Goal: Task Accomplishment & Management: Complete application form

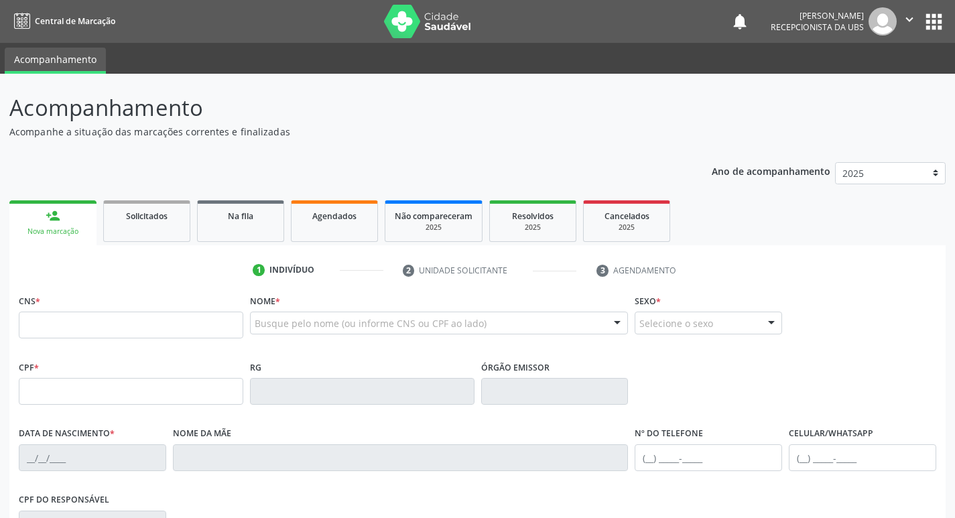
drag, startPoint x: 0, startPoint y: 0, endPoint x: 151, endPoint y: 333, distance: 365.9
click at [151, 333] on input "text" at bounding box center [131, 325] width 225 height 27
type input "705 0048 1819 3955"
type input "057.146.824-16"
type input "28/03/1984"
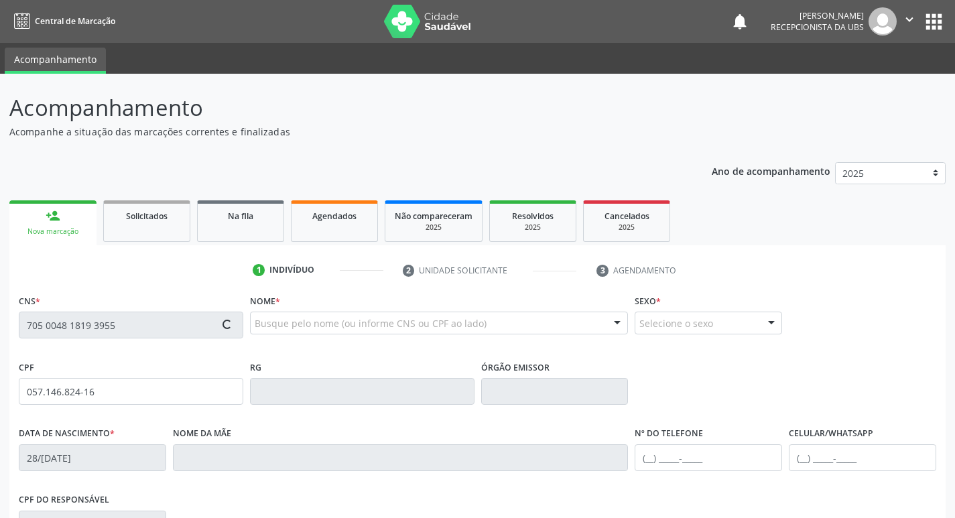
type input "Antonia Geralda Sailva"
type input "(87) 99945-0315"
type input "225"
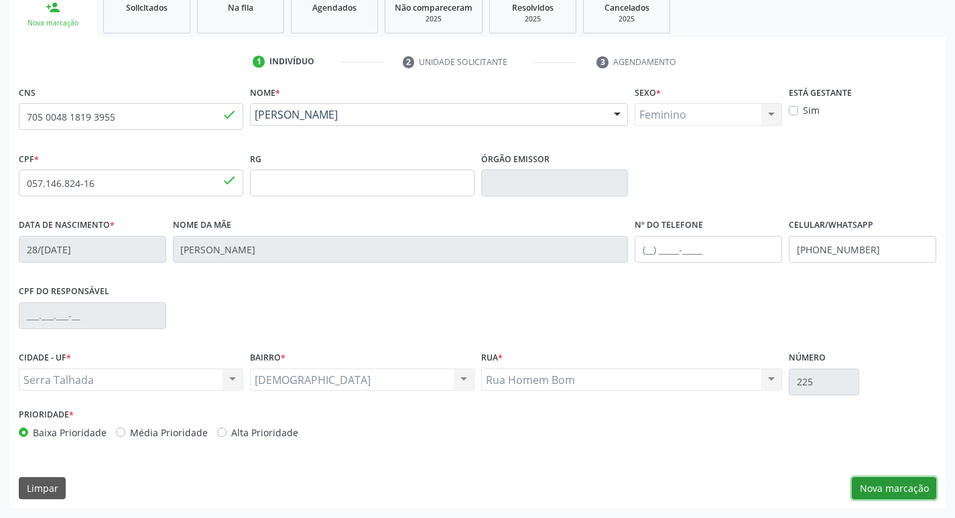
click at [881, 477] on button "Nova marcação" at bounding box center [894, 488] width 84 height 23
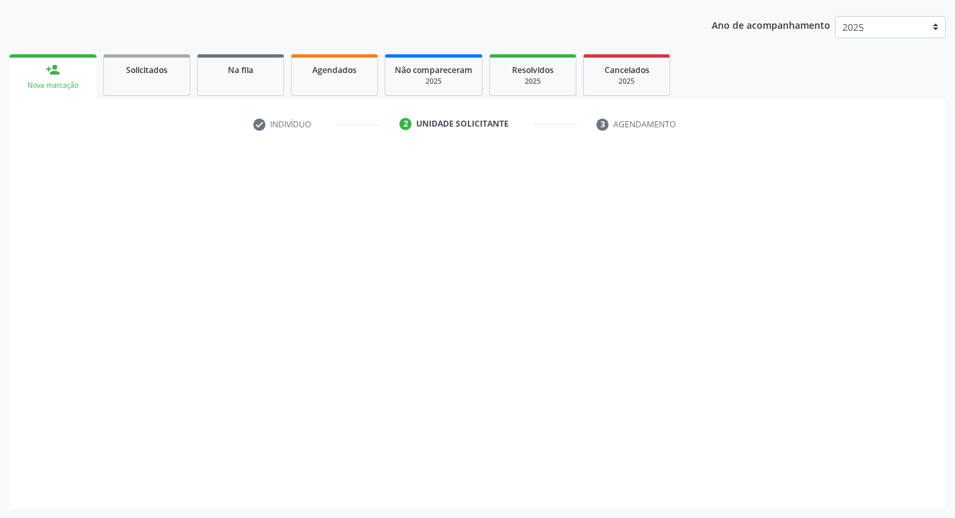
scroll to position [146, 0]
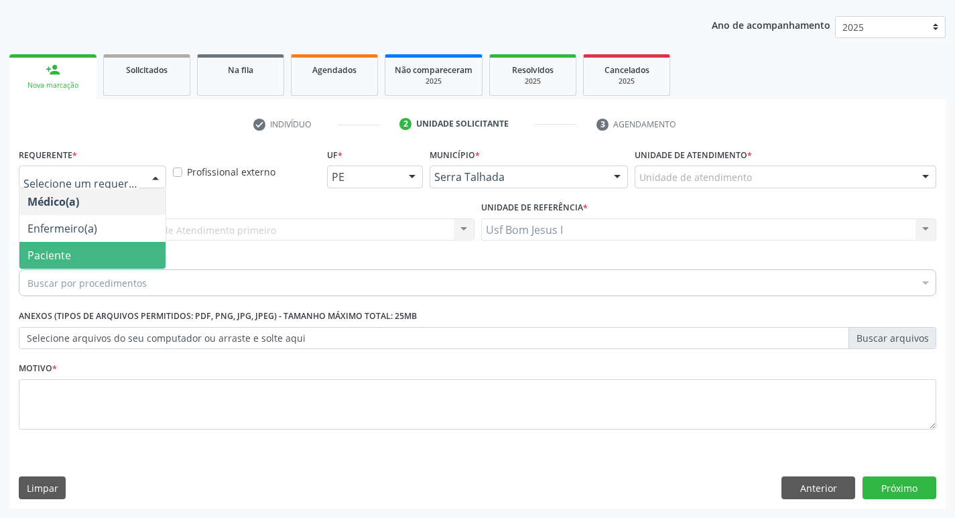
click at [87, 249] on span "Paciente" at bounding box center [92, 255] width 146 height 27
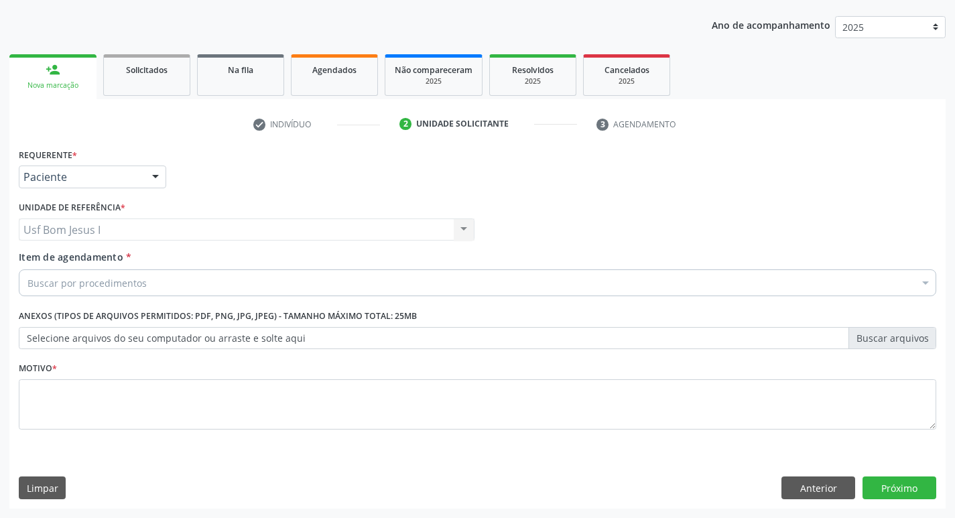
click at [164, 290] on div "Buscar por procedimentos" at bounding box center [478, 282] width 918 height 27
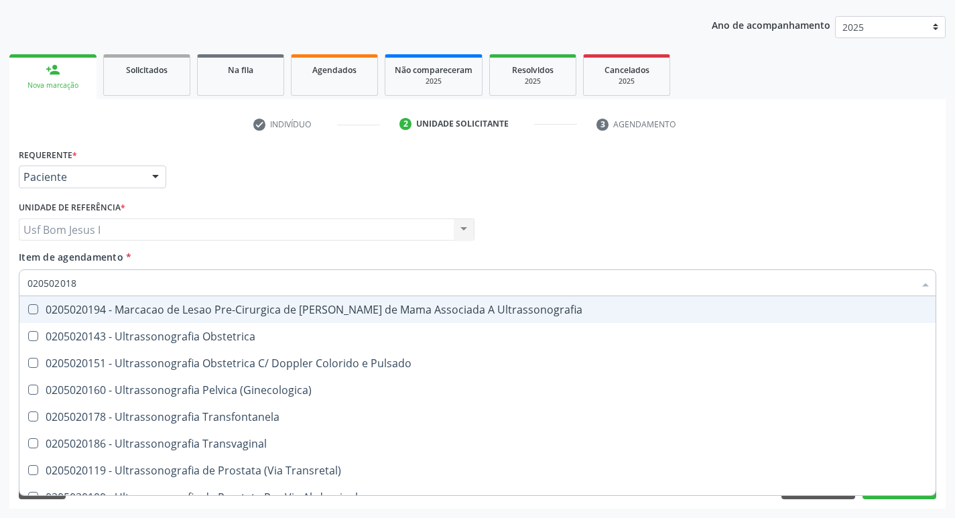
type input "0205020186"
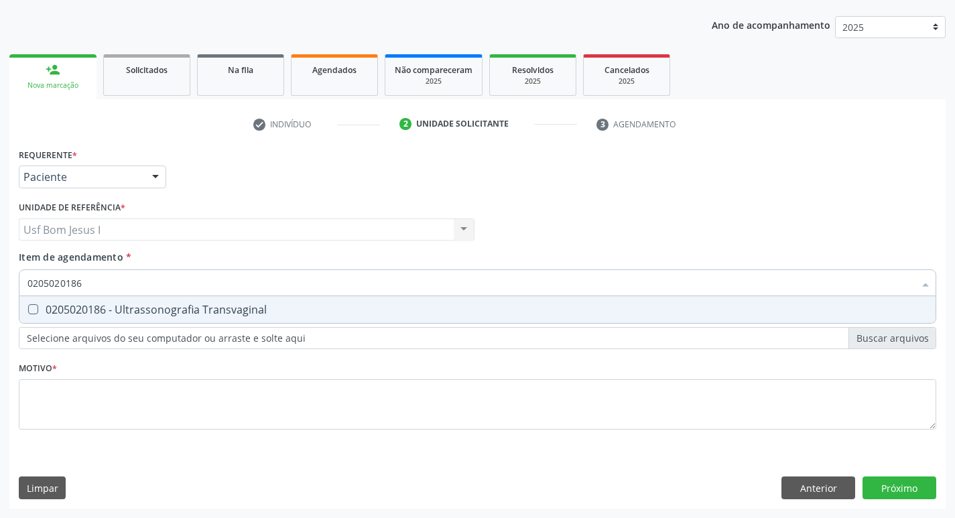
click at [166, 298] on span "0205020186 - Ultrassonografia Transvaginal" at bounding box center [477, 309] width 916 height 27
checkbox Transvaginal "true"
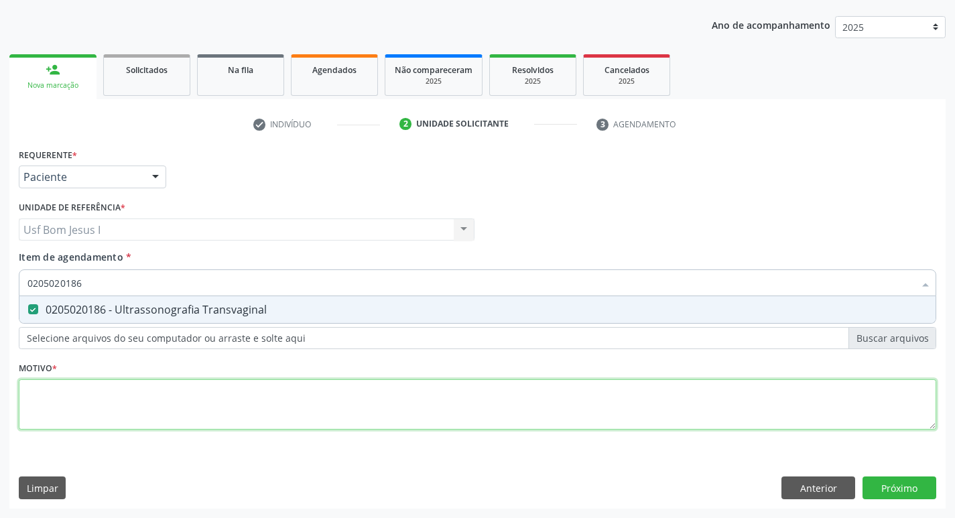
click at [164, 381] on div "Requerente * Paciente Médico(a) Enfermeiro(a) Paciente Nenhum resultado encontr…" at bounding box center [478, 297] width 918 height 304
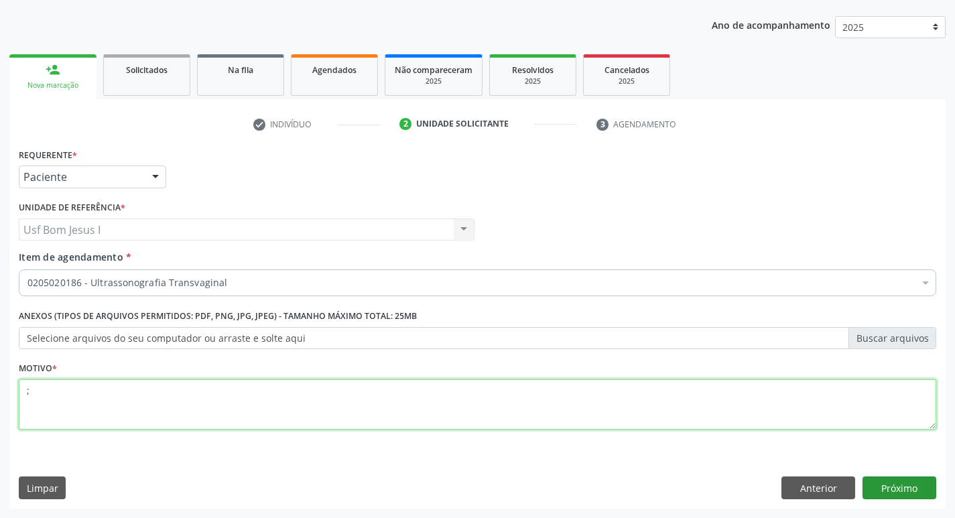
type textarea ";"
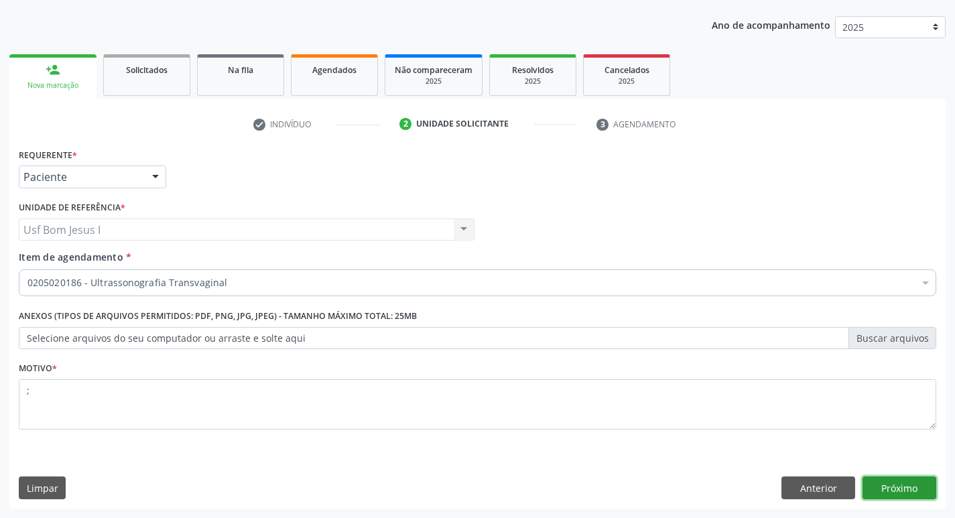
click at [897, 488] on button "Próximo" at bounding box center [900, 488] width 74 height 23
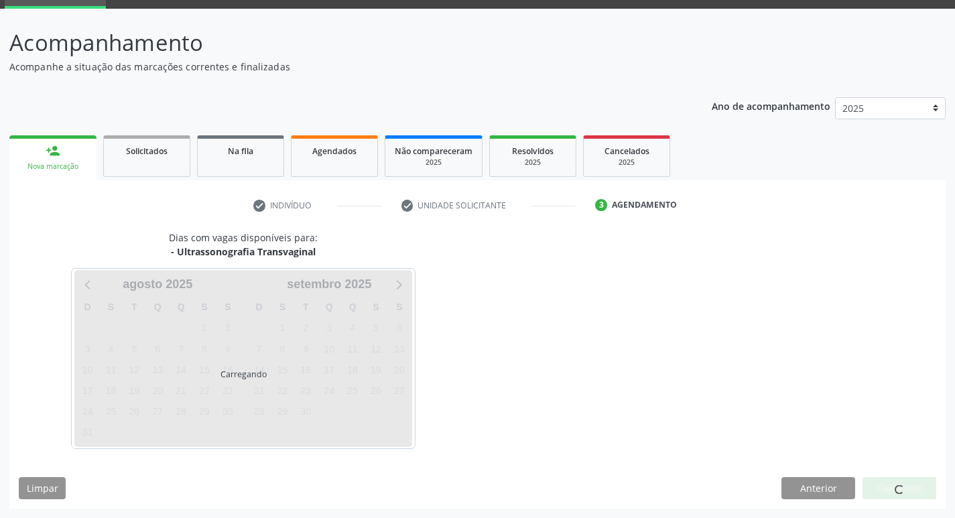
scroll to position [65, 0]
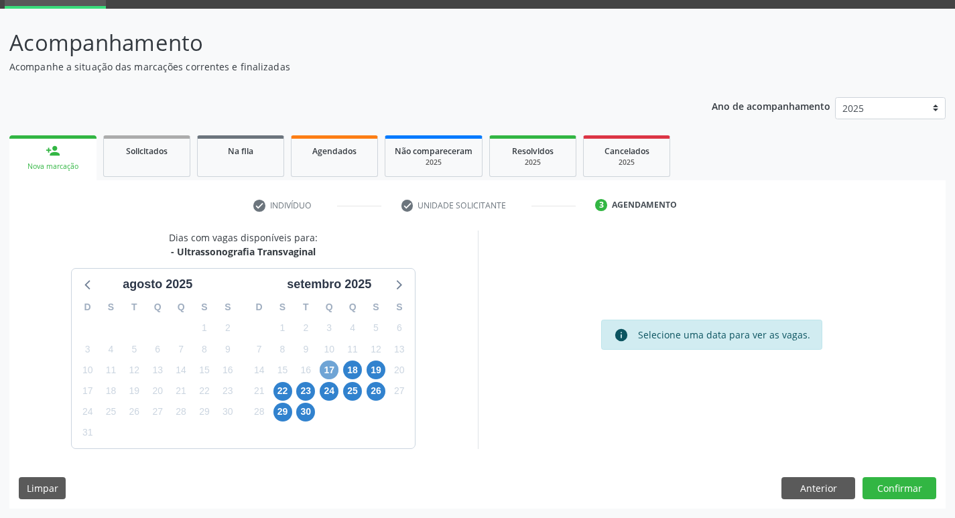
click at [330, 366] on span "17" at bounding box center [329, 370] width 19 height 19
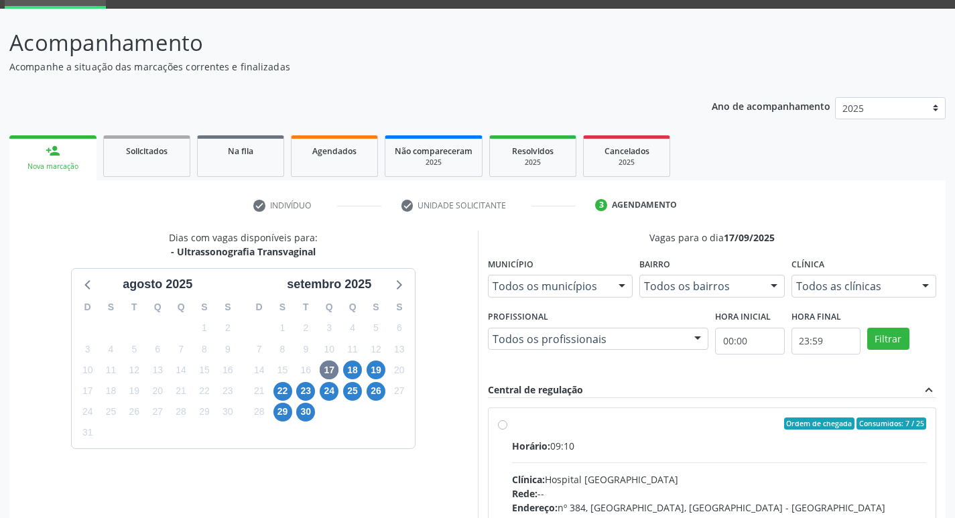
click at [507, 430] on input "Ordem de chegada Consumidos: 7 / 25 Horário: 09:10 Clínica: Hospital Sao Franci…" at bounding box center [502, 424] width 9 height 12
radio input "true"
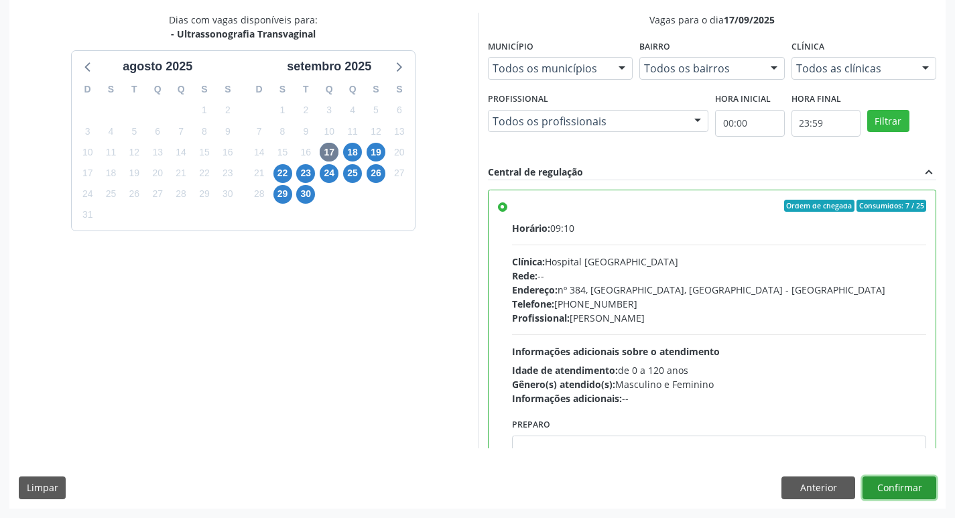
click at [883, 482] on button "Confirmar" at bounding box center [900, 488] width 74 height 23
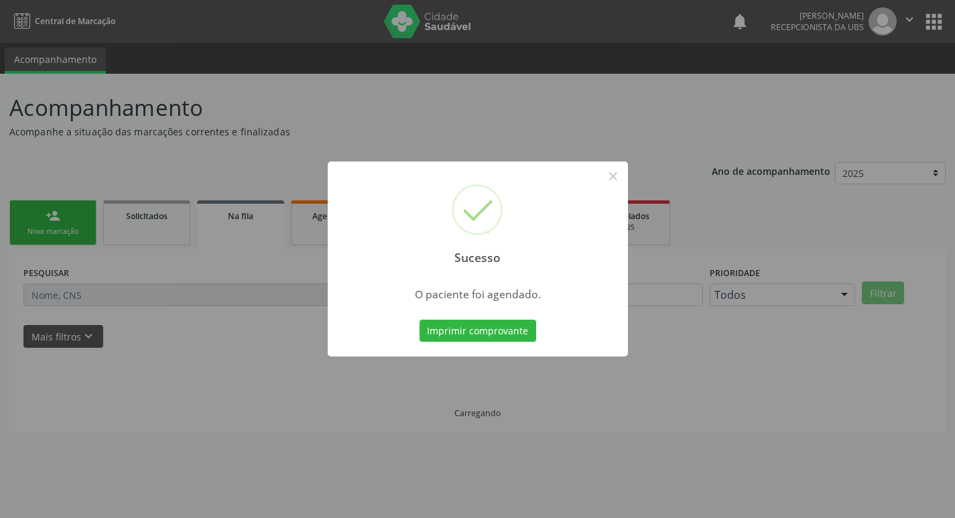
scroll to position [0, 0]
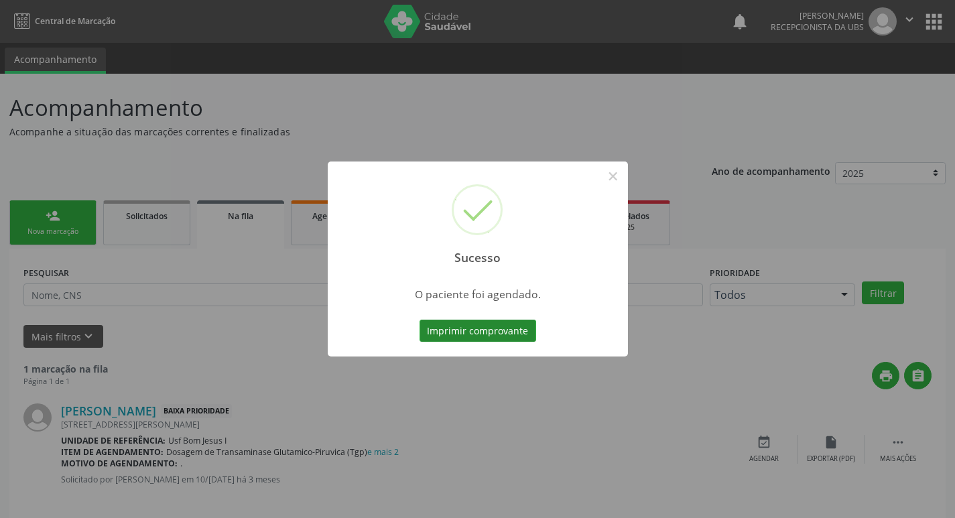
click at [504, 335] on button "Imprimir comprovante" at bounding box center [478, 331] width 117 height 23
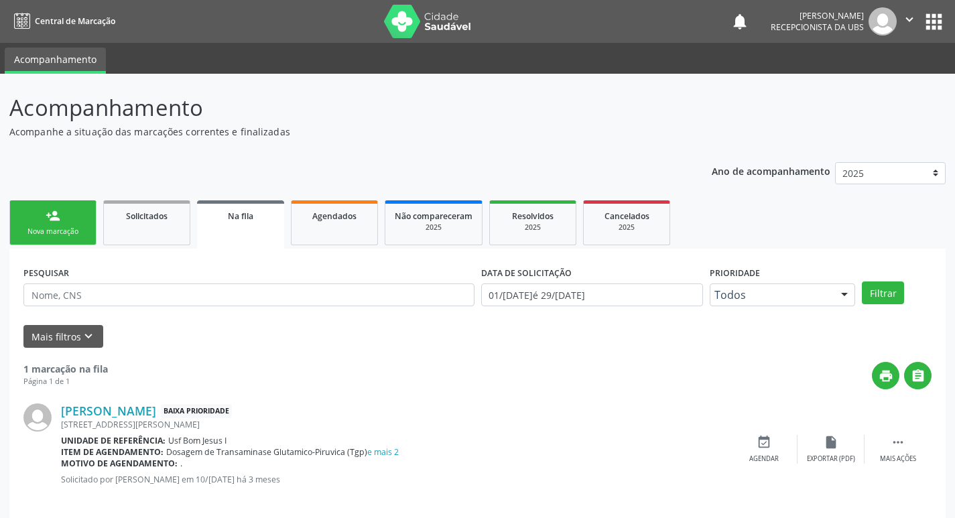
click at [52, 225] on link "person_add Nova marcação" at bounding box center [52, 222] width 87 height 45
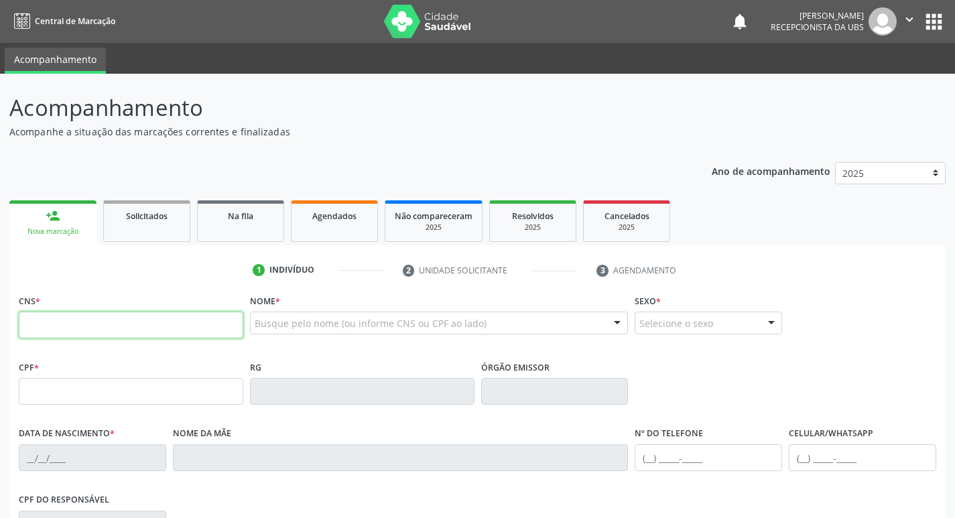
click at [123, 318] on input "text" at bounding box center [131, 325] width 225 height 27
type input "706 0063 1518 8145"
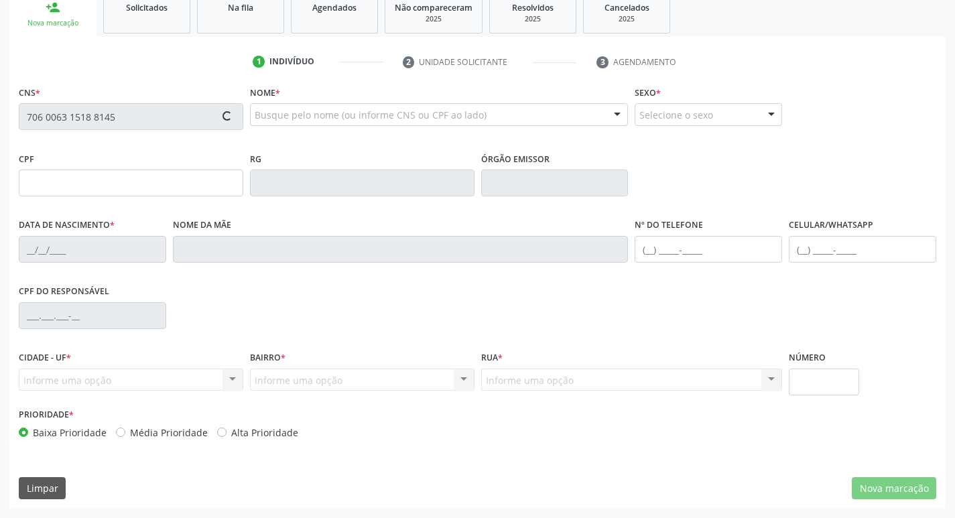
type input "093.255.394-03"
type input "02/03/1998"
type input "Rozilene Vieira da Costa"
type input "(87) 99603-2700"
type input "000.269.204-09"
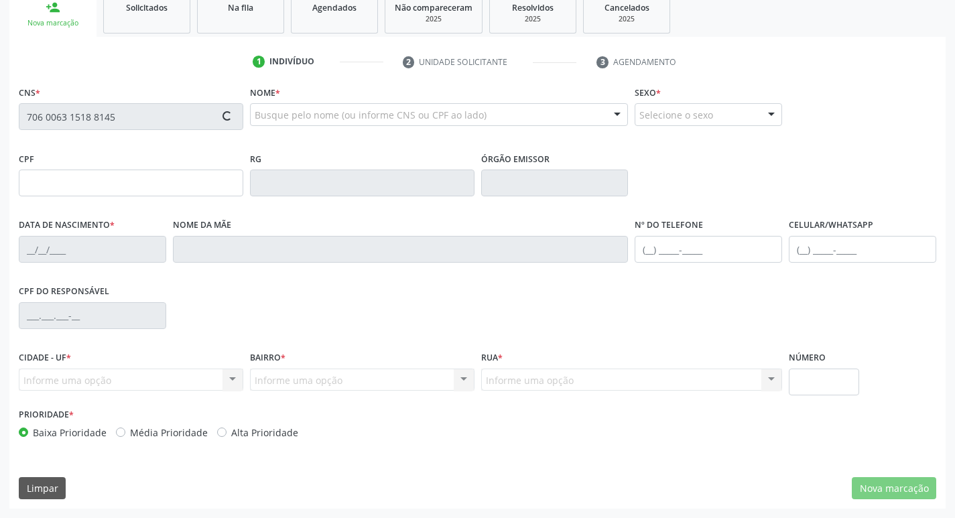
type input "1351"
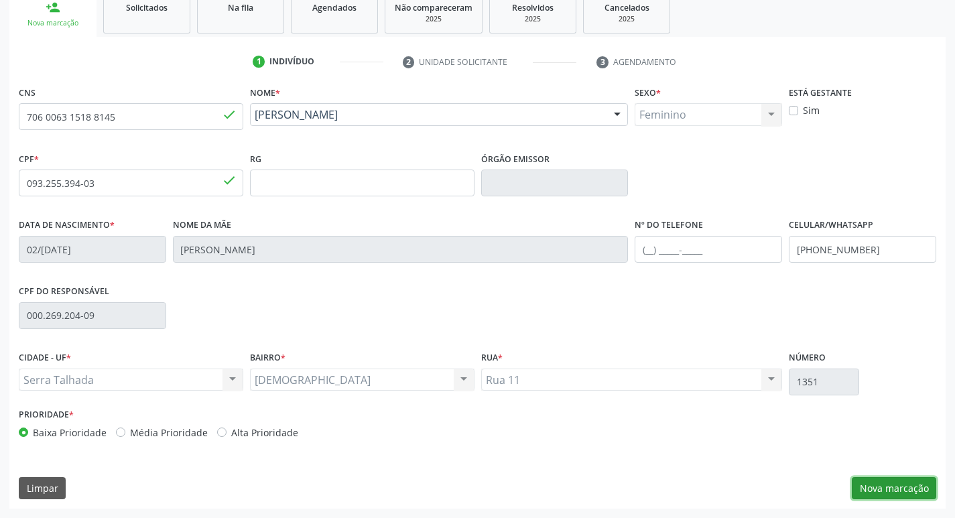
click at [891, 489] on button "Nova marcação" at bounding box center [894, 488] width 84 height 23
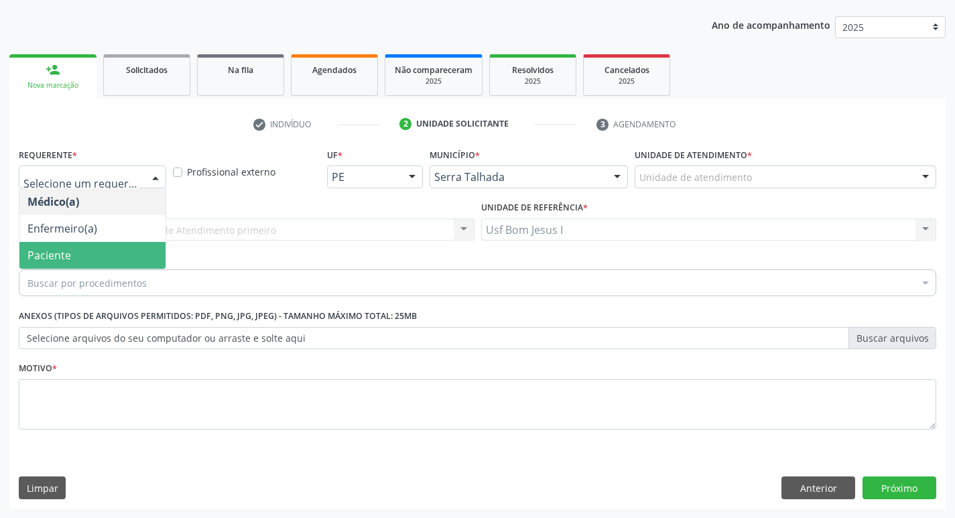
click at [94, 262] on span "Paciente" at bounding box center [92, 255] width 146 height 27
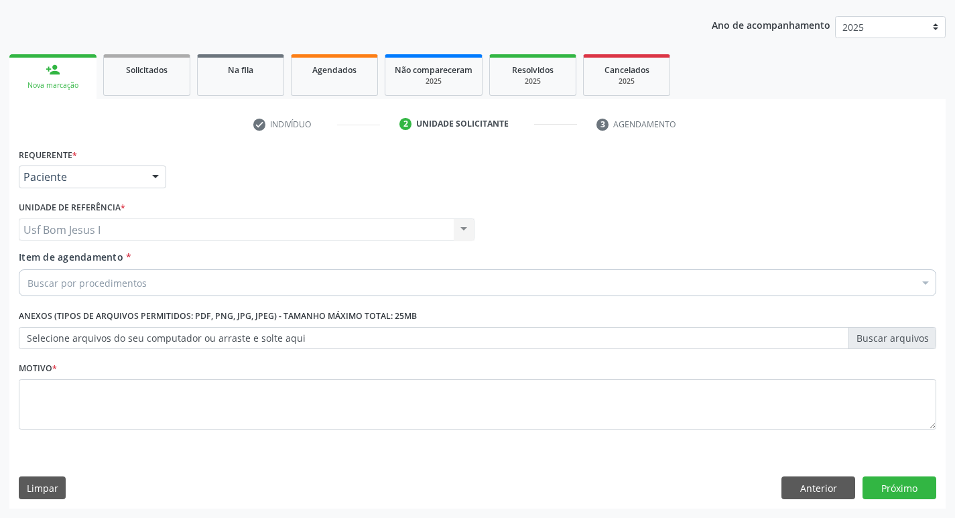
click at [152, 290] on div "Buscar por procedimentos" at bounding box center [478, 282] width 918 height 27
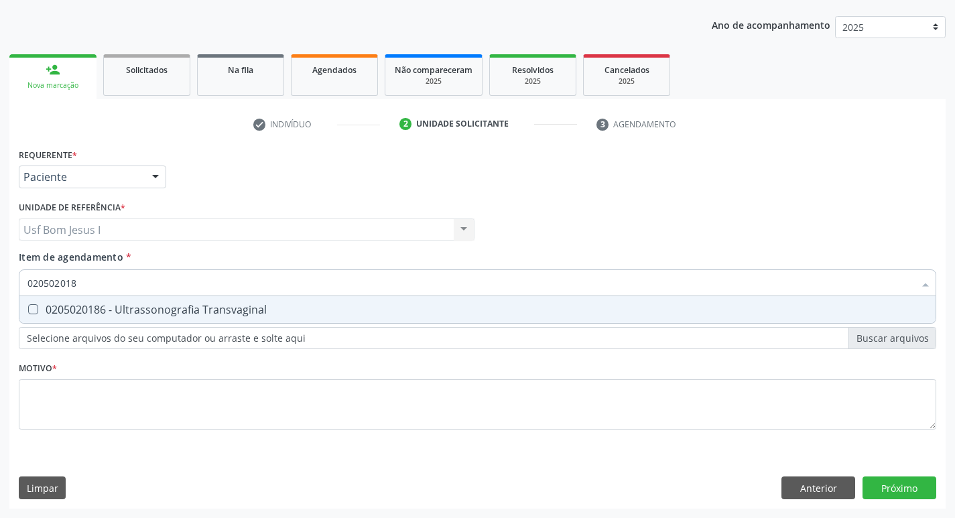
type input "0205020186"
click at [149, 306] on div "0205020186 - Ultrassonografia Transvaginal" at bounding box center [477, 309] width 900 height 11
checkbox Transvaginal "true"
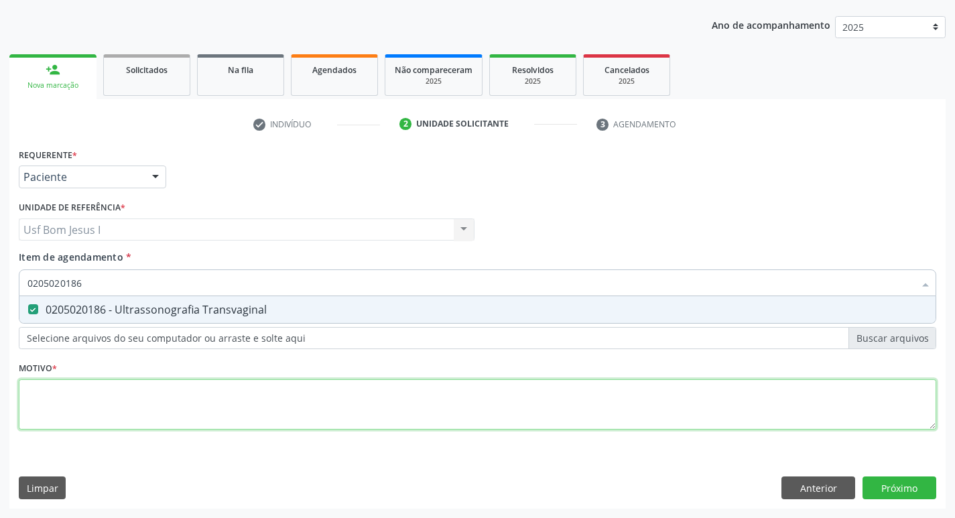
click at [183, 414] on div "Requerente * Paciente Médico(a) Enfermeiro(a) Paciente Nenhum resultado encontr…" at bounding box center [478, 297] width 918 height 304
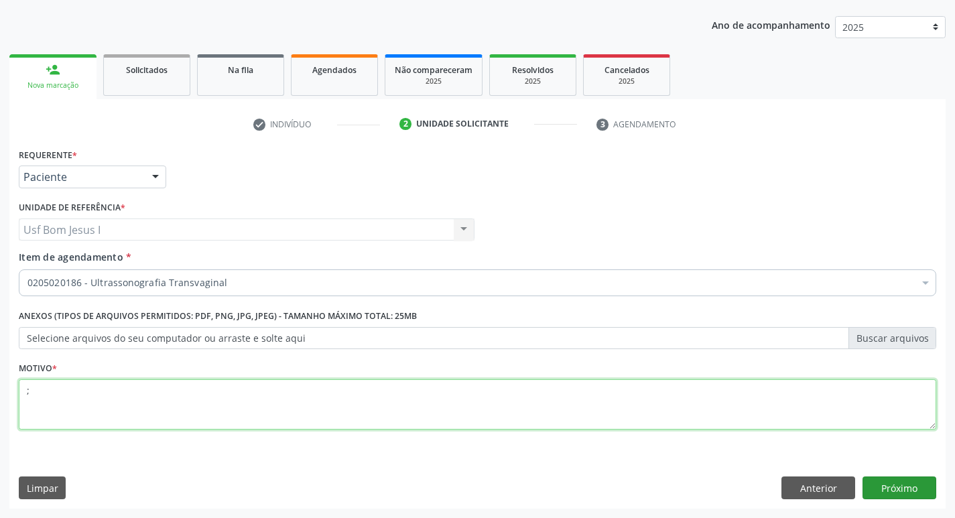
type textarea ";"
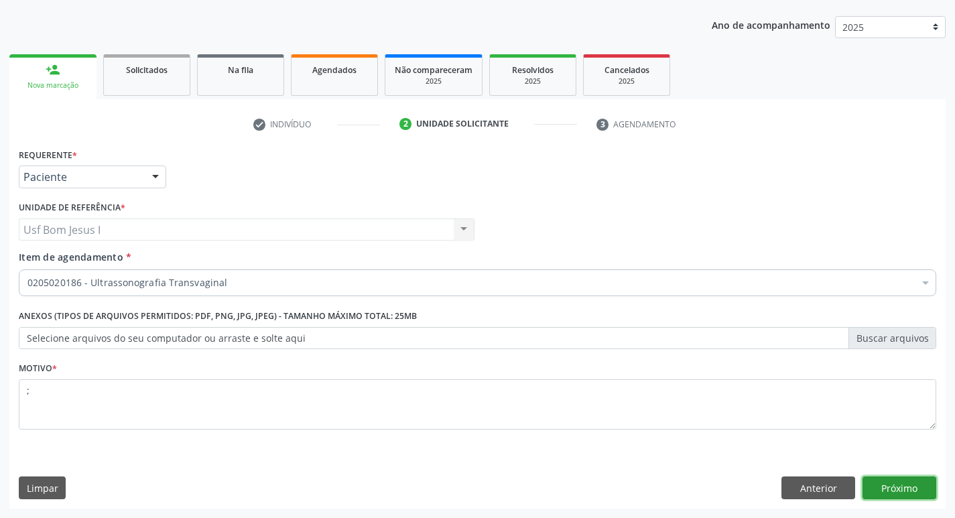
click at [892, 481] on button "Próximo" at bounding box center [900, 488] width 74 height 23
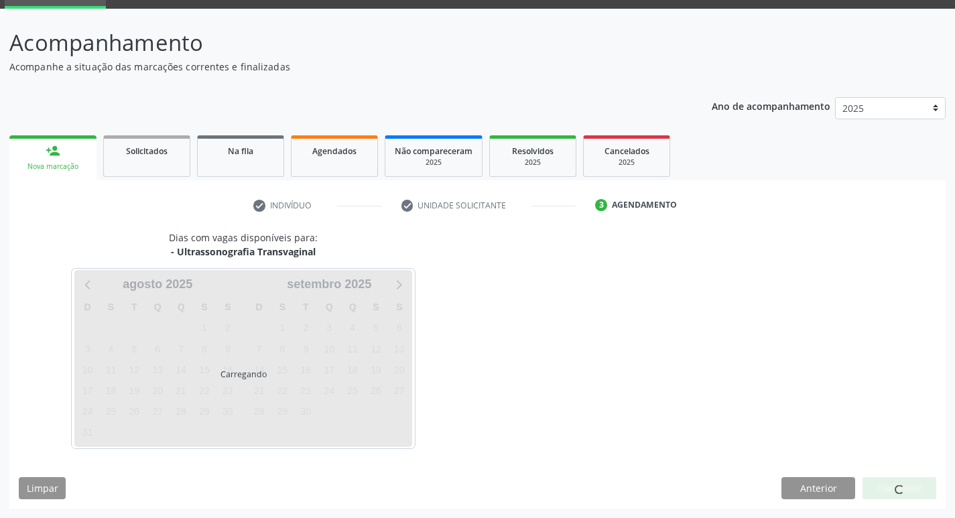
scroll to position [65, 0]
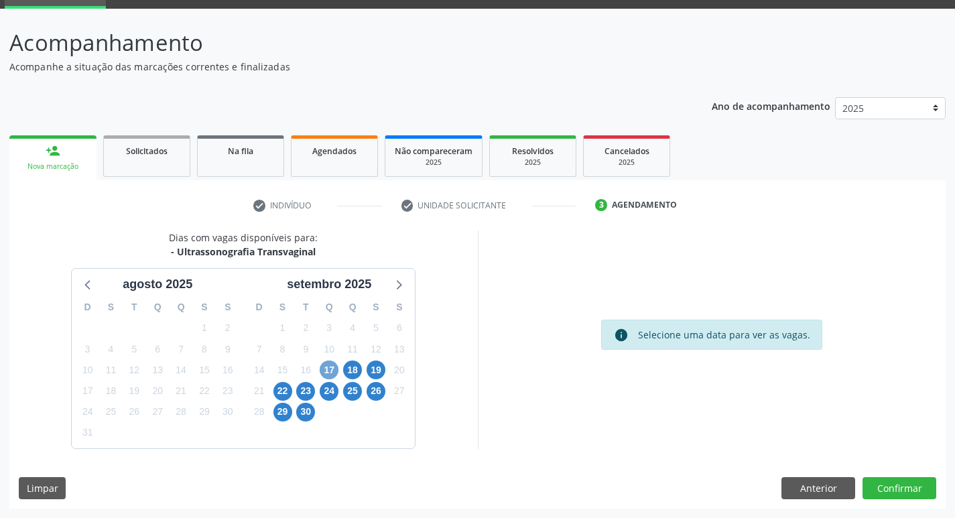
click at [326, 374] on span "17" at bounding box center [329, 370] width 19 height 19
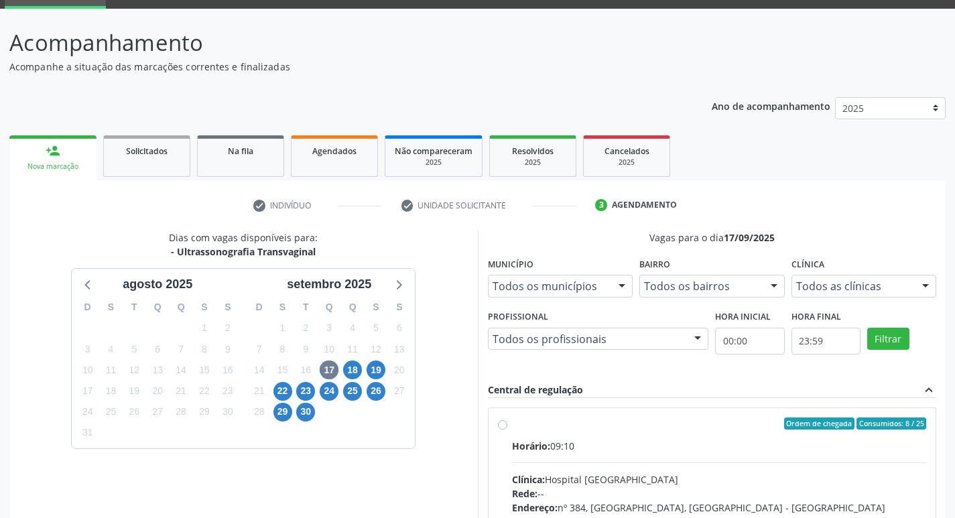
click at [694, 430] on label "Ordem de chegada Consumidos: 8 / 25 Horário: 09:10 Clínica: Hospital Sao Franci…" at bounding box center [719, 521] width 415 height 206
click at [507, 430] on input "Ordem de chegada Consumidos: 8 / 25 Horário: 09:10 Clínica: Hospital Sao Franci…" at bounding box center [502, 424] width 9 height 12
radio input "true"
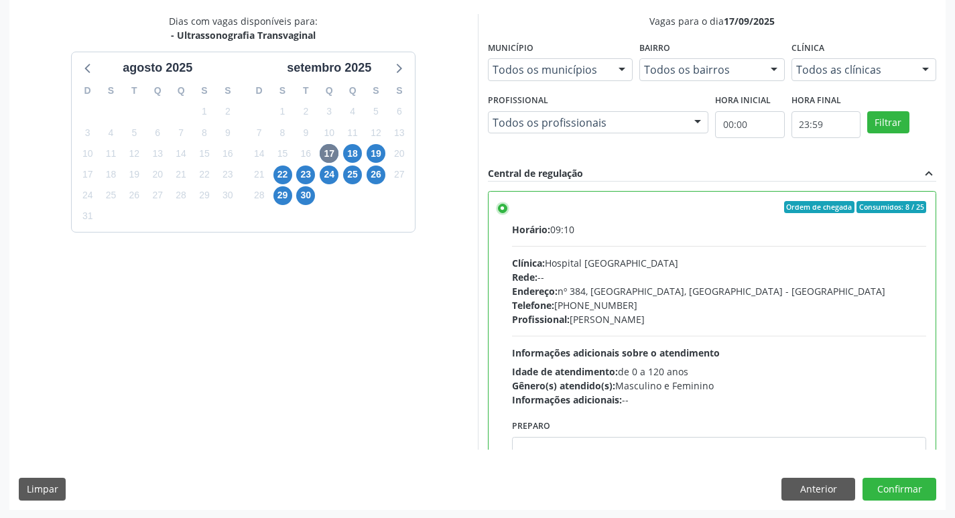
scroll to position [283, 0]
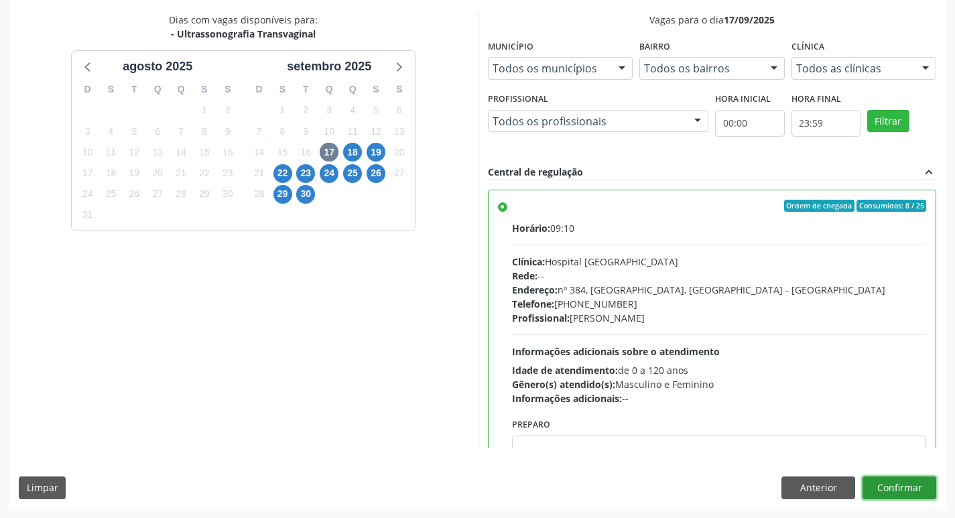
click at [890, 488] on button "Confirmar" at bounding box center [900, 488] width 74 height 23
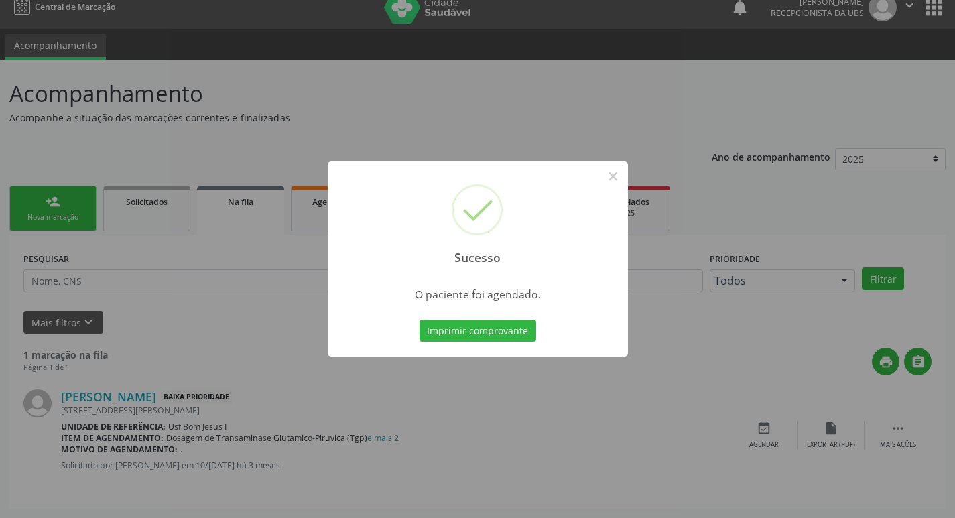
scroll to position [0, 0]
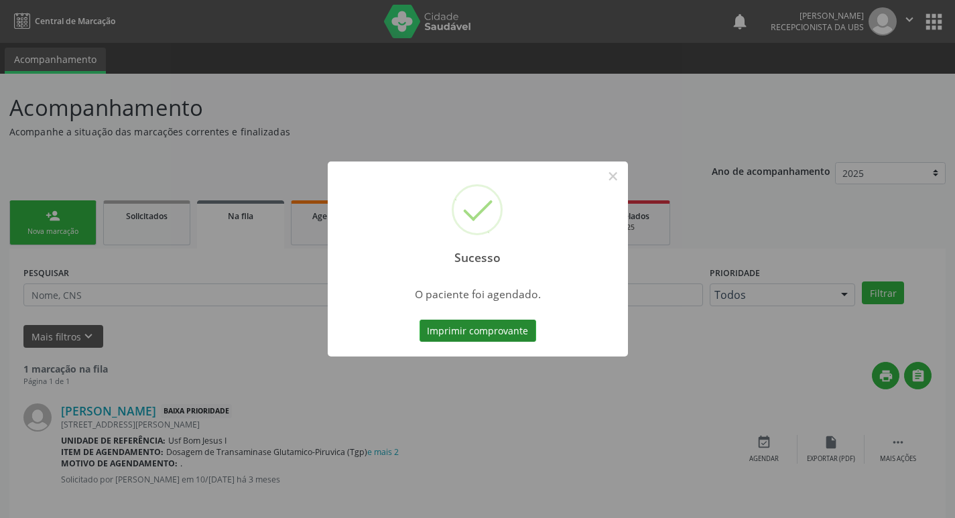
click at [493, 332] on button "Imprimir comprovante" at bounding box center [478, 331] width 117 height 23
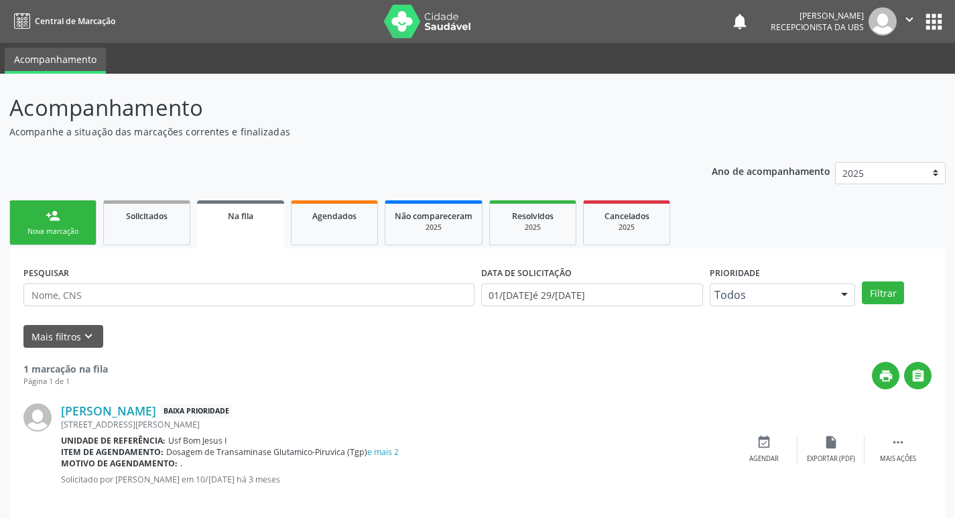
click at [32, 227] on div "Nova marcação" at bounding box center [52, 232] width 67 height 10
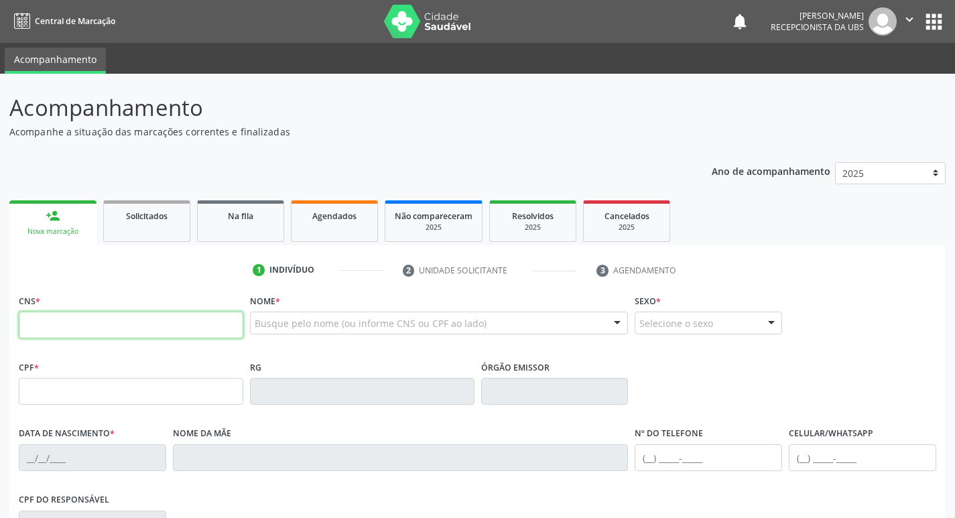
click at [113, 320] on input "text" at bounding box center [131, 325] width 225 height 27
type input "700 0082 8344 8905"
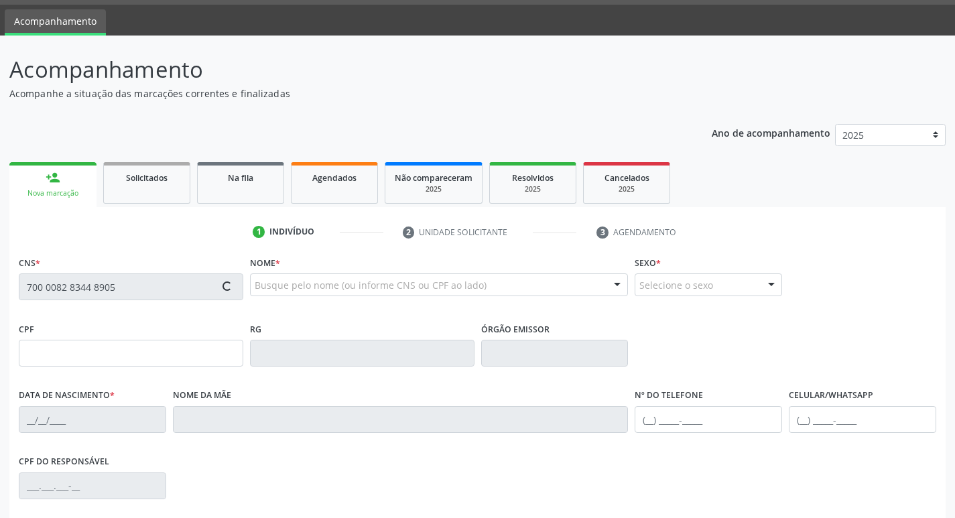
scroll to position [208, 0]
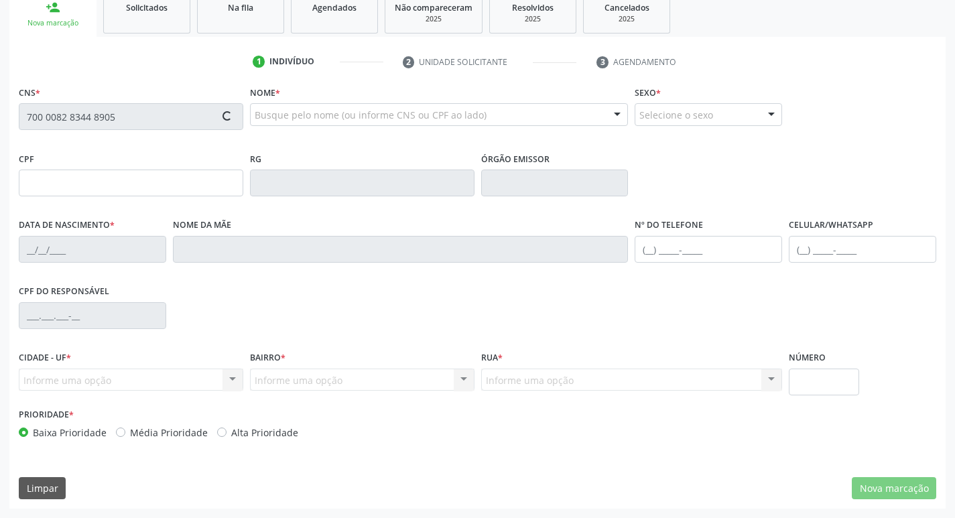
type input "040.404.974-57"
type input "14/06/1974"
type input "Jovita Rodrigues Nunes"
type input "(87) 99985-5733"
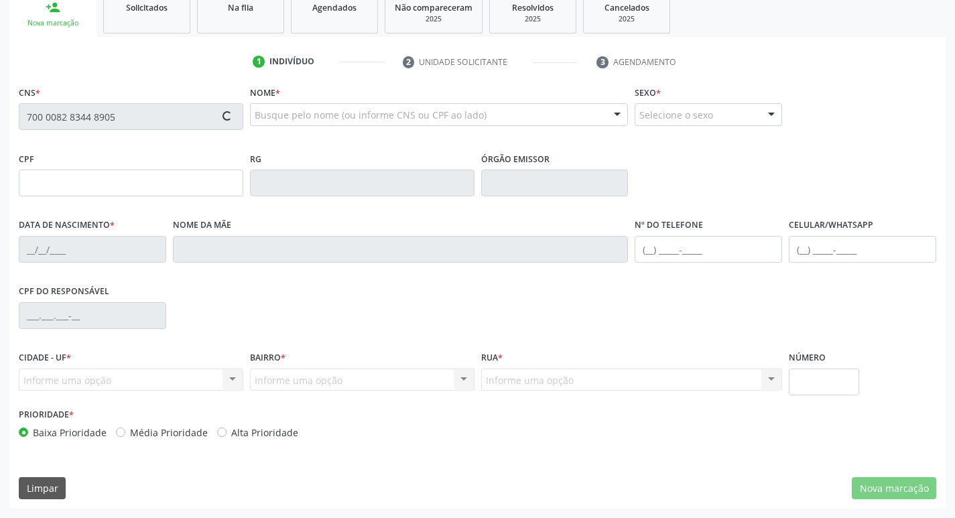
type input "55"
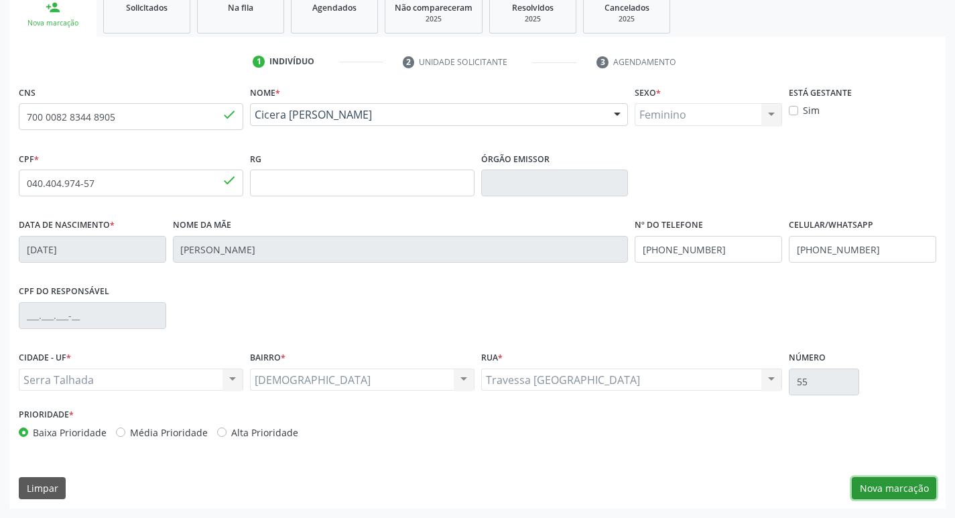
click at [911, 495] on button "Nova marcação" at bounding box center [894, 488] width 84 height 23
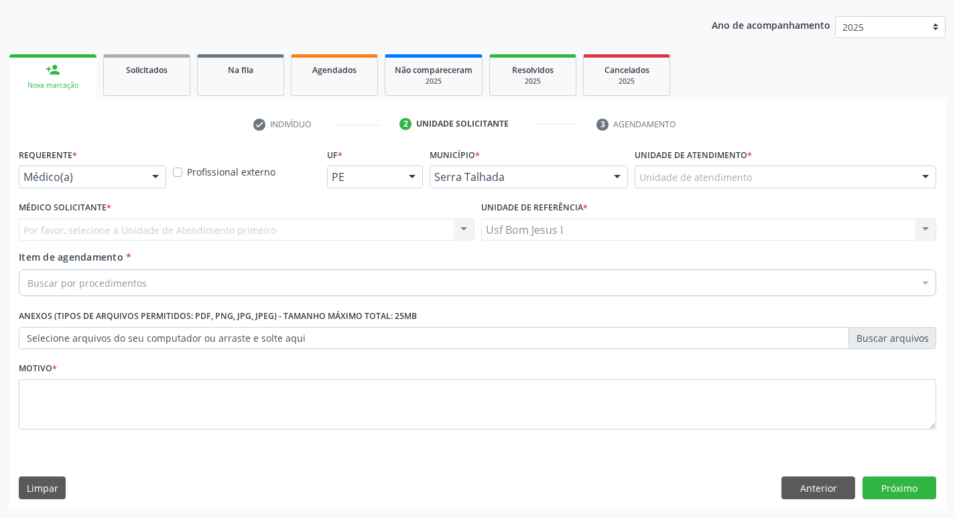
scroll to position [146, 0]
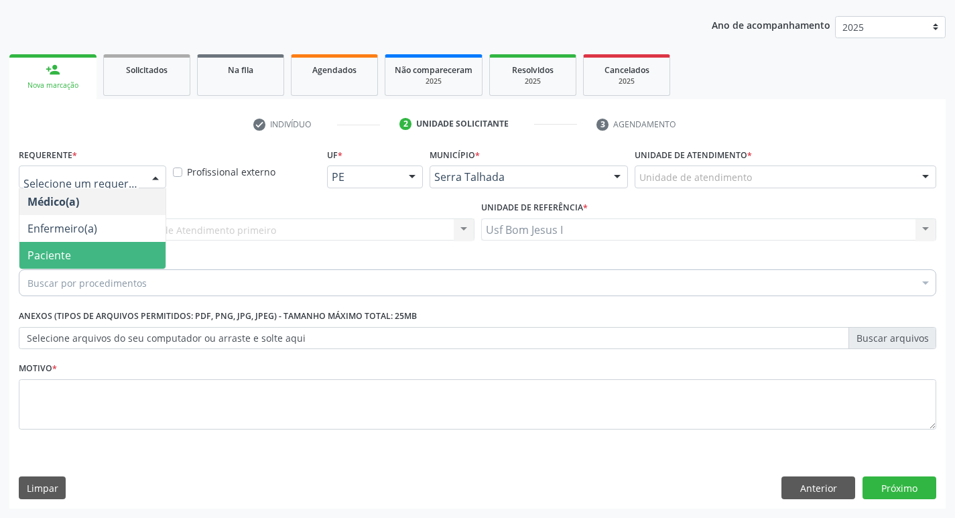
click at [115, 258] on span "Paciente" at bounding box center [92, 255] width 146 height 27
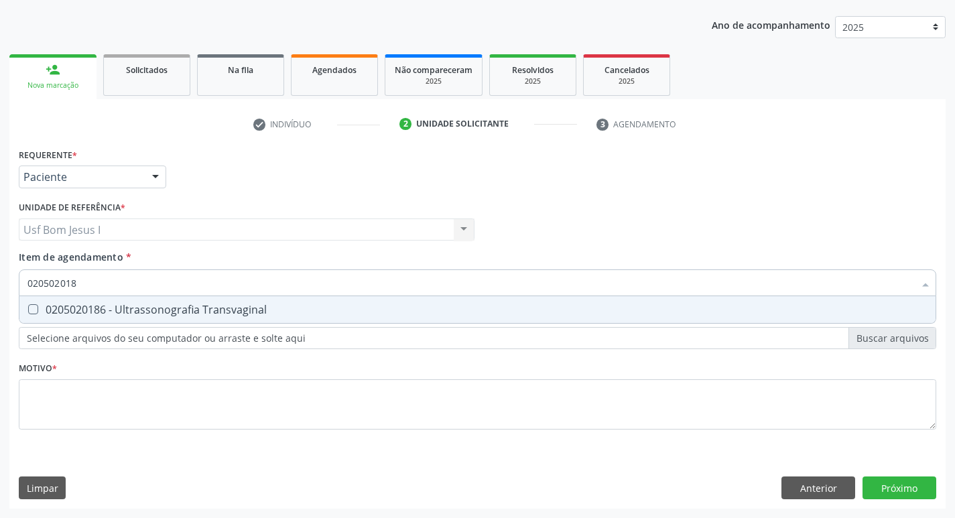
type input "0205020186"
click at [117, 306] on div "0205020186 - Ultrassonografia Transvaginal" at bounding box center [477, 309] width 900 height 11
checkbox Transvaginal "true"
click at [149, 436] on div "Requerente * Paciente Médico(a) Enfermeiro(a) Paciente Nenhum resultado encontr…" at bounding box center [478, 297] width 918 height 304
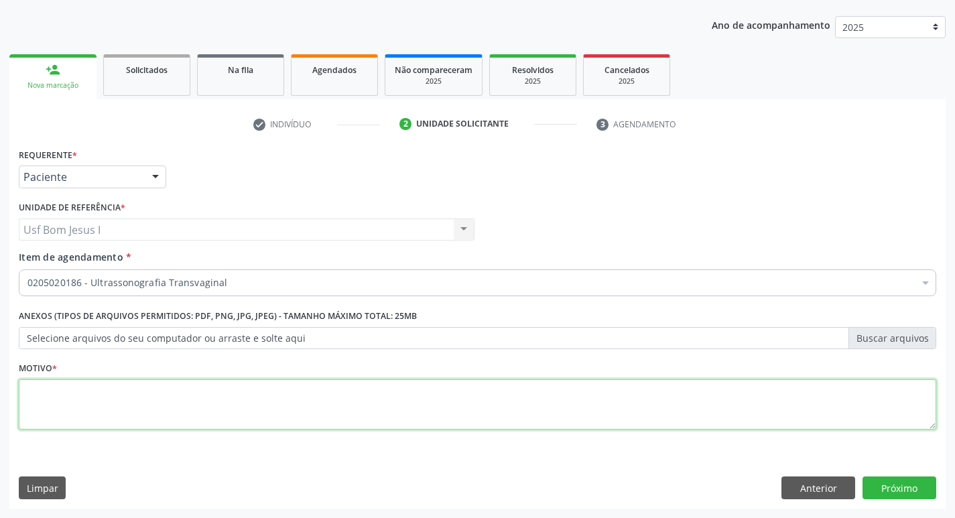
click at [377, 393] on textarea at bounding box center [478, 404] width 918 height 51
type textarea ";"
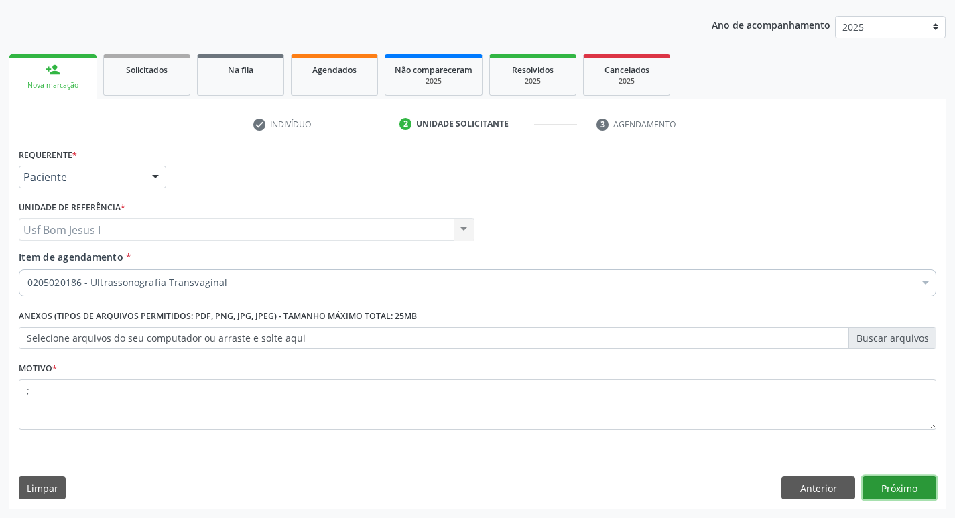
click at [905, 491] on button "Próximo" at bounding box center [900, 488] width 74 height 23
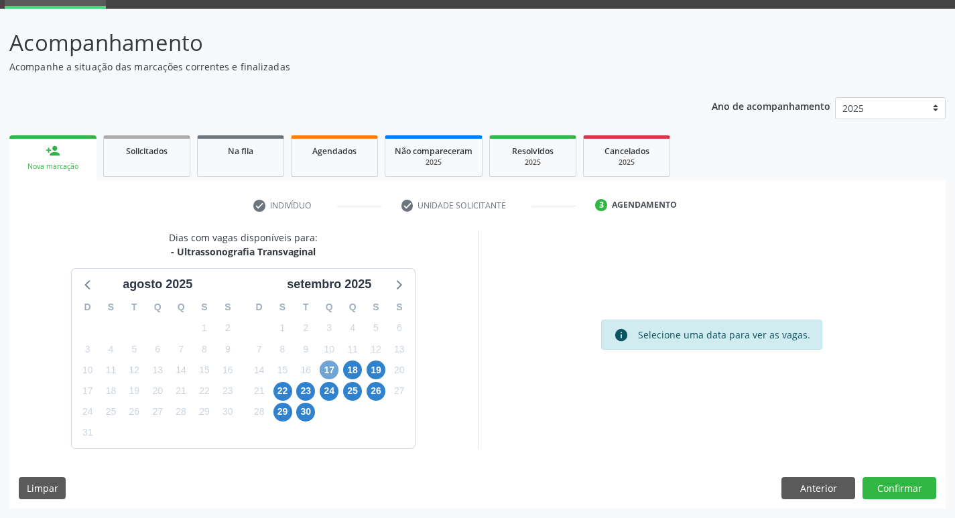
click at [328, 371] on span "17" at bounding box center [329, 370] width 19 height 19
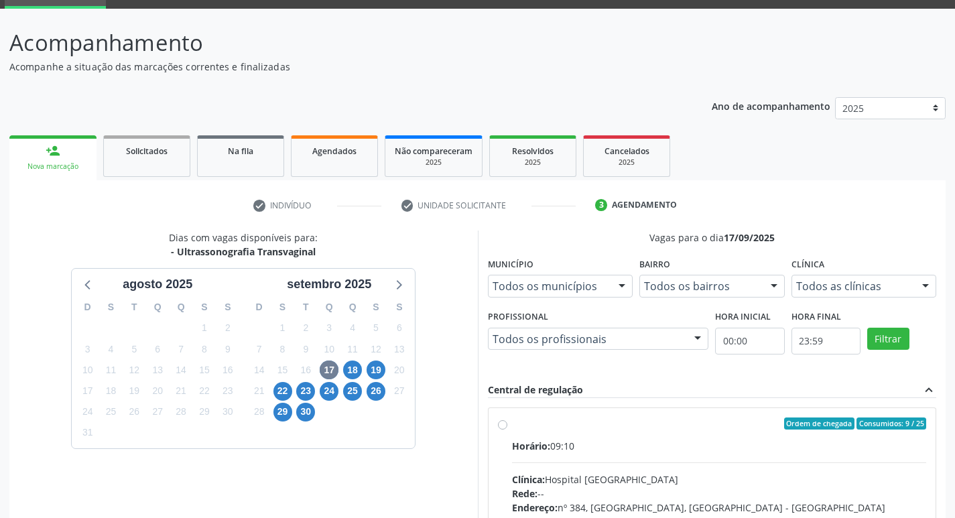
click at [629, 430] on label "Ordem de chegada Consumidos: 9 / 25 Horário: 09:10 Clínica: Hospital Sao Franci…" at bounding box center [719, 521] width 415 height 206
click at [507, 430] on input "Ordem de chegada Consumidos: 9 / 25 Horário: 09:10 Clínica: Hospital Sao Franci…" at bounding box center [502, 424] width 9 height 12
radio input "true"
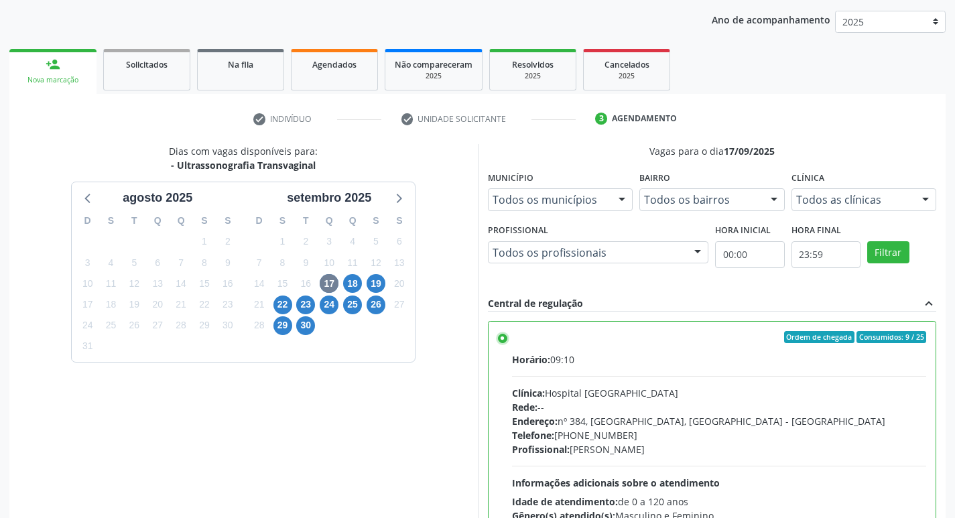
scroll to position [283, 0]
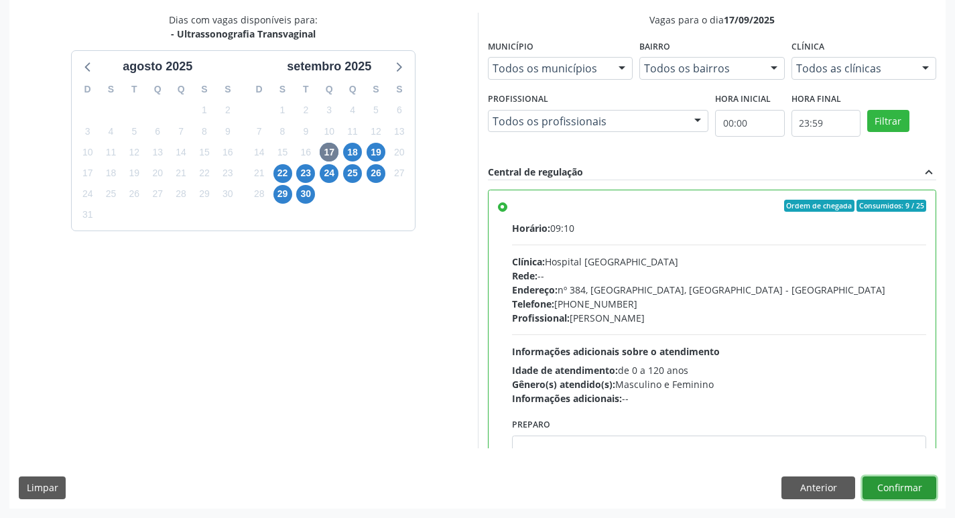
click at [893, 489] on button "Confirmar" at bounding box center [900, 488] width 74 height 23
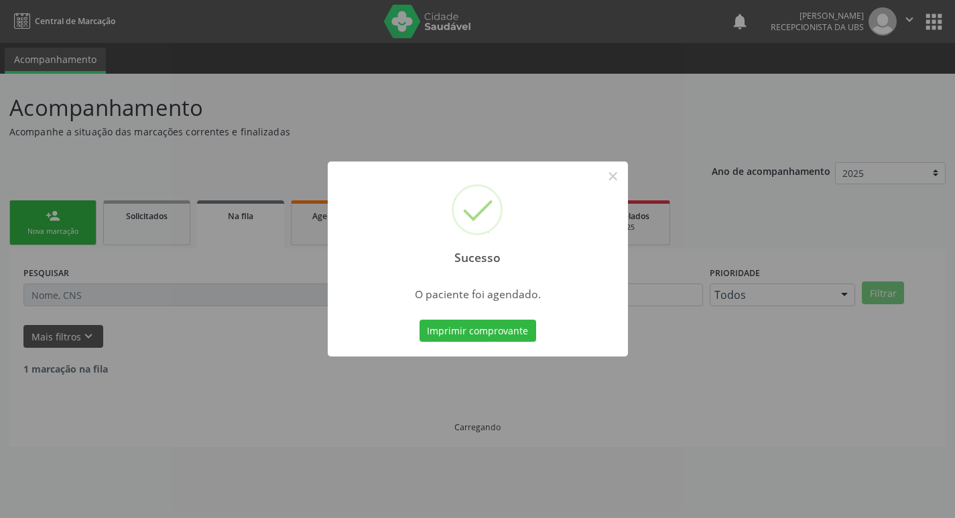
scroll to position [0, 0]
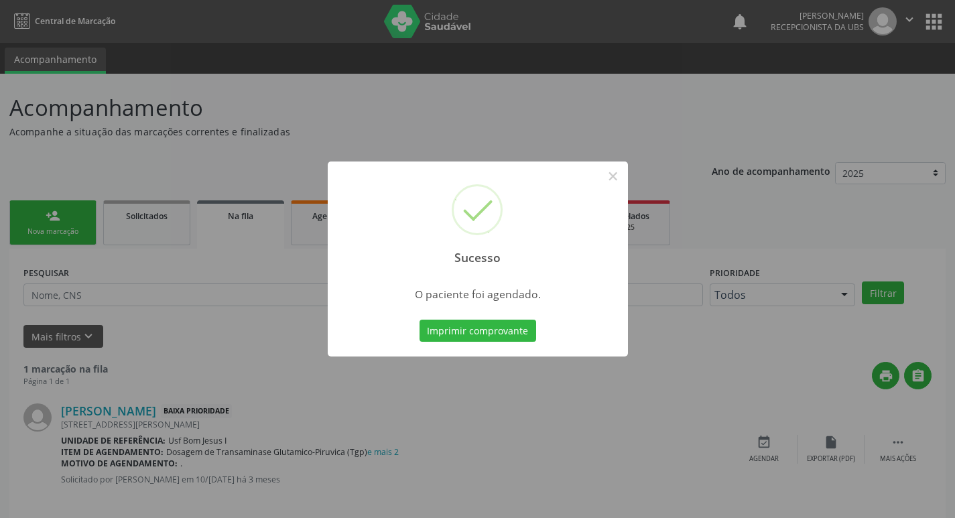
click at [535, 336] on div "Imprimir comprovante Cancel" at bounding box center [477, 331] width 123 height 28
click at [530, 336] on button "Imprimir comprovante" at bounding box center [478, 331] width 117 height 23
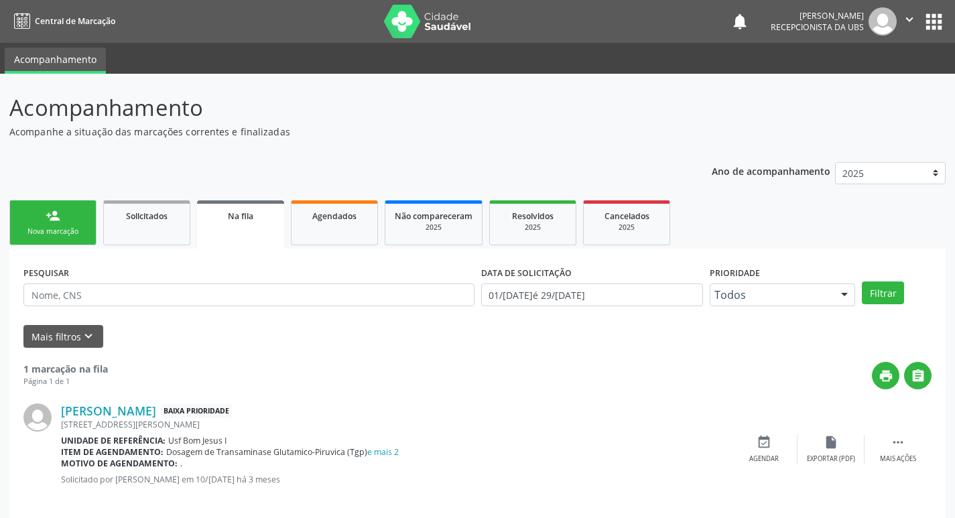
click at [37, 216] on link "person_add Nova marcação" at bounding box center [52, 222] width 87 height 45
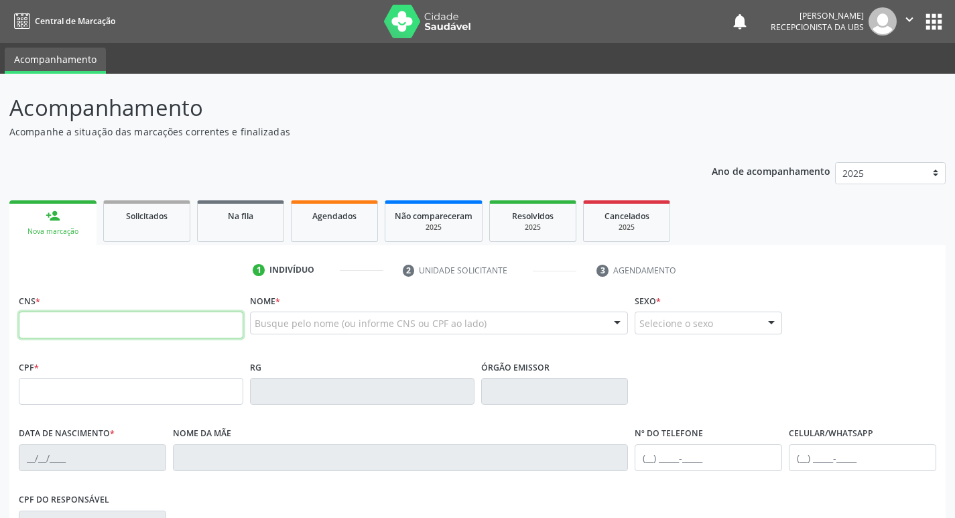
click at [117, 323] on input "text" at bounding box center [131, 325] width 225 height 27
drag, startPoint x: 117, startPoint y: 323, endPoint x: 964, endPoint y: 396, distance: 850.9
click at [118, 324] on input "text" at bounding box center [131, 325] width 225 height 27
type input "704 2065 1497 4290"
type input "022.656.285-90"
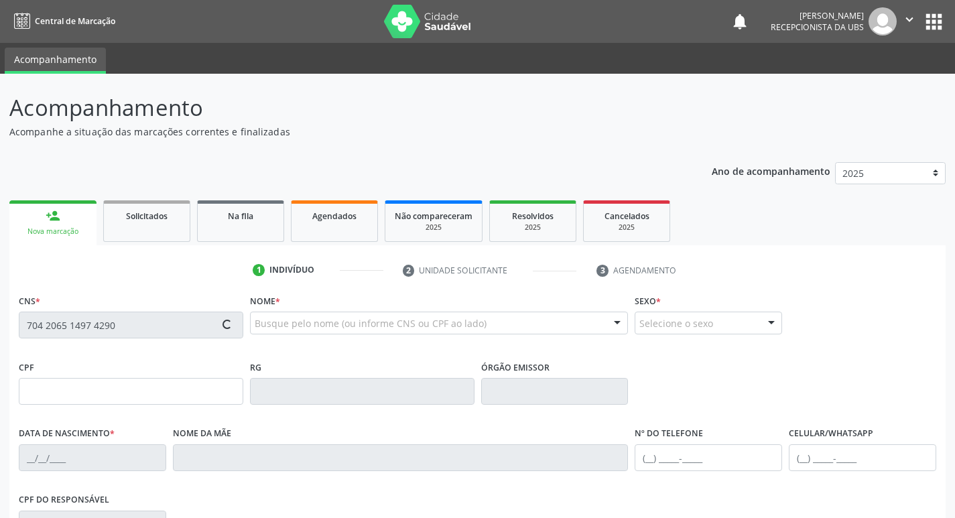
type input "06/05/1981"
type input "Maria do Socorro da Silva"
type input "(74) 98821-7058"
type input "1169"
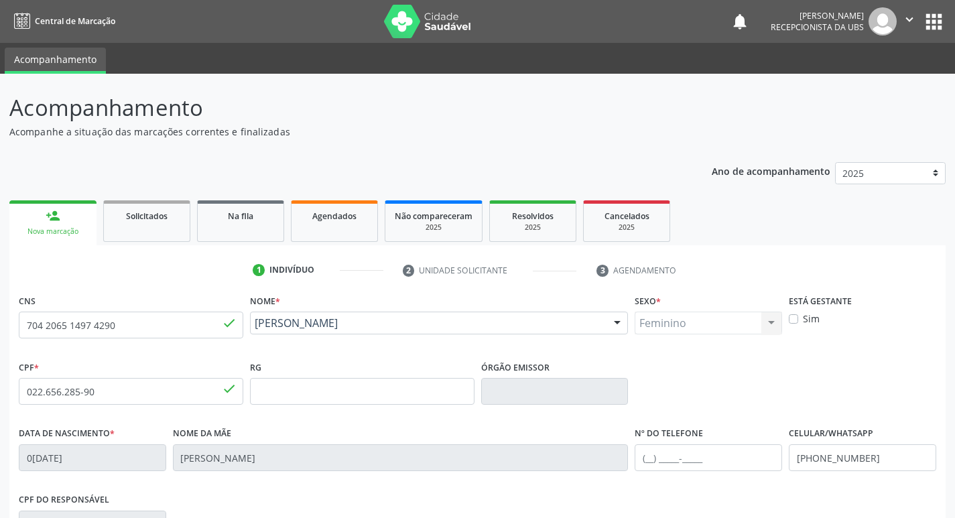
scroll to position [208, 0]
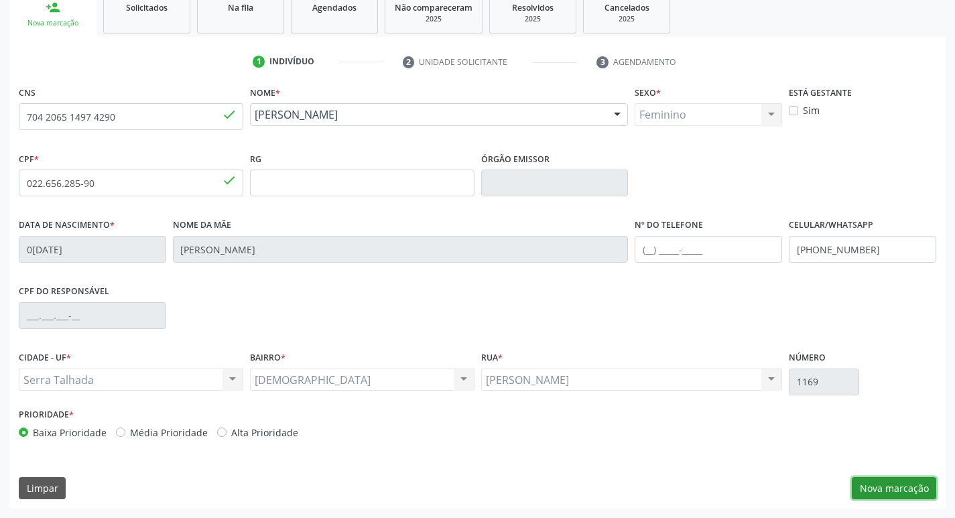
click at [910, 495] on button "Nova marcação" at bounding box center [894, 488] width 84 height 23
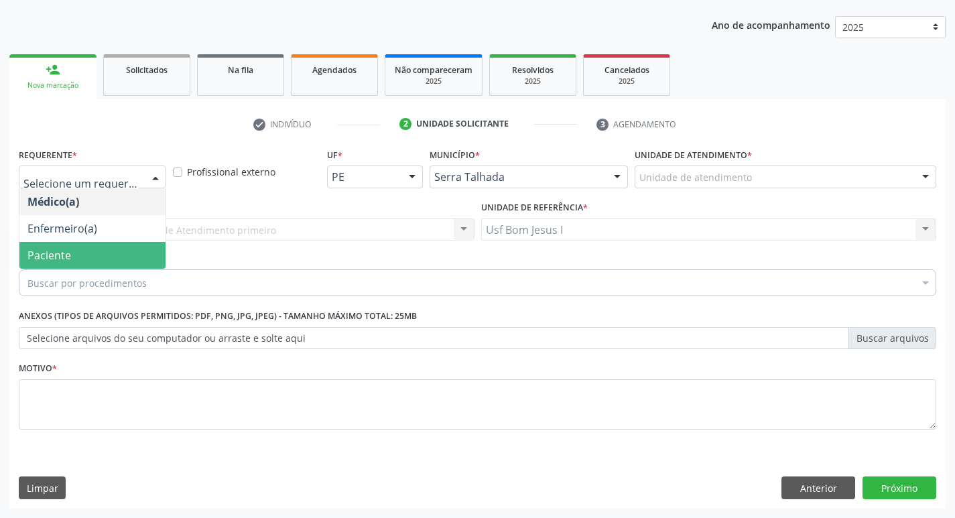
click at [108, 263] on span "Paciente" at bounding box center [92, 255] width 146 height 27
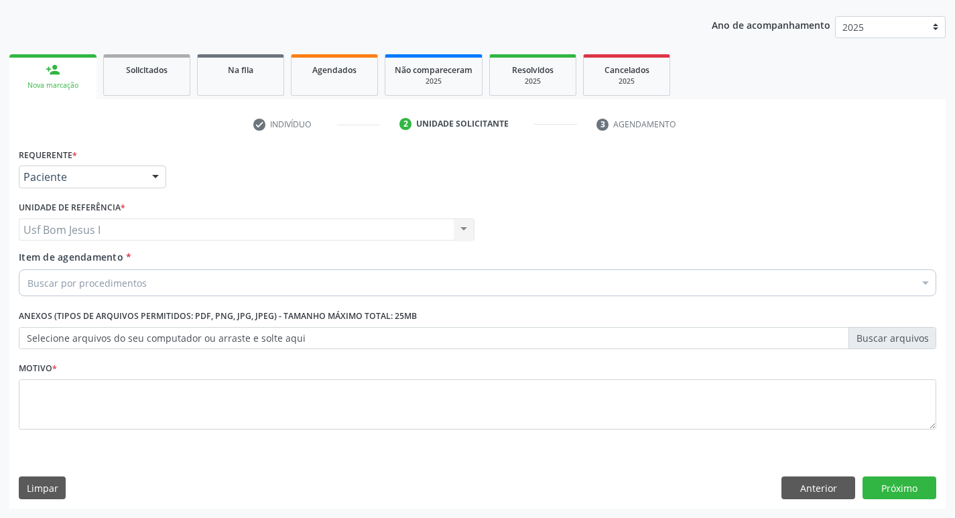
click at [179, 286] on div "Buscar por procedimentos" at bounding box center [478, 282] width 918 height 27
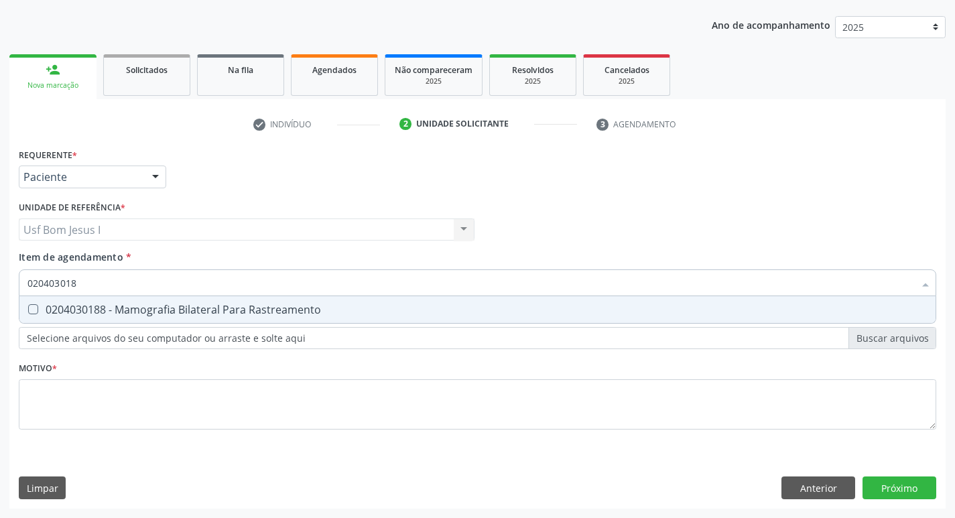
type input "0204030188"
drag, startPoint x: 171, startPoint y: 283, endPoint x: 9, endPoint y: 283, distance: 162.2
click at [9, 283] on div "Acompanhamento Acompanhe a situação das marcações correntes e finalizadas Relat…" at bounding box center [477, 223] width 955 height 590
click at [73, 314] on div "0204030188 - Mamografia Bilateral Para Rastreamento" at bounding box center [477, 309] width 900 height 11
checkbox Rastreamento "true"
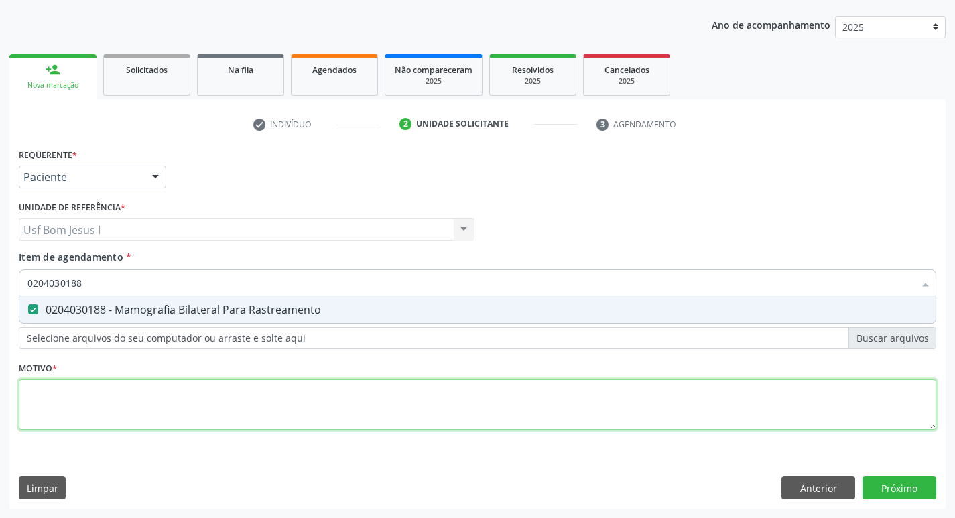
click at [86, 404] on div "Requerente * Paciente Médico(a) Enfermeiro(a) Paciente Nenhum resultado encontr…" at bounding box center [478, 297] width 918 height 304
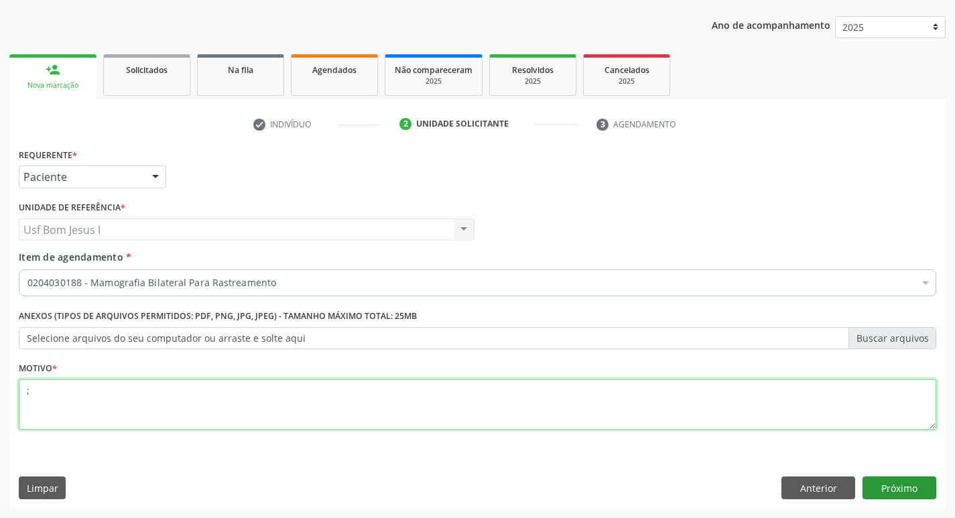
type textarea ";"
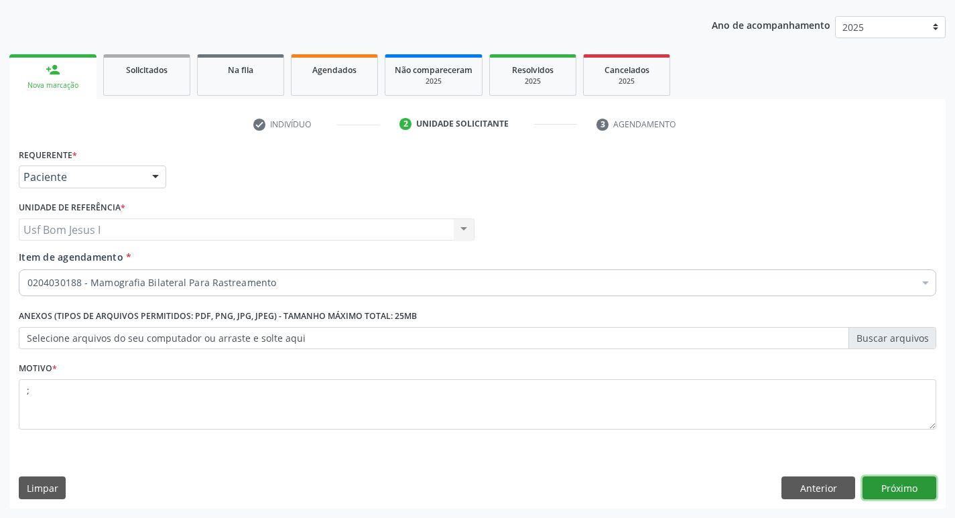
click at [912, 487] on button "Próximo" at bounding box center [900, 488] width 74 height 23
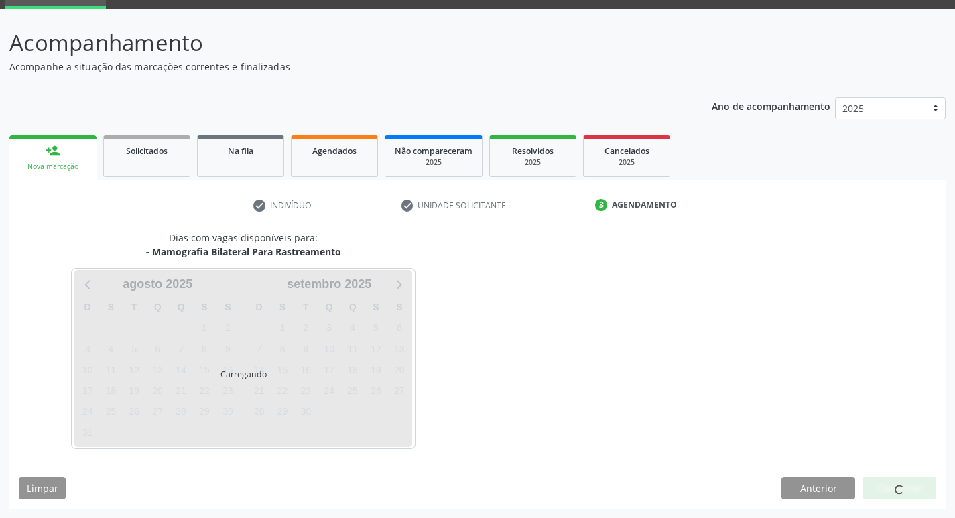
scroll to position [65, 0]
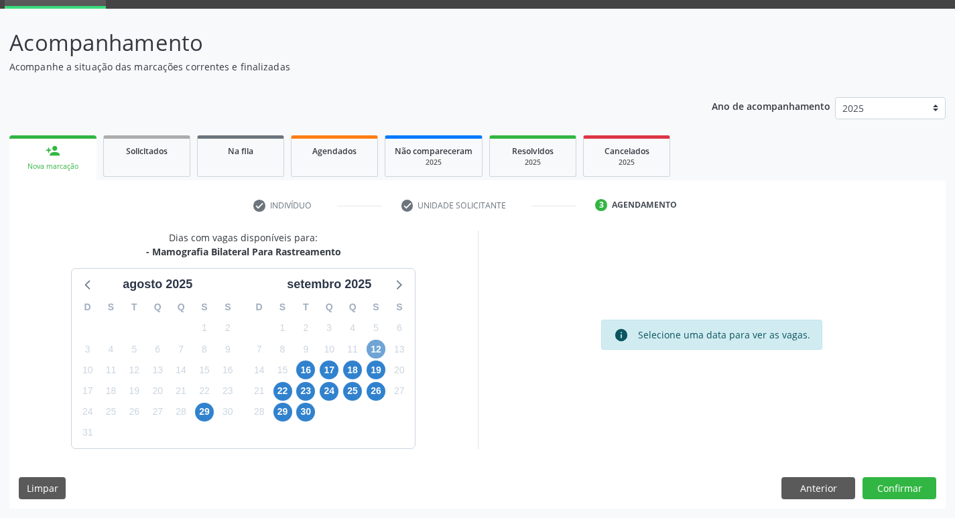
click at [373, 348] on span "12" at bounding box center [376, 349] width 19 height 19
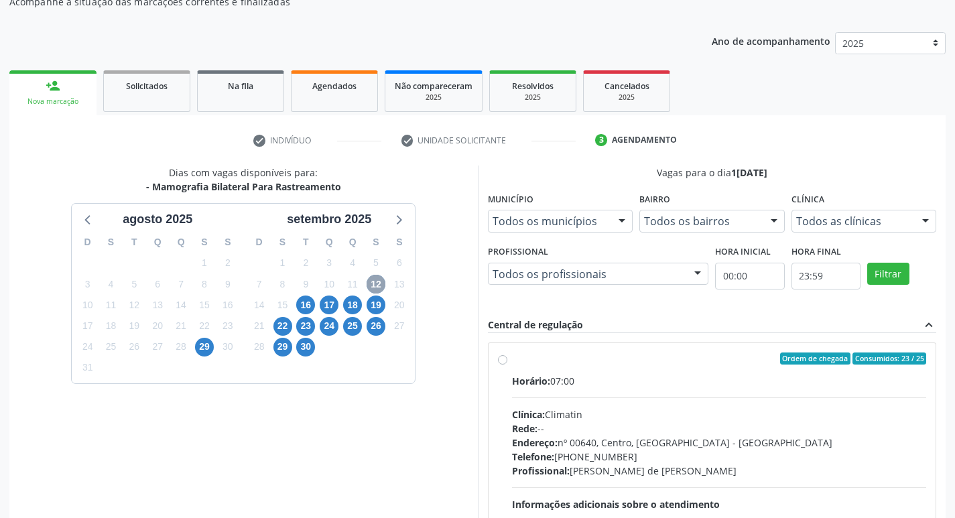
scroll to position [259, 0]
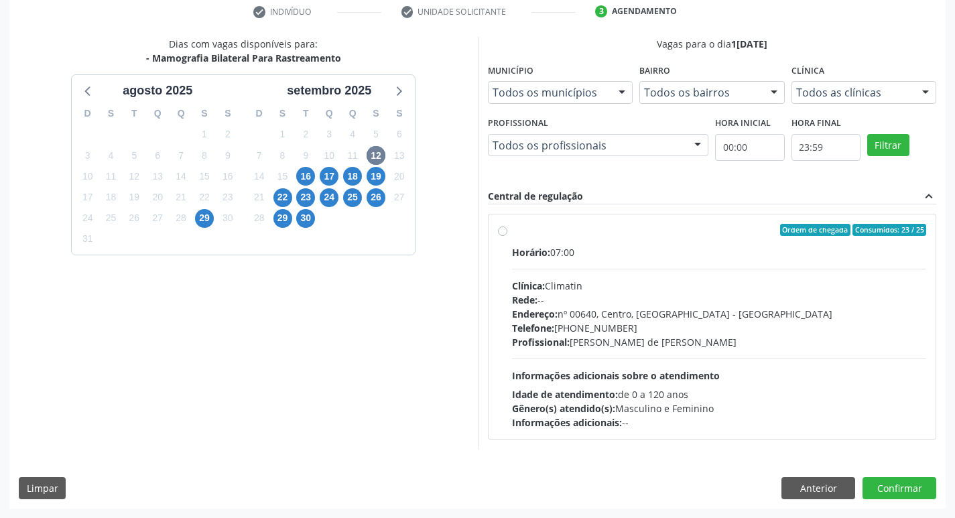
click at [703, 337] on div "Profissional: Ana Carolina Barboza de Andrada Melo Lyra" at bounding box center [719, 342] width 415 height 14
click at [507, 236] on input "Ordem de chegada Consumidos: 23 / 25 Horário: 07:00 Clínica: Climatin Rede: -- …" at bounding box center [502, 230] width 9 height 12
radio input "true"
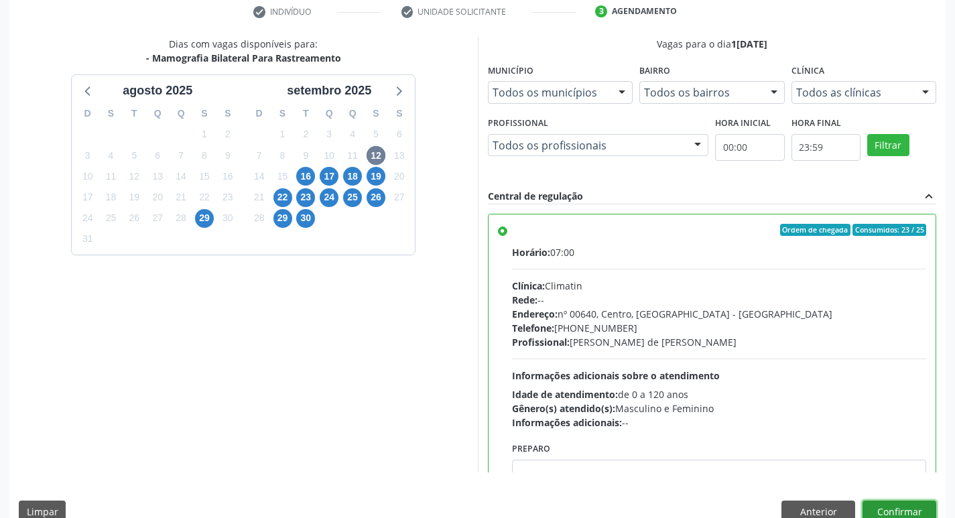
click at [899, 509] on button "Confirmar" at bounding box center [900, 512] width 74 height 23
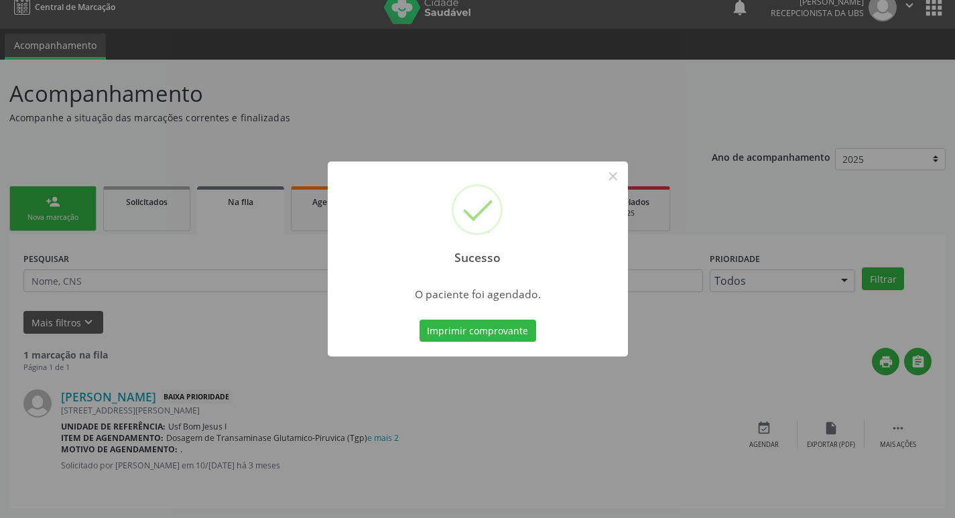
scroll to position [0, 0]
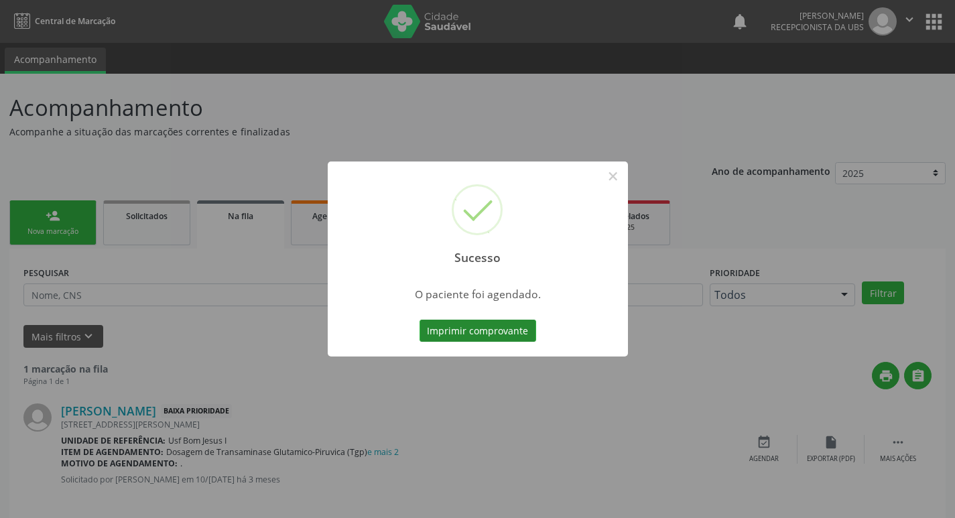
click at [499, 326] on button "Imprimir comprovante" at bounding box center [478, 331] width 117 height 23
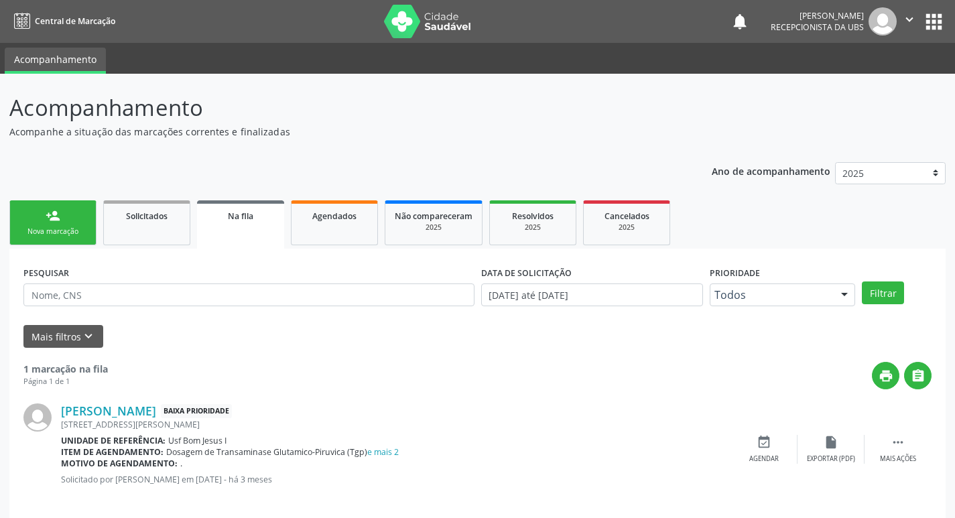
click at [40, 236] on div "Nova marcação" at bounding box center [52, 232] width 67 height 10
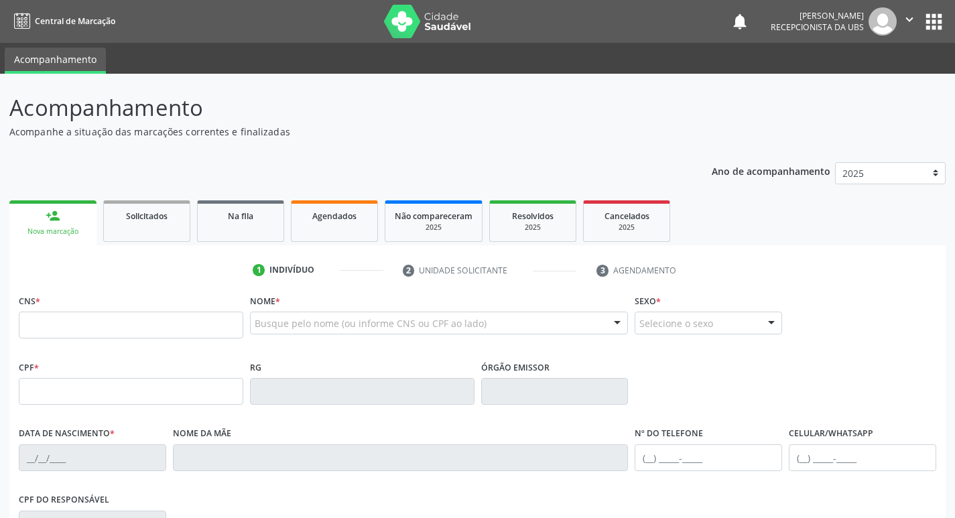
click at [146, 306] on div "CNS *" at bounding box center [131, 315] width 225 height 48
click at [145, 318] on input "text" at bounding box center [131, 325] width 225 height 27
type input "700 8094 5717 9185"
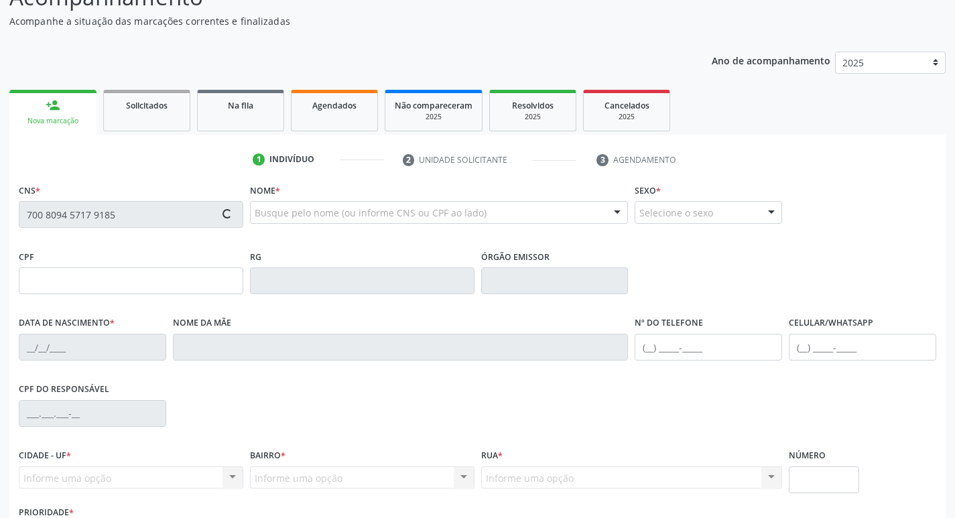
scroll to position [208, 0]
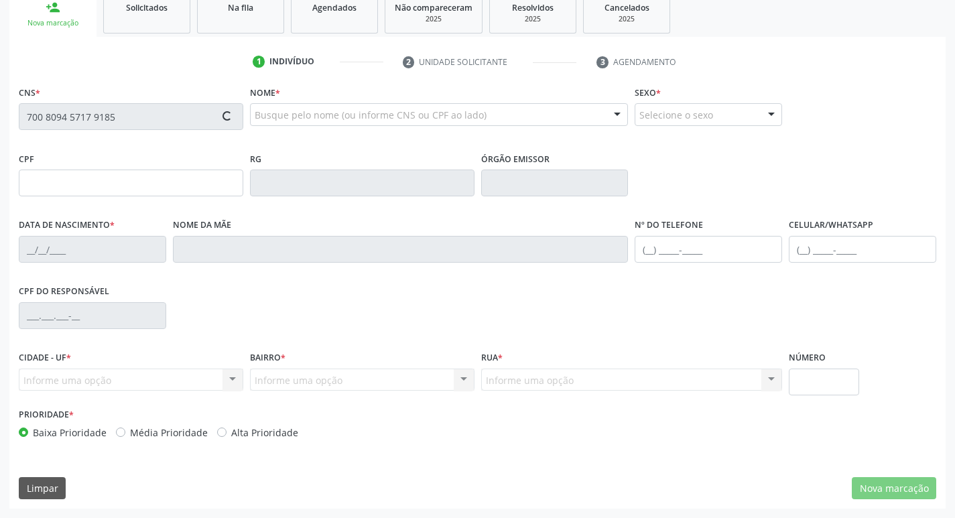
type input "085.571.174-42"
type input "21/11/1984"
type input "Iraildes Alexandrino Nunes"
type input "(87) 99653-2833"
type input "651"
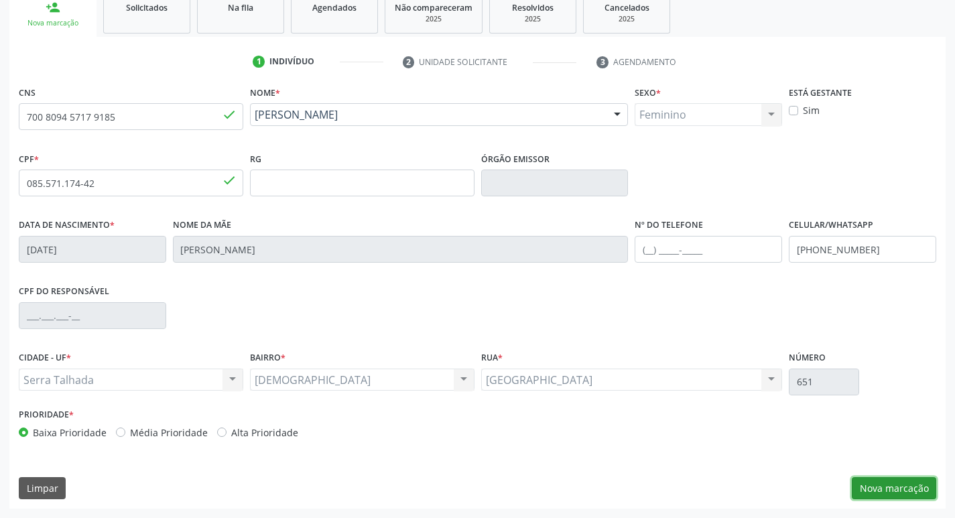
click at [900, 483] on button "Nova marcação" at bounding box center [894, 488] width 84 height 23
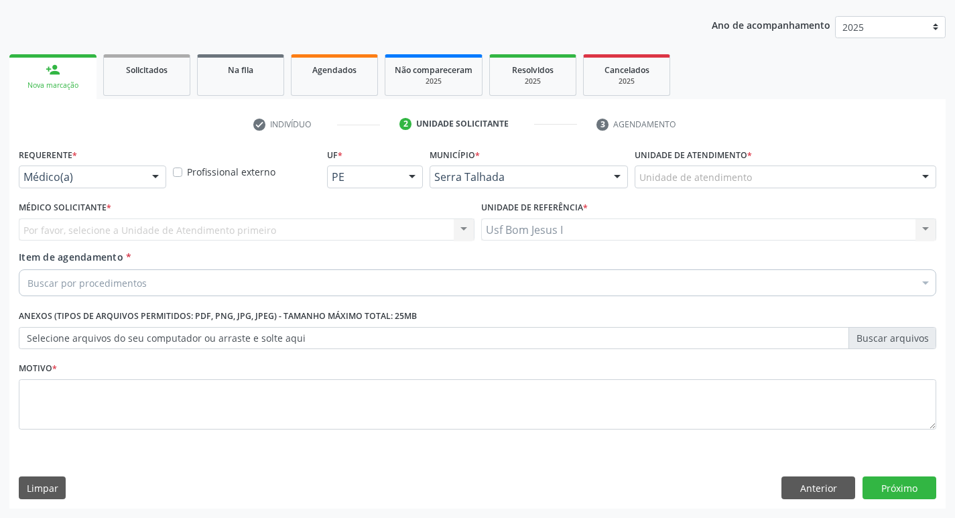
scroll to position [146, 0]
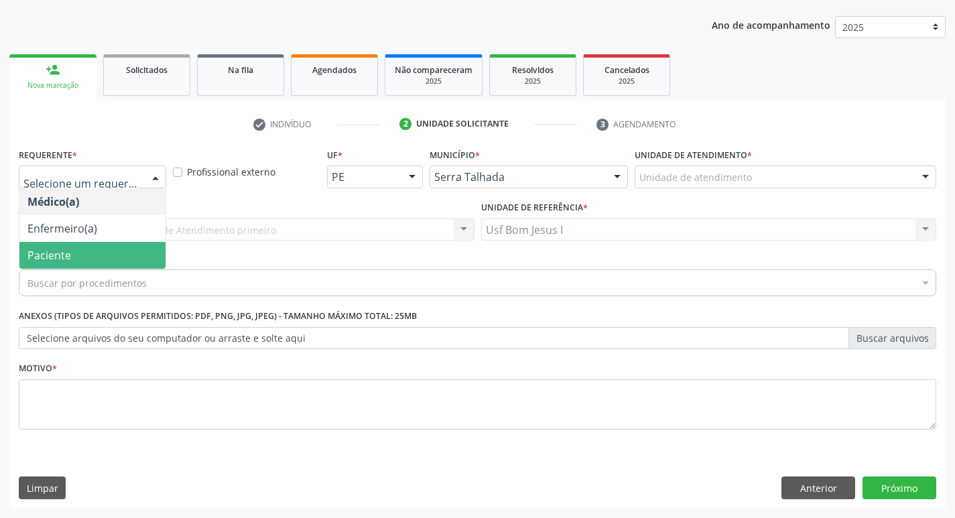
click at [76, 261] on span "Paciente" at bounding box center [92, 255] width 146 height 27
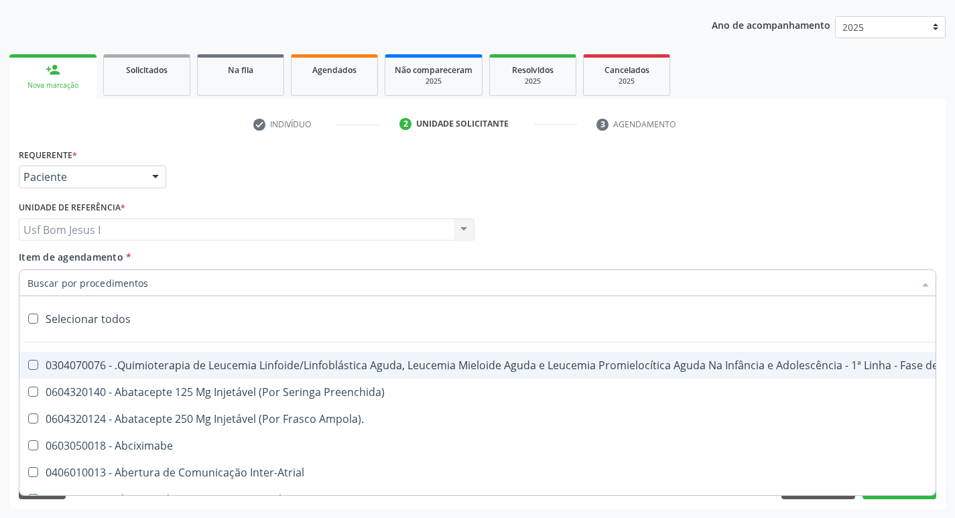
paste input "0204030188"
type input "0204030188"
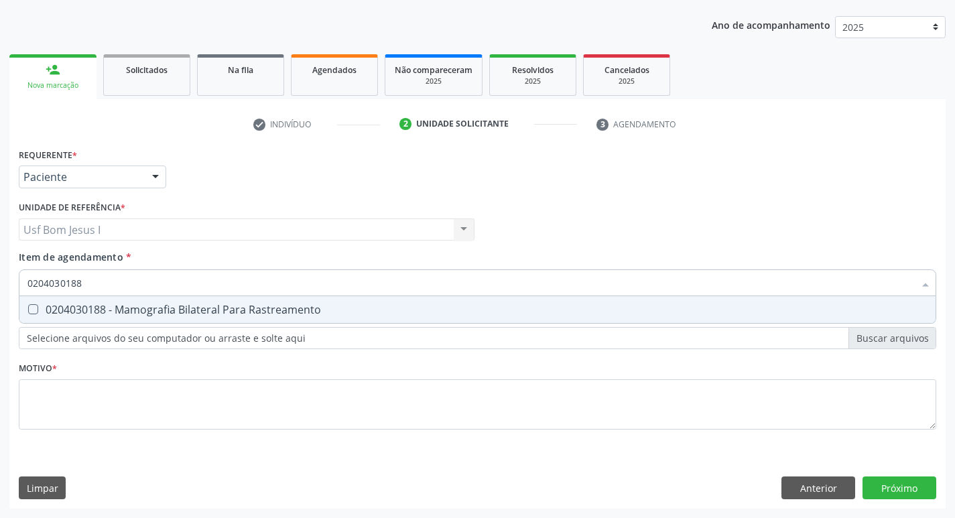
click at [125, 314] on div "0204030188 - Mamografia Bilateral Para Rastreamento" at bounding box center [477, 309] width 900 height 11
checkbox Rastreamento "true"
click at [173, 433] on div "Requerente * Paciente Médico(a) Enfermeiro(a) Paciente Nenhum resultado encontr…" at bounding box center [478, 297] width 918 height 304
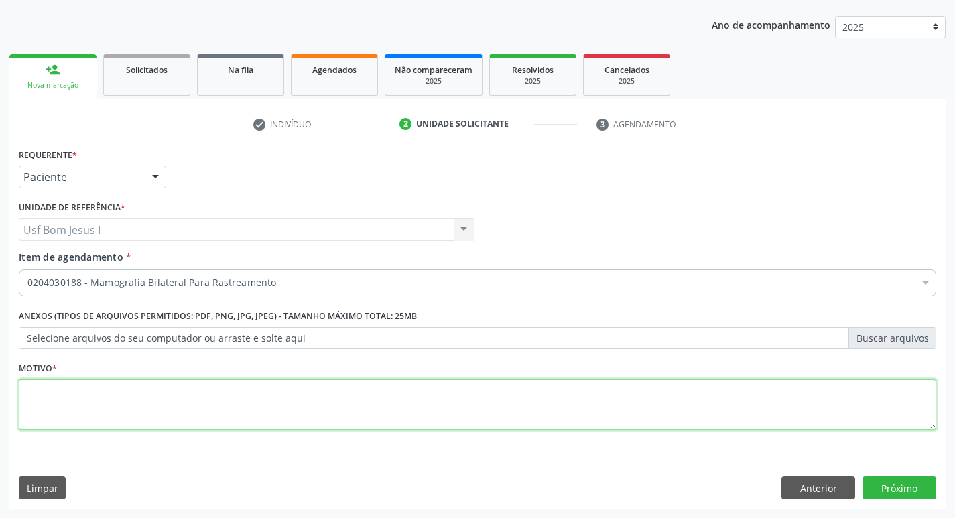
click at [191, 401] on textarea at bounding box center [478, 404] width 918 height 51
type textarea ";"
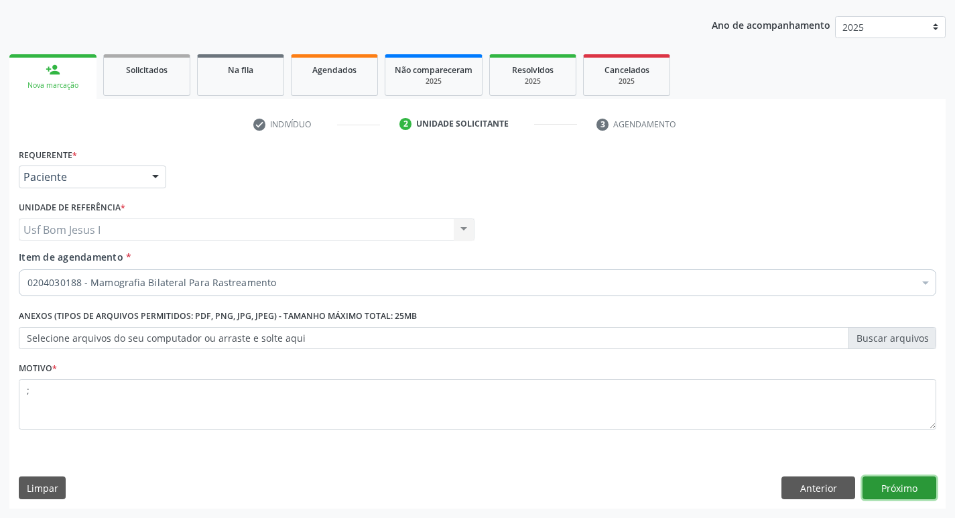
click at [901, 488] on button "Próximo" at bounding box center [900, 488] width 74 height 23
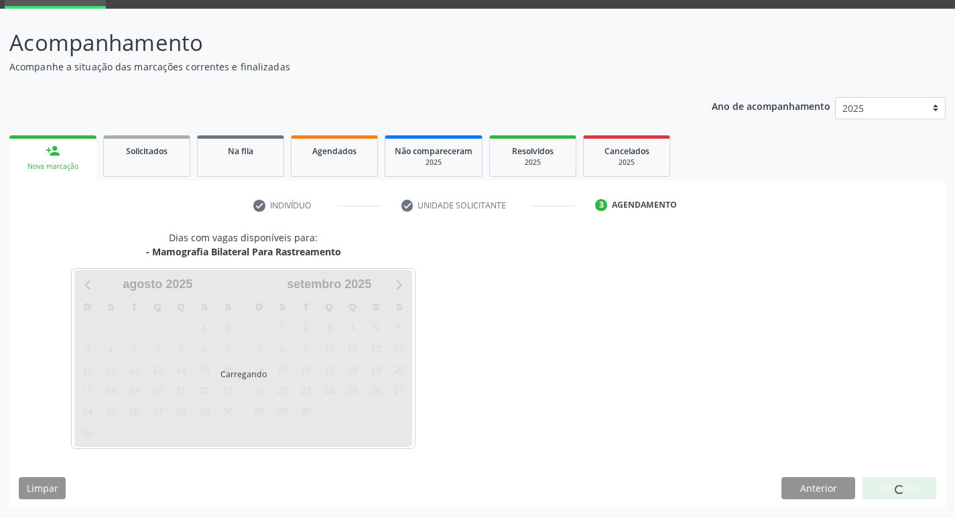
scroll to position [65, 0]
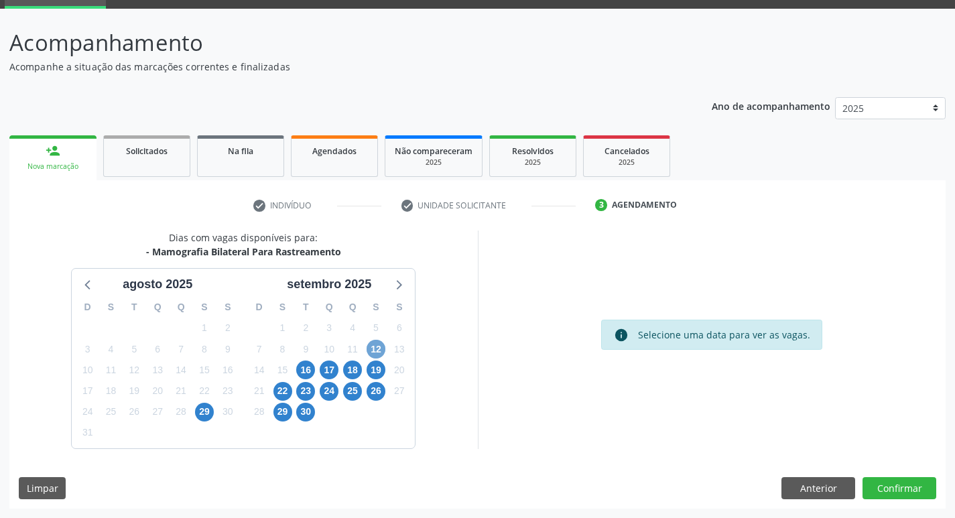
click at [377, 351] on span "12" at bounding box center [376, 349] width 19 height 19
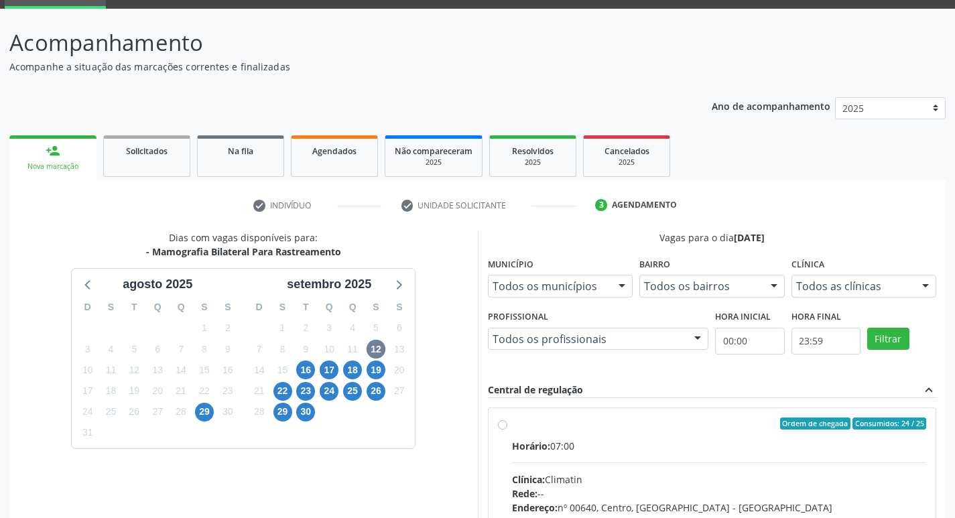
click at [507, 430] on input "Ordem de chegada Consumidos: 24 / 25 Horário: 07:00 Clínica: Climatin Rede: -- …" at bounding box center [502, 424] width 9 height 12
radio input "true"
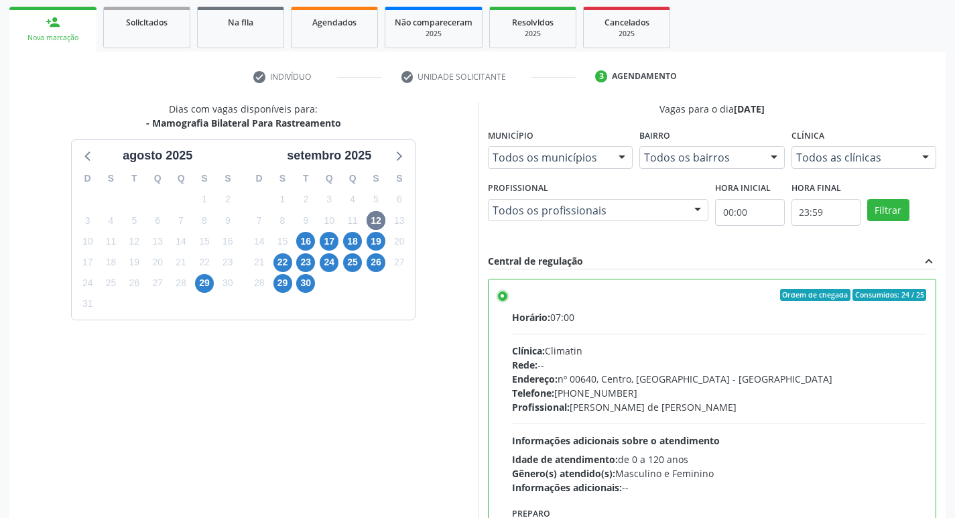
scroll to position [283, 0]
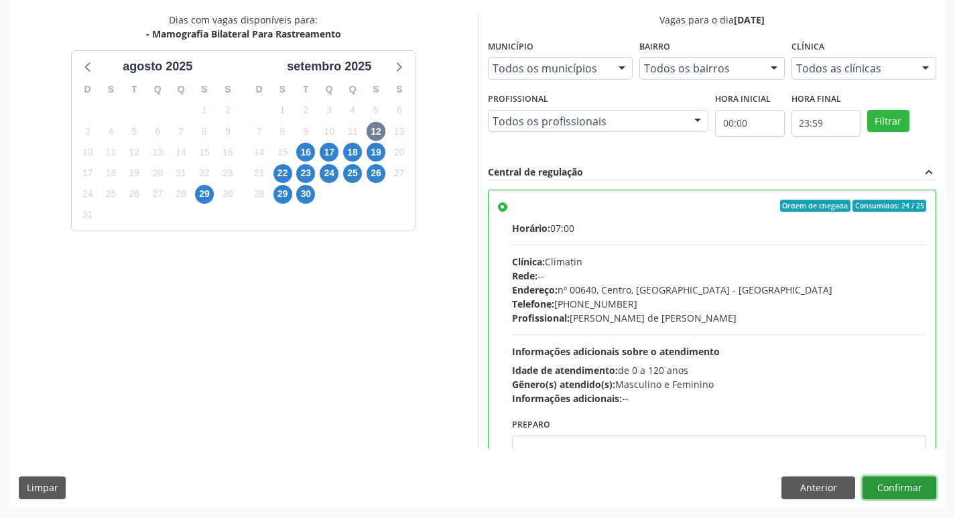
click at [909, 481] on button "Confirmar" at bounding box center [900, 488] width 74 height 23
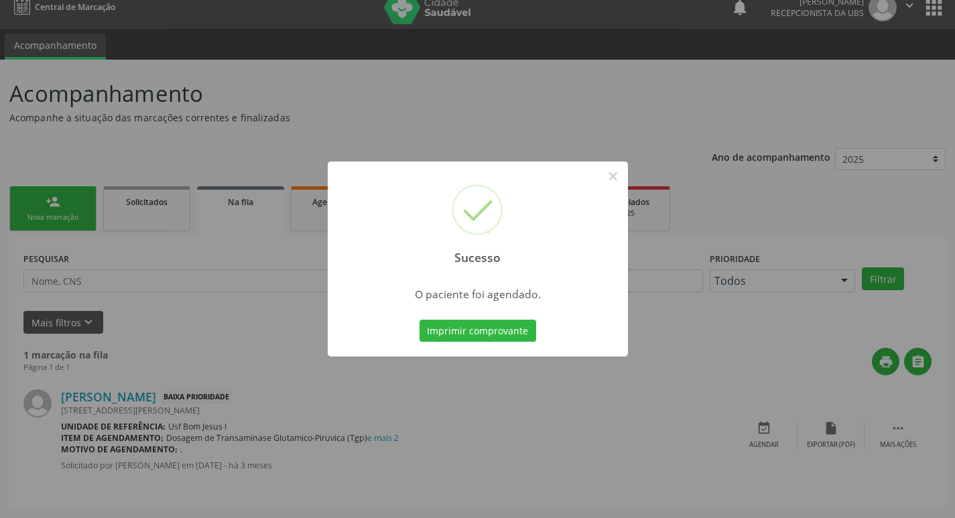
scroll to position [0, 0]
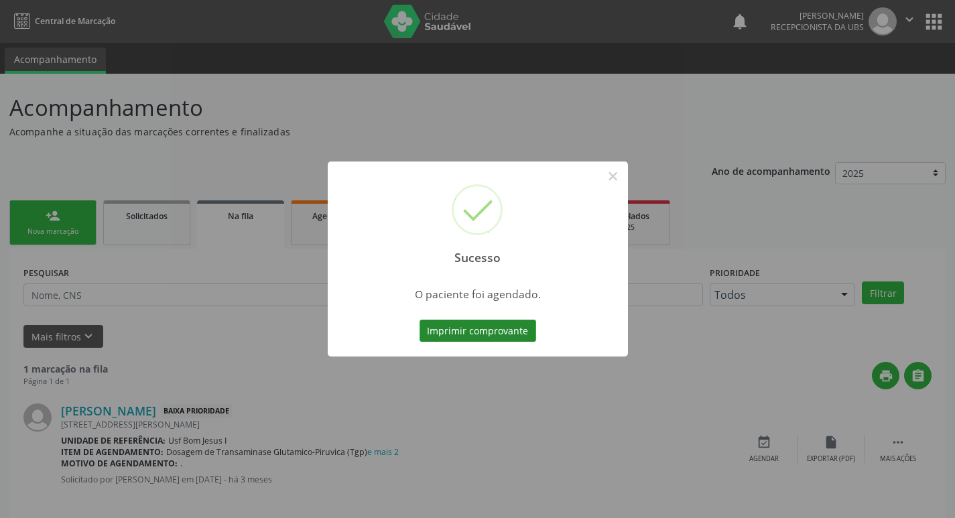
click at [468, 325] on button "Imprimir comprovante" at bounding box center [478, 331] width 117 height 23
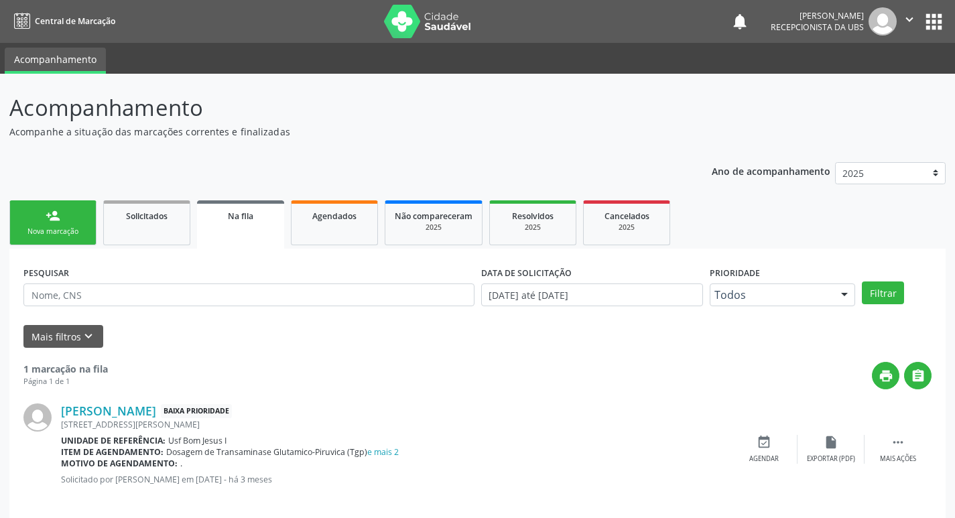
click at [64, 220] on link "person_add Nova marcação" at bounding box center [52, 222] width 87 height 45
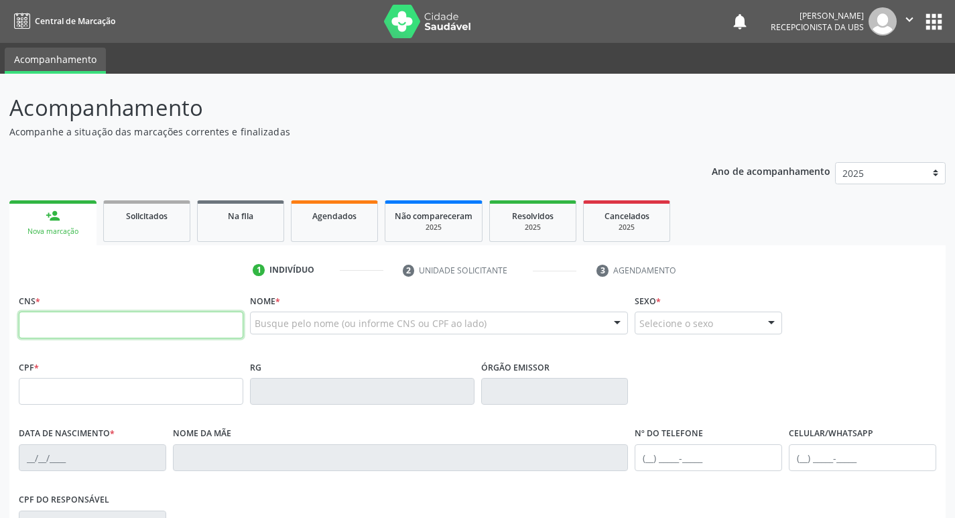
click at [100, 324] on input "text" at bounding box center [131, 325] width 225 height 27
type input "700 5063 6450 1052"
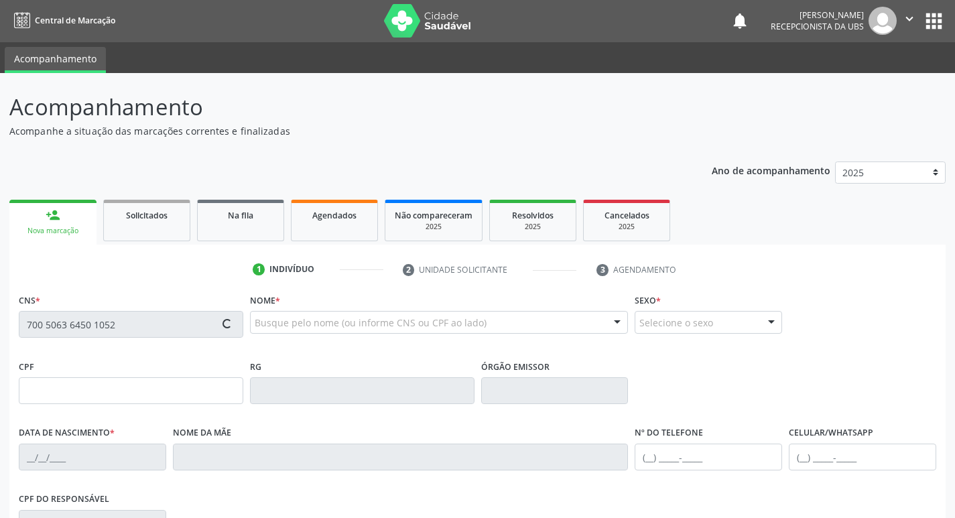
type input "435.105.234-15"
type input "06/12/1962"
type input "Maria Julia dos Santos"
type input "[PHONE_NUMBER]"
type input "939"
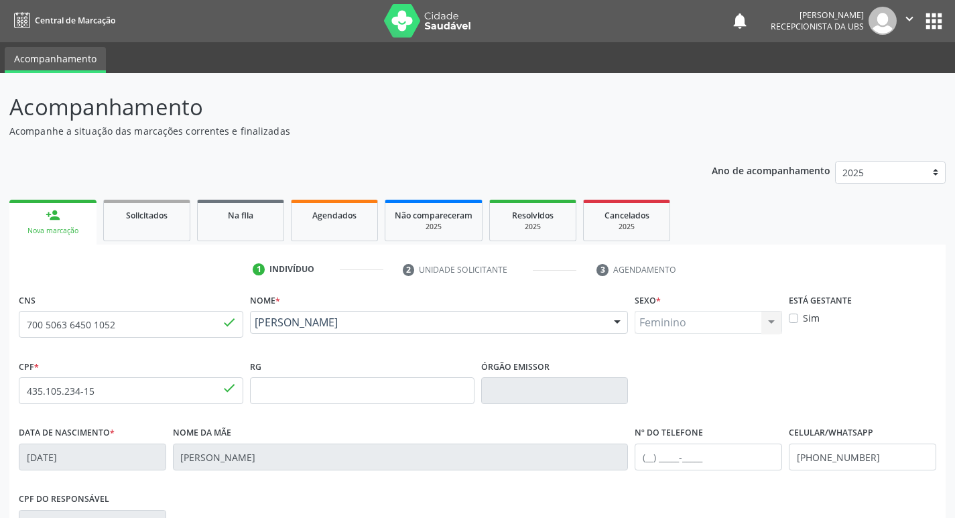
scroll to position [208, 0]
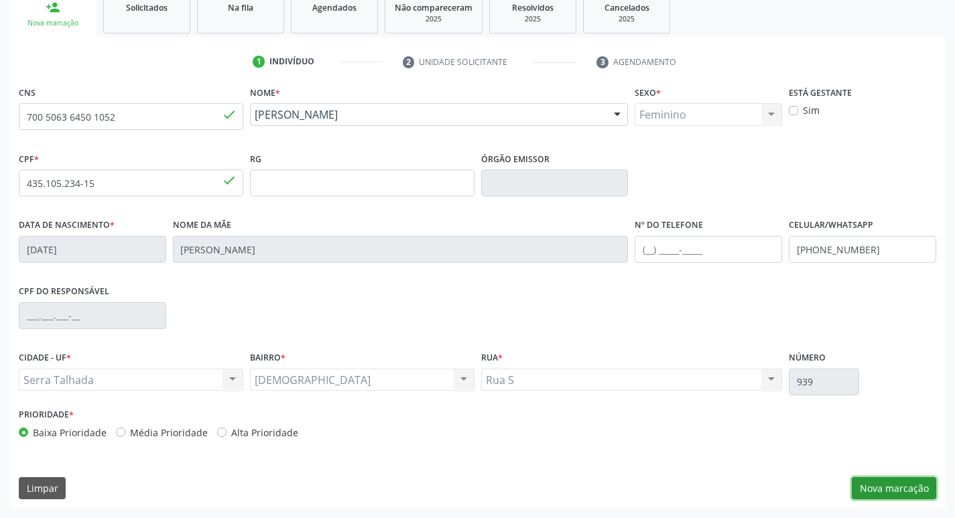
click at [866, 493] on button "Nova marcação" at bounding box center [894, 488] width 84 height 23
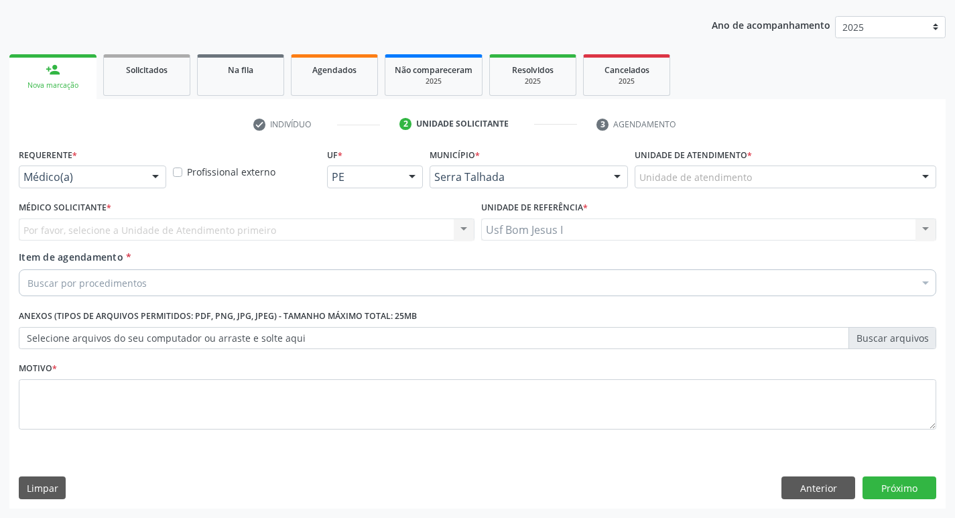
scroll to position [146, 0]
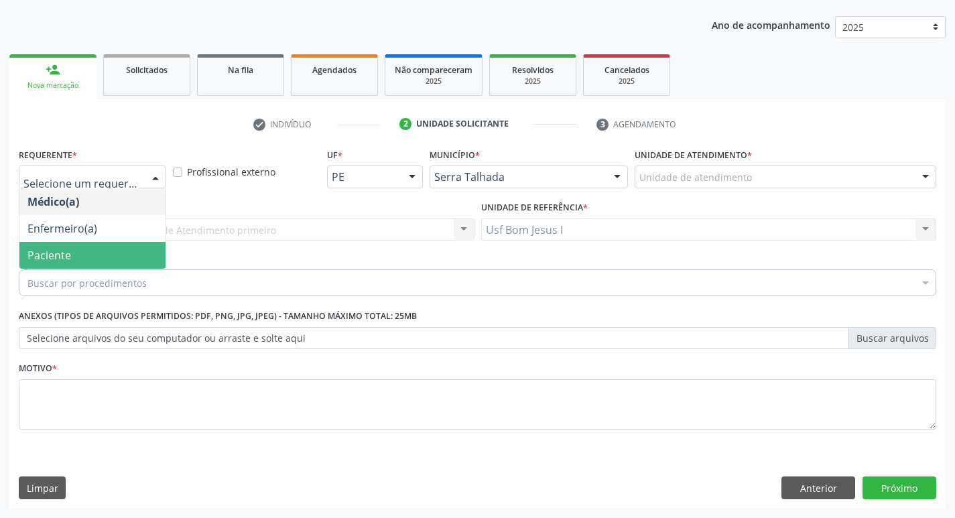
click at [86, 251] on span "Paciente" at bounding box center [92, 255] width 146 height 27
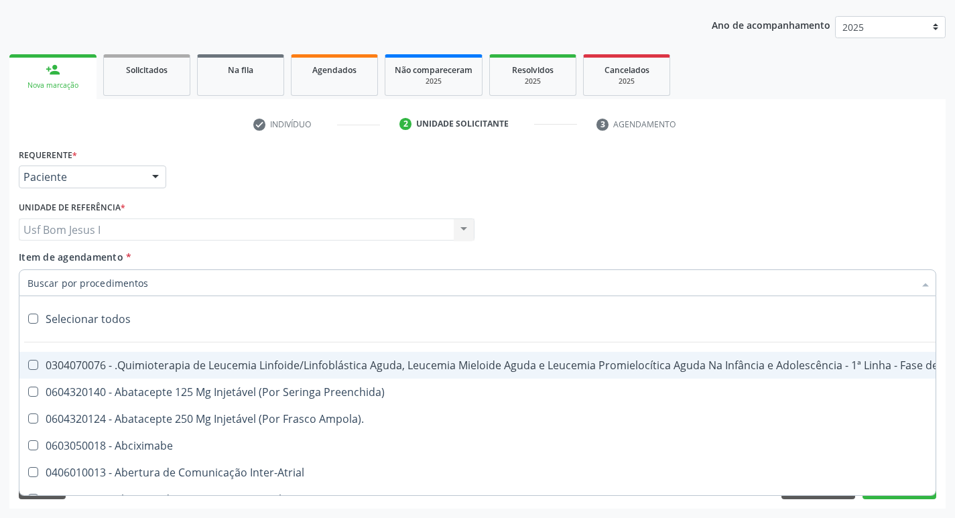
paste input "0204030188"
type input "0204030188"
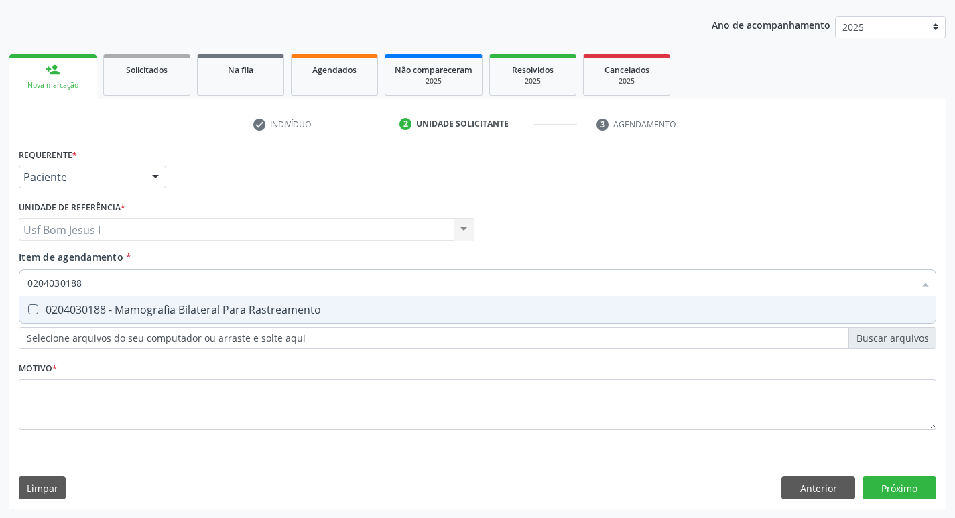
click at [131, 310] on div "0204030188 - Mamografia Bilateral Para Rastreamento" at bounding box center [477, 309] width 900 height 11
checkbox Rastreamento "true"
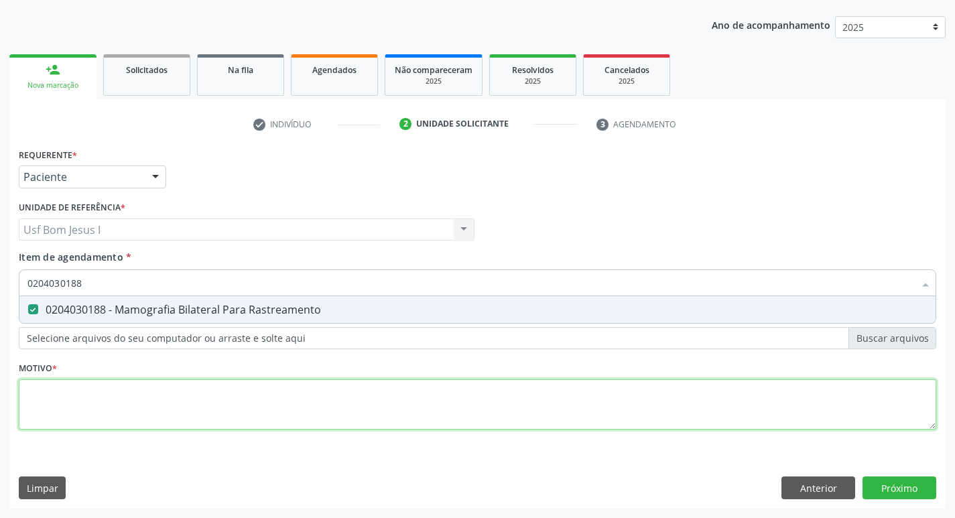
click at [139, 395] on div "Requerente * Paciente Médico(a) Enfermeiro(a) Paciente Nenhum resultado encontr…" at bounding box center [478, 297] width 918 height 304
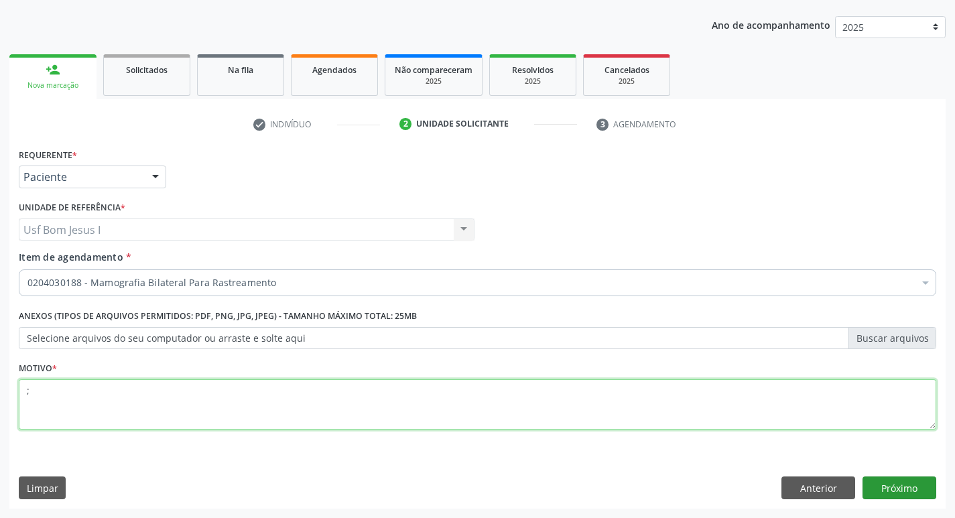
type textarea ";"
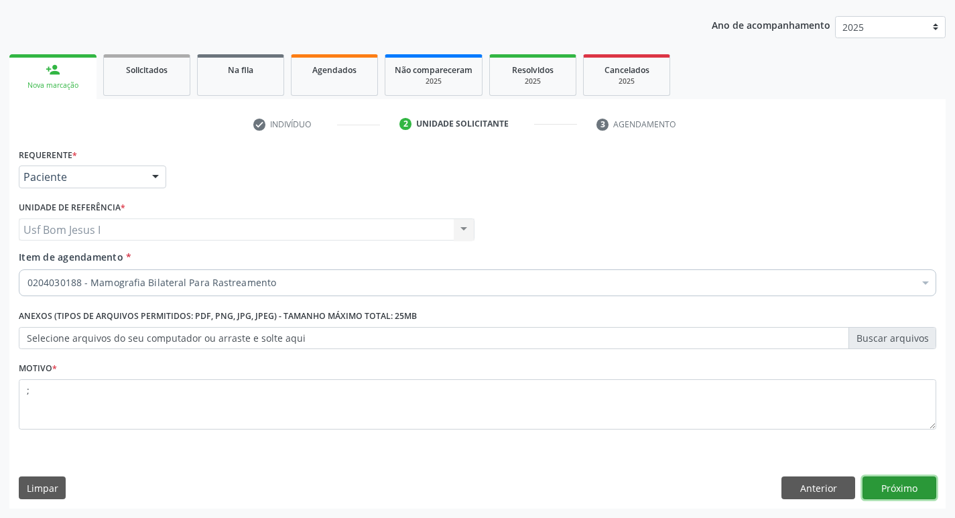
click at [899, 489] on button "Próximo" at bounding box center [900, 488] width 74 height 23
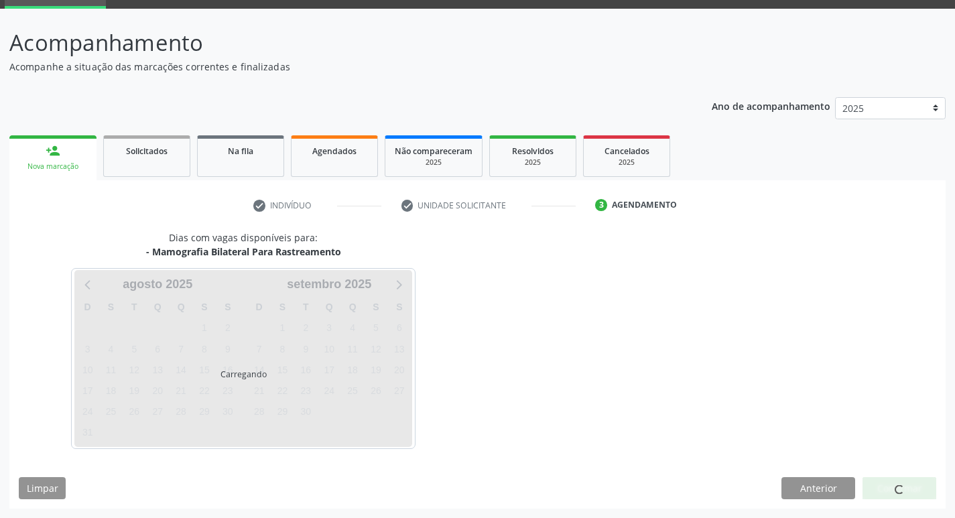
scroll to position [65, 0]
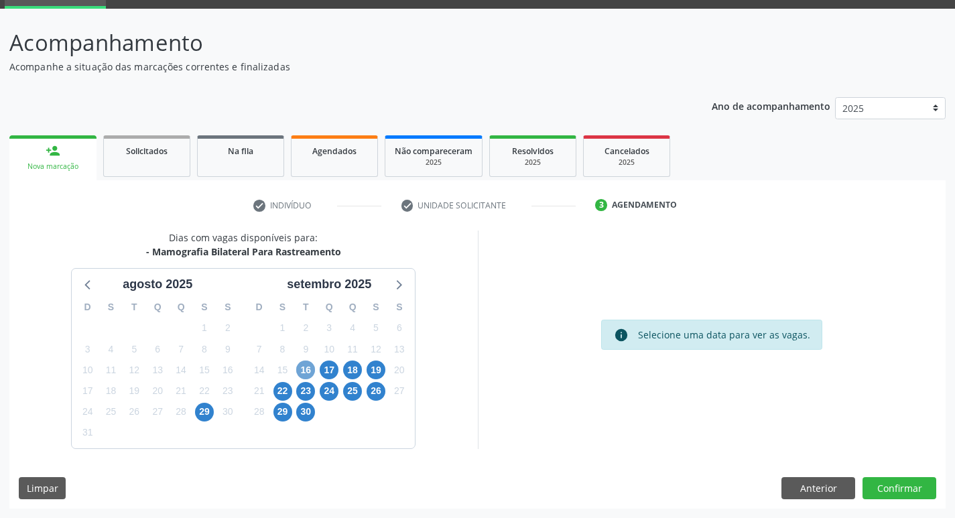
click at [304, 369] on span "16" at bounding box center [305, 370] width 19 height 19
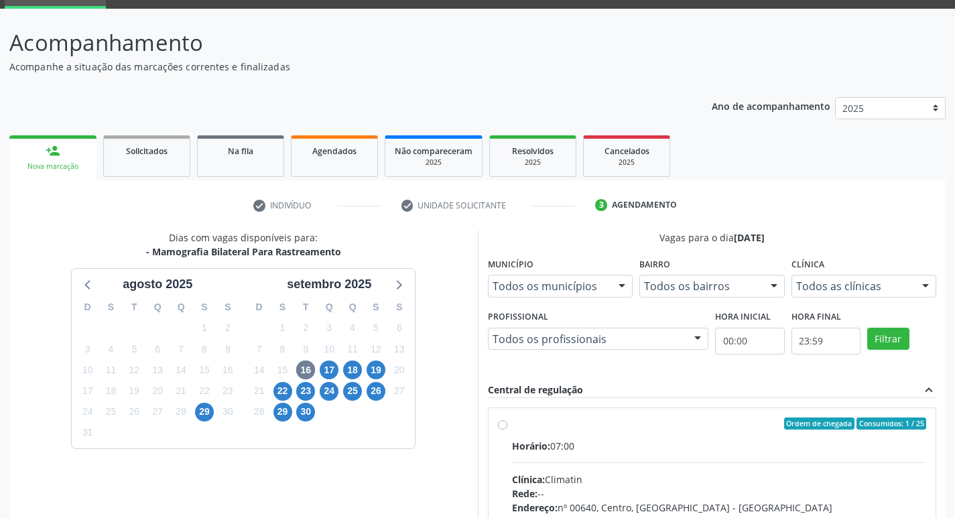
click at [507, 430] on input "Ordem de chegada Consumidos: 1 / 25 Horário: 07:00 Clínica: Climatin Rede: -- E…" at bounding box center [502, 424] width 9 height 12
radio input "true"
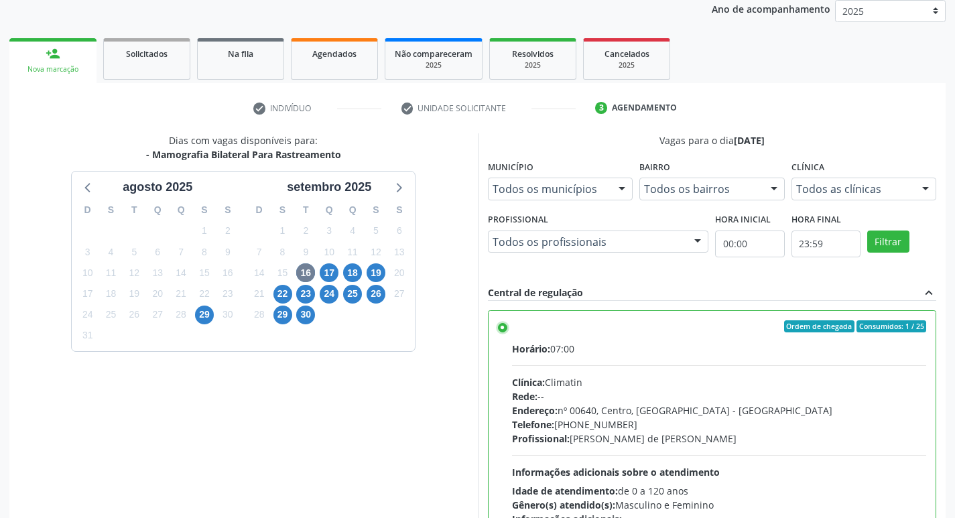
scroll to position [283, 0]
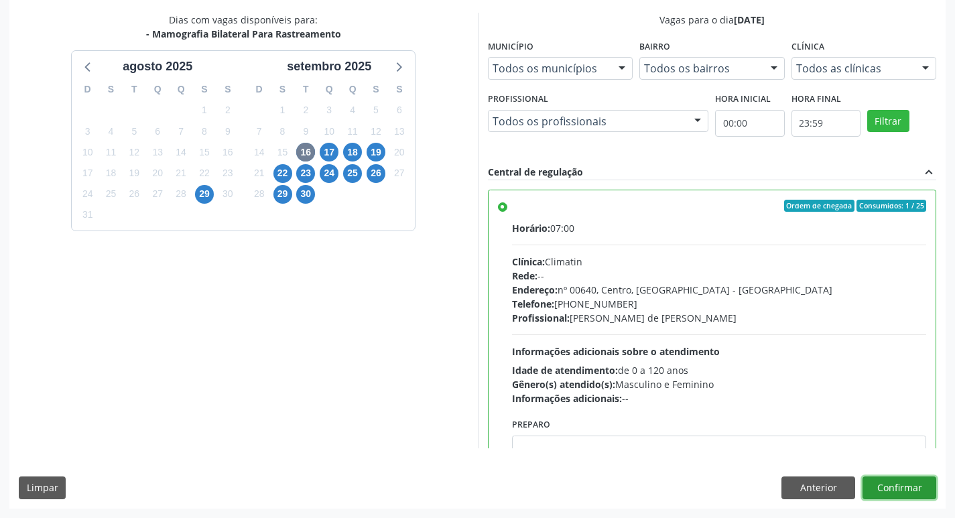
click at [886, 481] on button "Confirmar" at bounding box center [900, 488] width 74 height 23
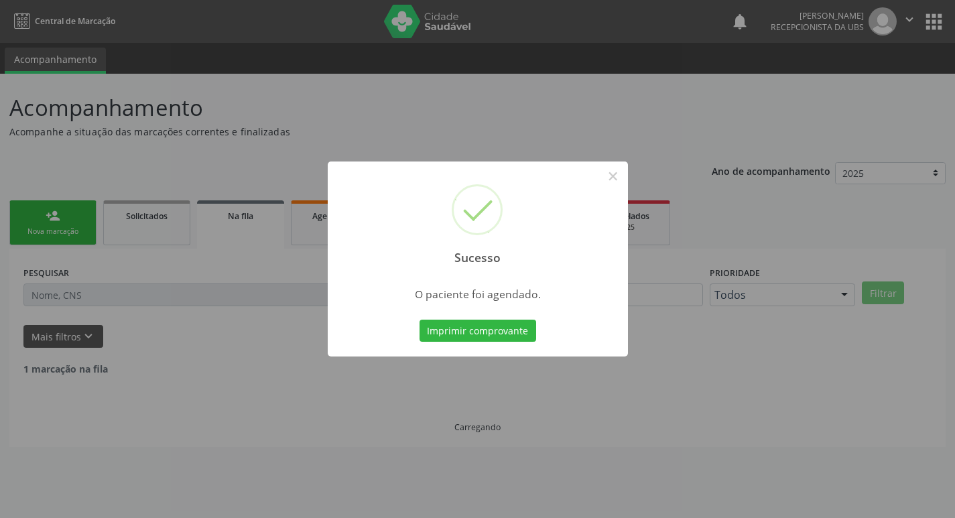
scroll to position [0, 0]
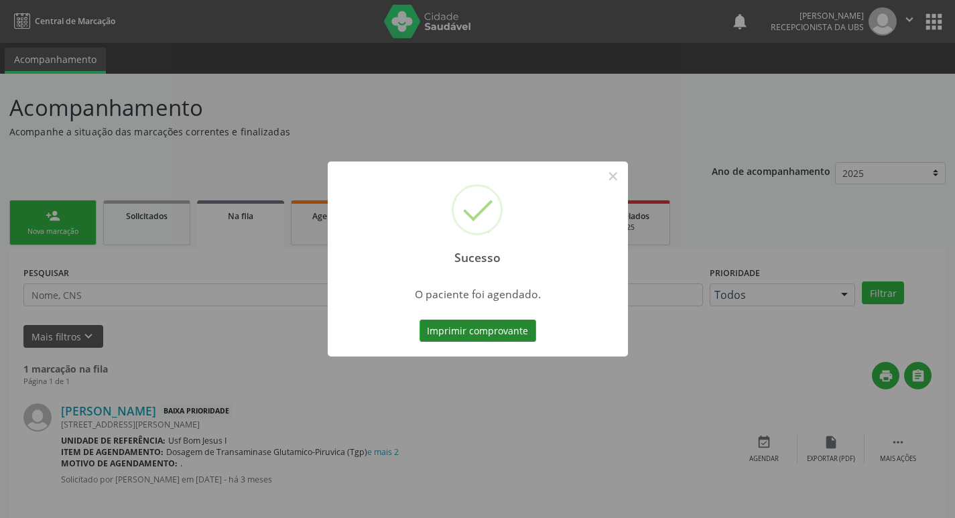
click at [508, 332] on button "Imprimir comprovante" at bounding box center [478, 331] width 117 height 23
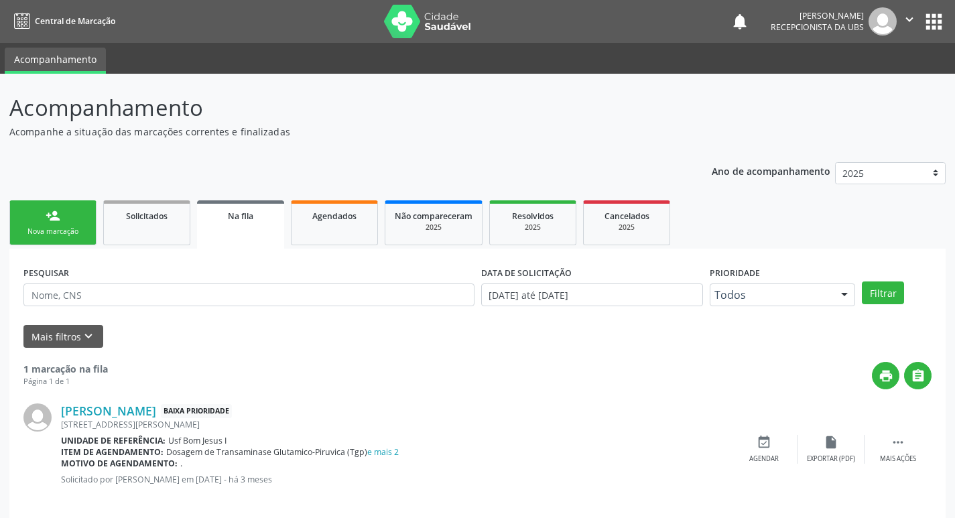
click at [38, 233] on div "Nova marcação" at bounding box center [52, 232] width 67 height 10
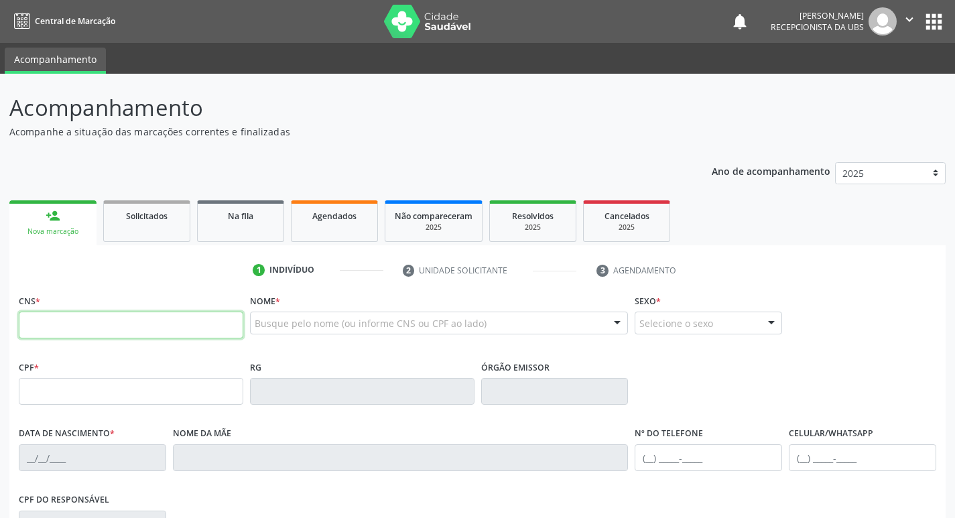
click at [123, 331] on input "text" at bounding box center [131, 325] width 225 height 27
type input "702 5083 5663 8735"
type input "027.743.024-04"
type input "27/08/1971"
type input "Francisca Pereira Mariz"
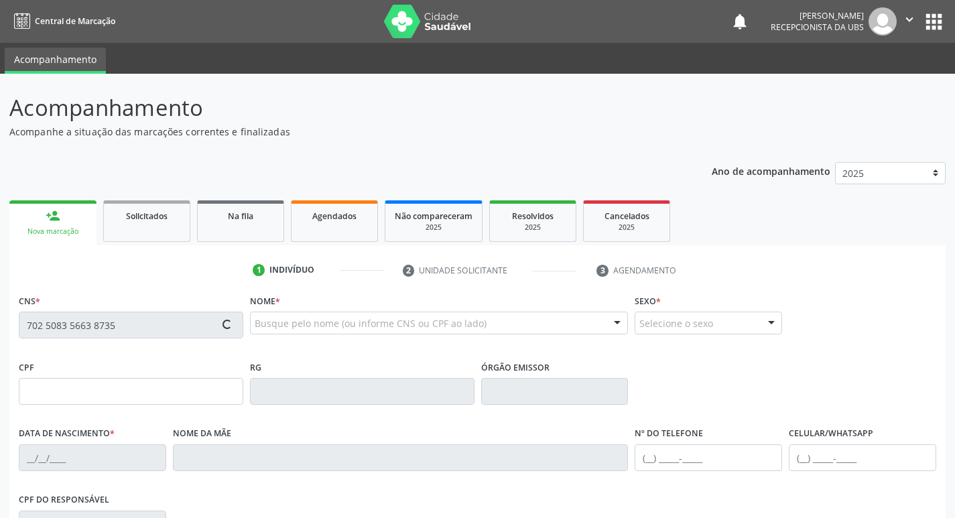
type input "(87) 99664-3765"
type input "1003"
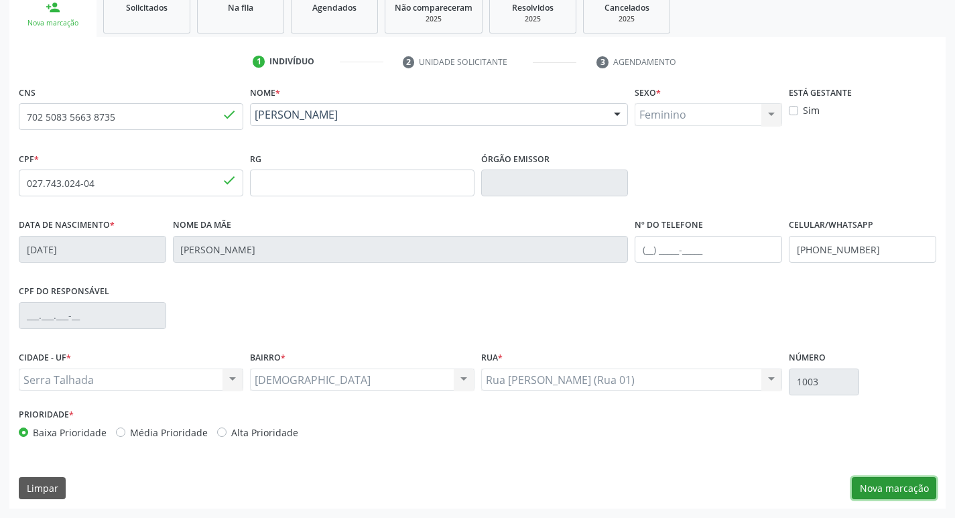
click at [897, 485] on button "Nova marcação" at bounding box center [894, 488] width 84 height 23
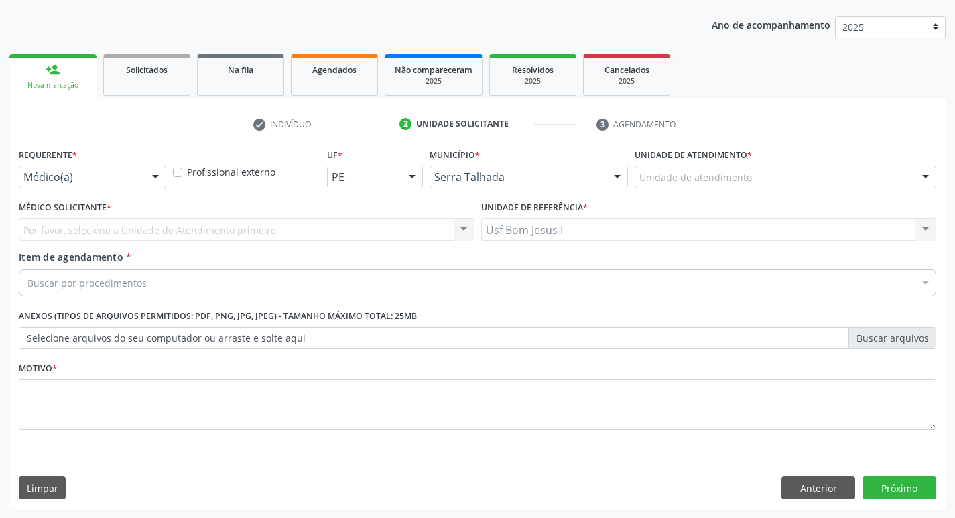
scroll to position [146, 0]
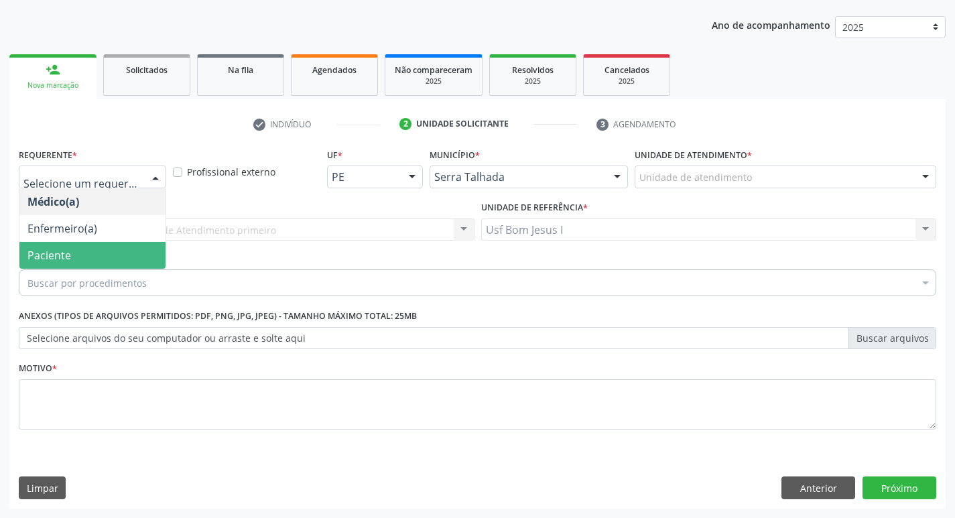
click at [78, 256] on span "Paciente" at bounding box center [92, 255] width 146 height 27
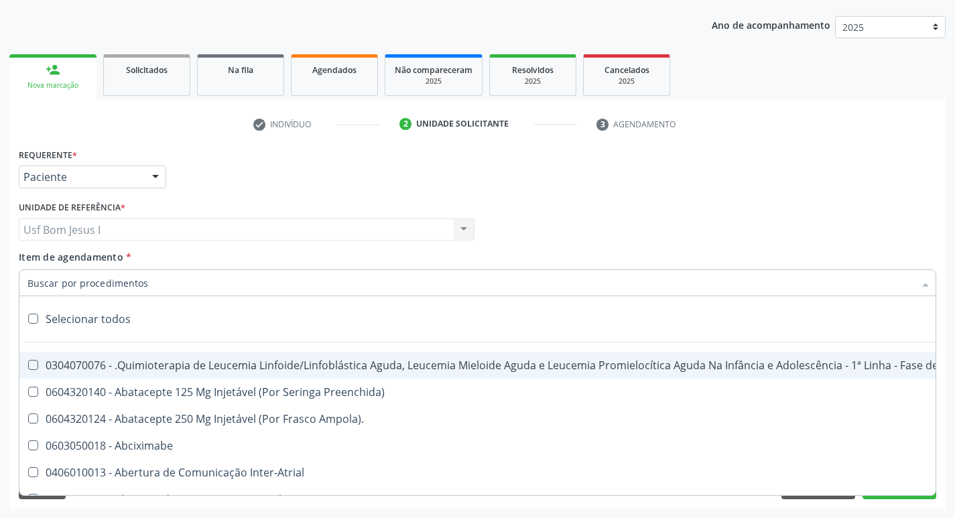
paste input "0204030188"
type input "0204030188"
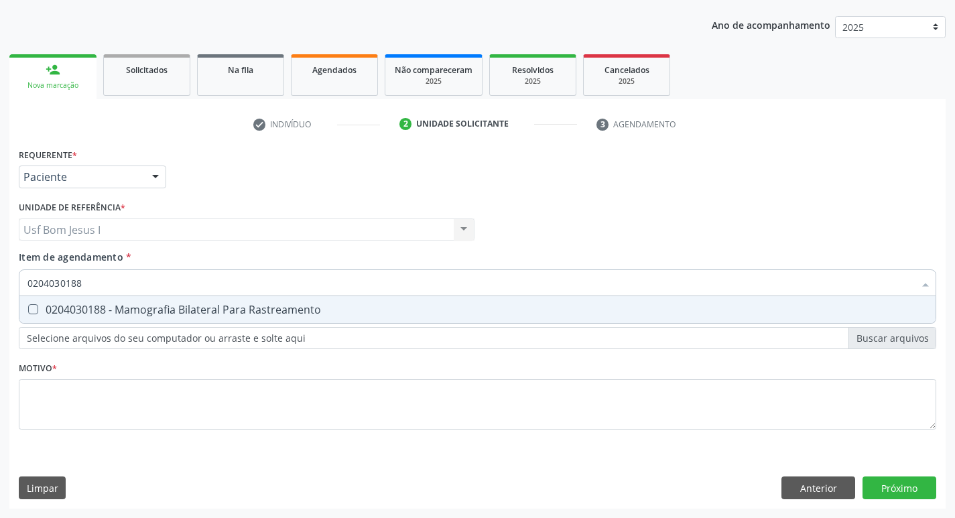
click at [102, 308] on div "0204030188 - Mamografia Bilateral Para Rastreamento" at bounding box center [477, 309] width 900 height 11
checkbox Rastreamento "true"
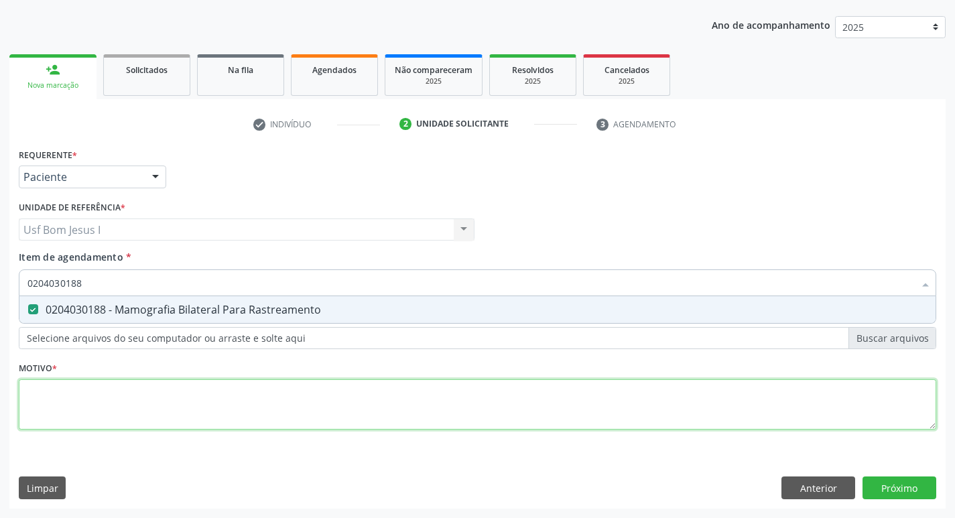
click at [139, 400] on div "Requerente * Paciente Médico(a) Enfermeiro(a) Paciente Nenhum resultado encontr…" at bounding box center [478, 297] width 918 height 304
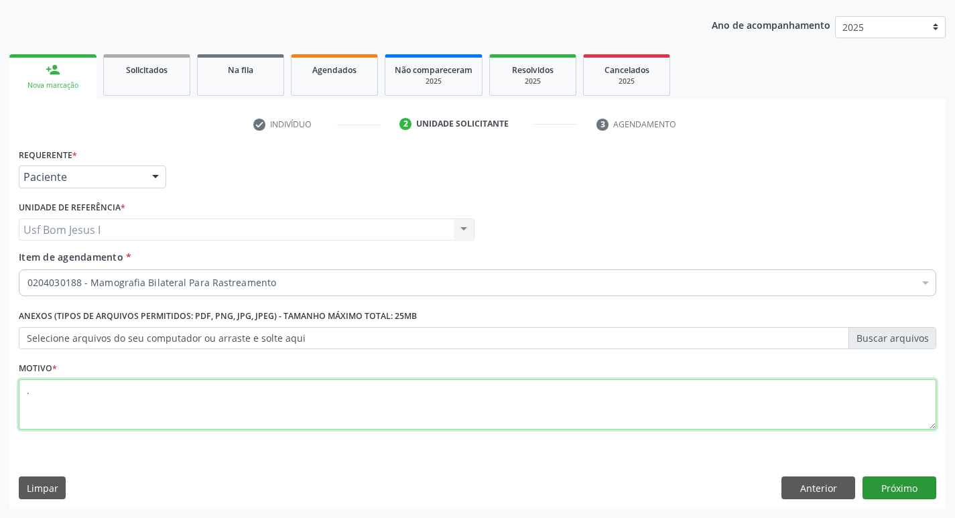
type textarea "."
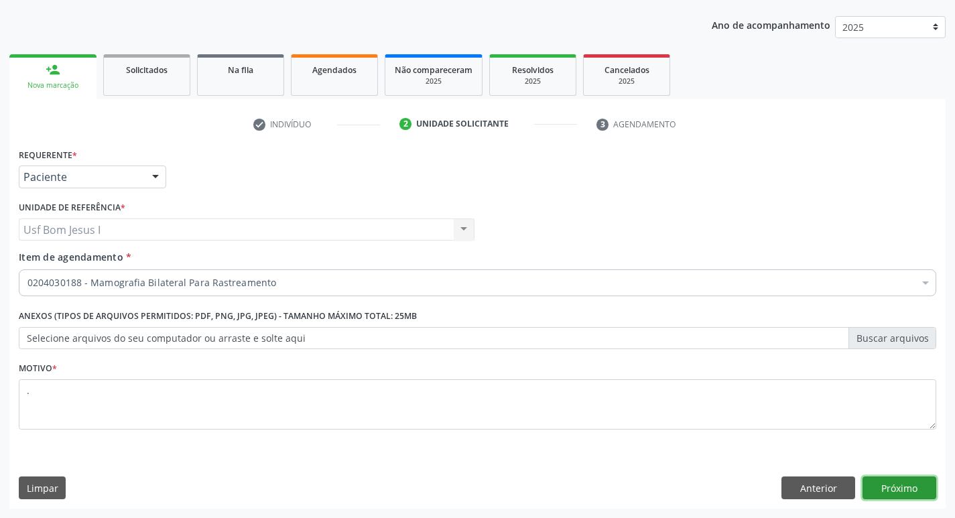
click at [900, 487] on button "Próximo" at bounding box center [900, 488] width 74 height 23
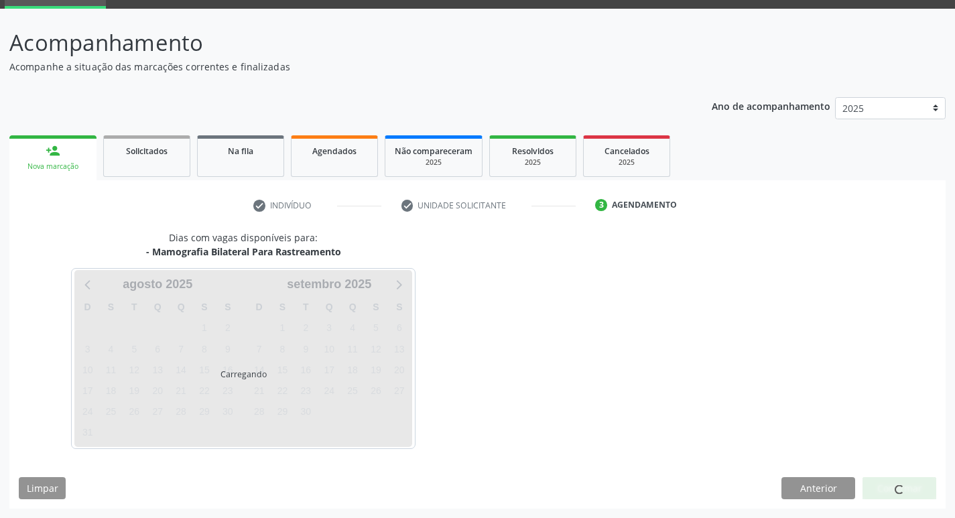
scroll to position [65, 0]
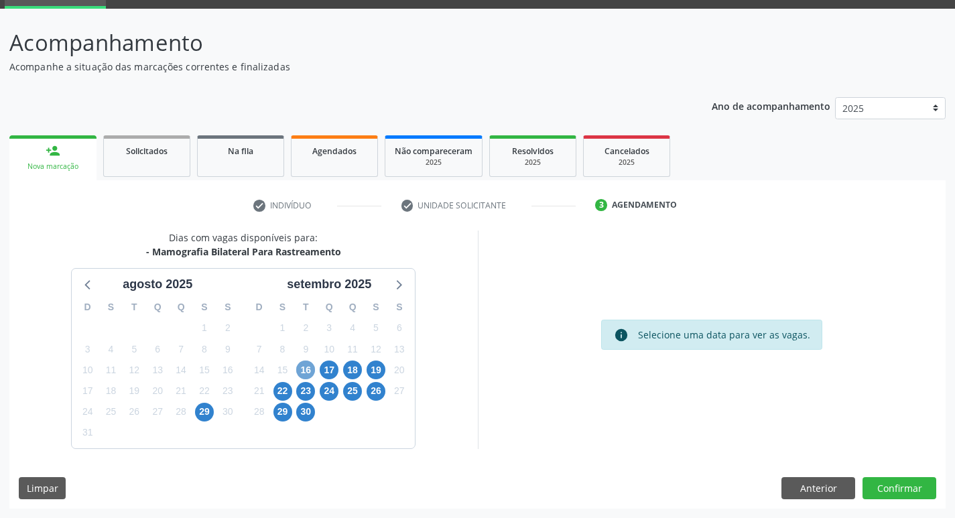
click at [303, 370] on span "16" at bounding box center [305, 370] width 19 height 19
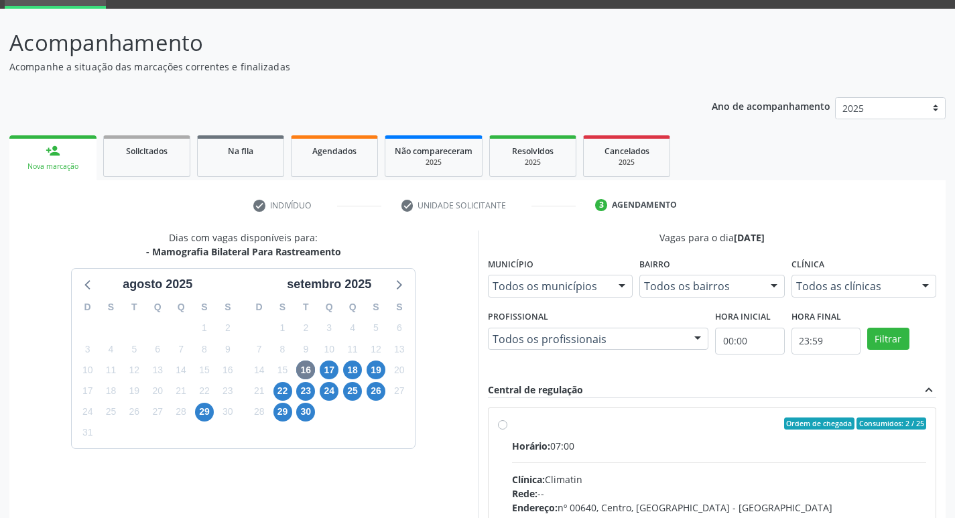
click at [507, 430] on input "Ordem de chegada Consumidos: 2 / 25 Horário: 07:00 Clínica: Climatin Rede: -- E…" at bounding box center [502, 424] width 9 height 12
radio input "true"
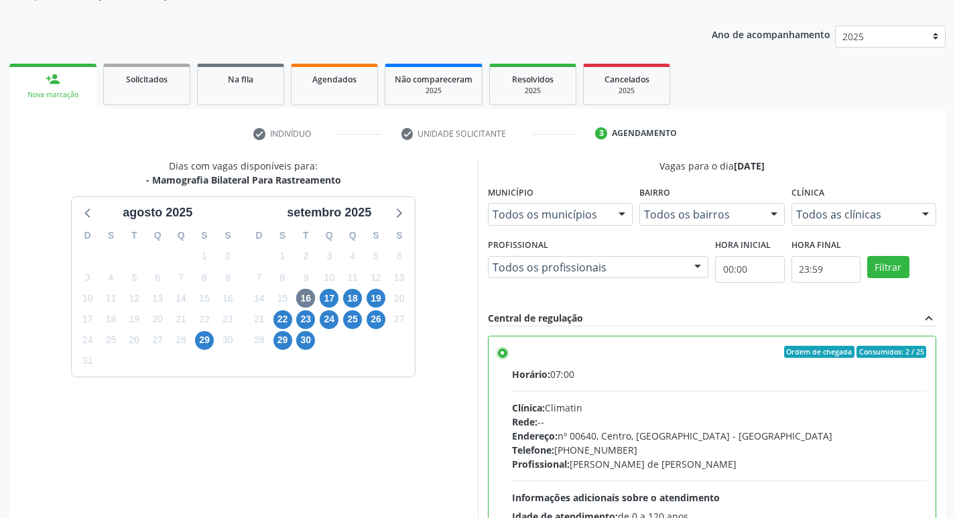
scroll to position [283, 0]
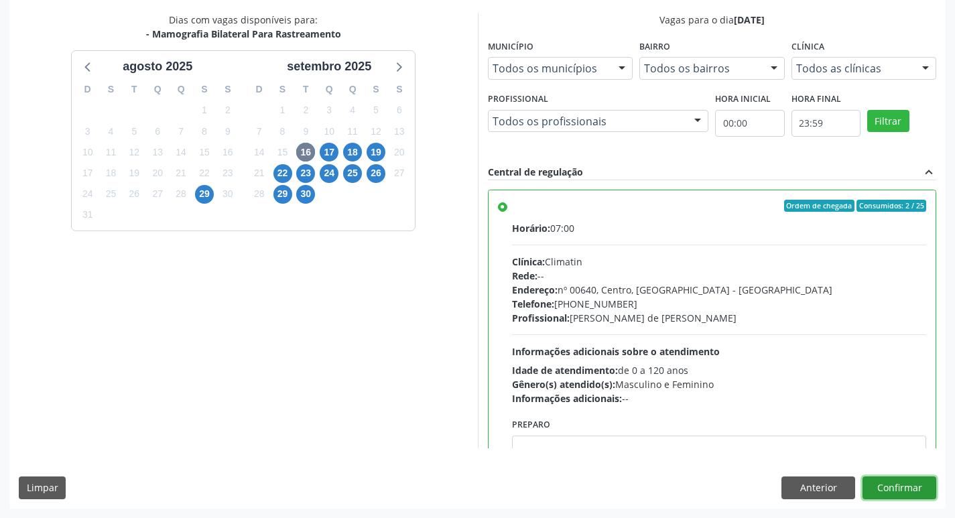
click at [904, 489] on button "Confirmar" at bounding box center [900, 488] width 74 height 23
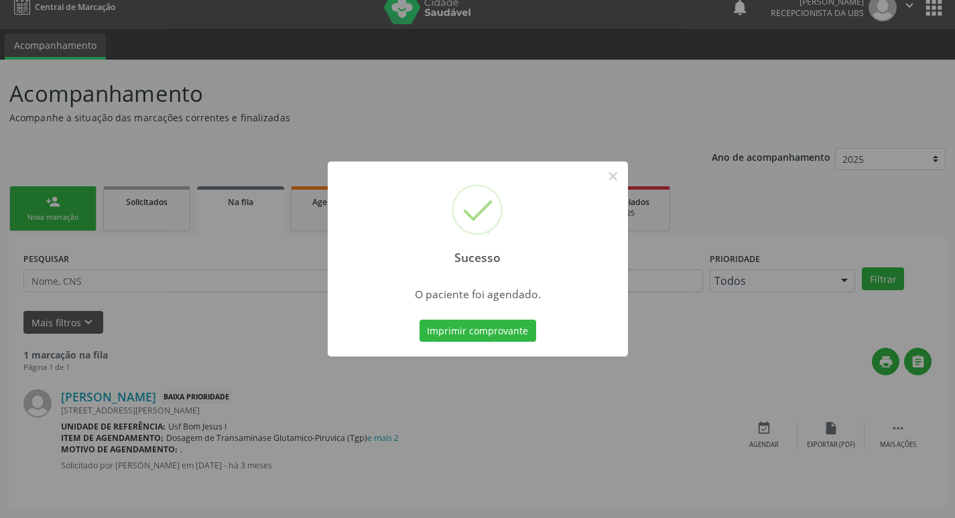
scroll to position [0, 0]
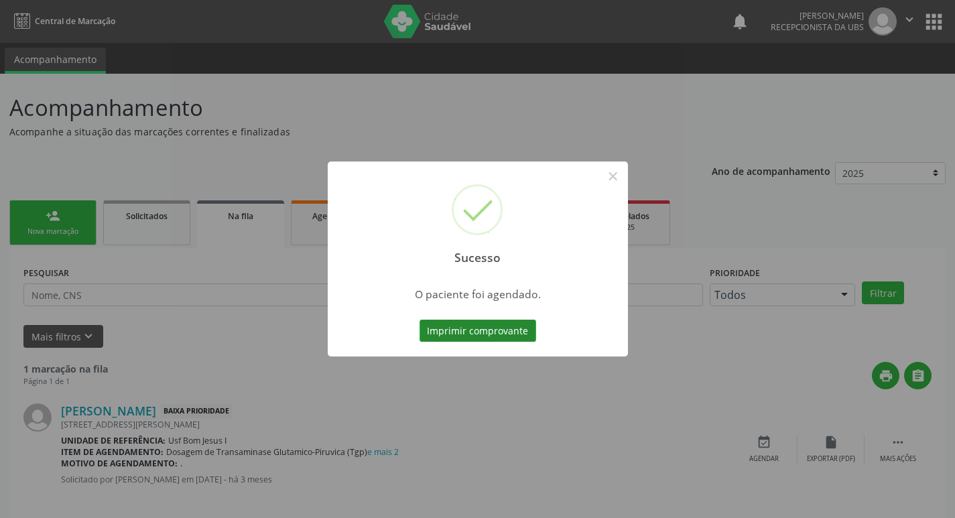
click at [494, 326] on button "Imprimir comprovante" at bounding box center [478, 331] width 117 height 23
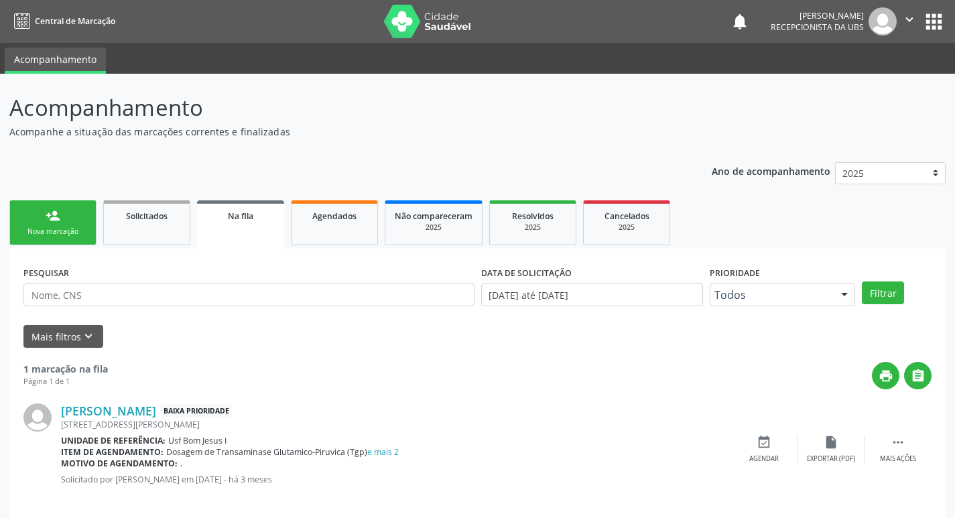
click at [74, 222] on link "person_add Nova marcação" at bounding box center [52, 222] width 87 height 45
click at [68, 225] on link "person_add Nova marcação" at bounding box center [52, 222] width 87 height 45
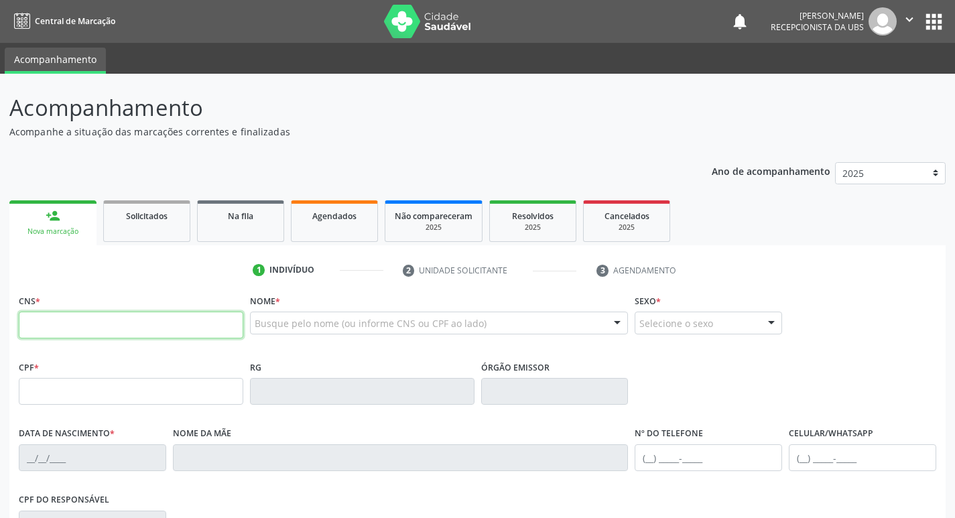
click at [121, 331] on input "text" at bounding box center [131, 325] width 225 height 27
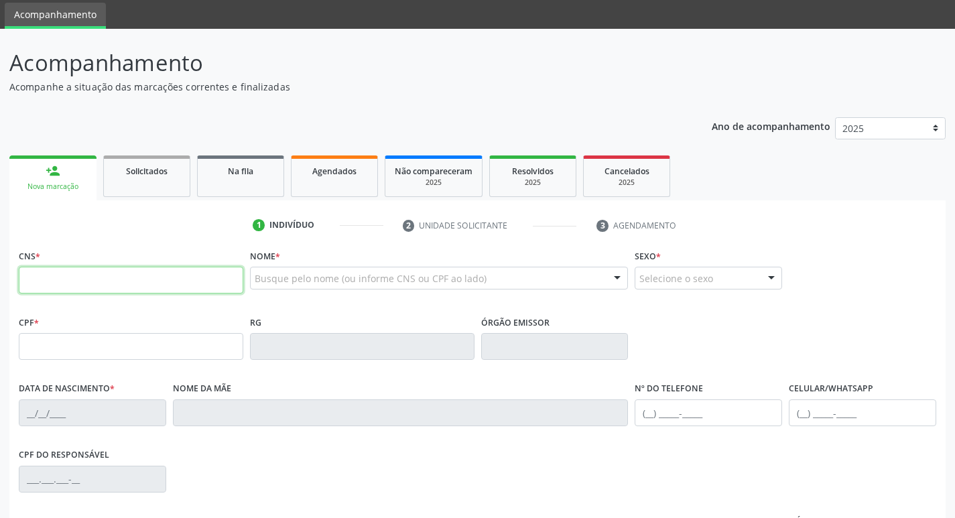
drag, startPoint x: 164, startPoint y: 283, endPoint x: 169, endPoint y: 294, distance: 11.4
click at [164, 283] on input "text" at bounding box center [131, 280] width 225 height 27
click at [183, 287] on input "text" at bounding box center [131, 280] width 225 height 27
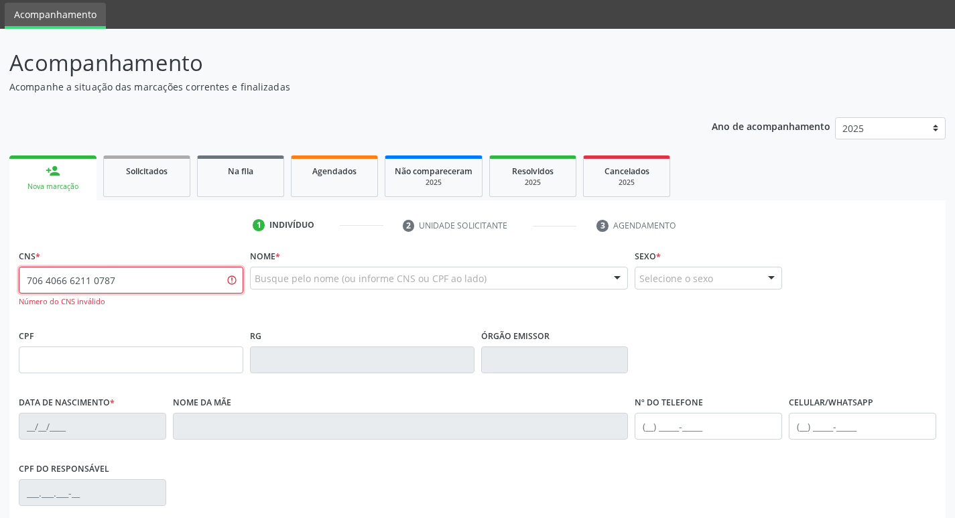
type input "706 4066 6211 0787"
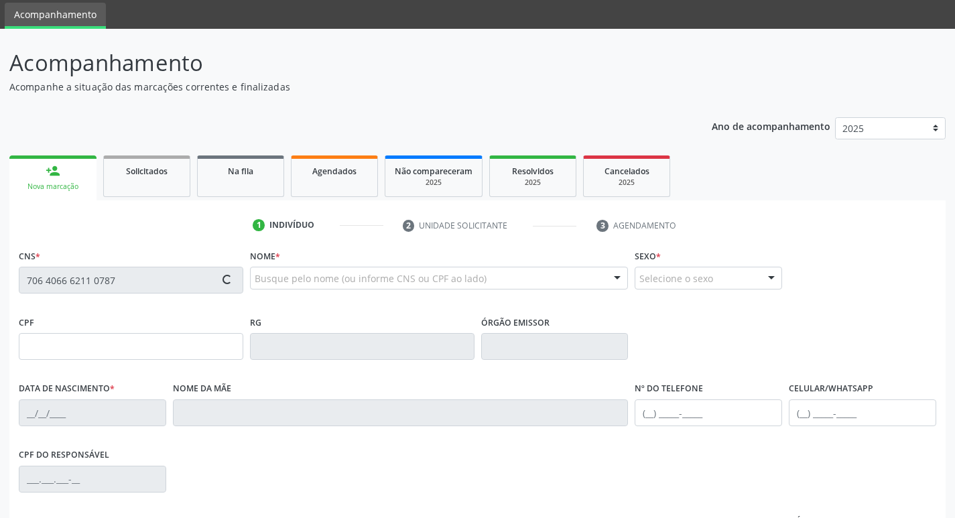
type input "010.043.704-40"
type input "04/05/1974"
type input "Joaquina Maria da Silva Nascimento"
type input "[PHONE_NUMBER]"
type input "980"
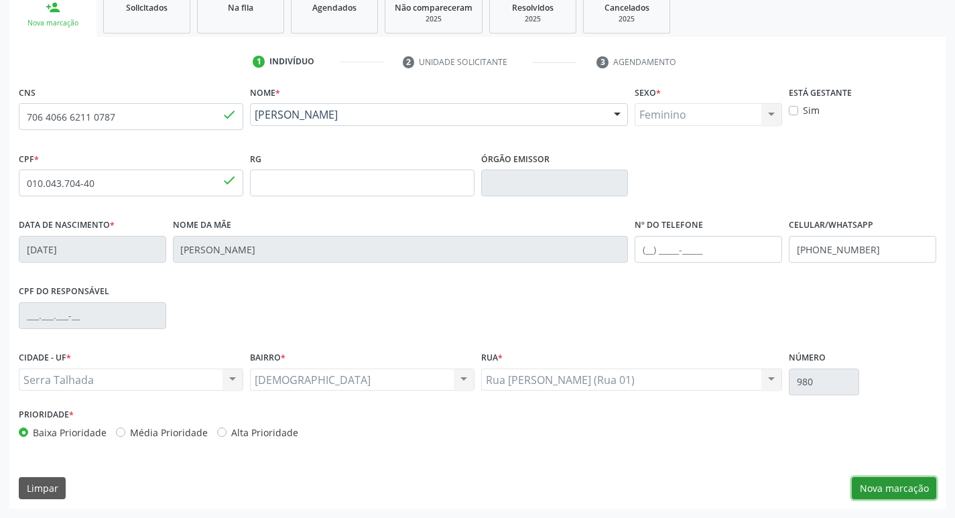
click at [899, 487] on button "Nova marcação" at bounding box center [894, 488] width 84 height 23
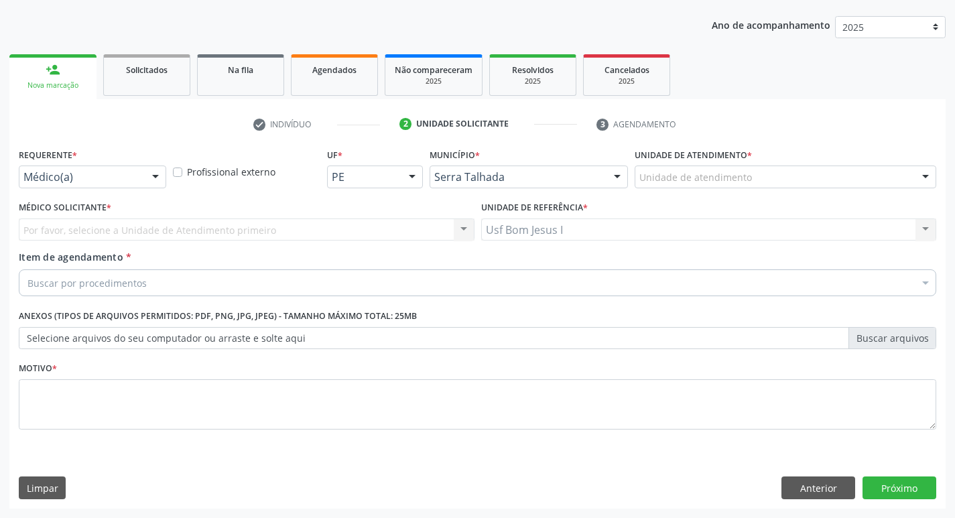
scroll to position [146, 0]
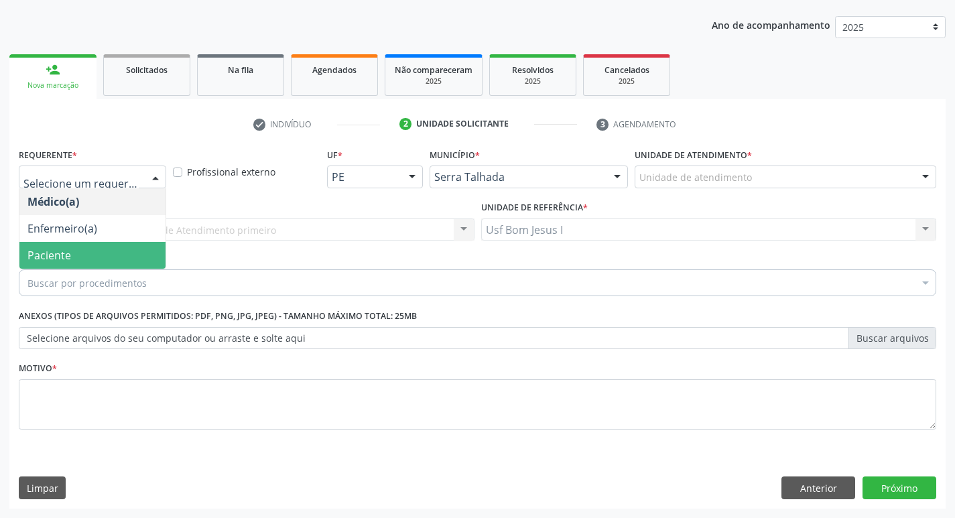
click at [126, 250] on span "Paciente" at bounding box center [92, 255] width 146 height 27
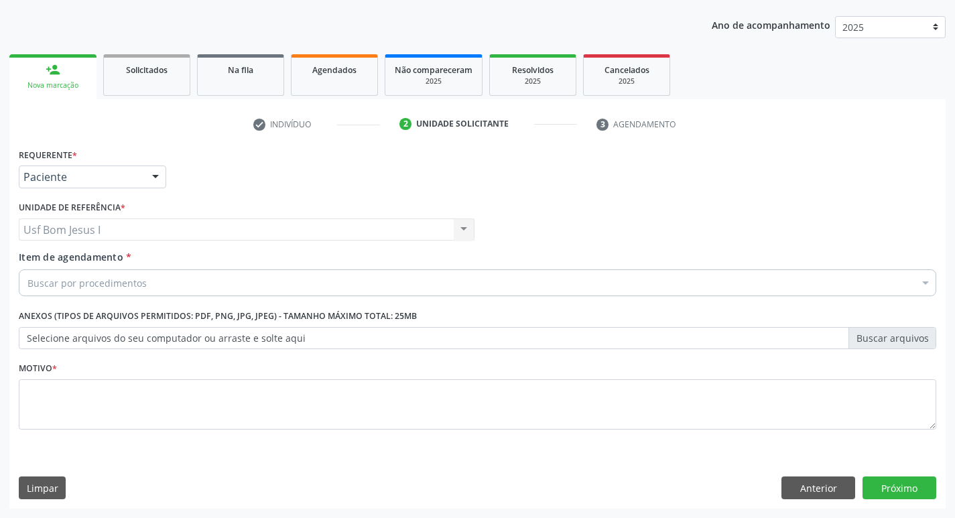
click at [147, 285] on div "Buscar por procedimentos" at bounding box center [478, 282] width 918 height 27
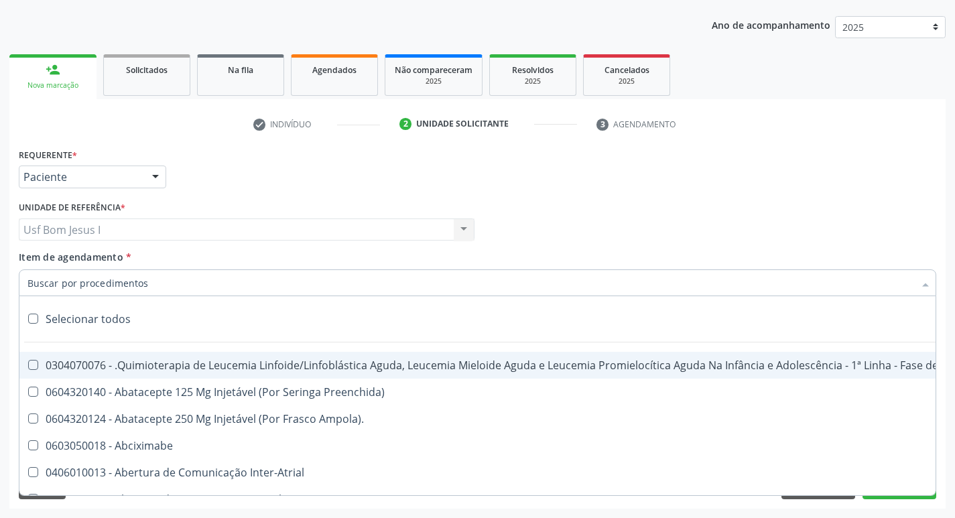
paste input "0204030188"
type input "0204030188"
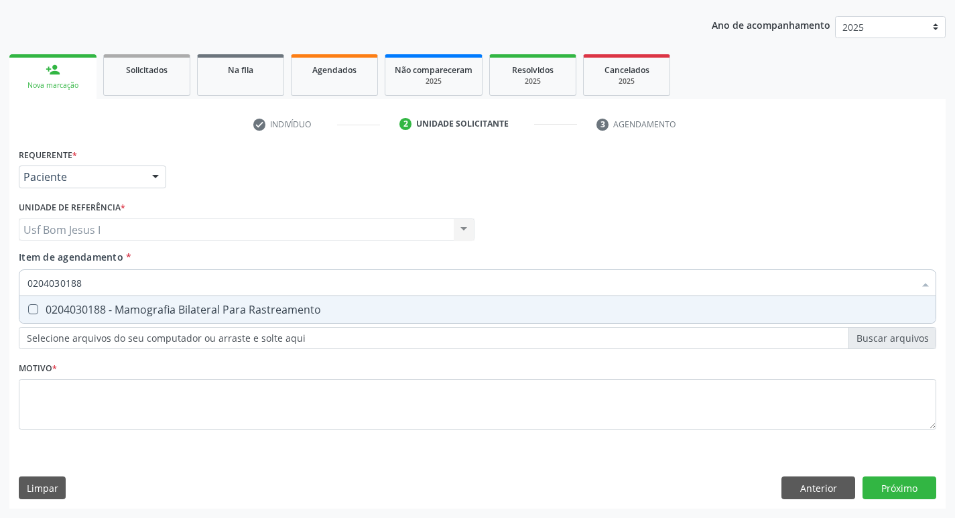
click at [174, 304] on div "0204030188 - Mamografia Bilateral Para Rastreamento" at bounding box center [477, 309] width 900 height 11
checkbox Rastreamento "true"
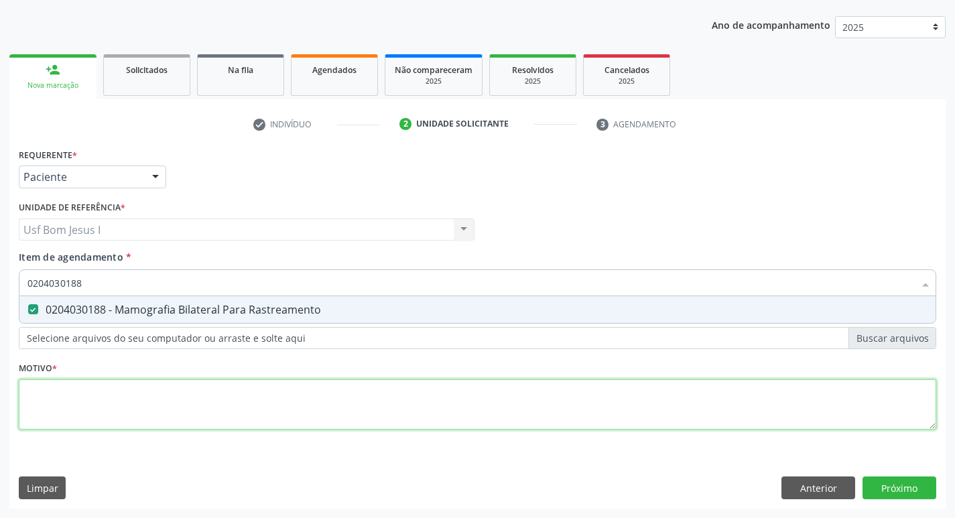
click at [184, 403] on div "Requerente * Paciente Médico(a) Enfermeiro(a) Paciente Nenhum resultado encontr…" at bounding box center [478, 297] width 918 height 304
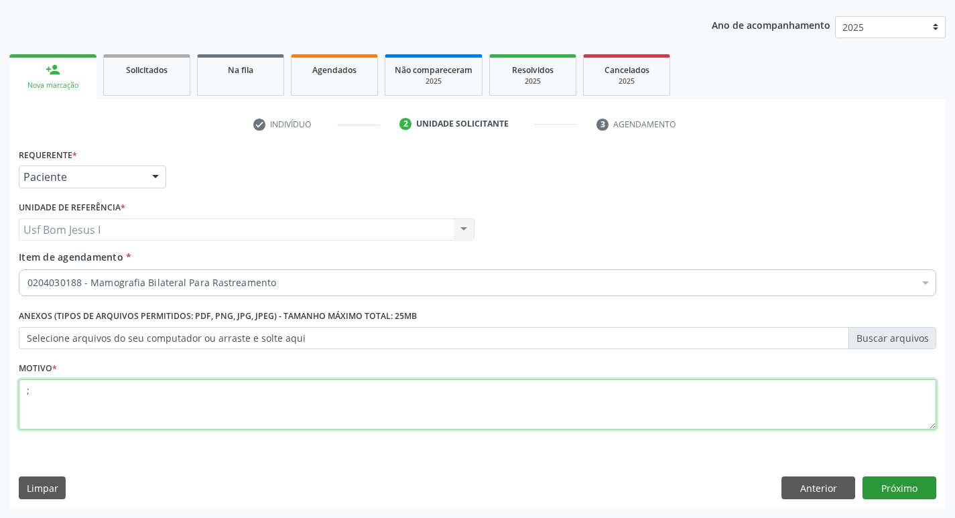
type textarea ";"
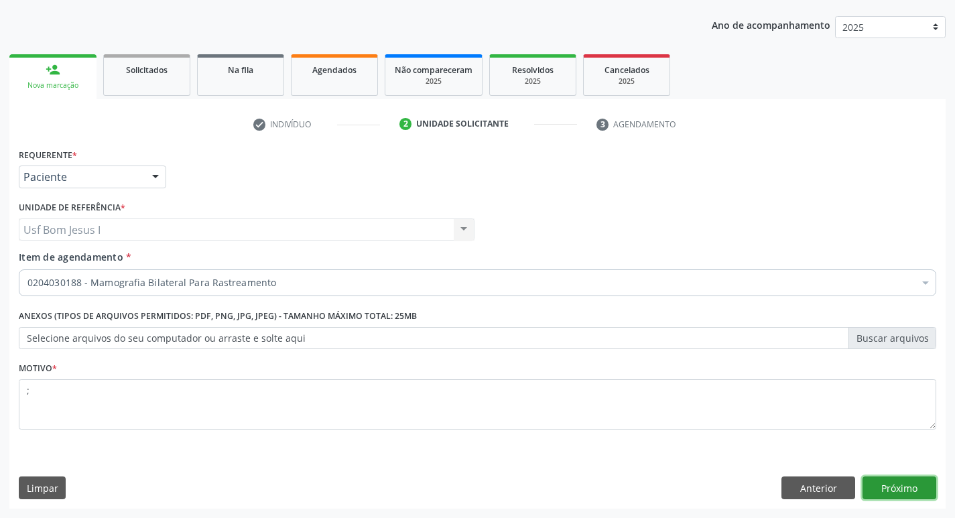
click at [917, 494] on button "Próximo" at bounding box center [900, 488] width 74 height 23
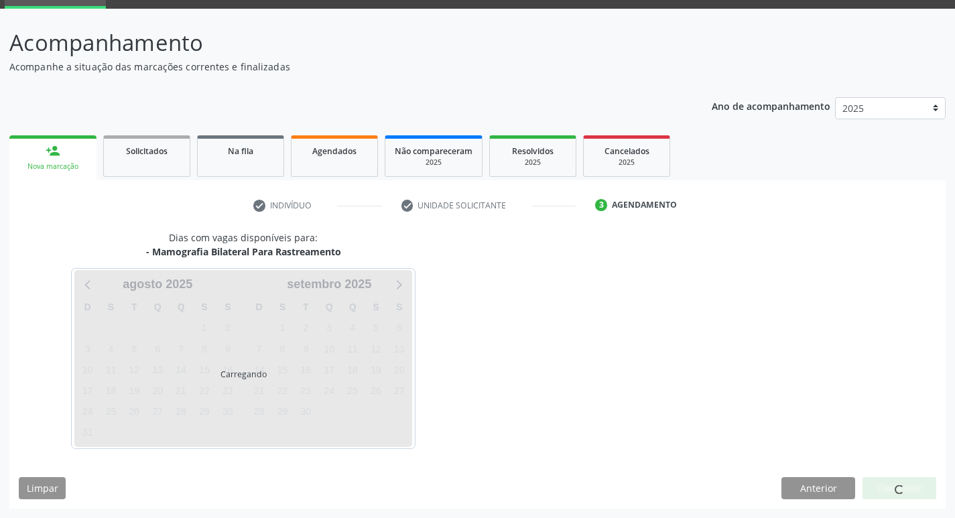
scroll to position [65, 0]
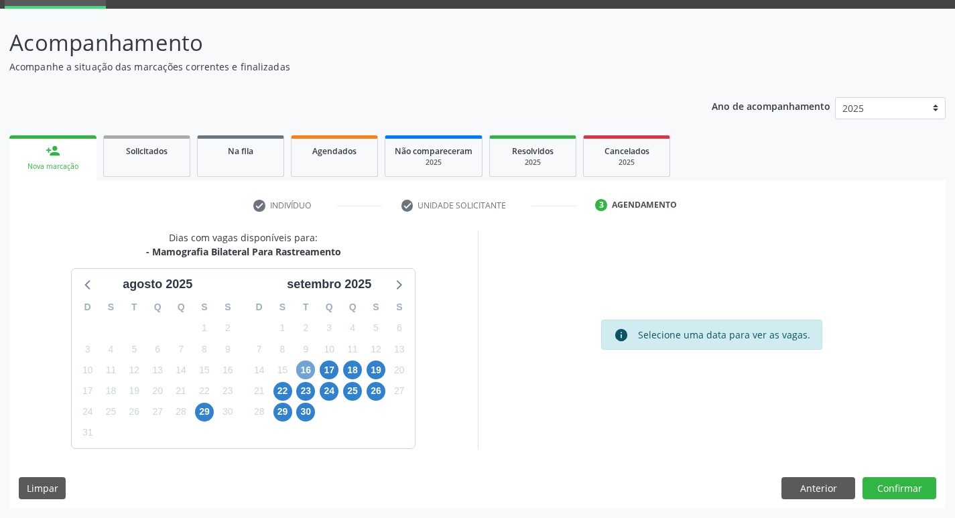
click at [302, 369] on span "16" at bounding box center [305, 370] width 19 height 19
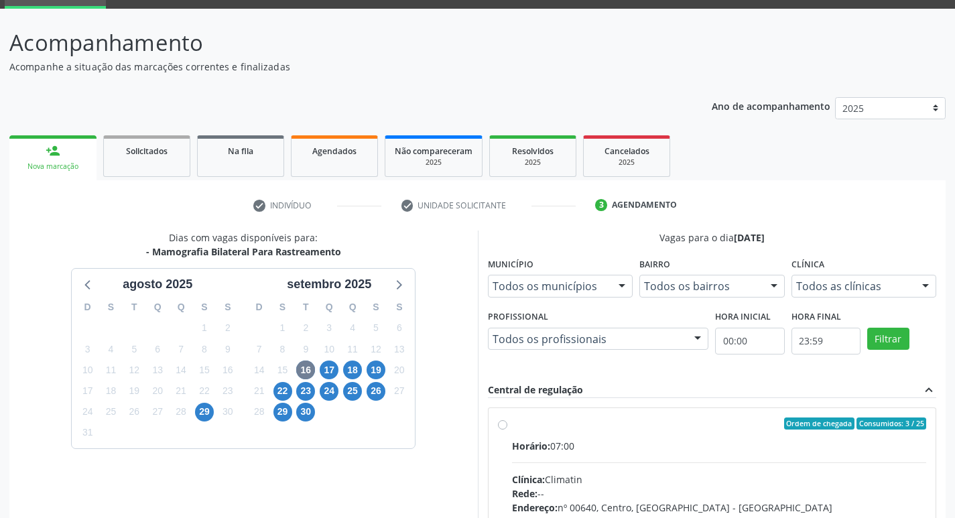
click at [585, 439] on div "Horário: 07:00" at bounding box center [719, 446] width 415 height 14
click at [507, 430] on input "Ordem de chegada Consumidos: 3 / 25 Horário: 07:00 Clínica: Climatin Rede: -- E…" at bounding box center [502, 424] width 9 height 12
radio input "true"
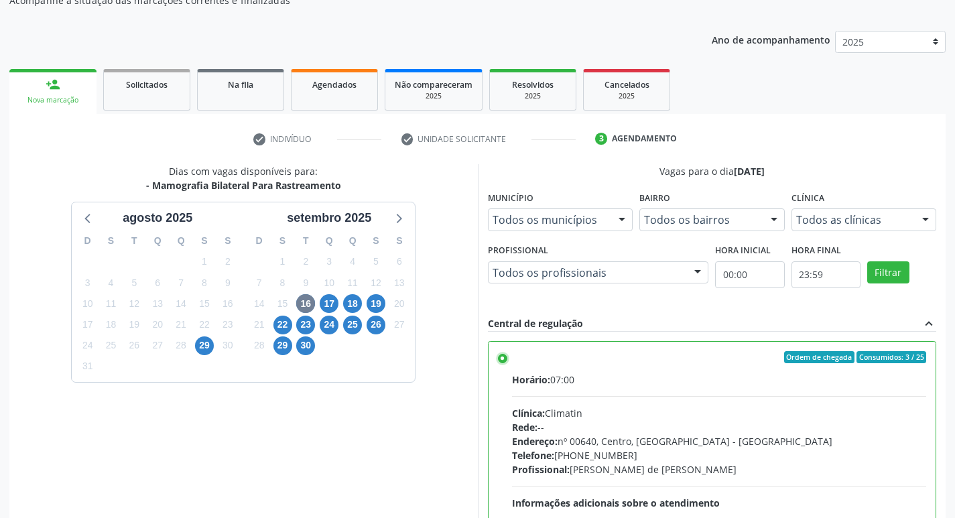
scroll to position [283, 0]
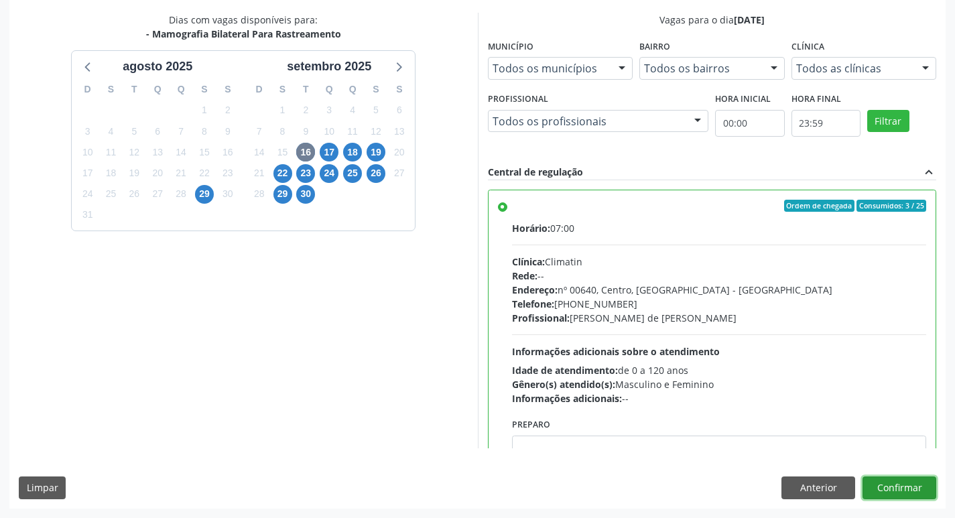
click at [913, 490] on button "Confirmar" at bounding box center [900, 488] width 74 height 23
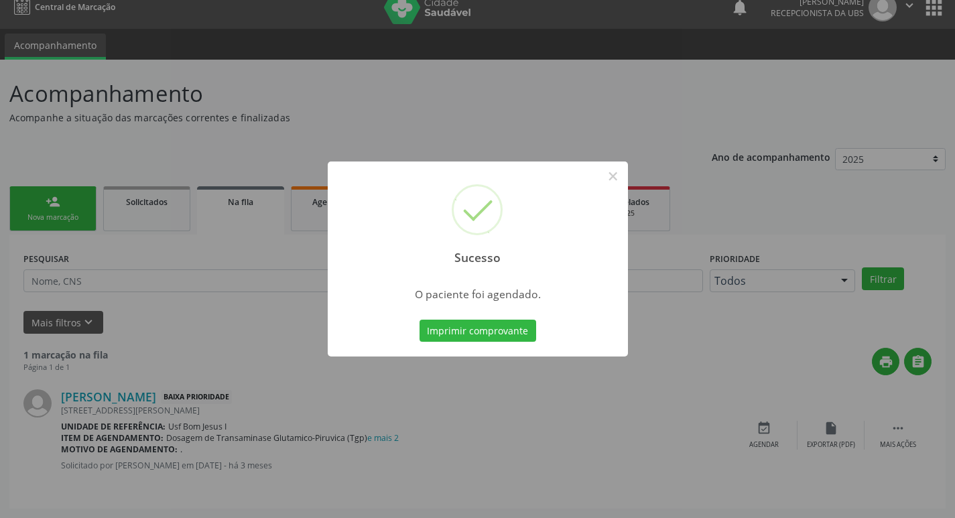
scroll to position [0, 0]
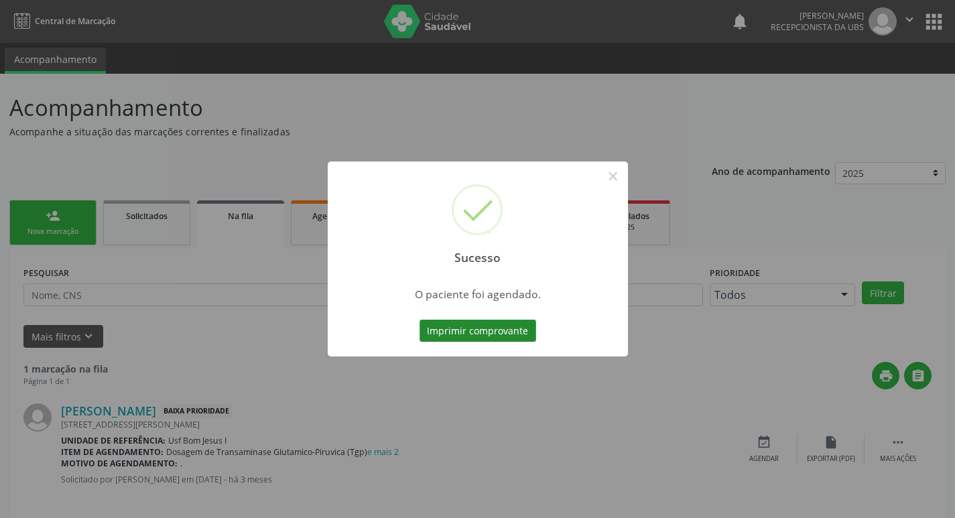
click at [467, 334] on button "Imprimir comprovante" at bounding box center [478, 331] width 117 height 23
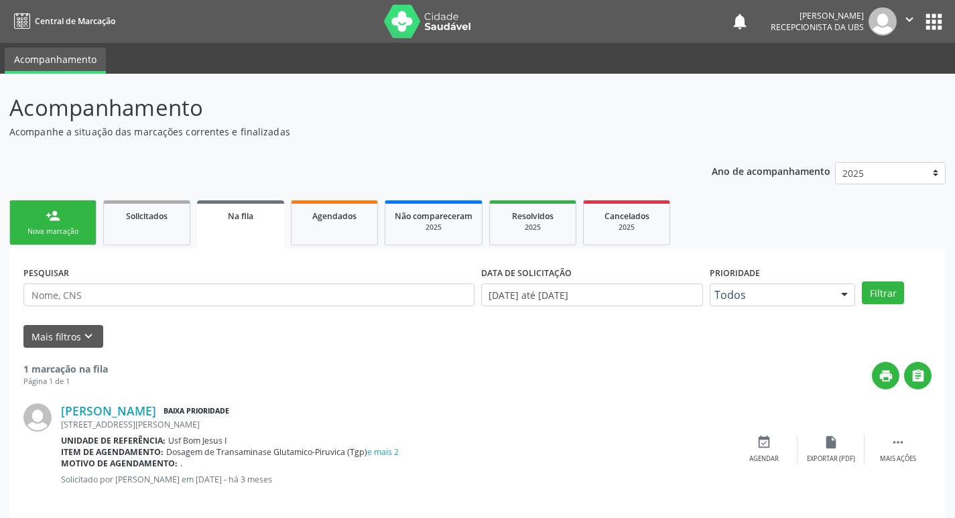
click at [34, 221] on link "person_add Nova marcação" at bounding box center [52, 222] width 87 height 45
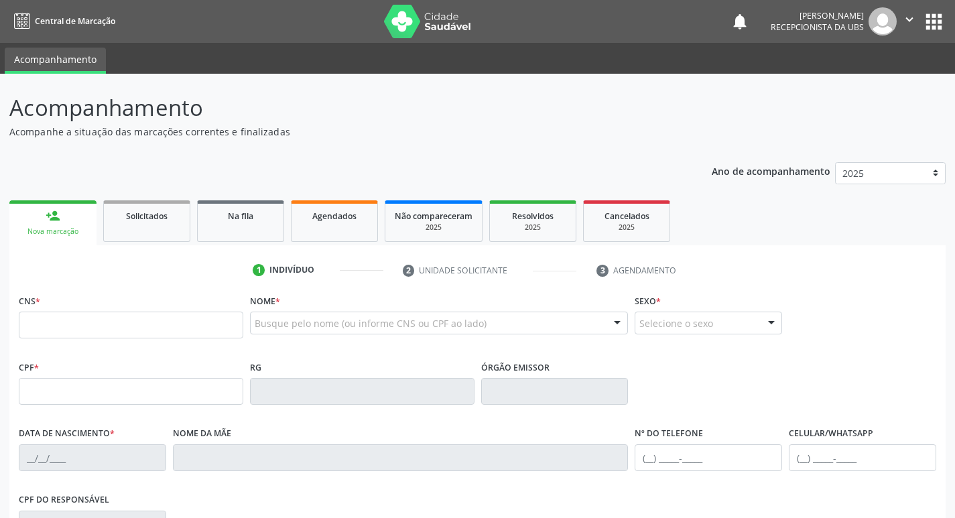
click at [91, 235] on link "person_add Nova marcação" at bounding box center [52, 222] width 87 height 45
click at [84, 323] on input "text" at bounding box center [131, 325] width 225 height 27
type input "704 0078 7329 1666"
type input "042.968.274-30"
type input "17/11/1978"
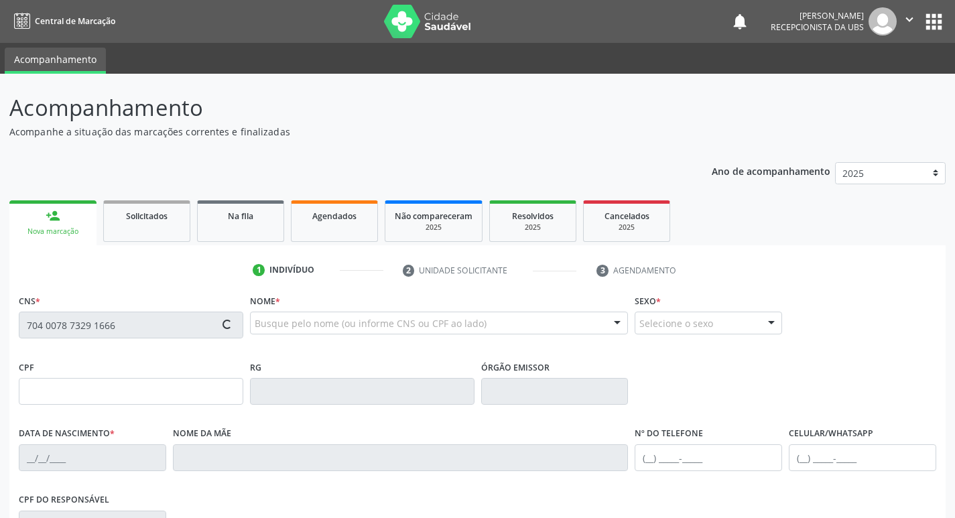
type input "Hilda Xavier Nunes"
type input "(87) 99936-2897"
type input "079.182.724-04"
type input "993"
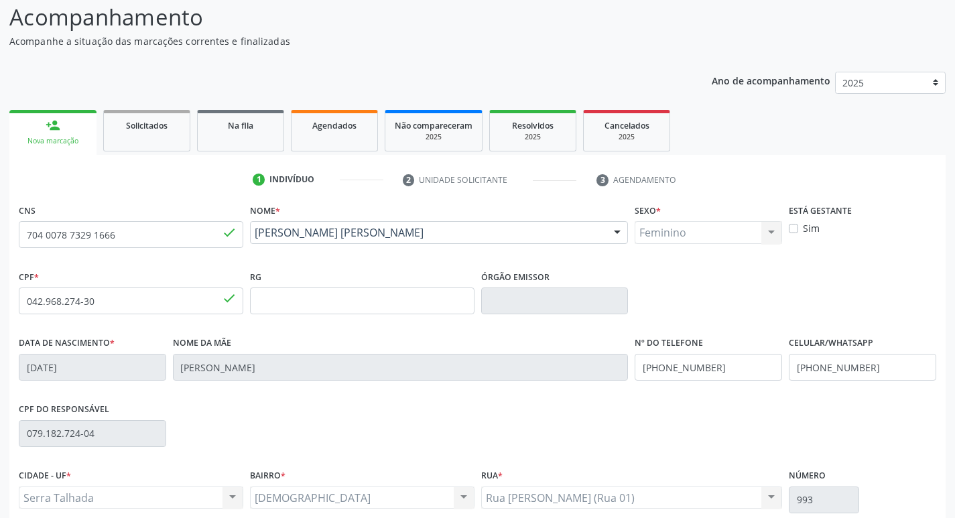
scroll to position [208, 0]
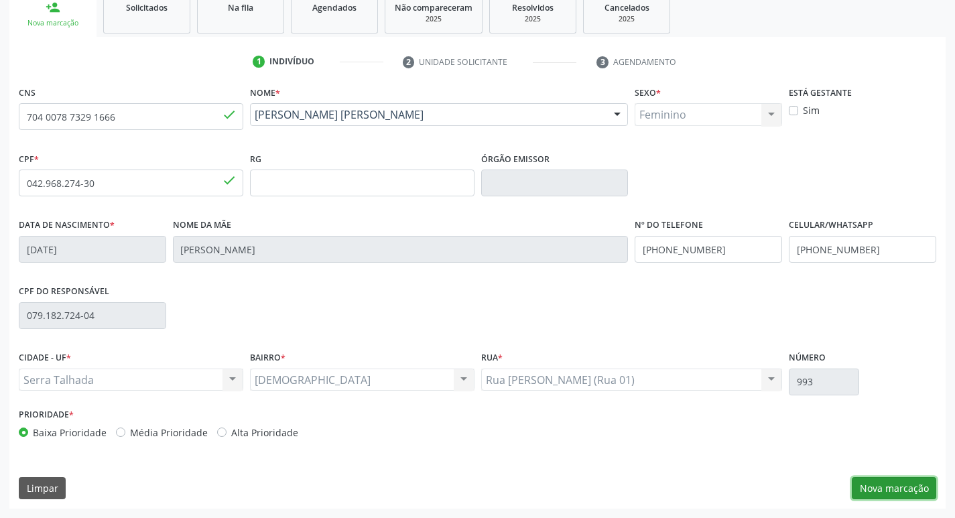
click at [901, 486] on button "Nova marcação" at bounding box center [894, 488] width 84 height 23
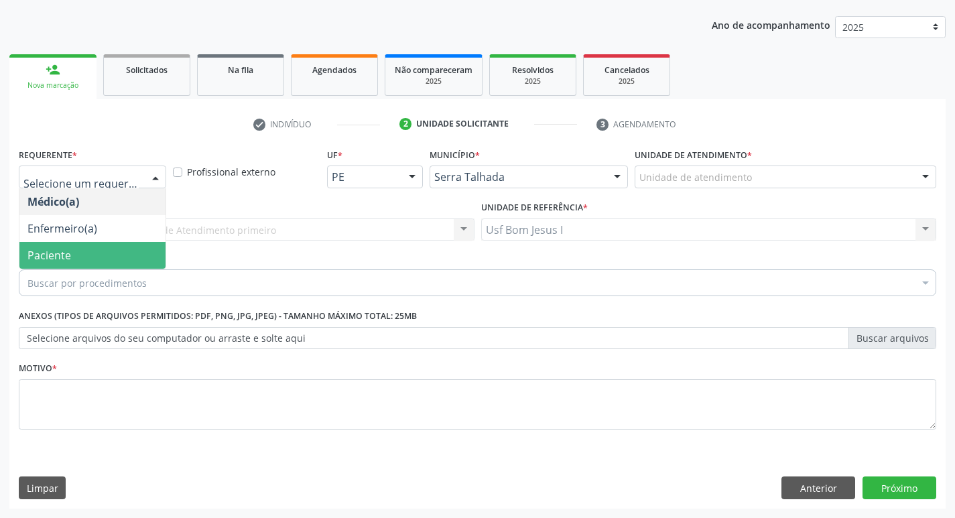
click at [108, 251] on span "Paciente" at bounding box center [92, 255] width 146 height 27
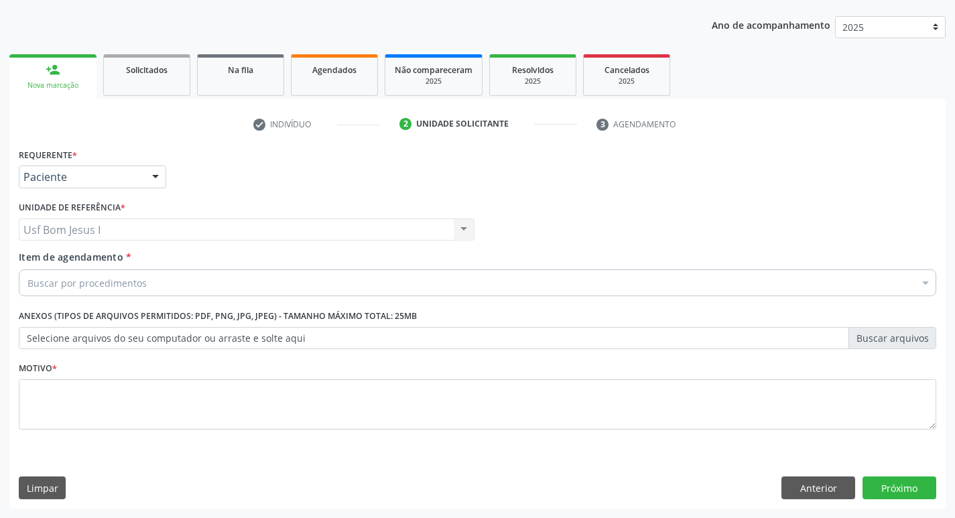
click at [202, 279] on div "Buscar por procedimentos" at bounding box center [478, 282] width 918 height 27
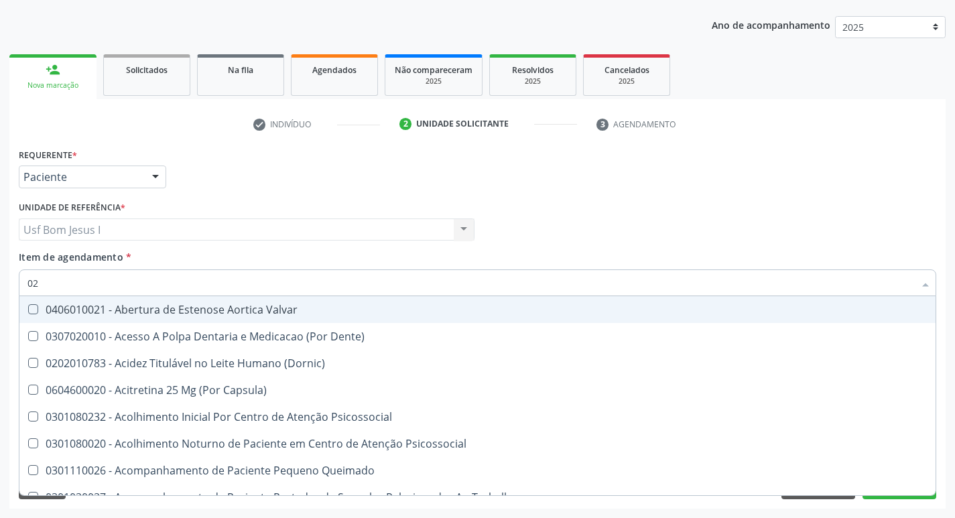
type input "0"
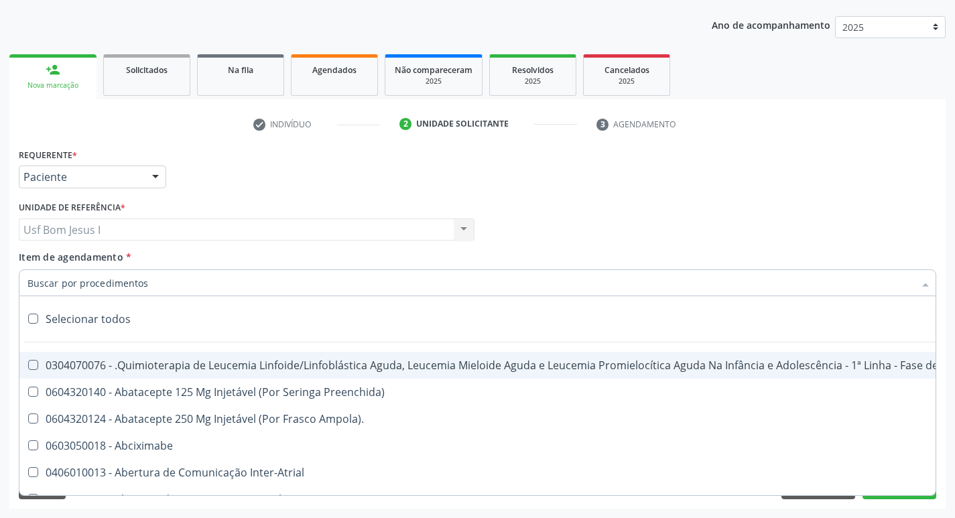
paste input "0204030188"
type input "0204030188"
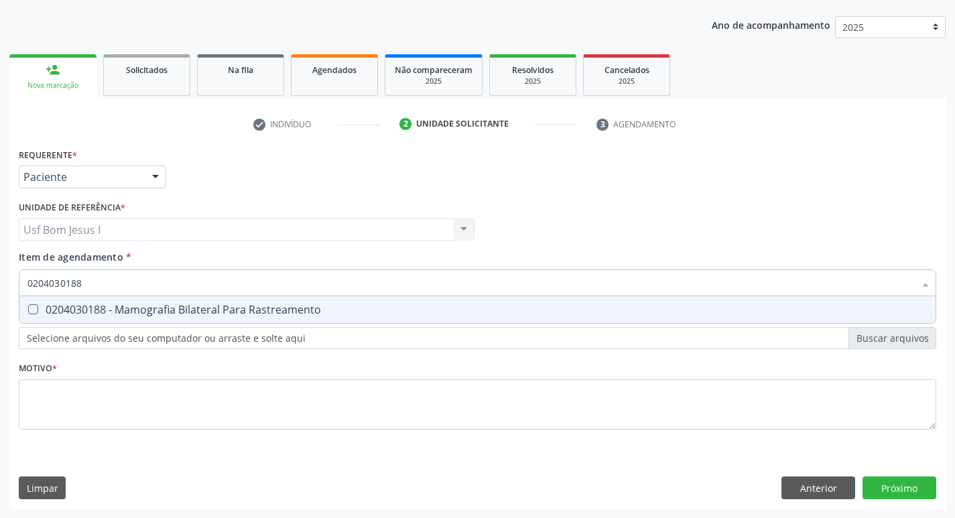
click at [210, 310] on div "0204030188 - Mamografia Bilateral Para Rastreamento" at bounding box center [477, 309] width 900 height 11
checkbox Rastreamento "true"
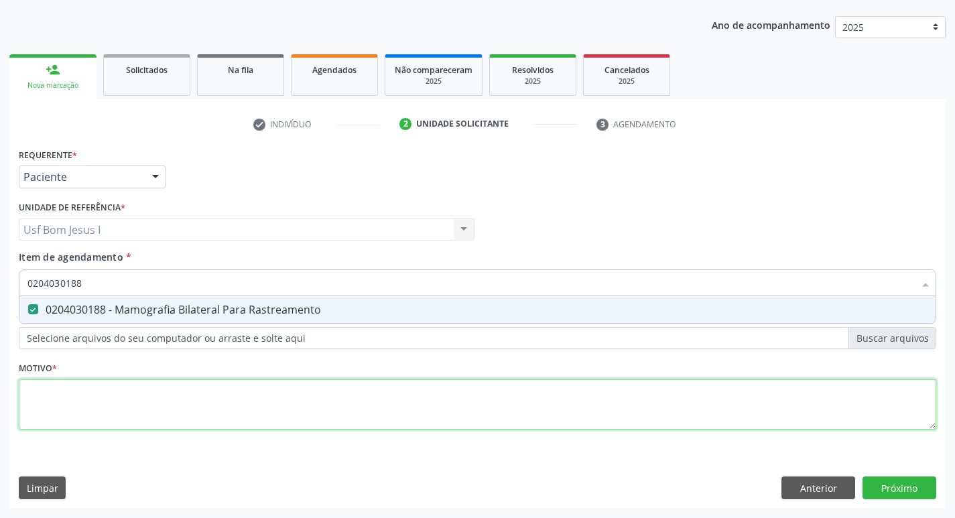
click at [215, 418] on div "Requerente * Paciente Médico(a) Enfermeiro(a) Paciente Nenhum resultado encontr…" at bounding box center [478, 297] width 918 height 304
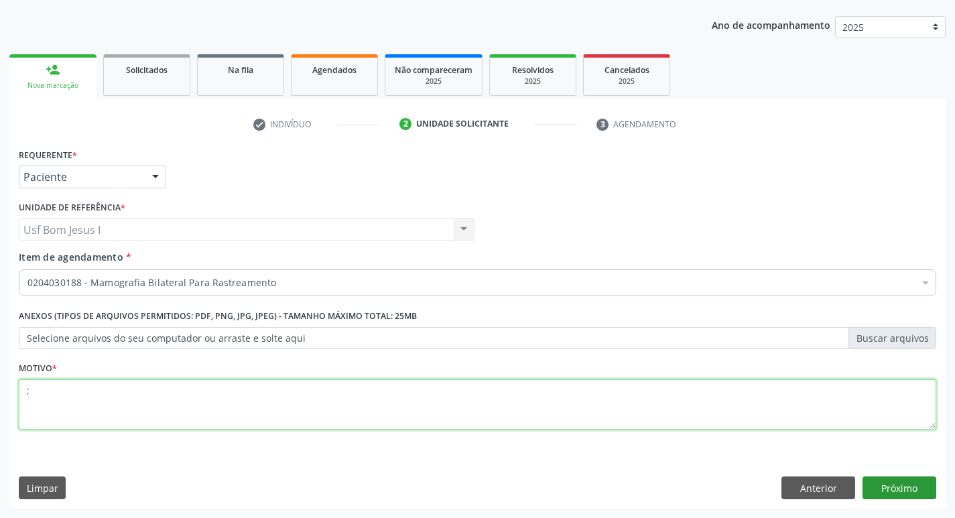
type textarea ";"
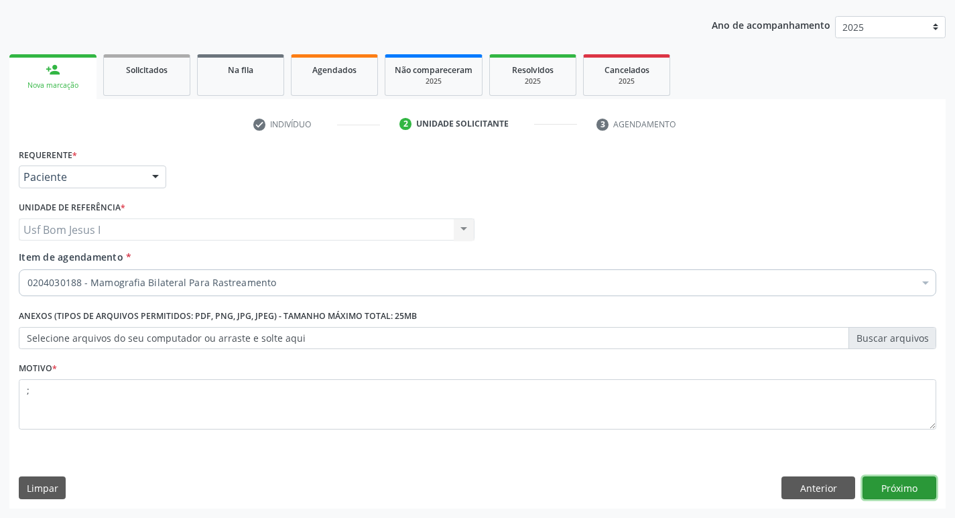
click at [892, 485] on button "Próximo" at bounding box center [900, 488] width 74 height 23
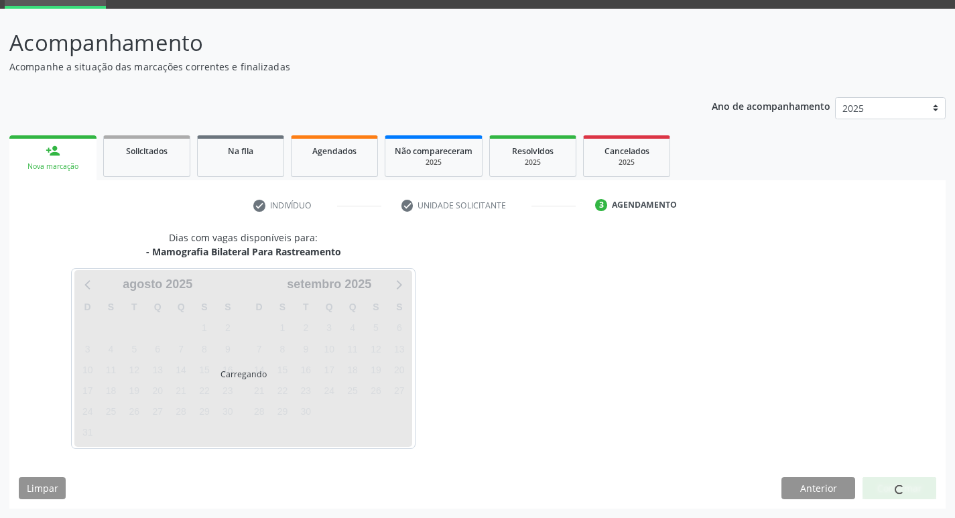
scroll to position [65, 0]
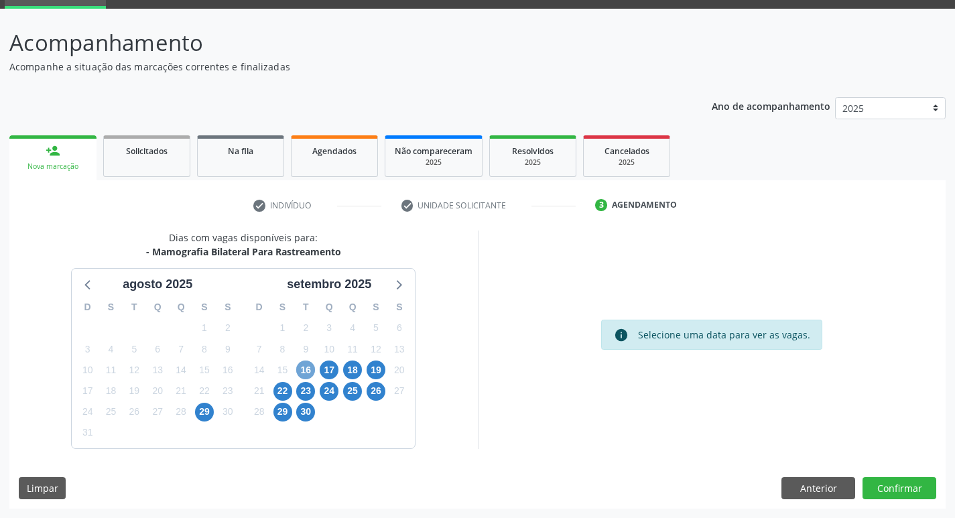
click at [301, 363] on span "16" at bounding box center [305, 370] width 19 height 19
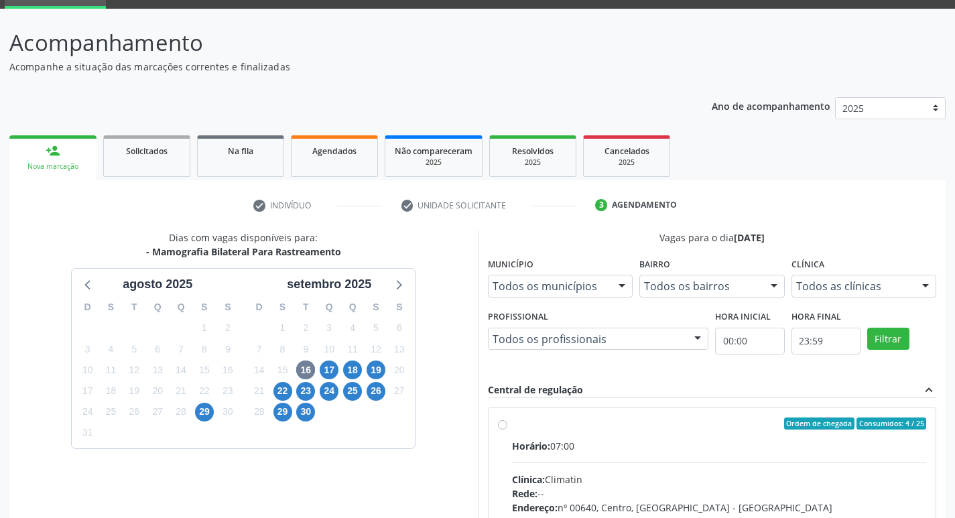
click at [580, 448] on div "Horário: 07:00" at bounding box center [719, 446] width 415 height 14
click at [507, 430] on input "Ordem de chegada Consumidos: 4 / 25 Horário: 07:00 Clínica: Climatin Rede: -- E…" at bounding box center [502, 424] width 9 height 12
radio input "true"
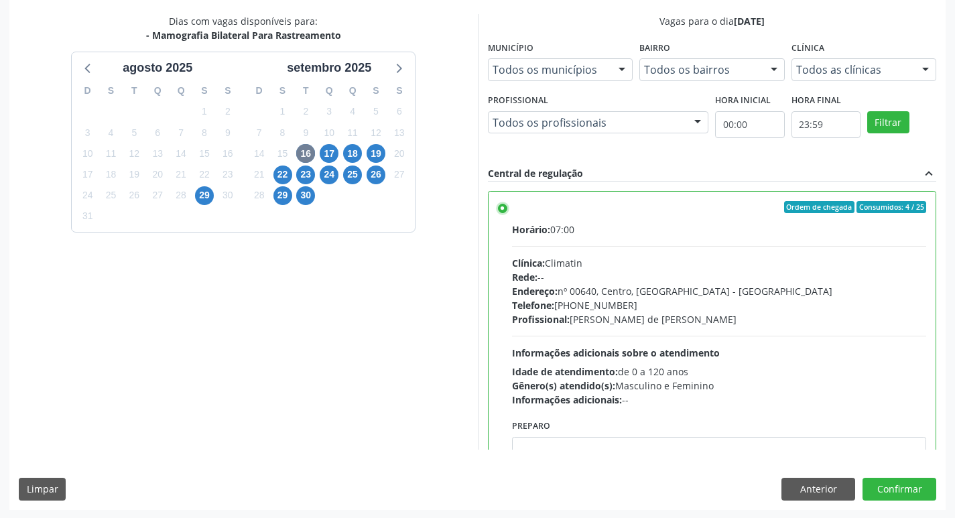
scroll to position [283, 0]
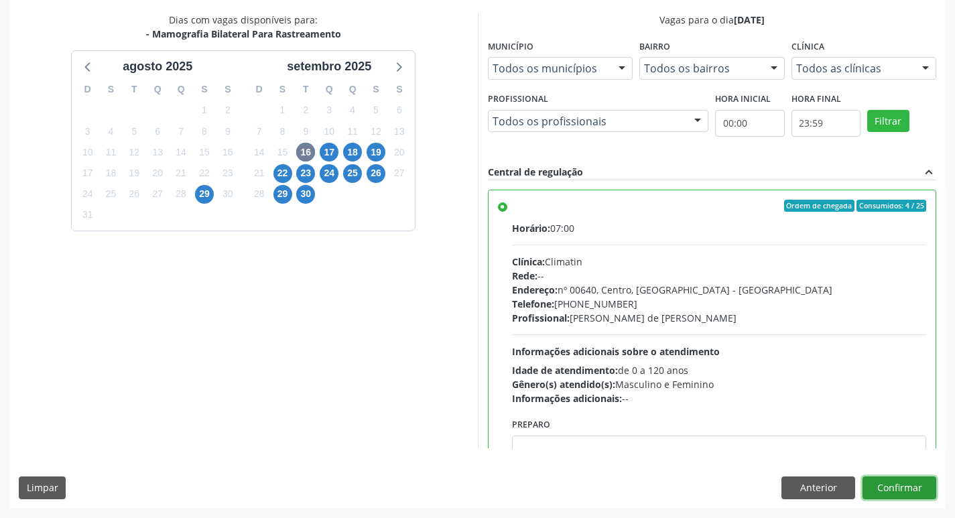
click at [900, 477] on button "Confirmar" at bounding box center [900, 488] width 74 height 23
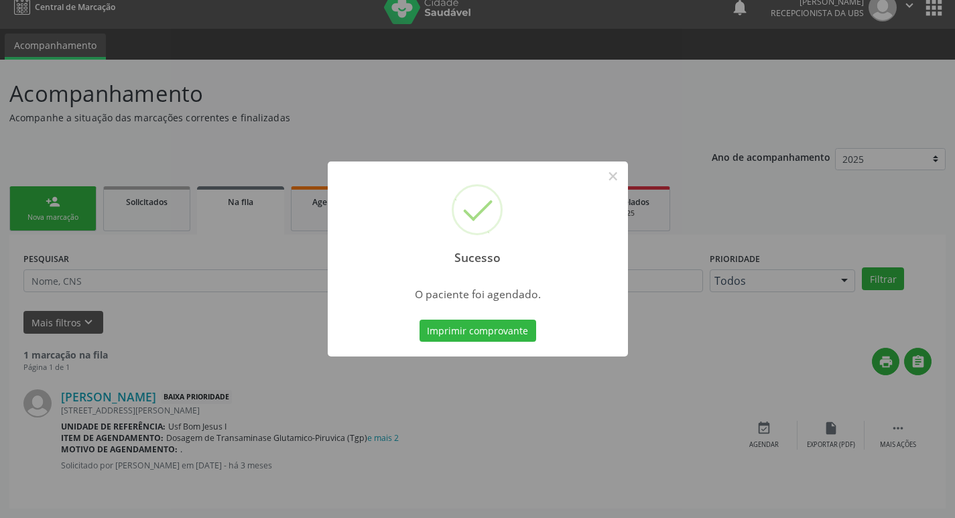
scroll to position [0, 0]
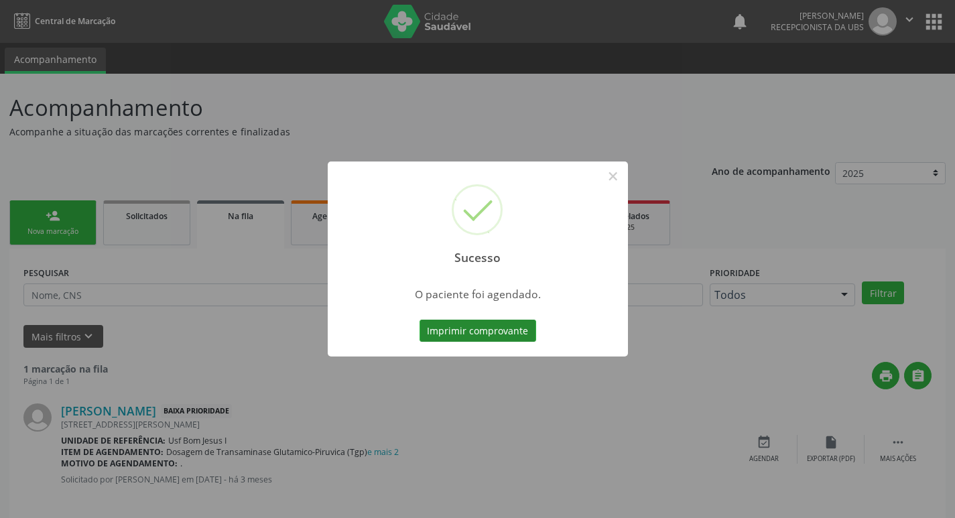
click at [480, 321] on button "Imprimir comprovante" at bounding box center [478, 331] width 117 height 23
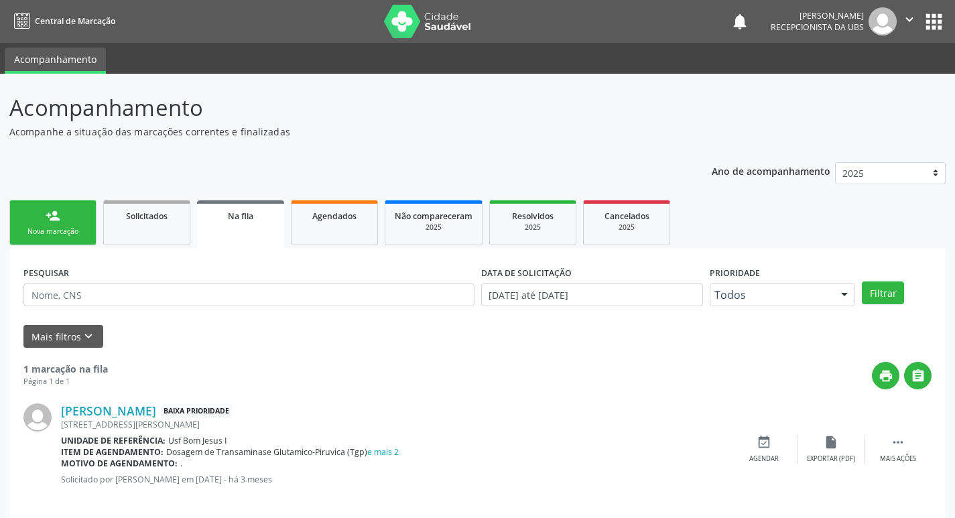
click at [66, 217] on link "person_add Nova marcação" at bounding box center [52, 222] width 87 height 45
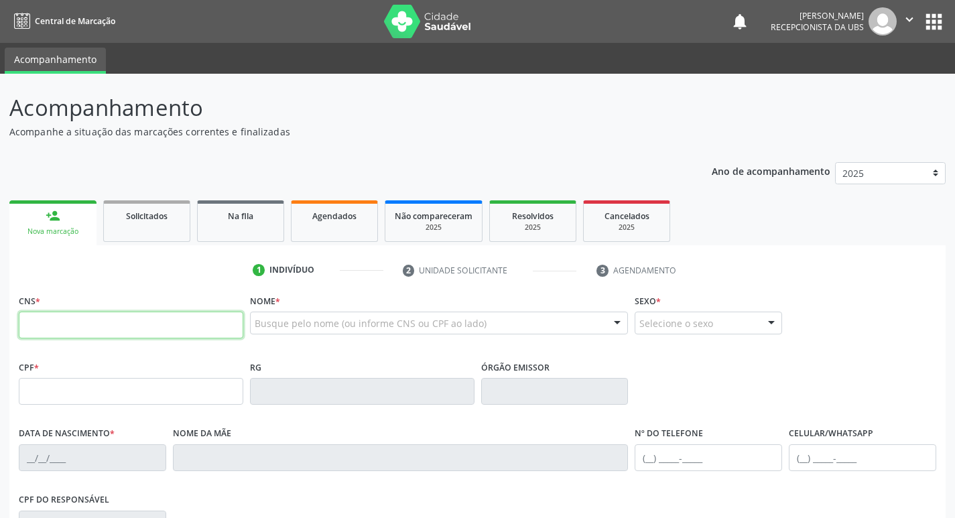
click at [125, 327] on input "text" at bounding box center [131, 325] width 225 height 27
type input "702 3045 3304 8720"
type input "035.855.194-31"
type input "28/06/1968"
type input "Rosa Maria Ferreira"
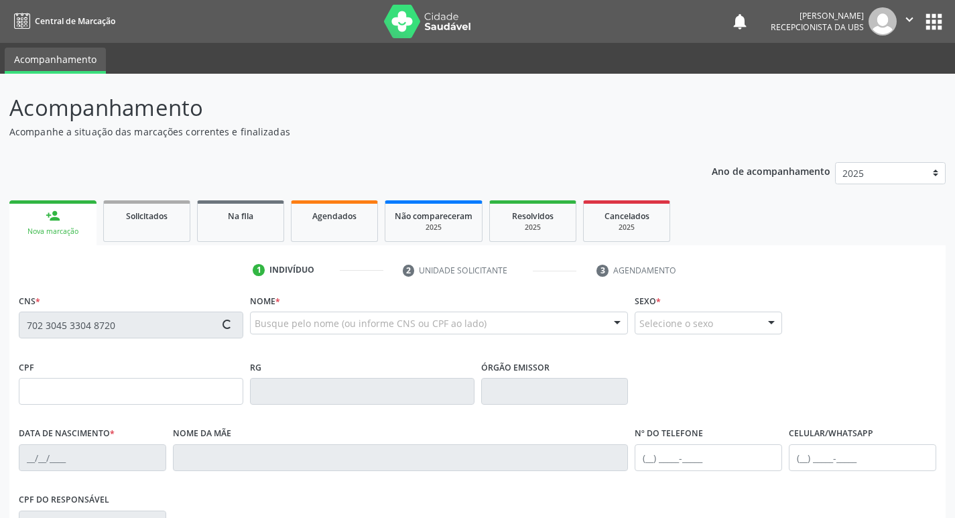
type input "(87) 99905-0423"
type input "841"
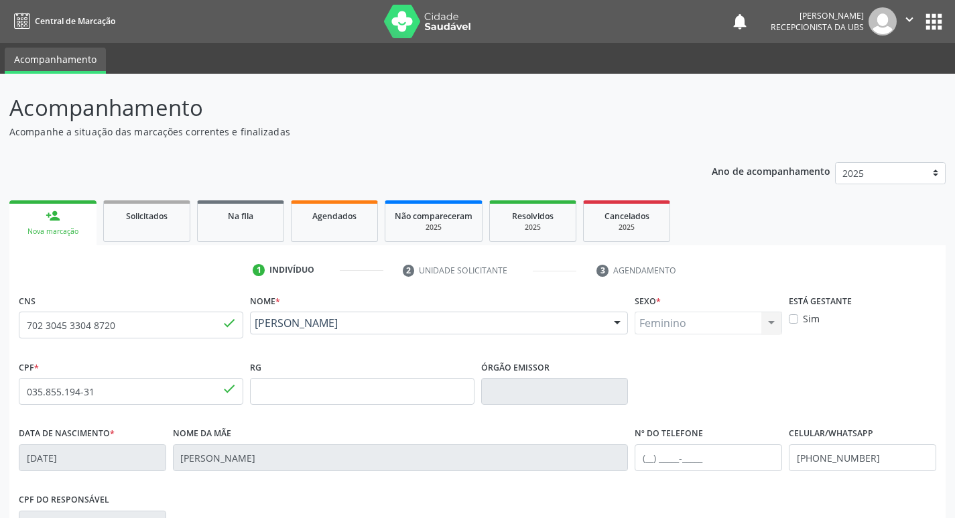
scroll to position [208, 0]
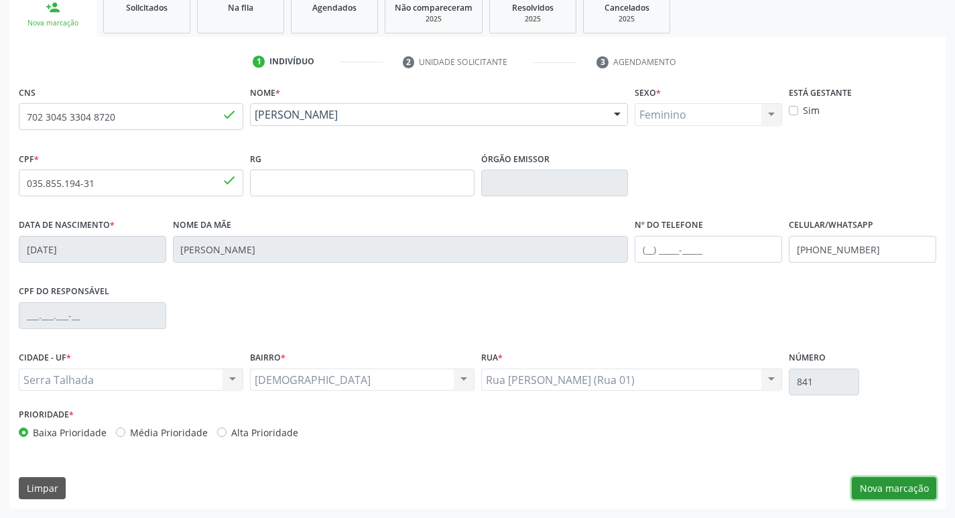
click at [911, 491] on button "Nova marcação" at bounding box center [894, 488] width 84 height 23
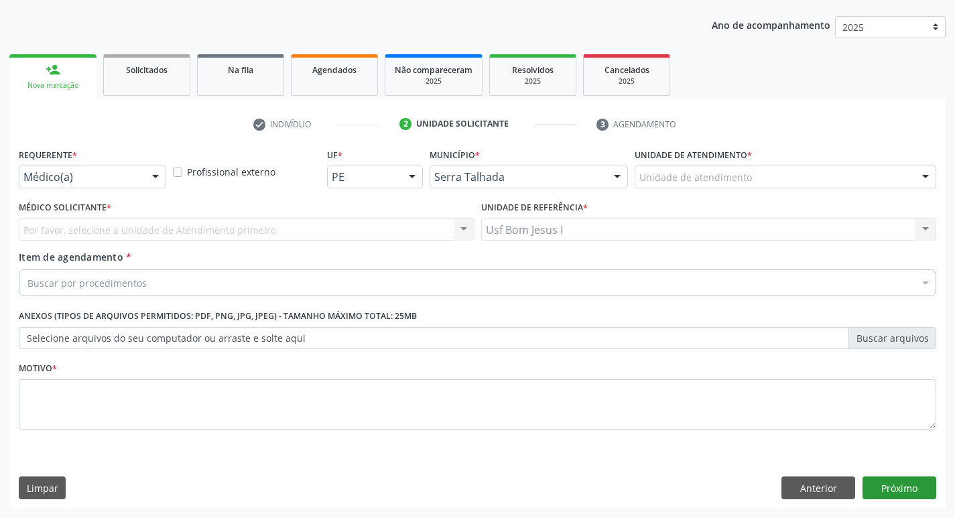
scroll to position [146, 0]
click at [125, 187] on div "Médico(a)" at bounding box center [92, 177] width 147 height 23
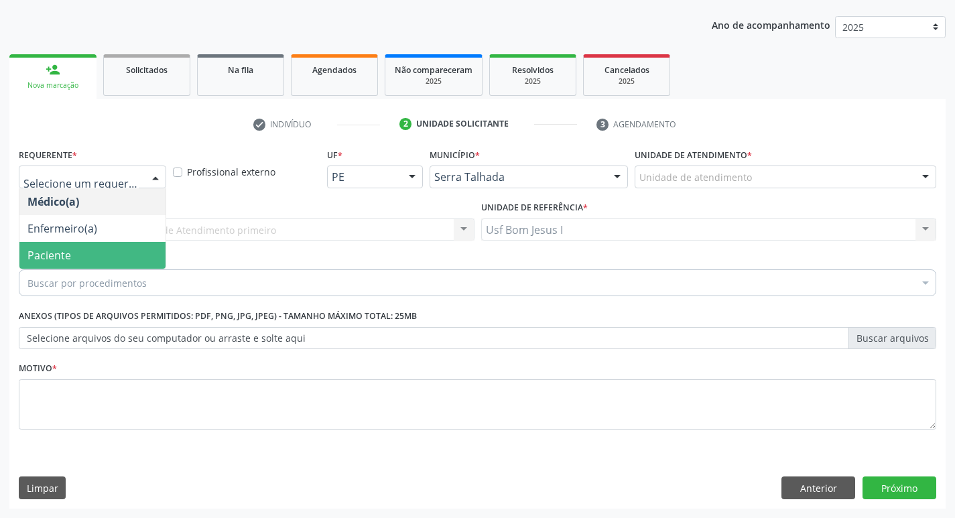
click at [79, 259] on span "Paciente" at bounding box center [92, 255] width 146 height 27
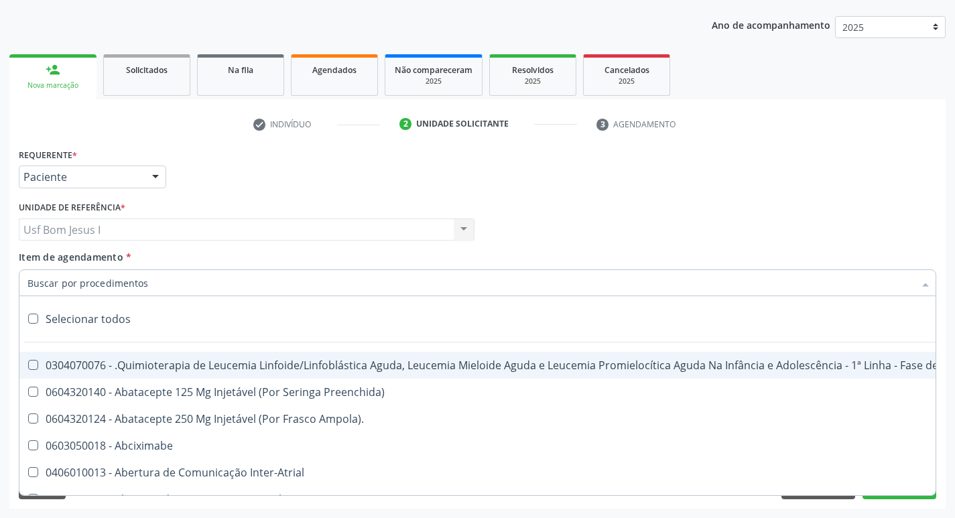
paste input "0204030188"
type input "0204030188"
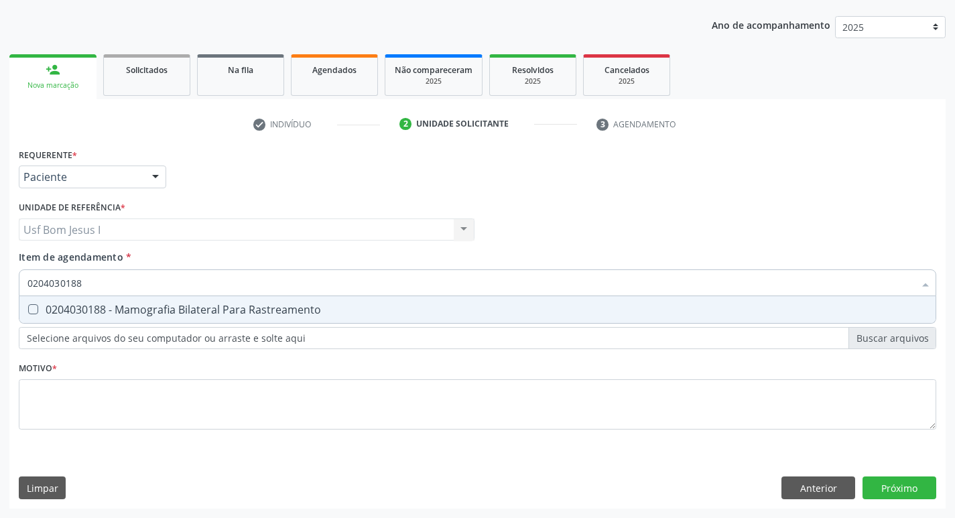
click at [123, 315] on div "0204030188 - Mamografia Bilateral Para Rastreamento" at bounding box center [477, 309] width 900 height 11
checkbox Rastreamento "true"
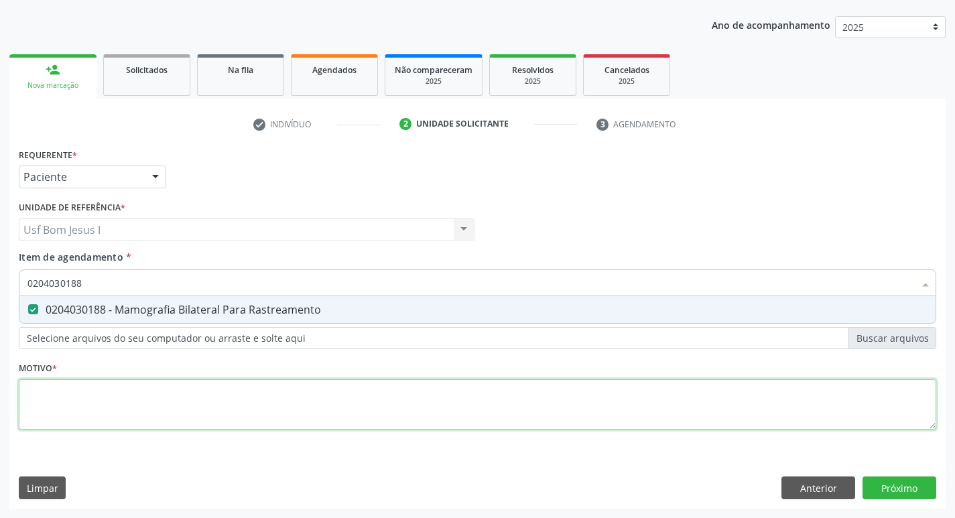
click at [115, 399] on div "Requerente * Paciente Médico(a) Enfermeiro(a) Paciente Nenhum resultado encontr…" at bounding box center [478, 297] width 918 height 304
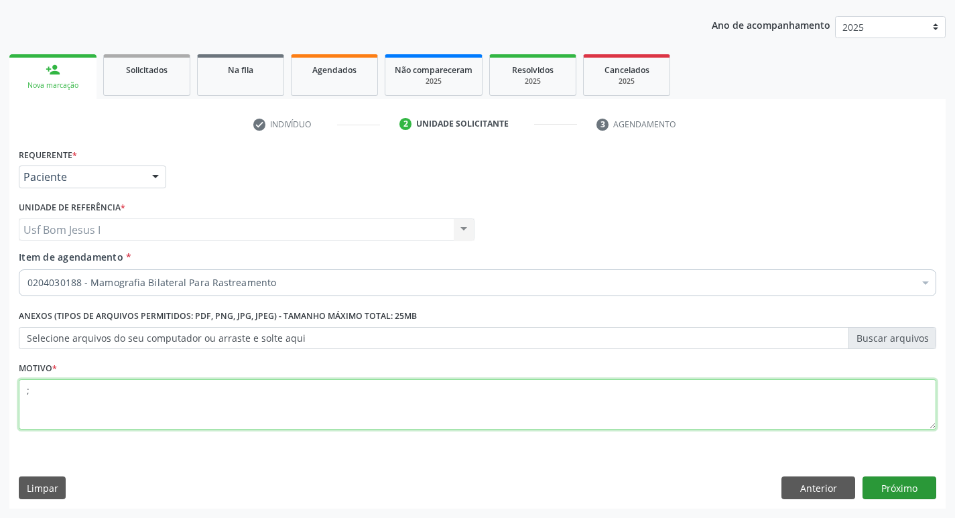
type textarea ";"
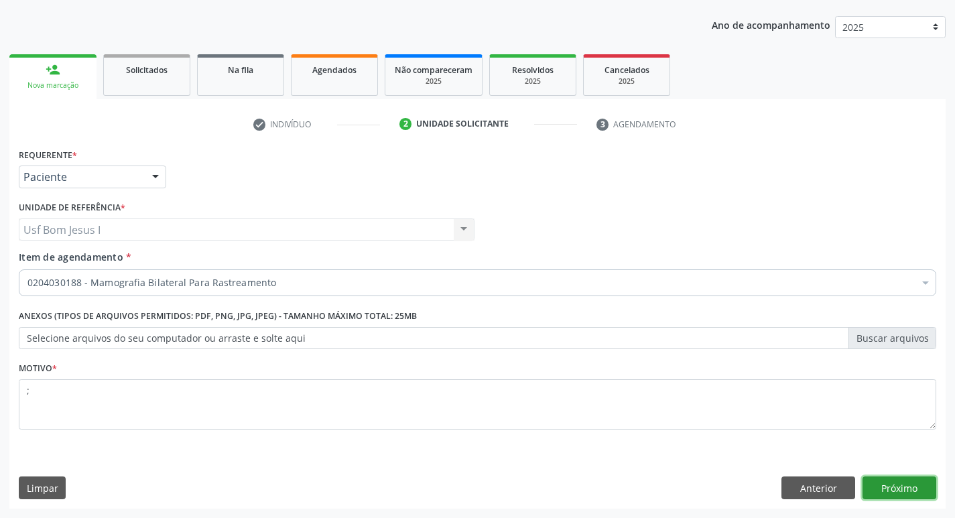
click at [915, 492] on button "Próximo" at bounding box center [900, 488] width 74 height 23
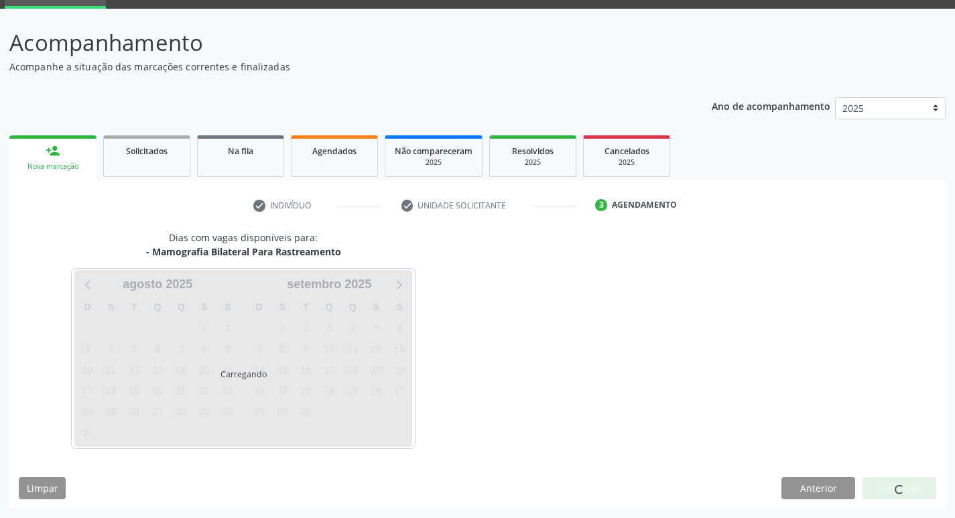
scroll to position [65, 0]
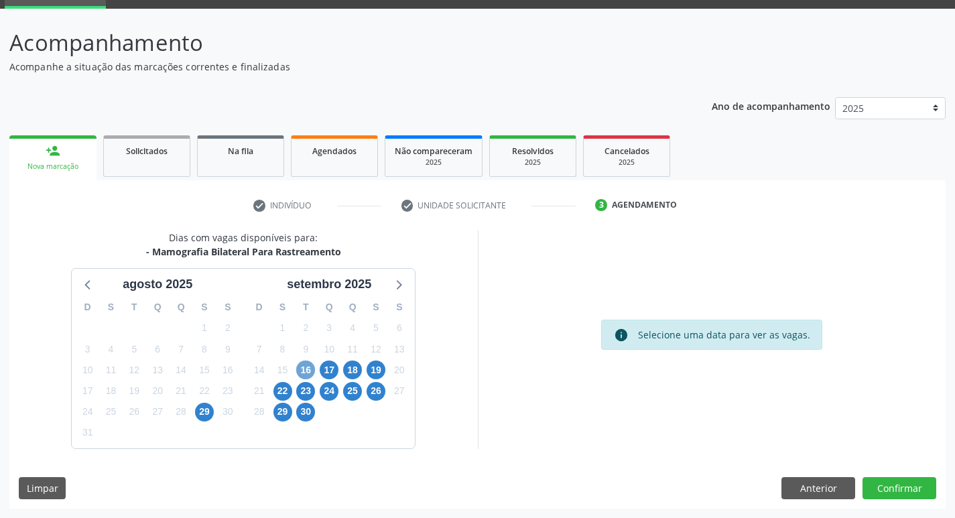
click at [304, 370] on span "16" at bounding box center [305, 370] width 19 height 19
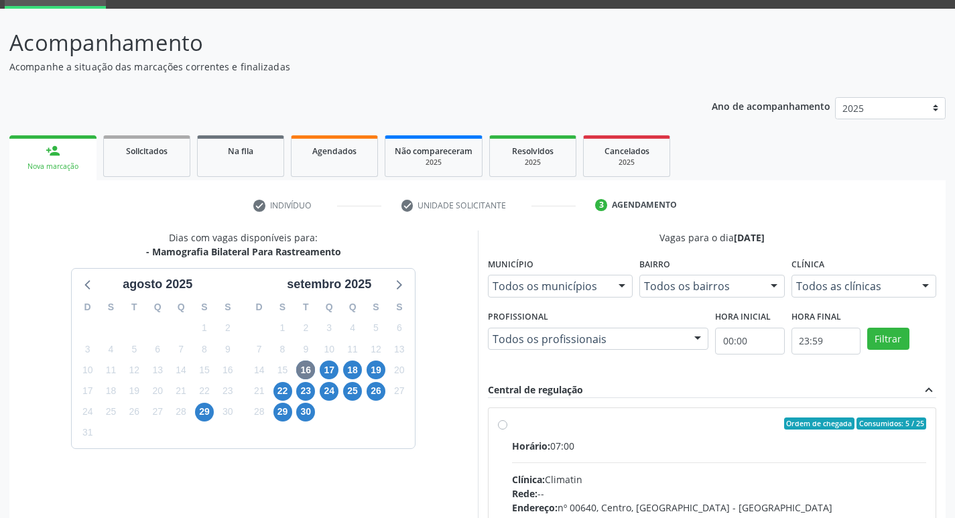
click at [652, 441] on div "Horário: 07:00" at bounding box center [719, 446] width 415 height 14
click at [507, 430] on input "Ordem de chegada Consumidos: 5 / 25 Horário: 07:00 Clínica: Climatin Rede: -- E…" at bounding box center [502, 424] width 9 height 12
radio input "true"
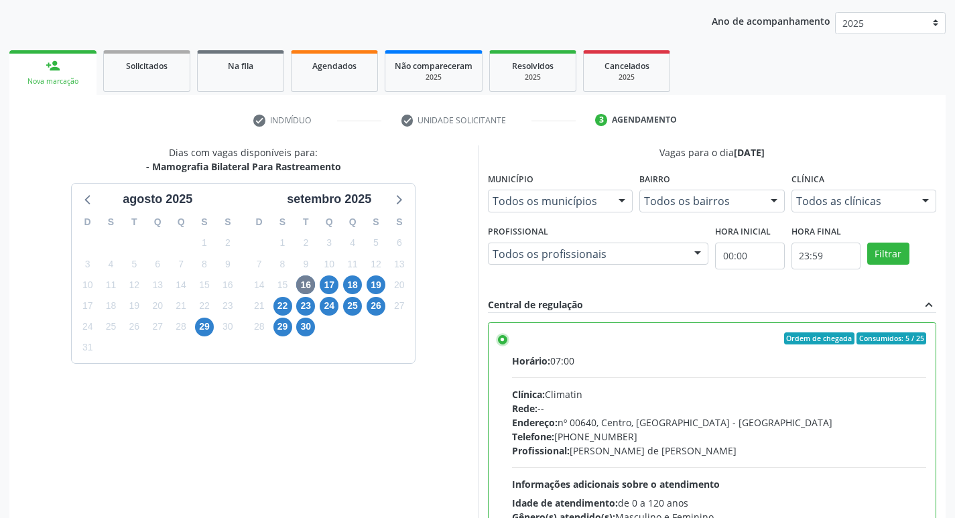
scroll to position [283, 0]
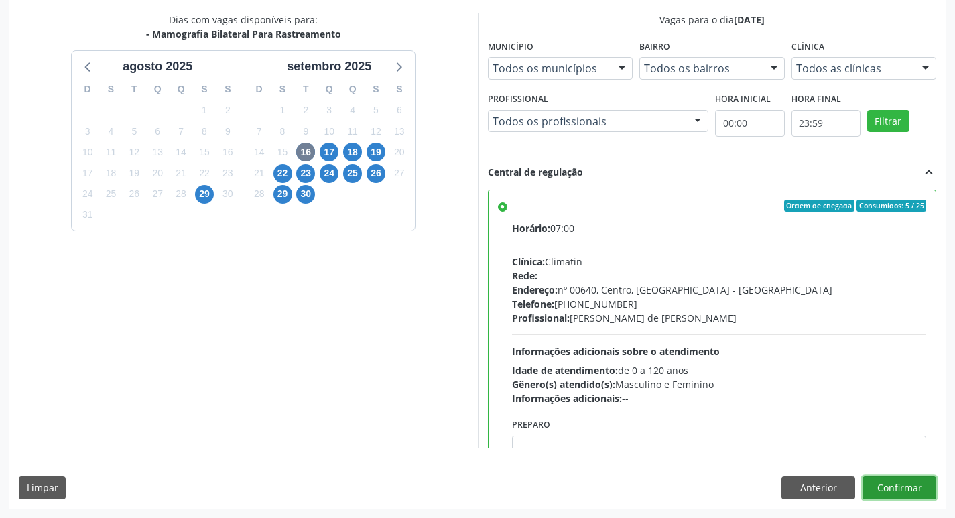
click at [887, 487] on button "Confirmar" at bounding box center [900, 488] width 74 height 23
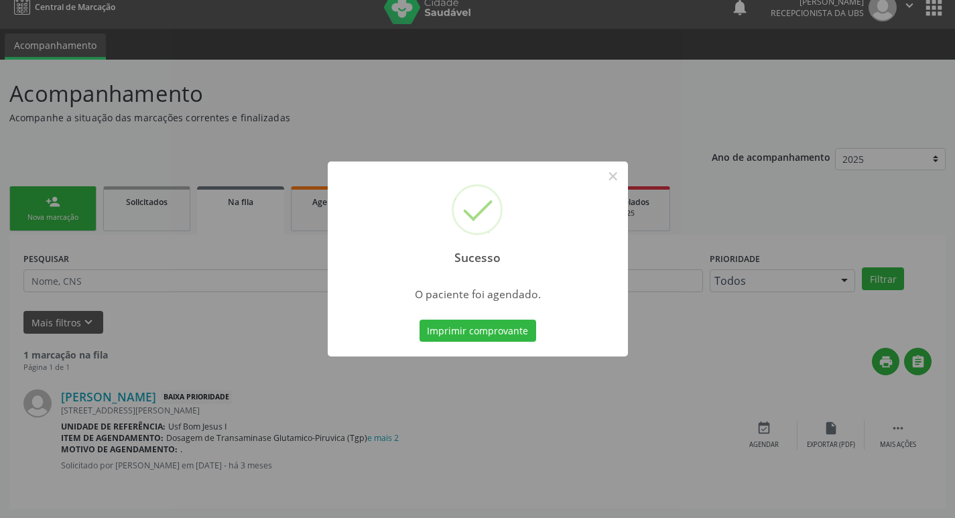
scroll to position [0, 0]
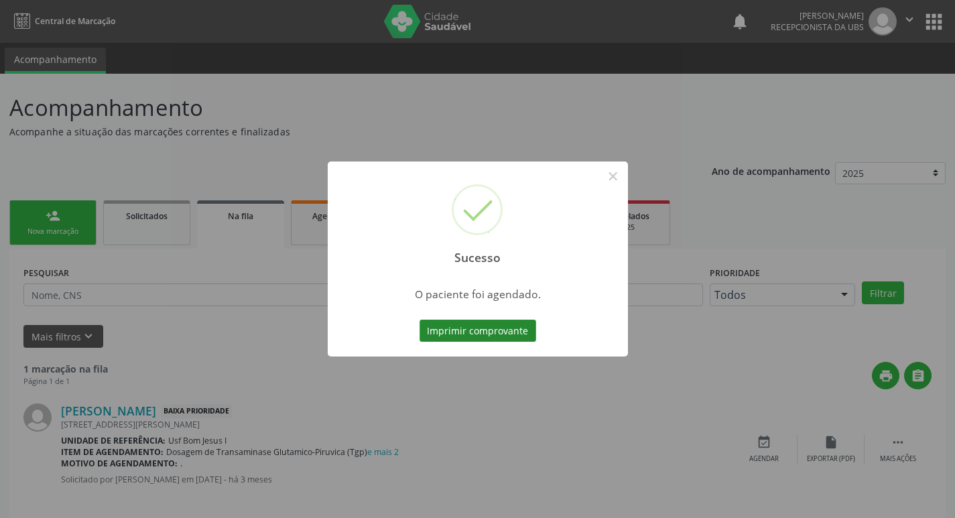
click at [439, 332] on button "Imprimir comprovante" at bounding box center [478, 331] width 117 height 23
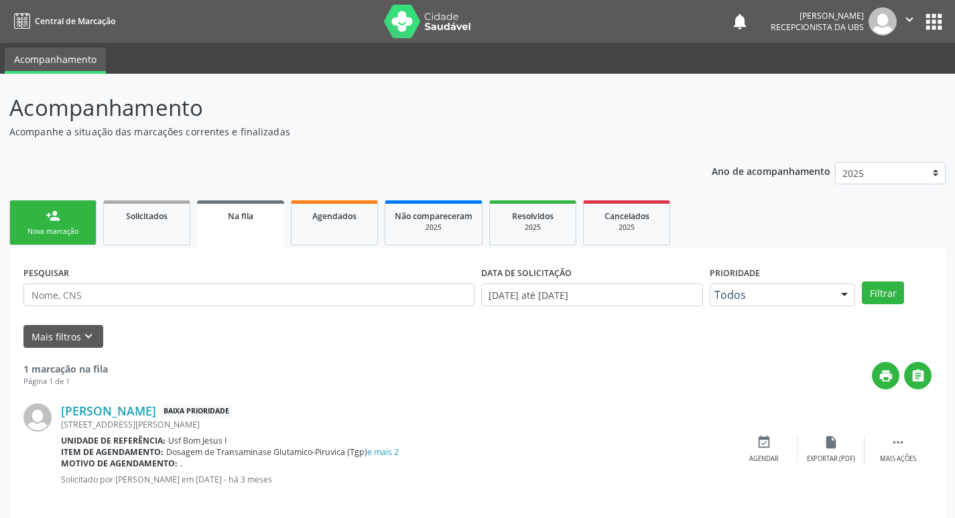
click at [63, 226] on link "person_add Nova marcação" at bounding box center [52, 222] width 87 height 45
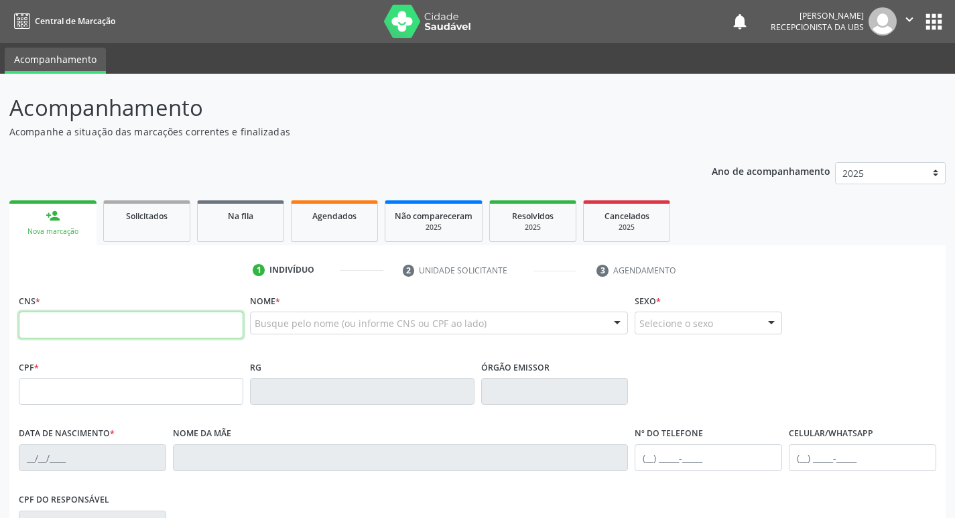
click at [137, 320] on input "text" at bounding box center [131, 325] width 225 height 27
type input "704 1051 0907 7874"
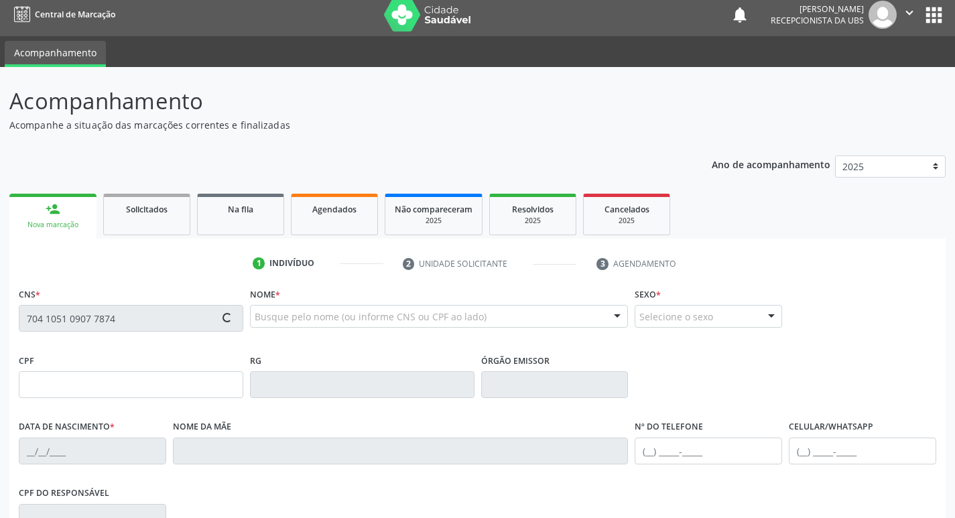
scroll to position [208, 0]
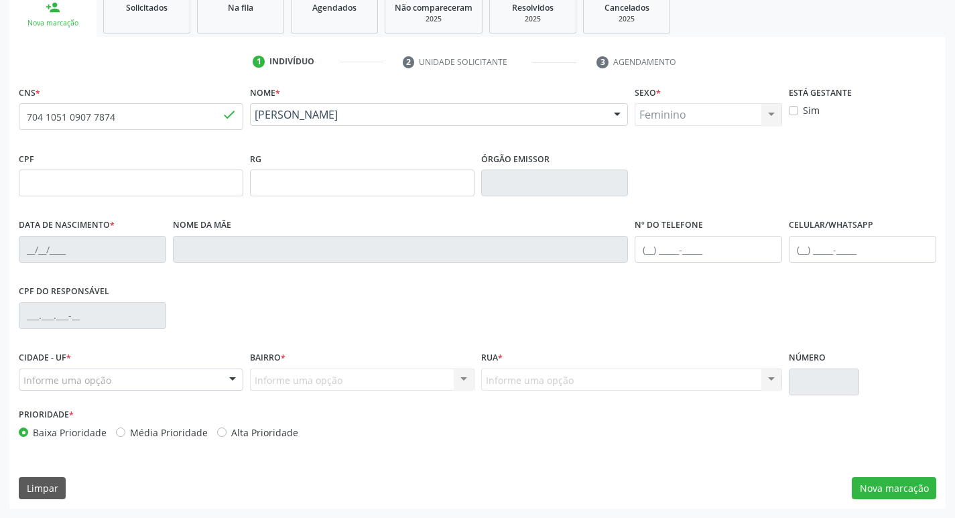
type input "15/11/1979"
type input "Maria Du Soucorro Silva"
type input "[PHONE_NUMBER]"
type input "584"
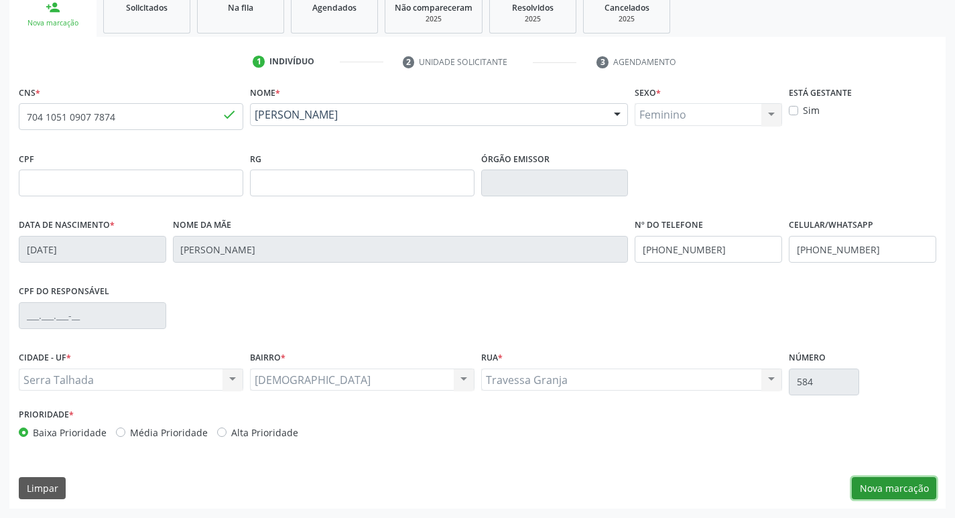
click at [903, 492] on button "Nova marcação" at bounding box center [894, 488] width 84 height 23
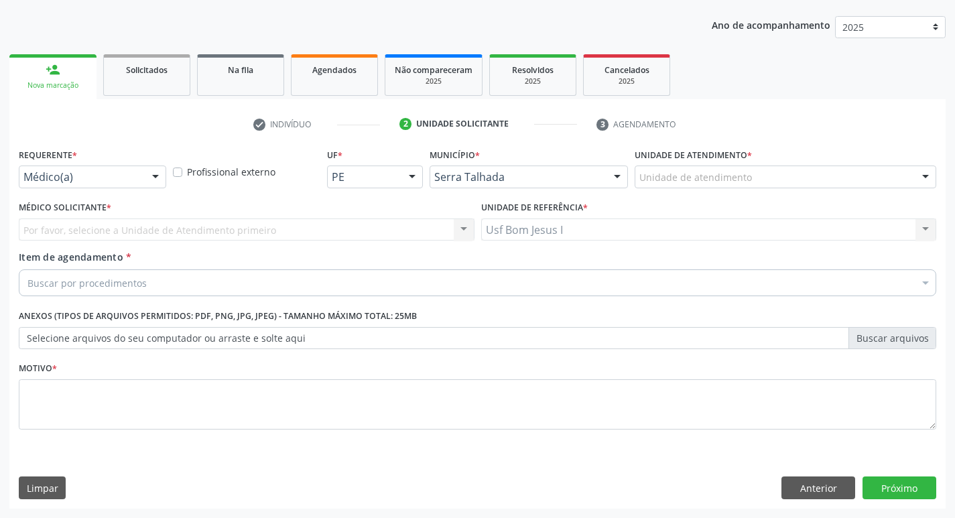
scroll to position [146, 0]
click at [155, 182] on div at bounding box center [155, 177] width 20 height 23
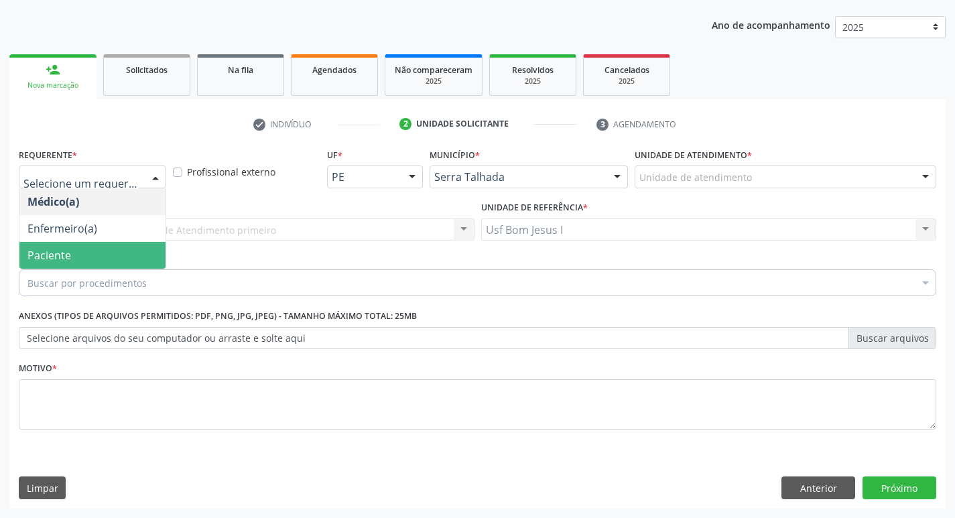
click at [117, 251] on span "Paciente" at bounding box center [92, 255] width 146 height 27
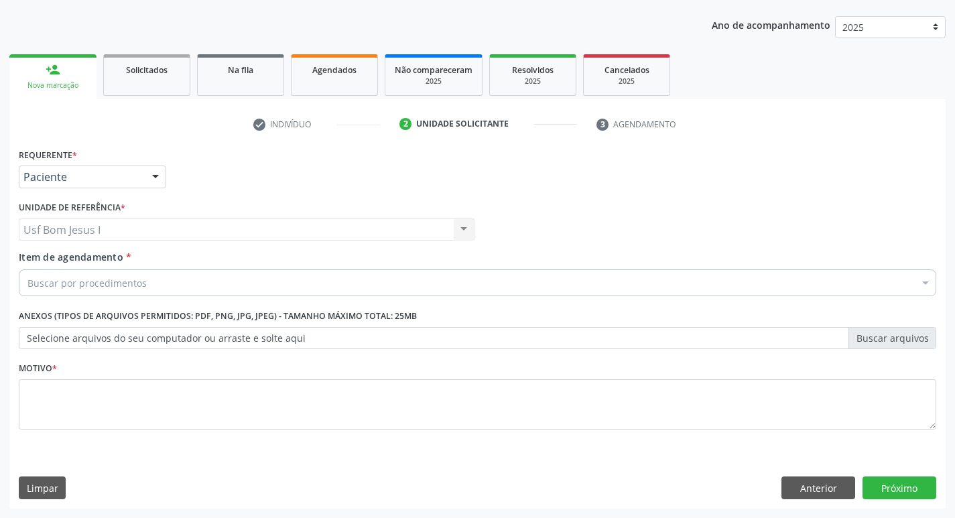
click at [172, 294] on div "Buscar por procedimentos" at bounding box center [478, 282] width 918 height 27
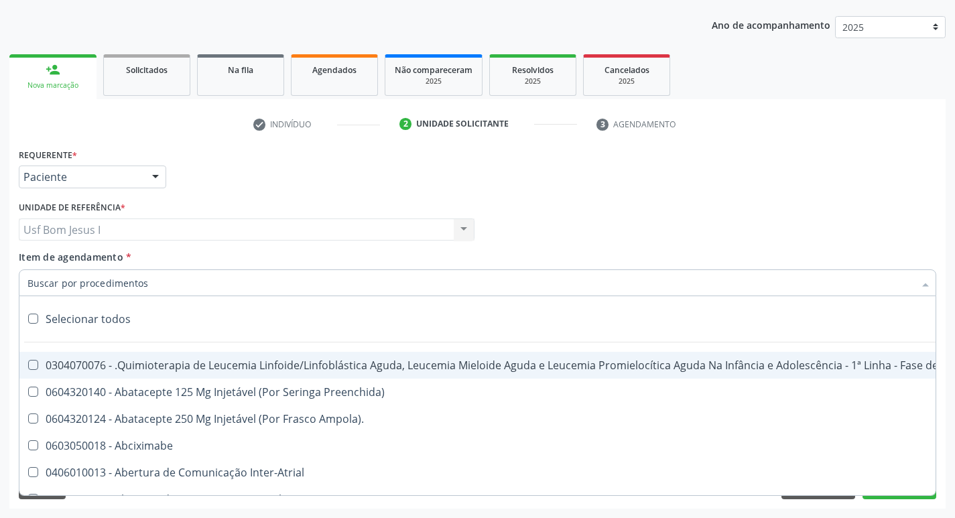
paste input "0204030188"
type input "0204030188"
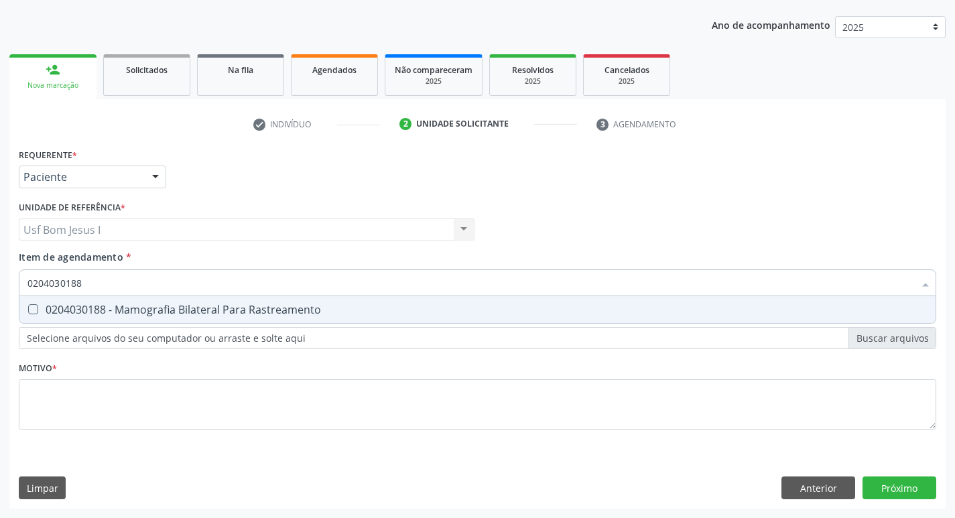
click at [174, 309] on div "0204030188 - Mamografia Bilateral Para Rastreamento" at bounding box center [477, 309] width 900 height 11
checkbox Rastreamento "true"
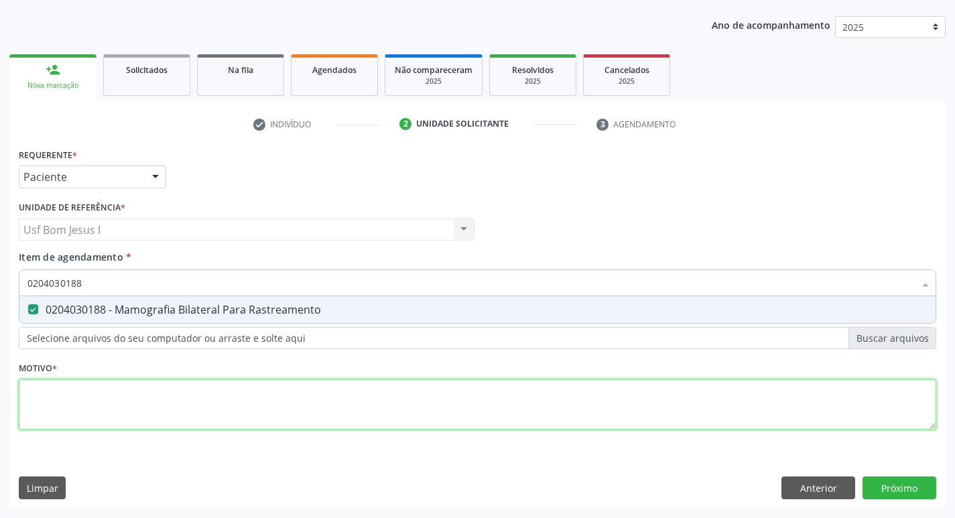
click at [192, 392] on div "Requerente * Paciente Médico(a) Enfermeiro(a) Paciente Nenhum resultado encontr…" at bounding box center [478, 297] width 918 height 304
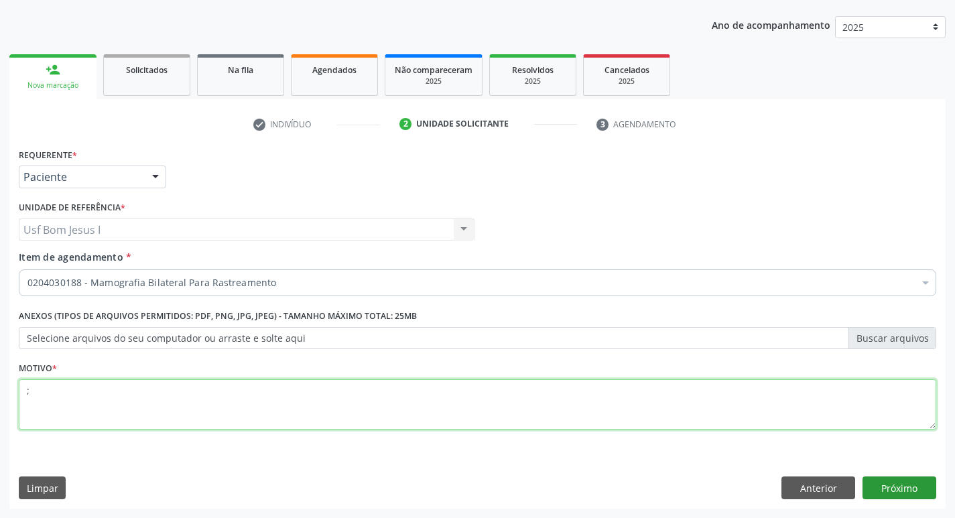
type textarea ";"
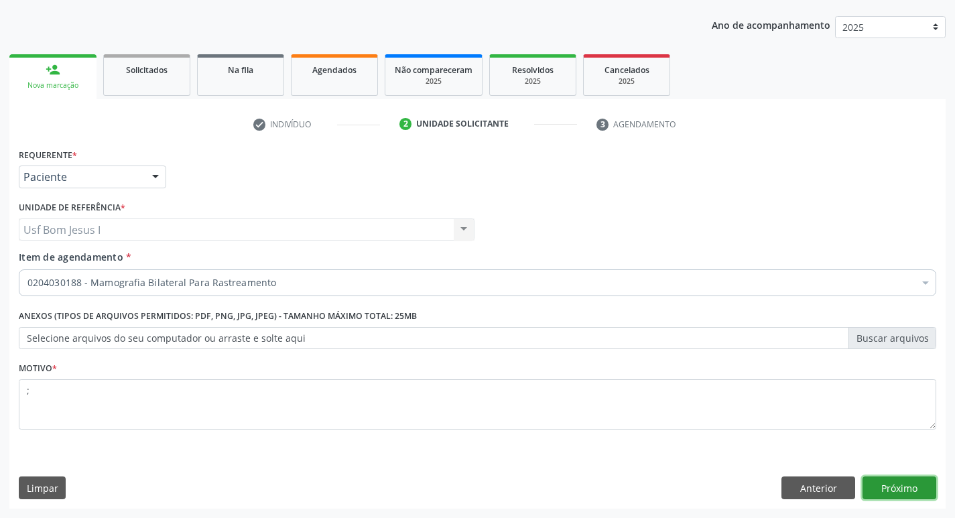
click at [918, 485] on button "Próximo" at bounding box center [900, 488] width 74 height 23
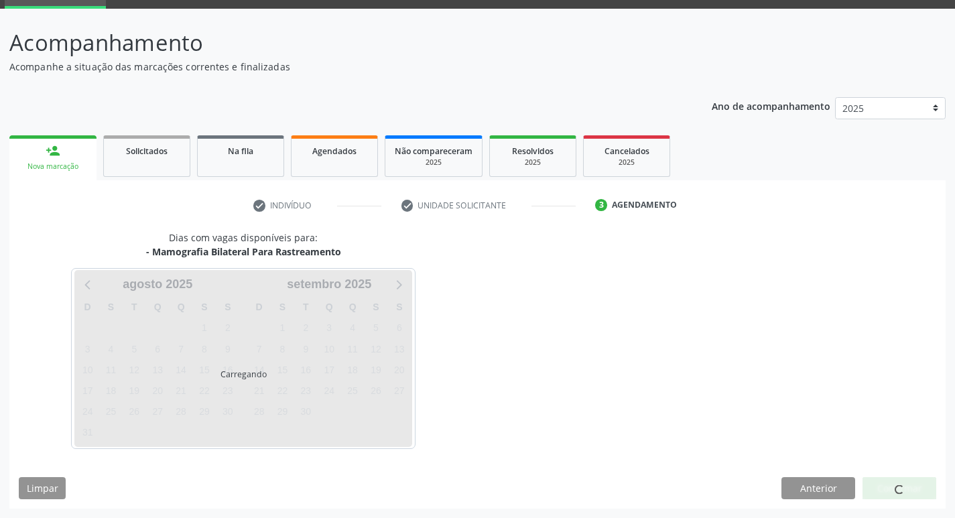
scroll to position [65, 0]
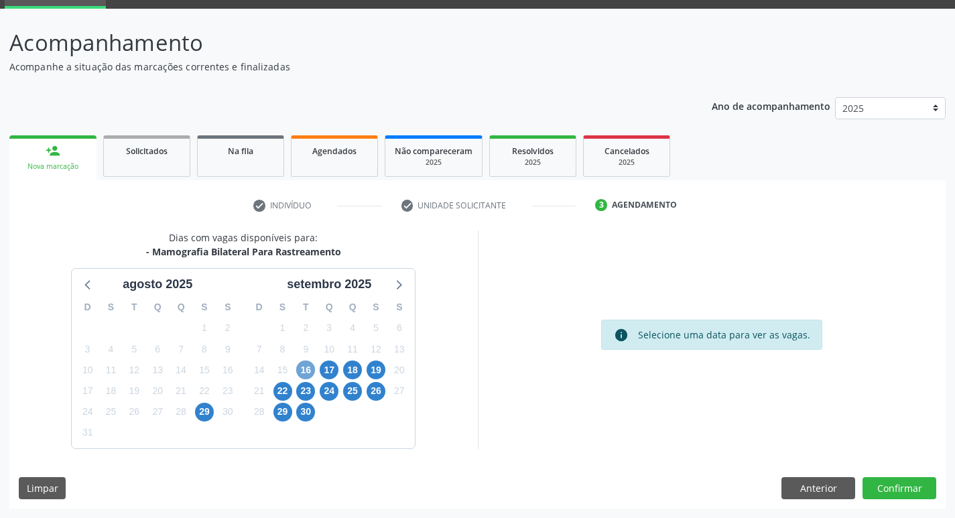
click at [298, 372] on span "16" at bounding box center [305, 370] width 19 height 19
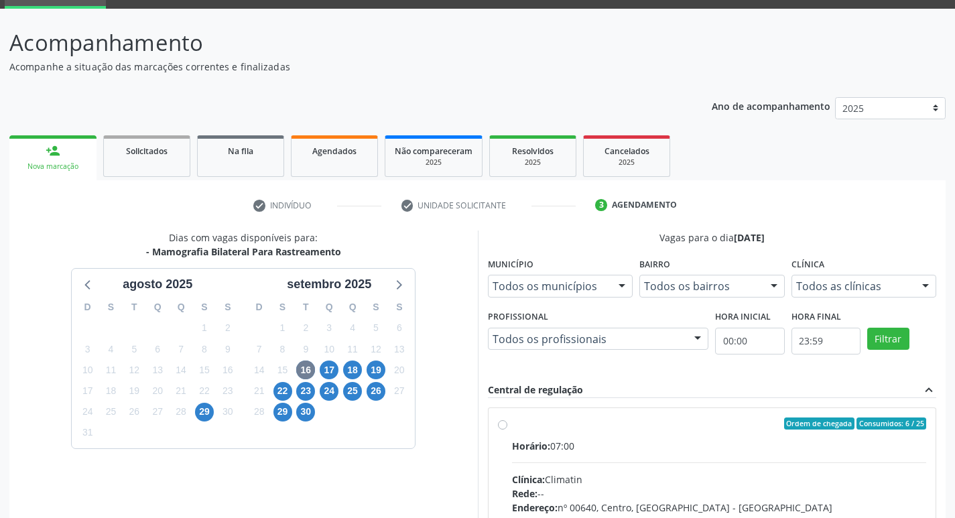
click at [507, 430] on input "Ordem de chegada Consumidos: 6 / 25 Horário: 07:00 Clínica: Climatin Rede: -- E…" at bounding box center [502, 424] width 9 height 12
radio input "true"
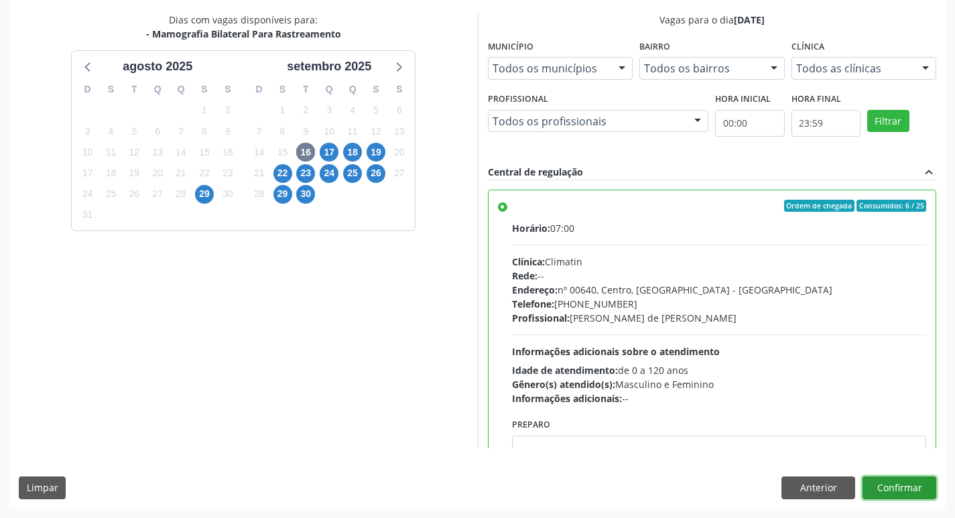
click at [919, 485] on button "Confirmar" at bounding box center [900, 488] width 74 height 23
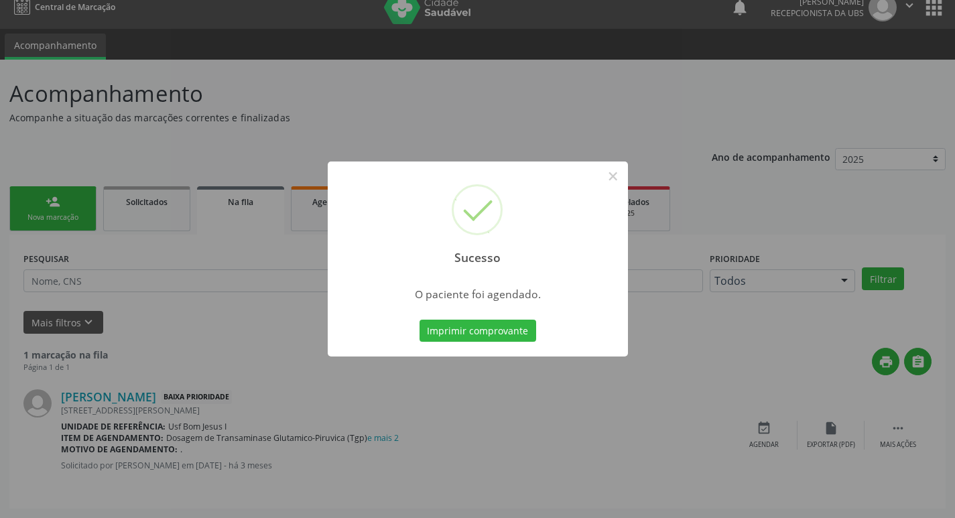
scroll to position [0, 0]
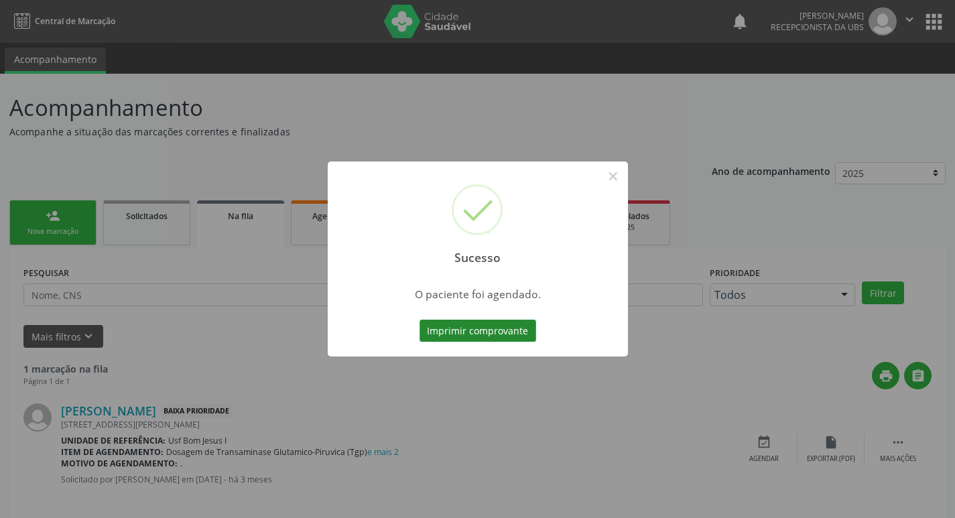
click at [504, 322] on button "Imprimir comprovante" at bounding box center [478, 331] width 117 height 23
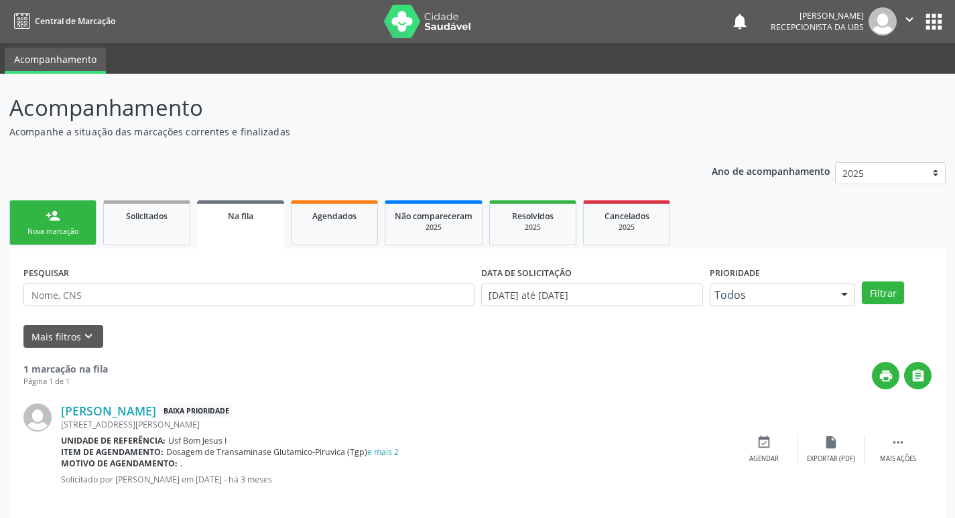
click at [44, 233] on div "Nova marcação" at bounding box center [52, 232] width 67 height 10
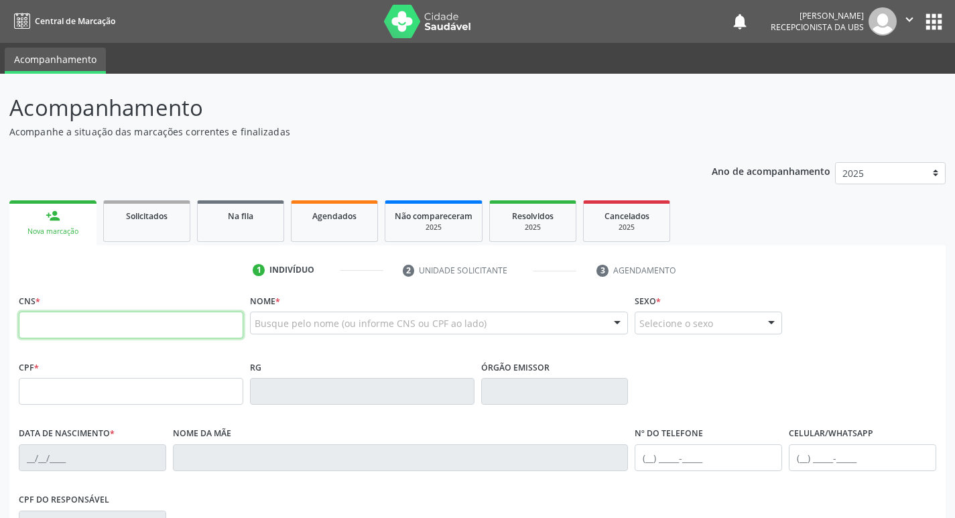
click at [135, 328] on input "text" at bounding box center [131, 325] width 225 height 27
type input "700 0066 6011 6405"
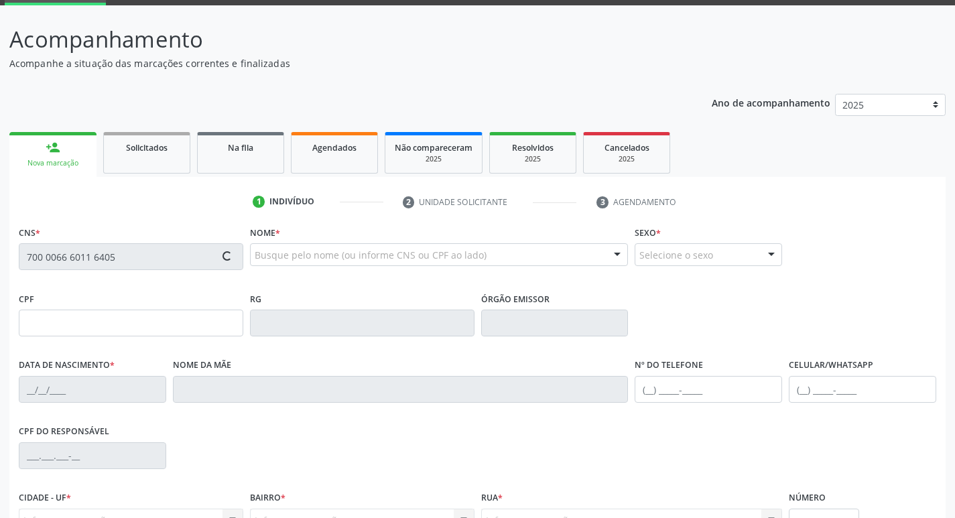
scroll to position [208, 0]
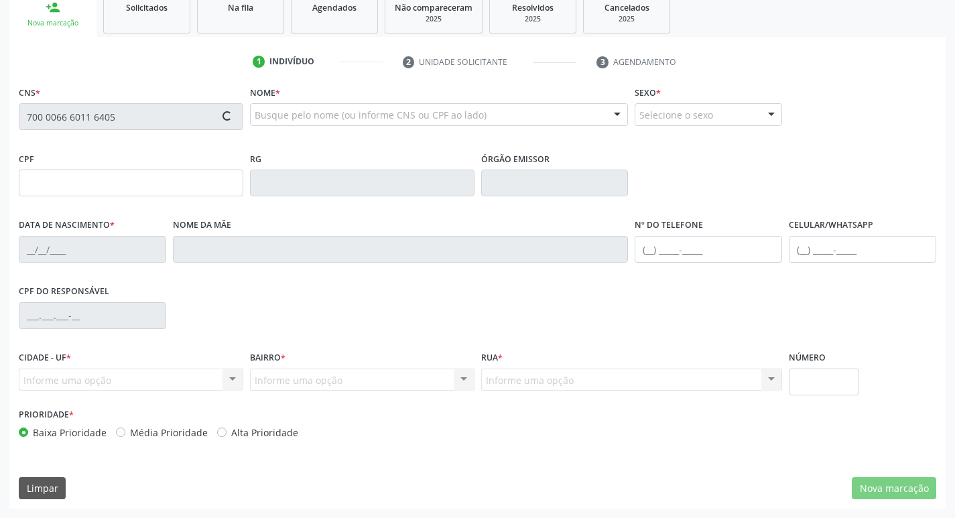
type input "764.249.014-34"
type input "09/03/1964"
type input "Maria Pereira Diniz"
type input "(87) 99915-2872"
type input "780.602.064-00"
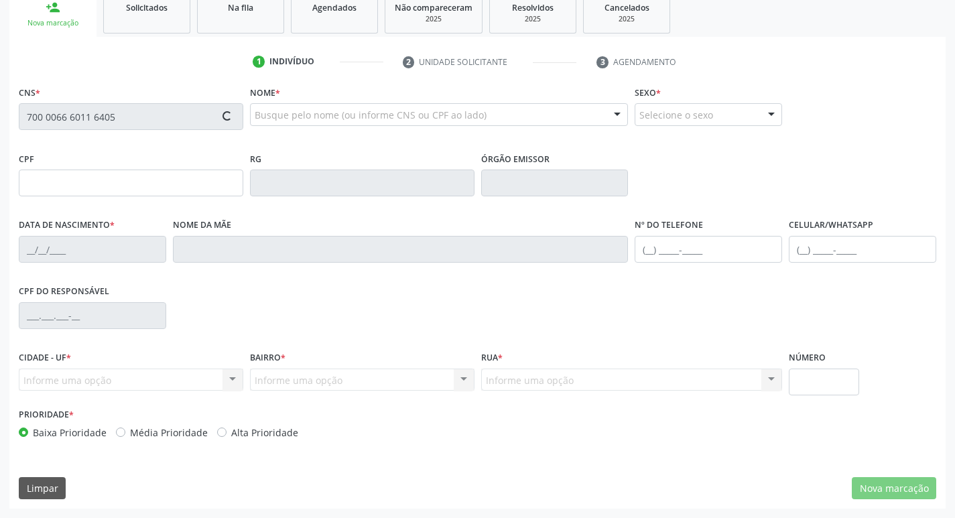
type input "1073"
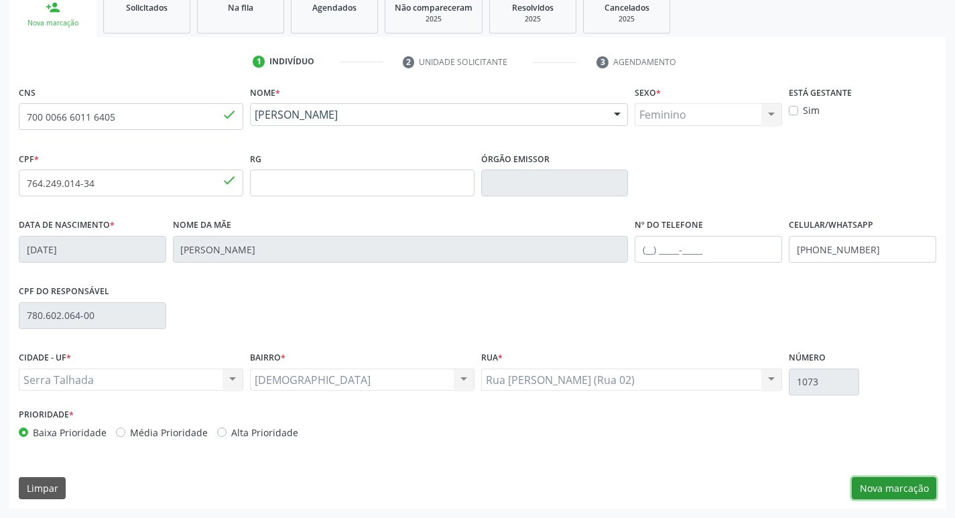
click at [889, 493] on button "Nova marcação" at bounding box center [894, 488] width 84 height 23
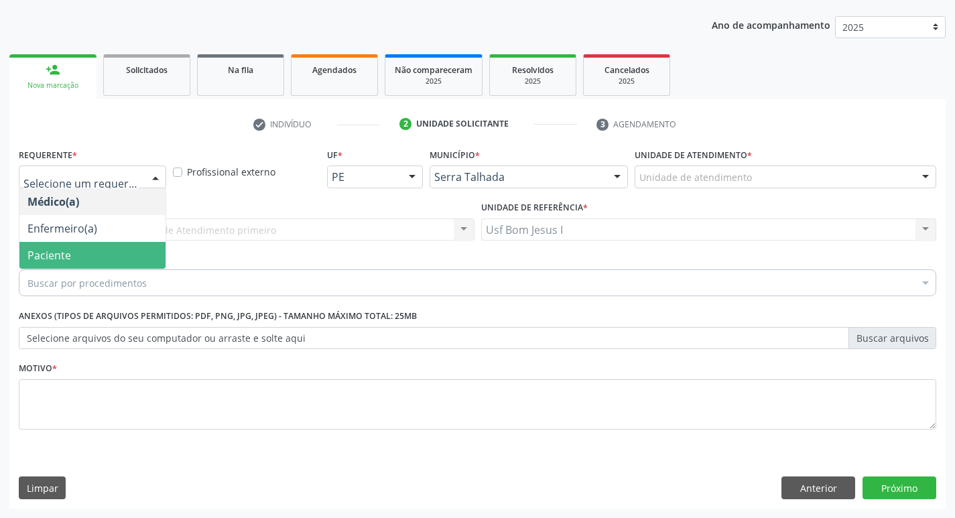
click at [97, 255] on span "Paciente" at bounding box center [92, 255] width 146 height 27
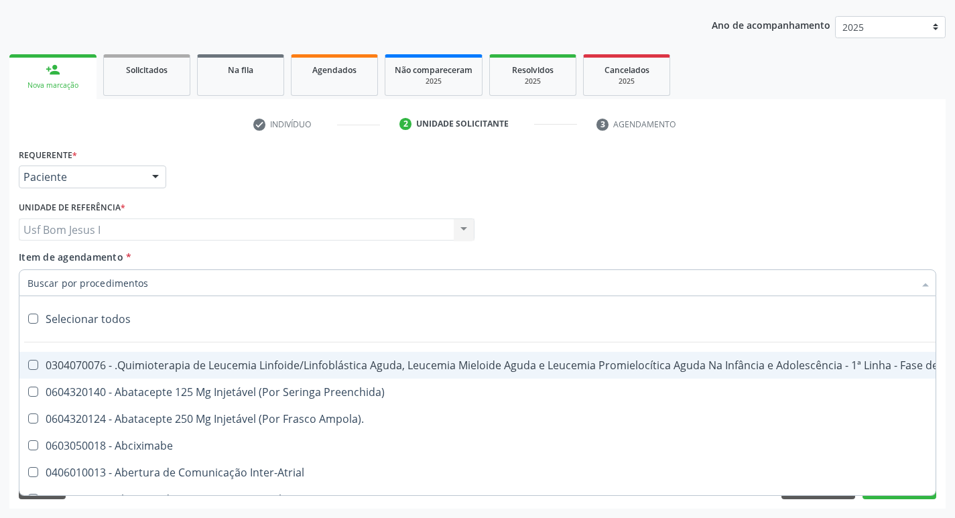
paste input "0204030188"
type input "0204030188"
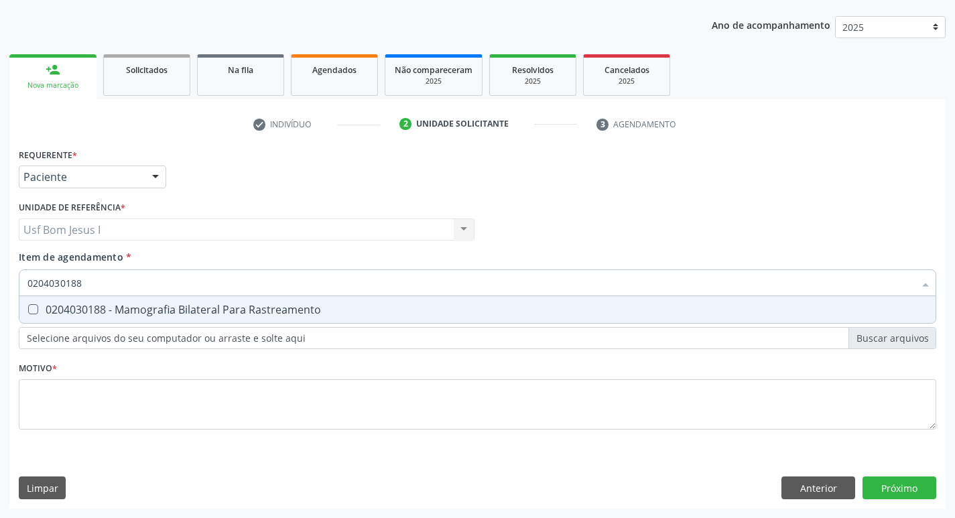
click at [125, 314] on div "0204030188 - Mamografia Bilateral Para Rastreamento" at bounding box center [477, 309] width 900 height 11
checkbox Rastreamento "true"
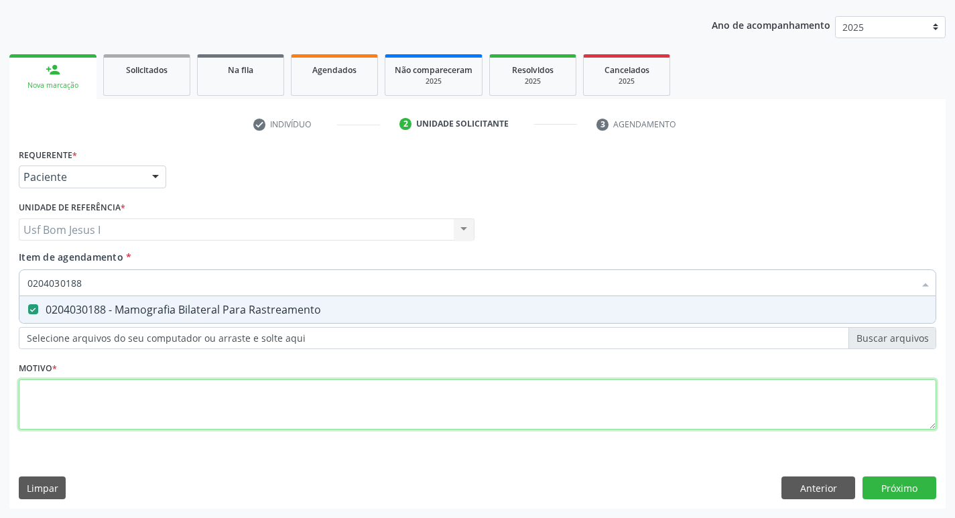
click at [182, 412] on div "Requerente * Paciente Médico(a) Enfermeiro(a) Paciente Nenhum resultado encontr…" at bounding box center [478, 297] width 918 height 304
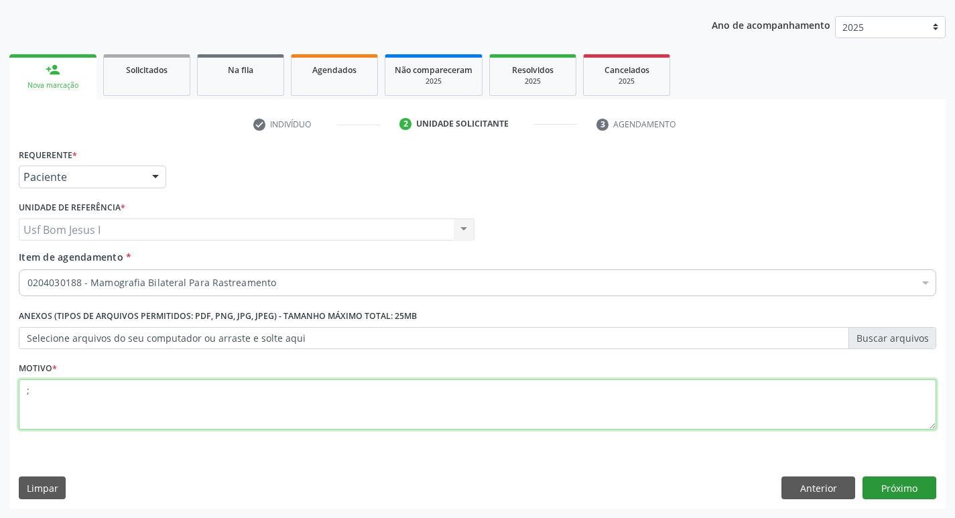
type textarea ";"
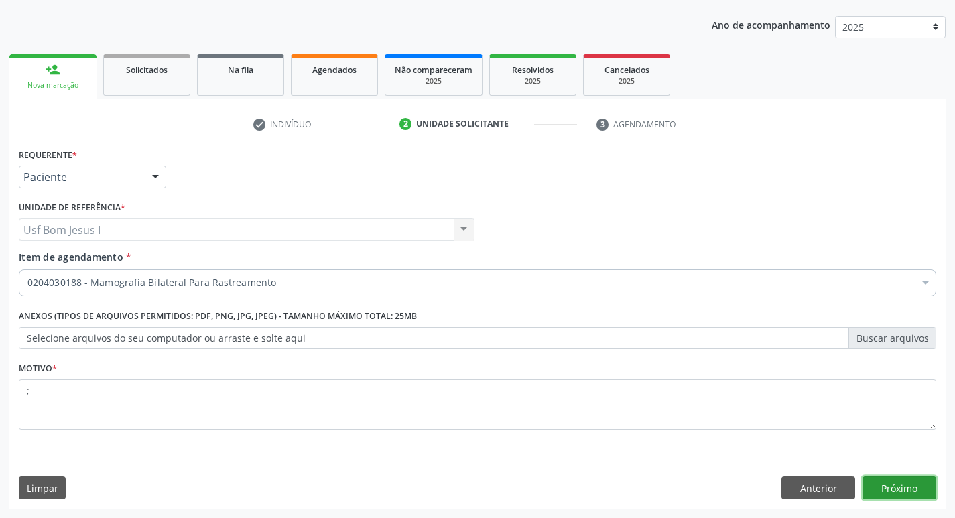
click at [900, 479] on button "Próximo" at bounding box center [900, 488] width 74 height 23
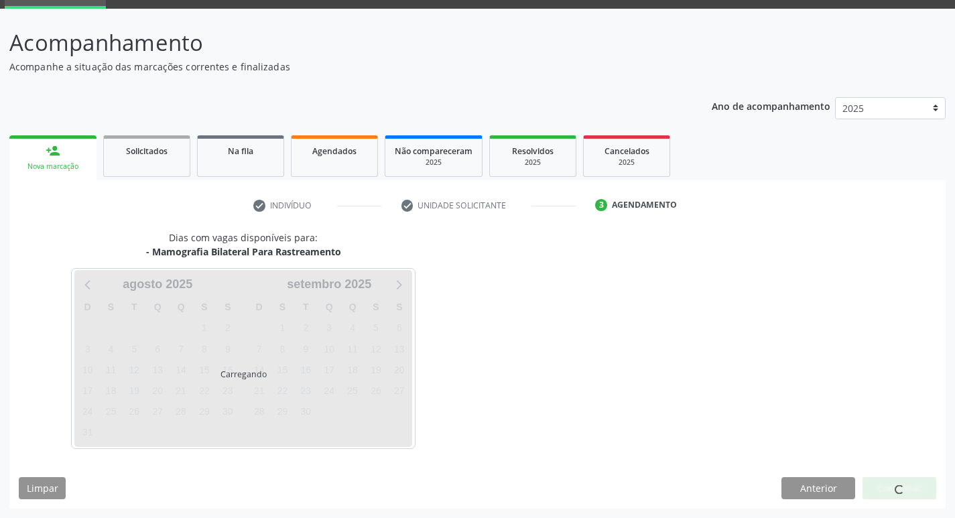
scroll to position [65, 0]
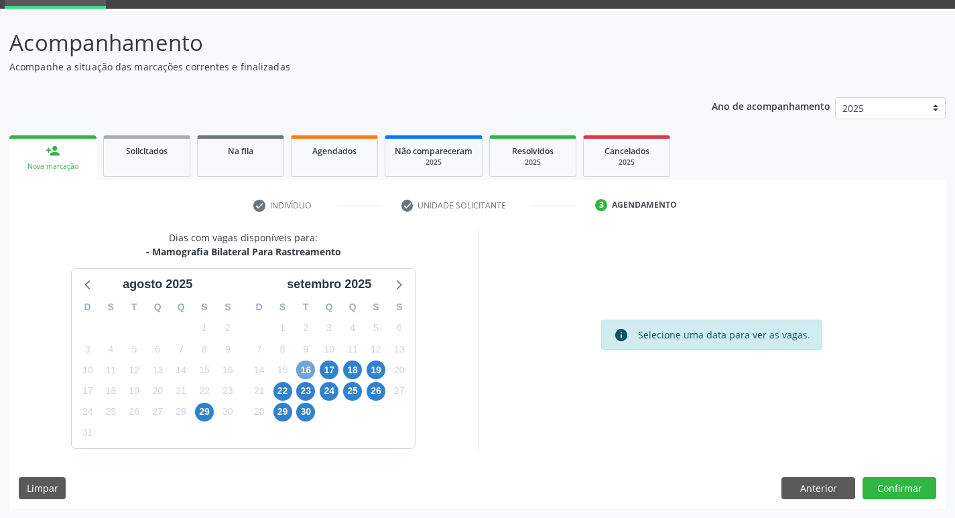
click at [310, 369] on span "16" at bounding box center [305, 370] width 19 height 19
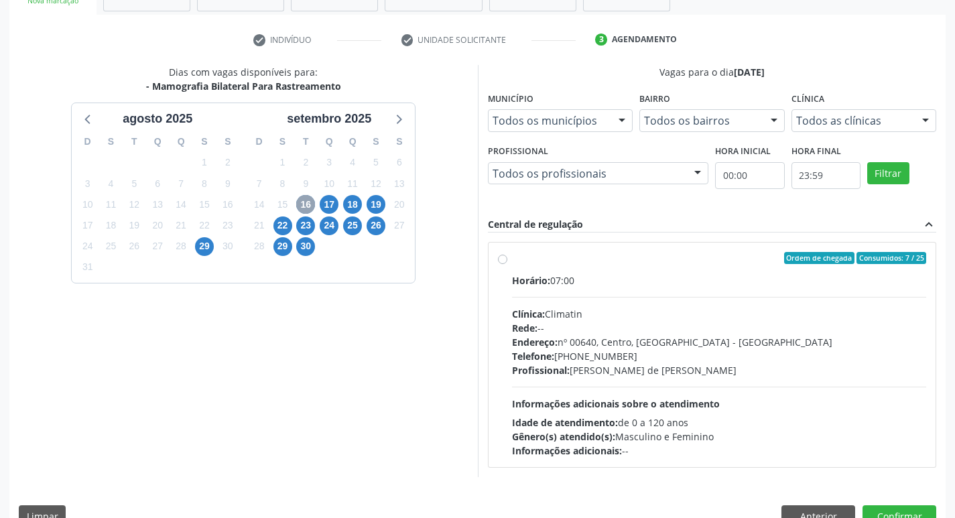
scroll to position [244, 0]
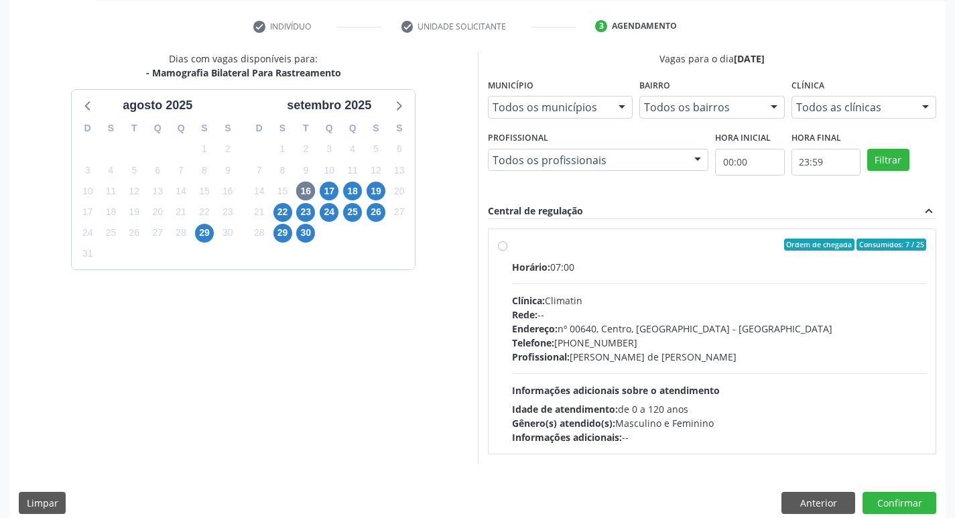
click at [691, 357] on div "Profissional: Ana Carolina Barboza de Andrada Melo Lyra" at bounding box center [719, 357] width 415 height 14
click at [507, 251] on input "Ordem de chegada Consumidos: 7 / 25 Horário: 07:00 Clínica: Climatin Rede: -- E…" at bounding box center [502, 245] width 9 height 12
radio input "true"
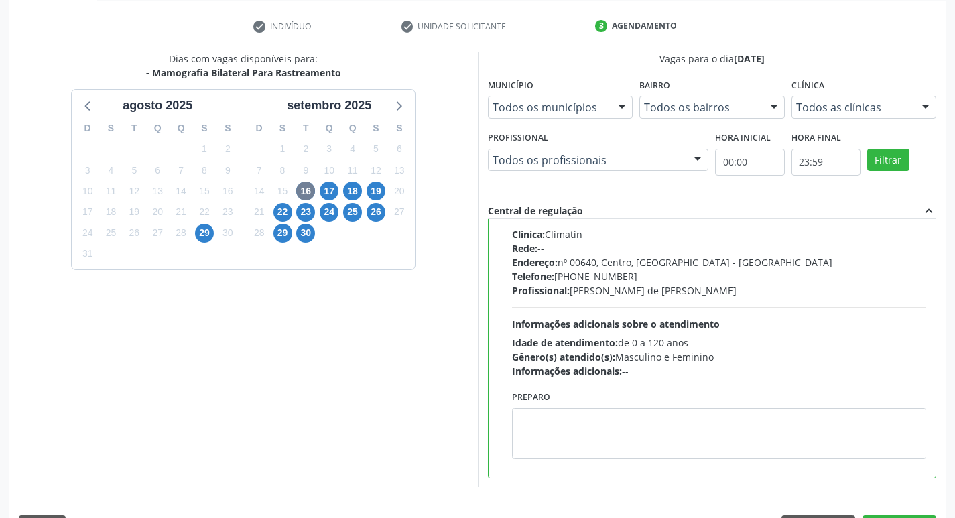
scroll to position [283, 0]
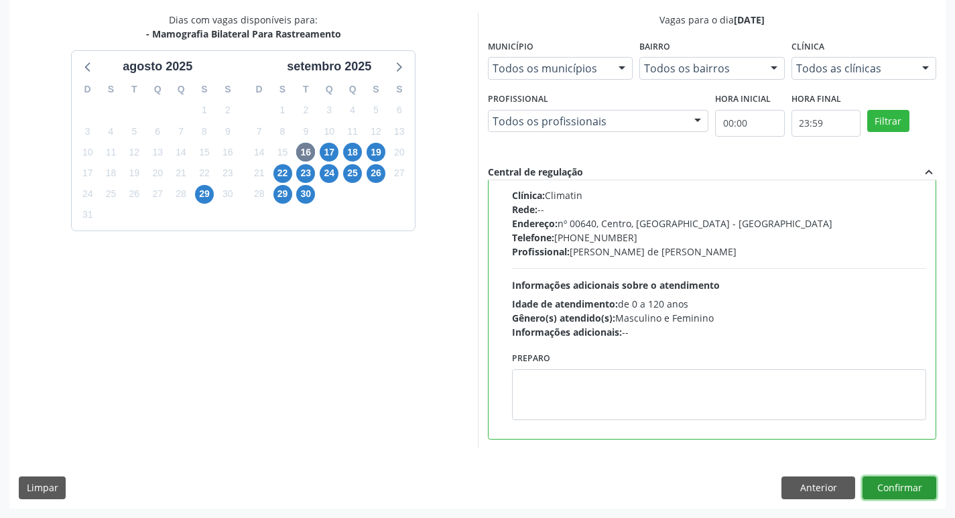
click at [907, 492] on button "Confirmar" at bounding box center [900, 488] width 74 height 23
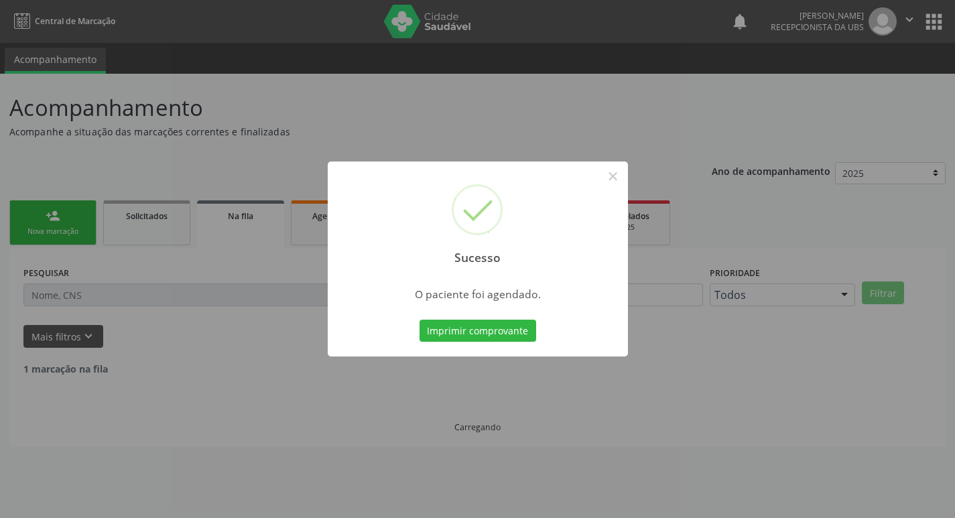
scroll to position [0, 0]
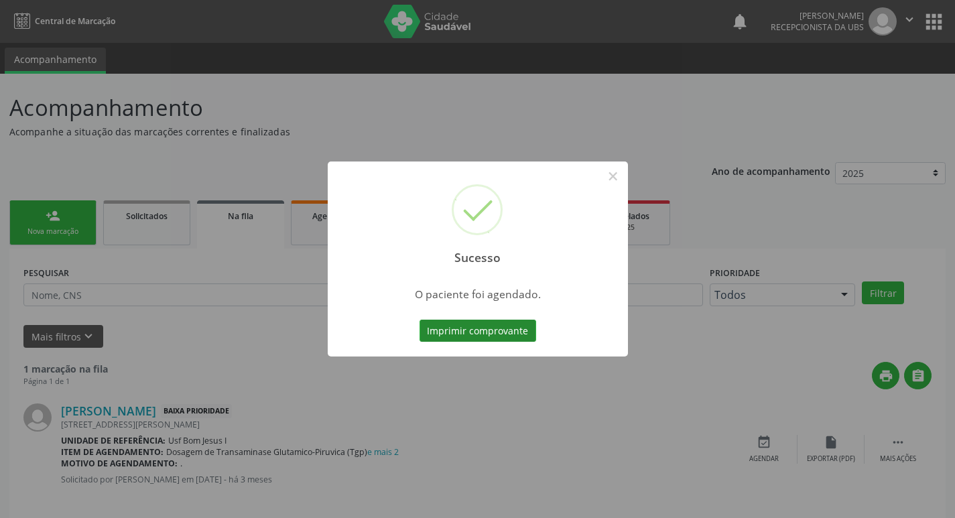
click at [499, 335] on button "Imprimir comprovante" at bounding box center [478, 331] width 117 height 23
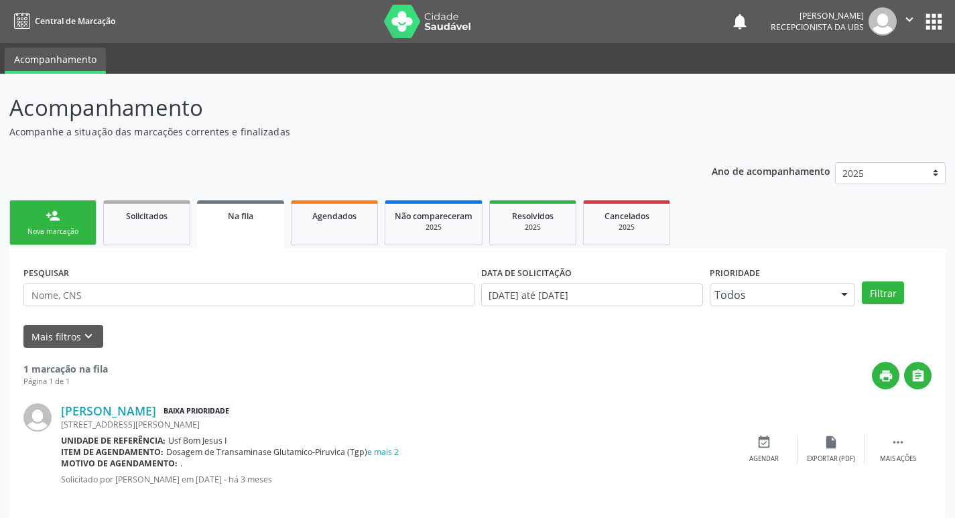
click at [27, 238] on link "person_add Nova marcação" at bounding box center [52, 222] width 87 height 45
click at [39, 227] on div "Nova marcação" at bounding box center [52, 232] width 67 height 10
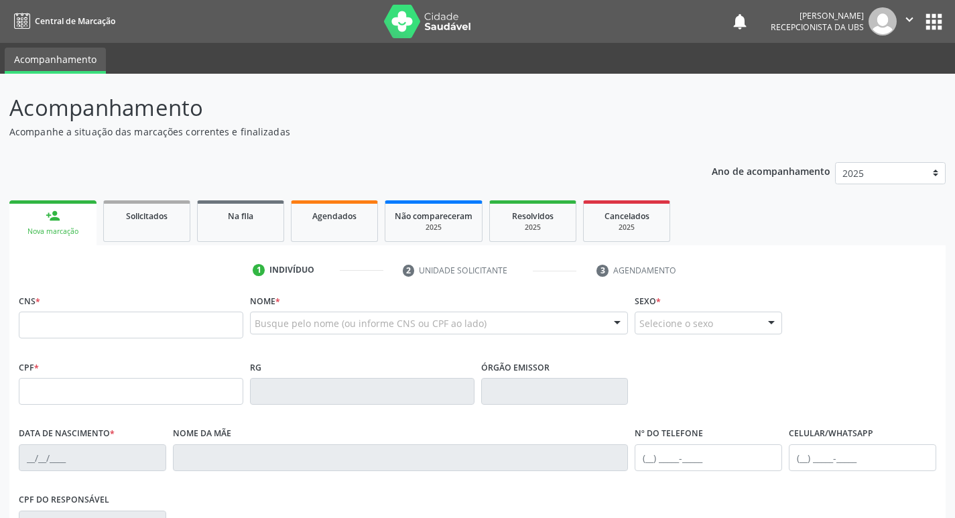
click at [66, 227] on div "Nova marcação" at bounding box center [53, 232] width 68 height 10
click at [65, 317] on input "text" at bounding box center [131, 325] width 225 height 27
type input "164 2509 3898 0018"
type input "069.040.164-77"
type input "[DATE]"
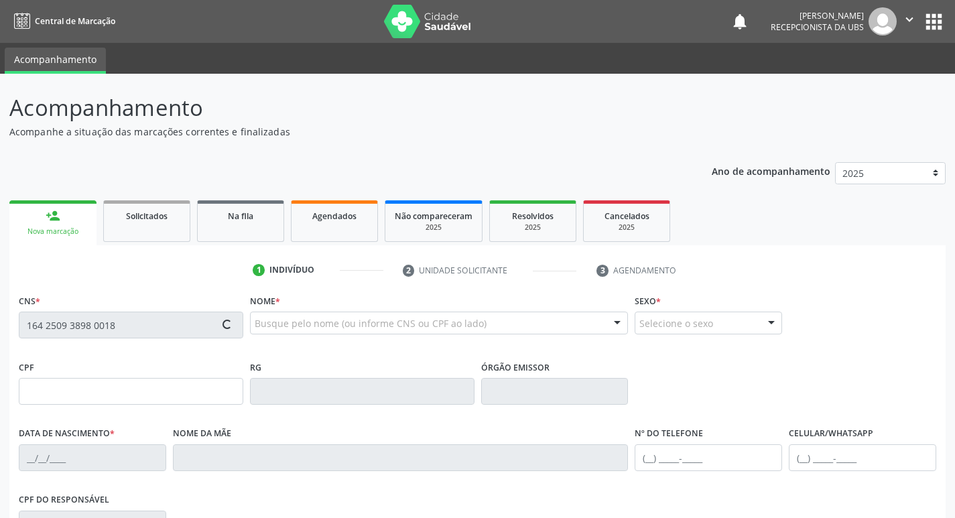
type input "[PERSON_NAME]"
type input "[PHONE_NUMBER]"
type input "284"
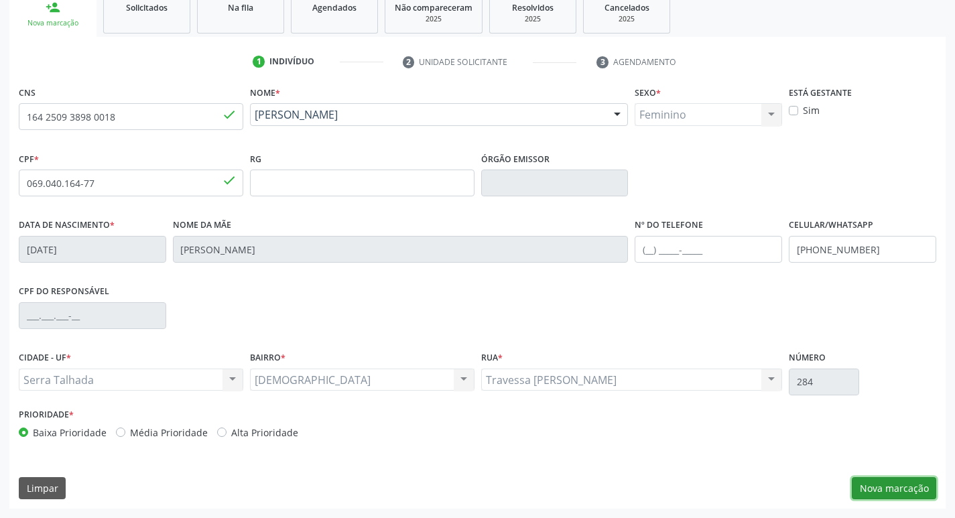
click at [876, 497] on button "Nova marcação" at bounding box center [894, 488] width 84 height 23
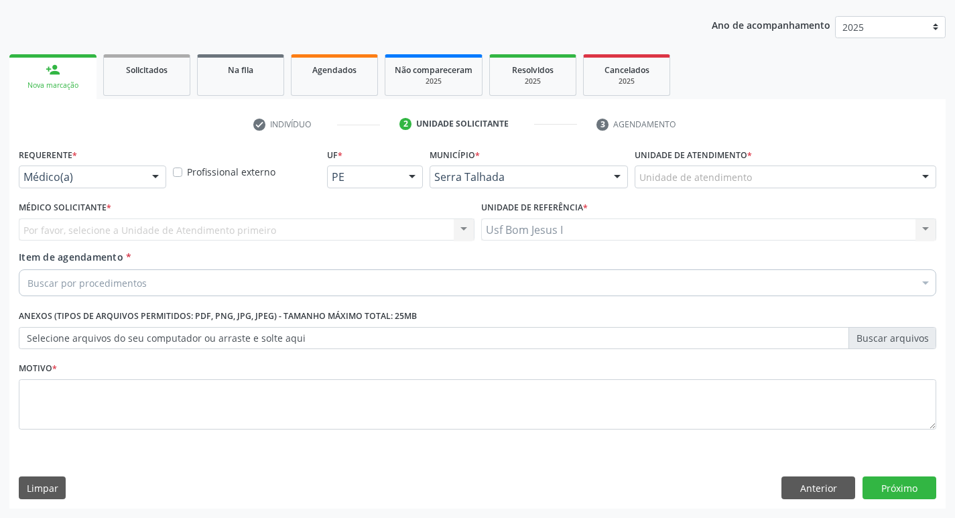
scroll to position [146, 0]
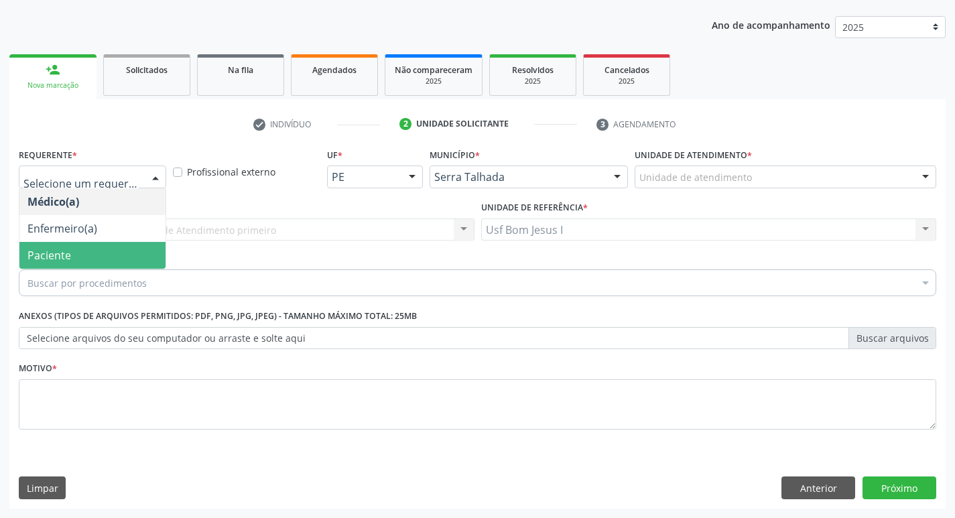
click at [92, 253] on span "Paciente" at bounding box center [92, 255] width 146 height 27
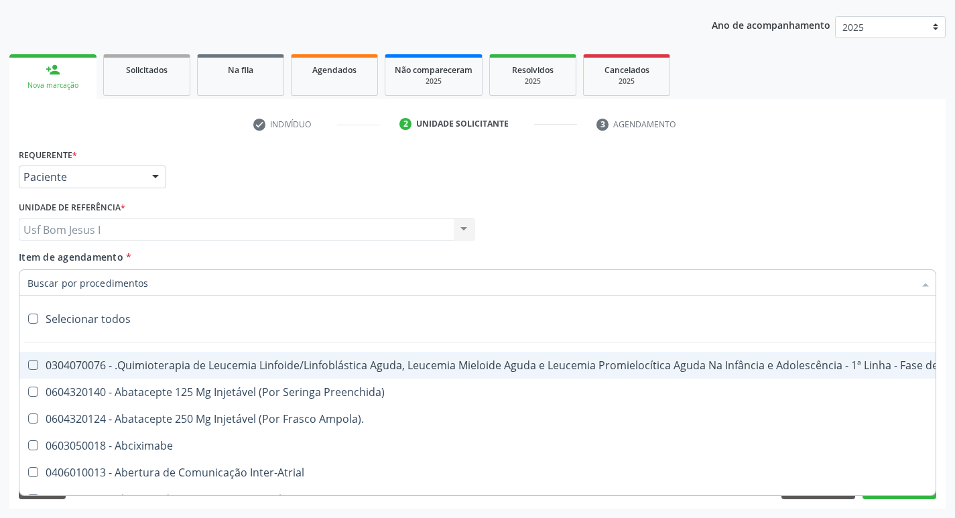
paste input "0204030188"
type input "0204030188"
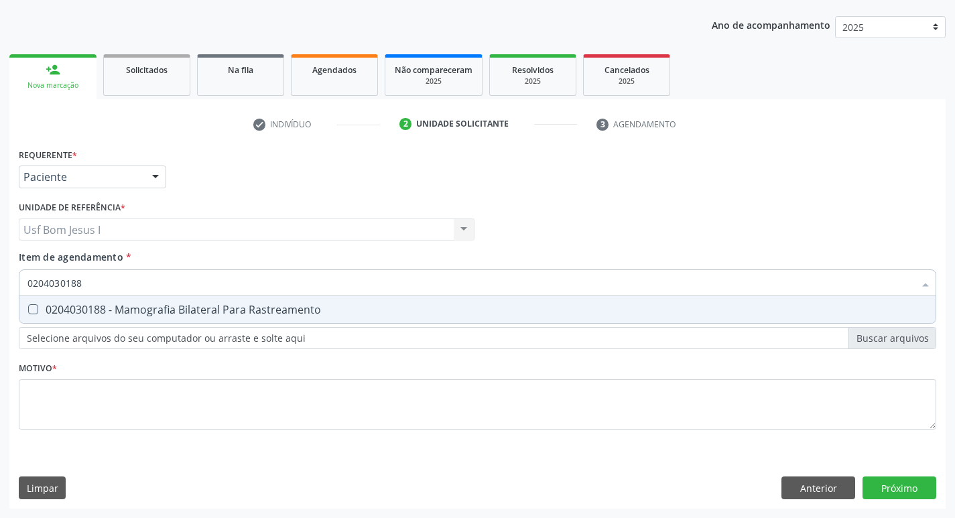
click at [111, 306] on div "0204030188 - Mamografia Bilateral Para Rastreamento" at bounding box center [477, 309] width 900 height 11
checkbox Rastreamento "true"
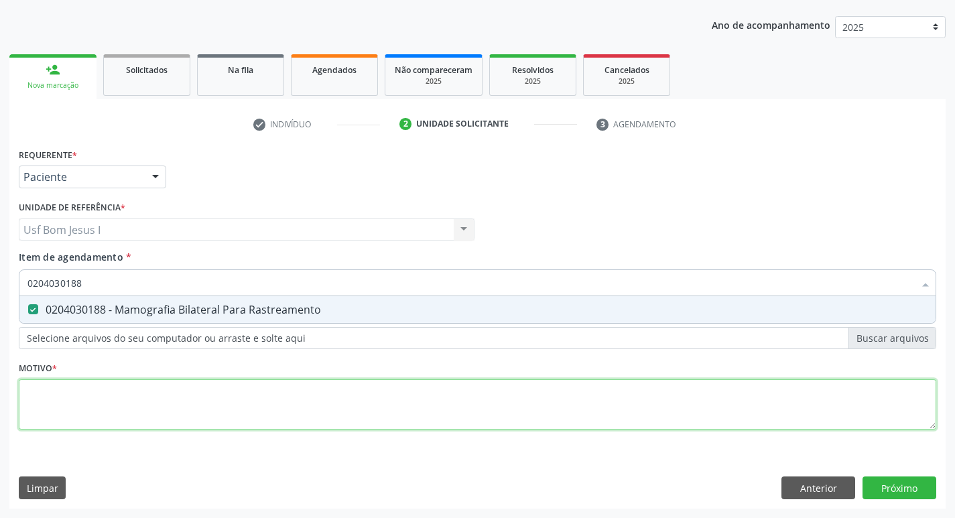
click at [123, 406] on div "Requerente * Paciente Médico(a) Enfermeiro(a) Paciente Nenhum resultado encontr…" at bounding box center [478, 297] width 918 height 304
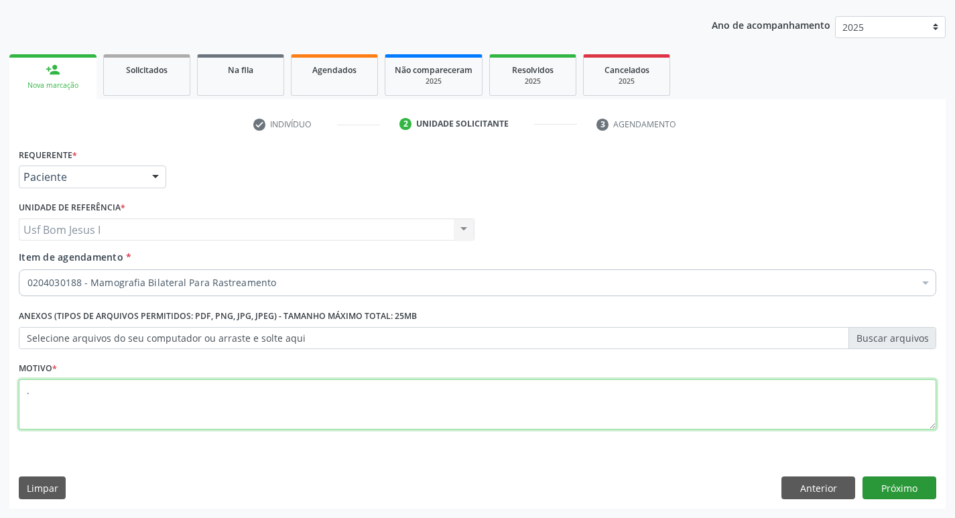
type textarea "."
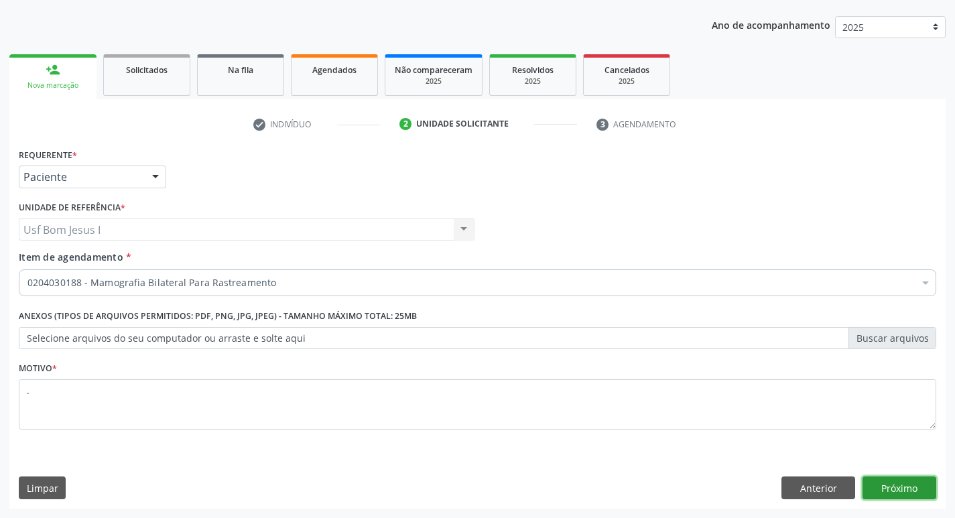
click at [920, 493] on button "Próximo" at bounding box center [900, 488] width 74 height 23
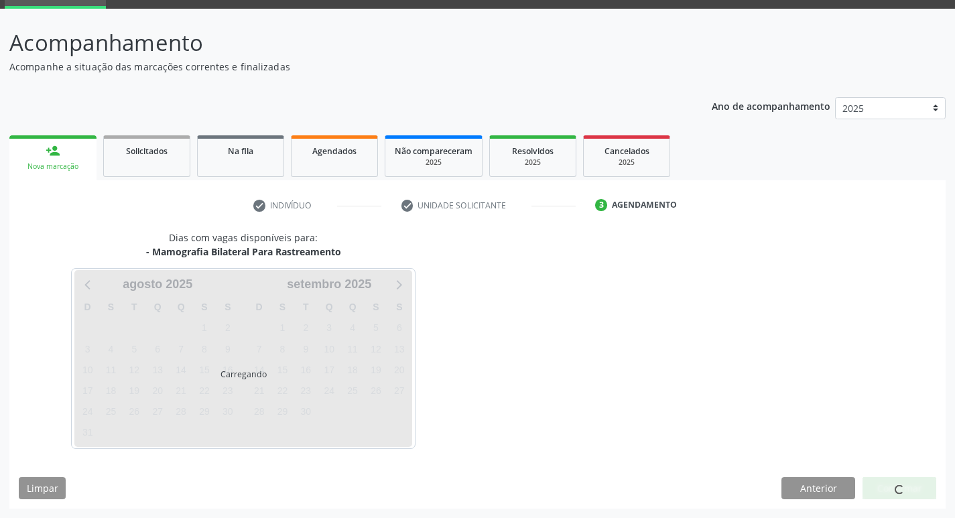
scroll to position [65, 0]
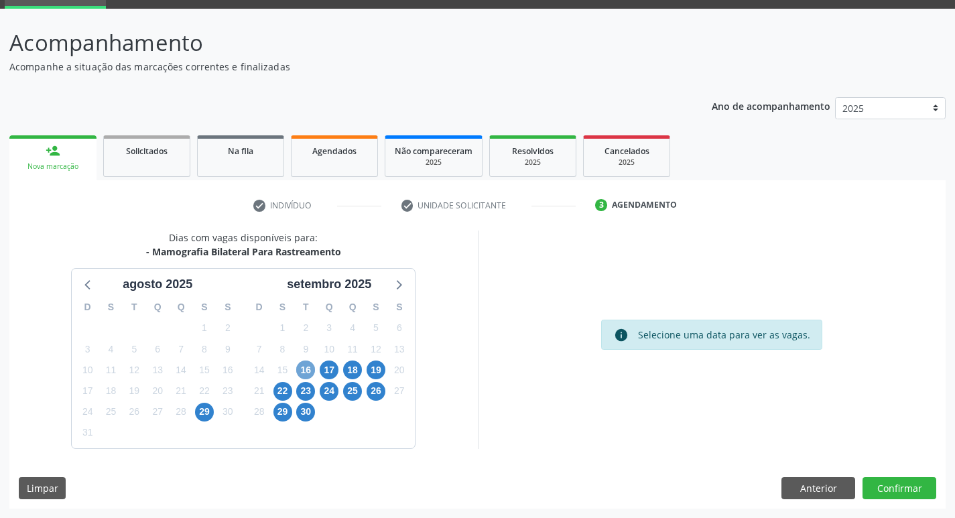
click at [307, 368] on span "16" at bounding box center [305, 370] width 19 height 19
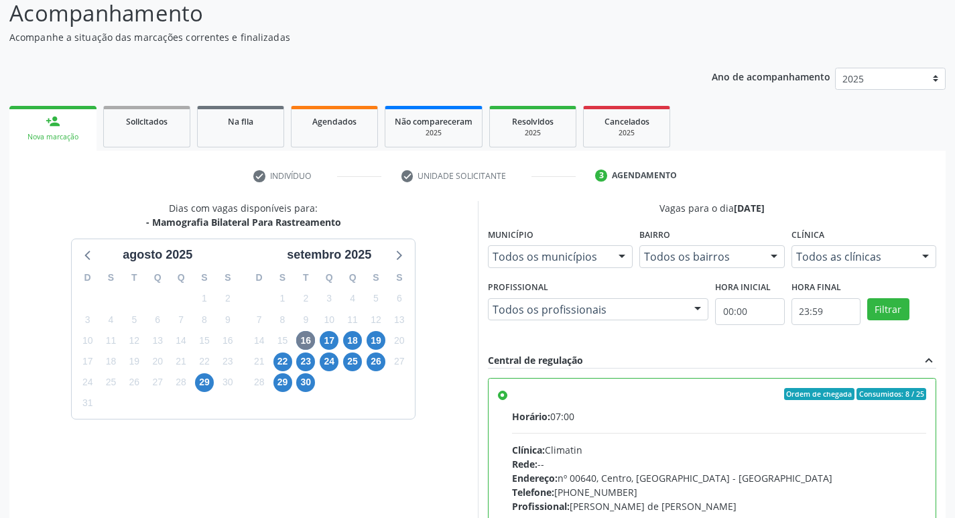
scroll to position [283, 0]
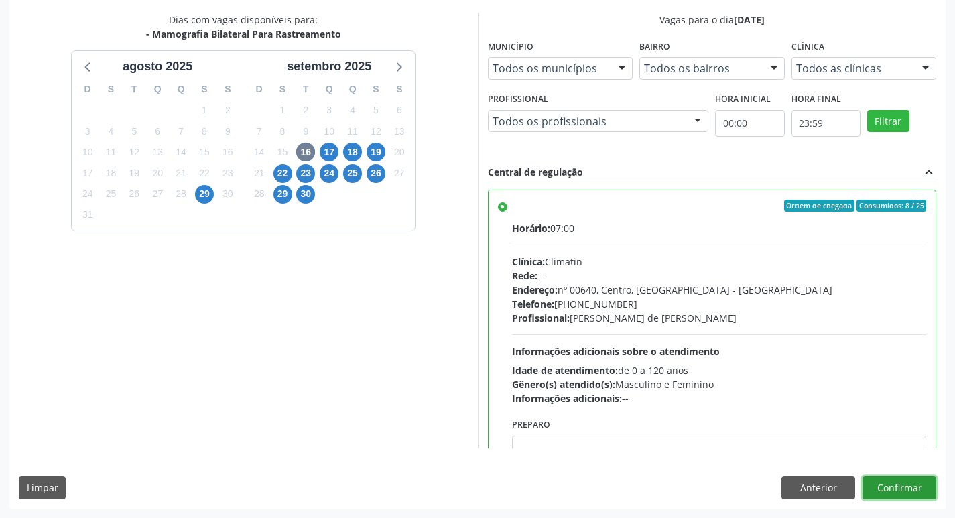
click at [912, 491] on button "Confirmar" at bounding box center [900, 488] width 74 height 23
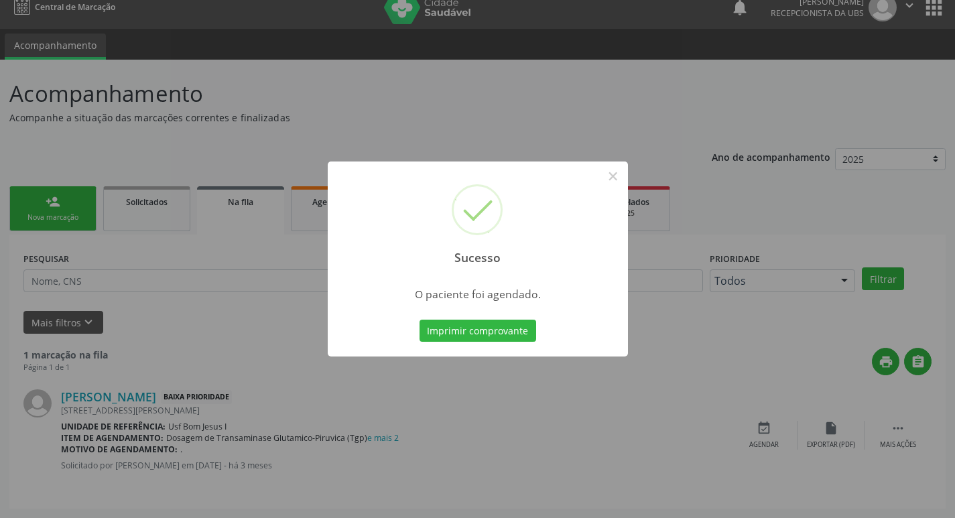
scroll to position [0, 0]
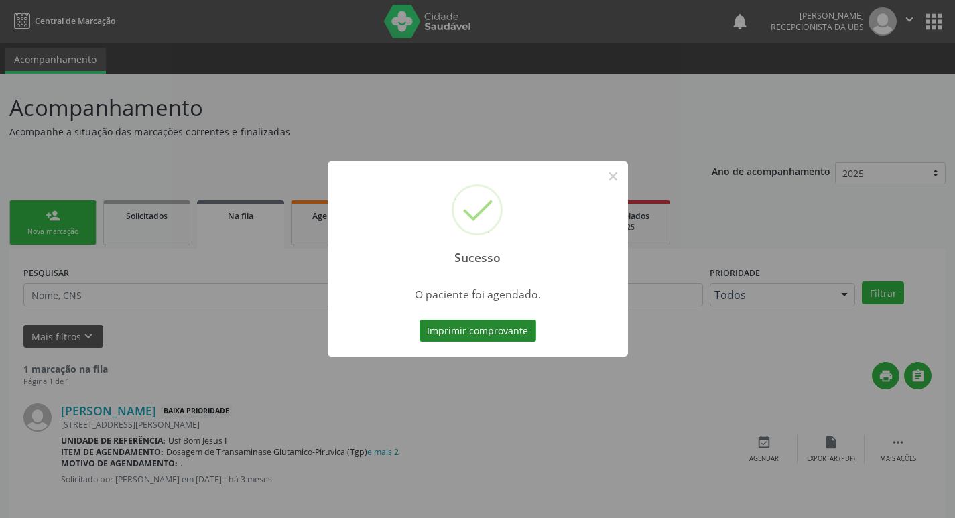
click at [501, 324] on button "Imprimir comprovante" at bounding box center [478, 331] width 117 height 23
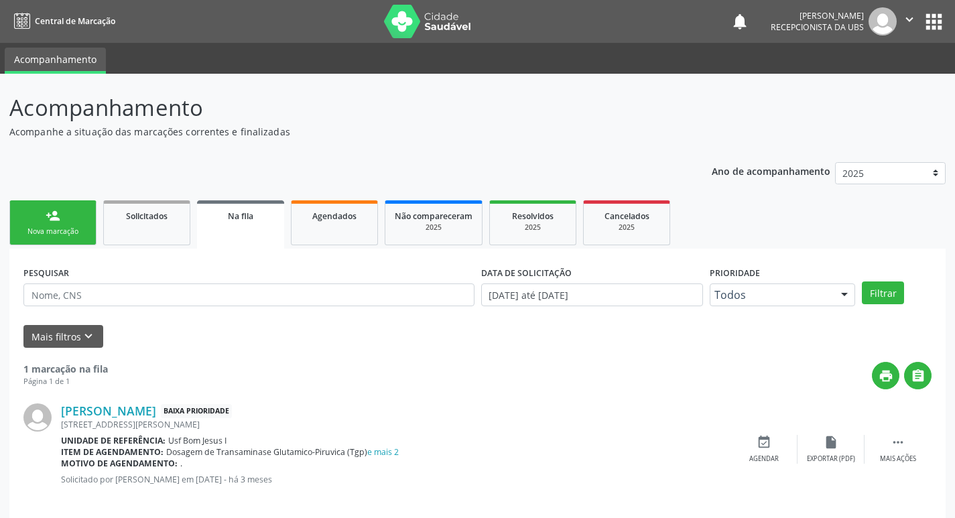
click at [63, 225] on link "person_add Nova marcação" at bounding box center [52, 222] width 87 height 45
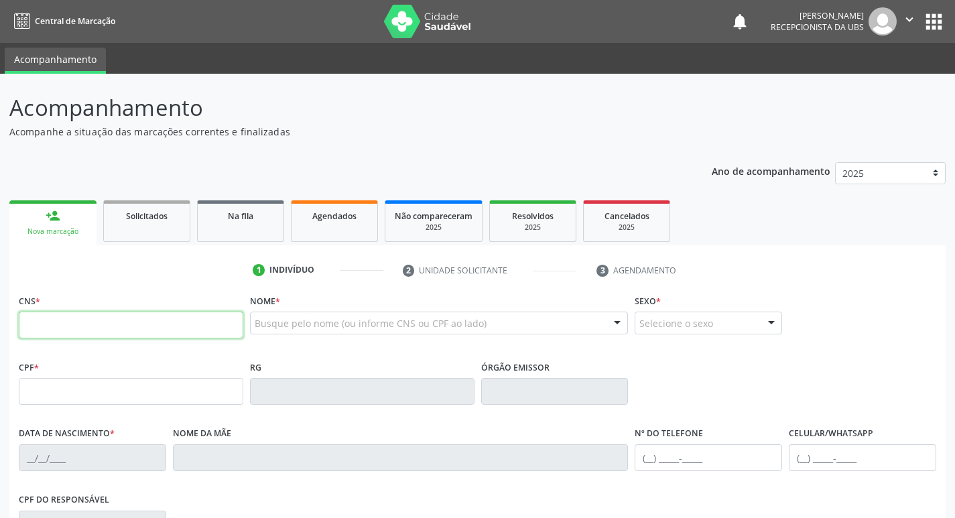
click at [121, 323] on input "text" at bounding box center [131, 325] width 225 height 27
type input "702 4010 4974 1428"
type input "085.154.594-77"
type input "[DATE]"
type input "[PERSON_NAME]"
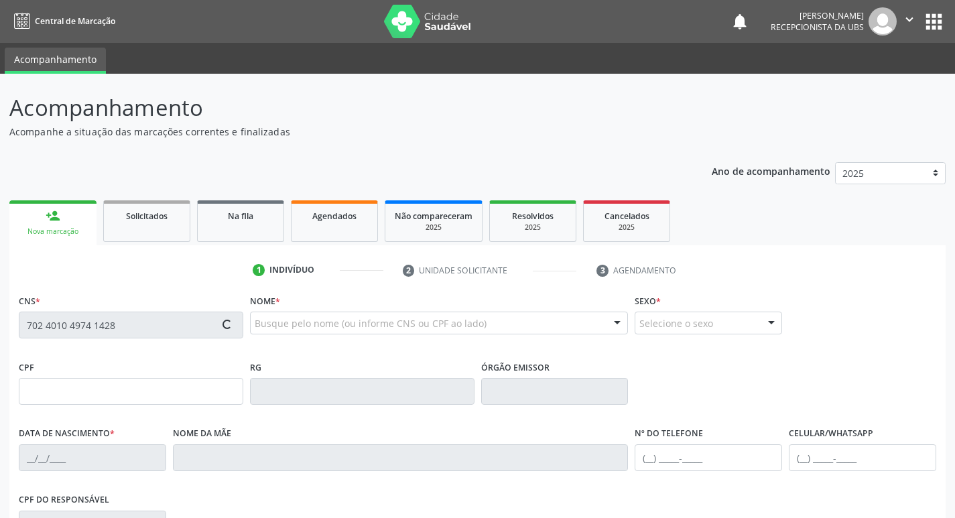
type input "[PHONE_NUMBER]"
type input "15"
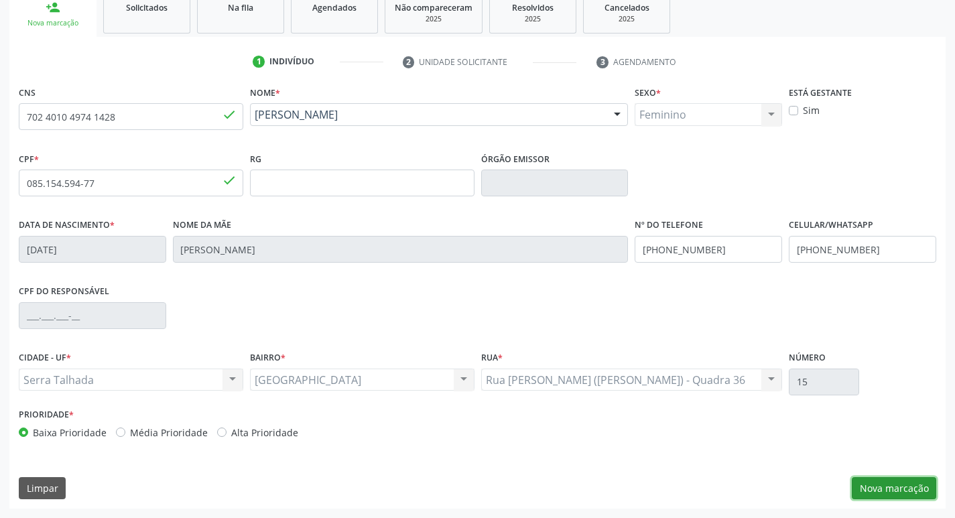
click at [885, 487] on button "Nova marcação" at bounding box center [894, 488] width 84 height 23
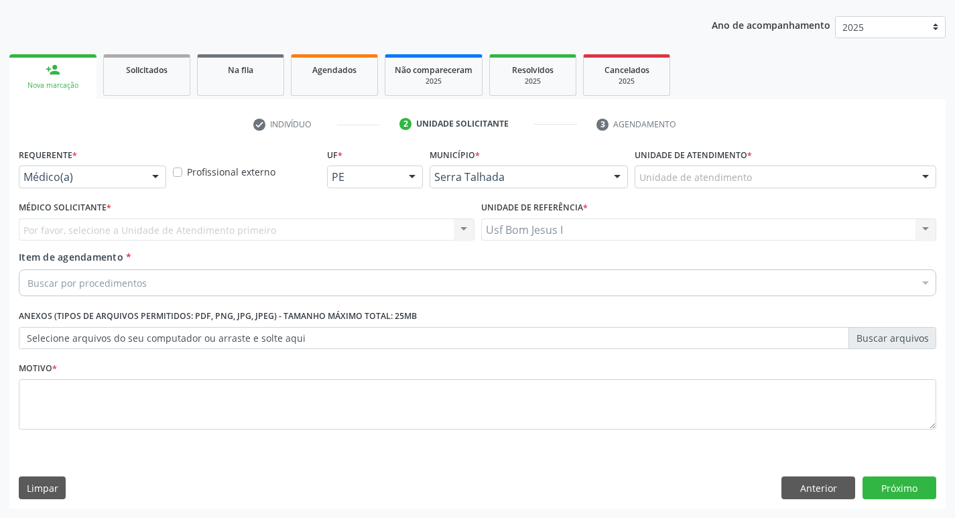
scroll to position [146, 0]
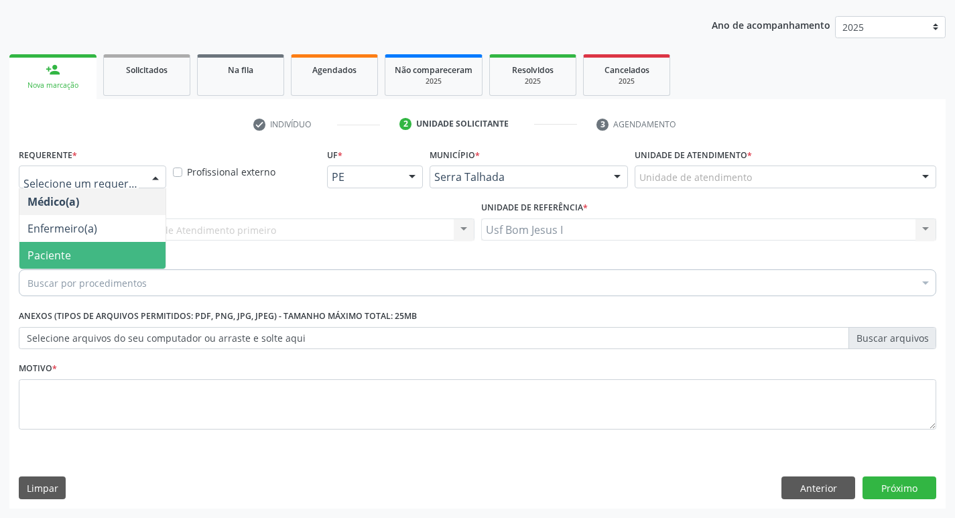
click at [111, 256] on span "Paciente" at bounding box center [92, 255] width 146 height 27
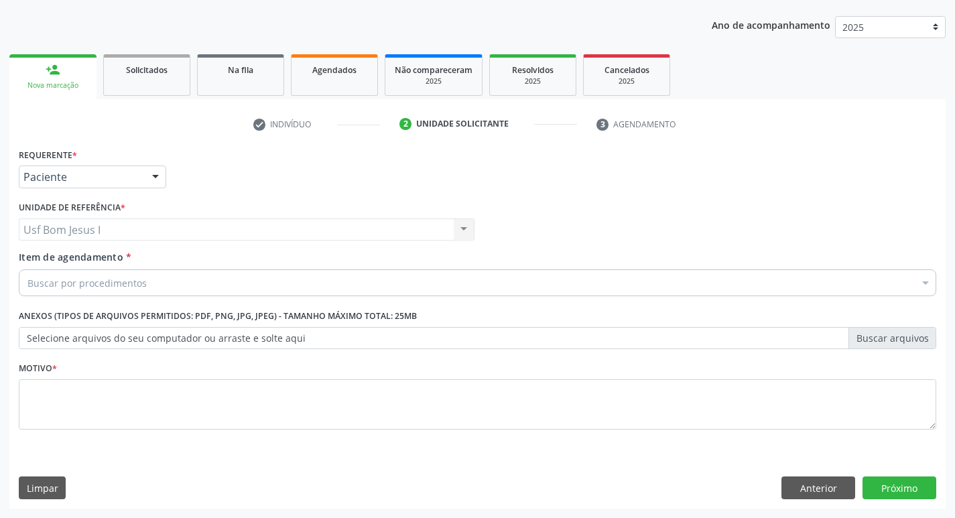
click at [144, 281] on div "Buscar por procedimentos" at bounding box center [478, 282] width 918 height 27
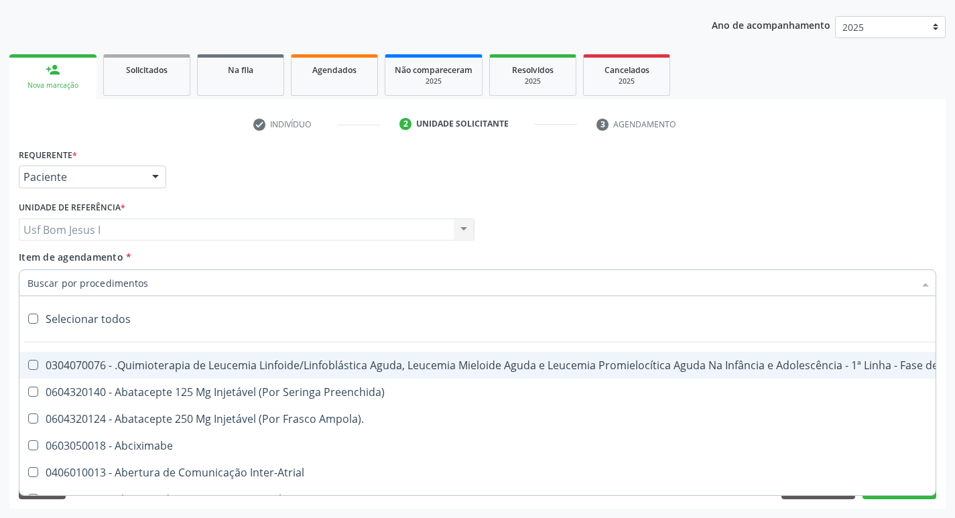
paste input "0204030188"
type input "0204030188"
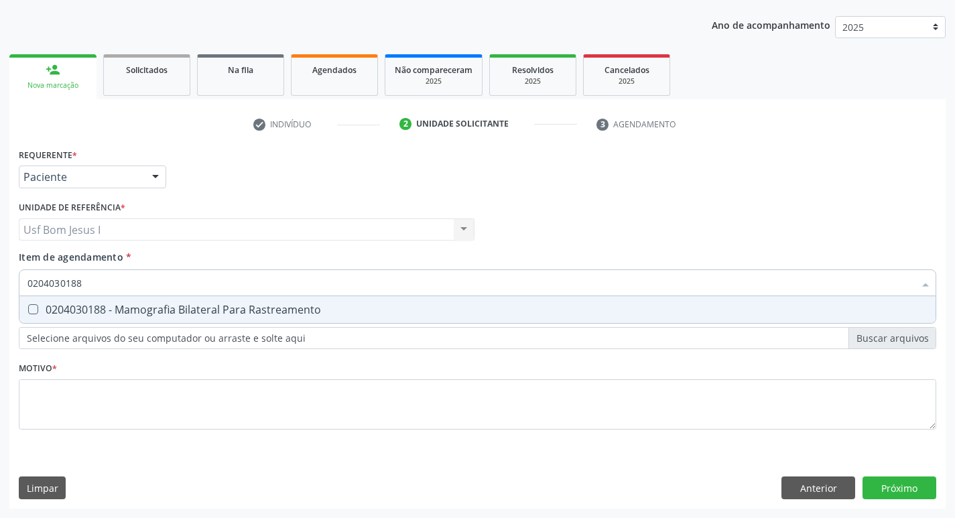
click at [153, 306] on div "0204030188 - Mamografia Bilateral Para Rastreamento" at bounding box center [477, 309] width 900 height 11
checkbox Rastreamento "true"
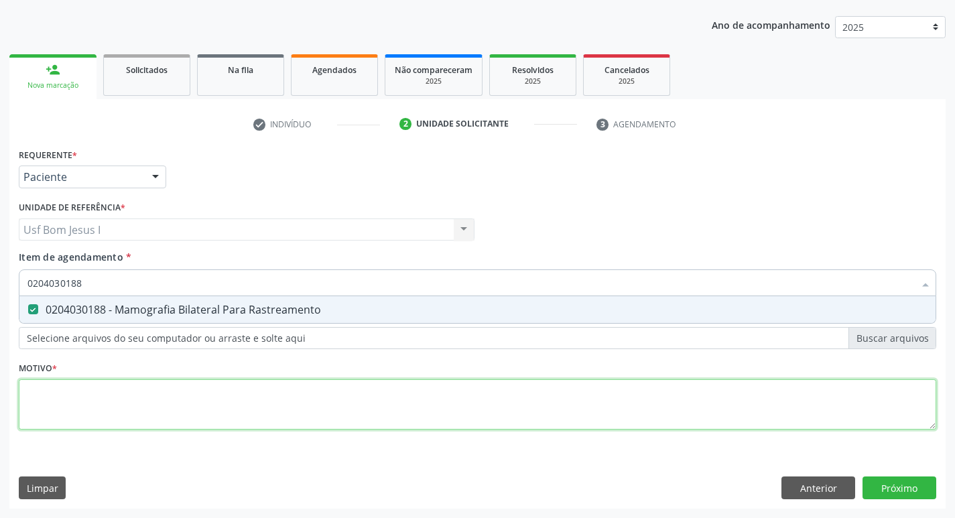
click at [162, 406] on div "Requerente * Paciente Médico(a) Enfermeiro(a) Paciente Nenhum resultado encontr…" at bounding box center [478, 297] width 918 height 304
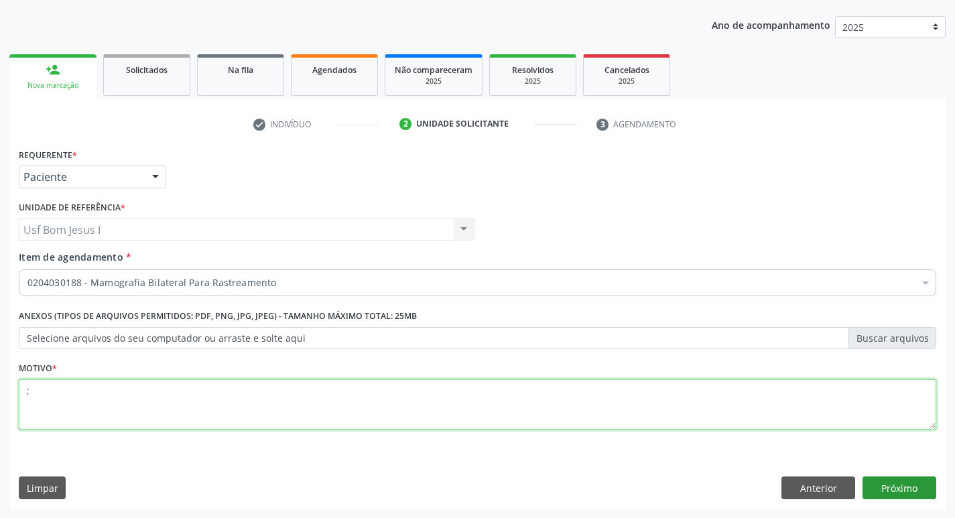
type textarea ";"
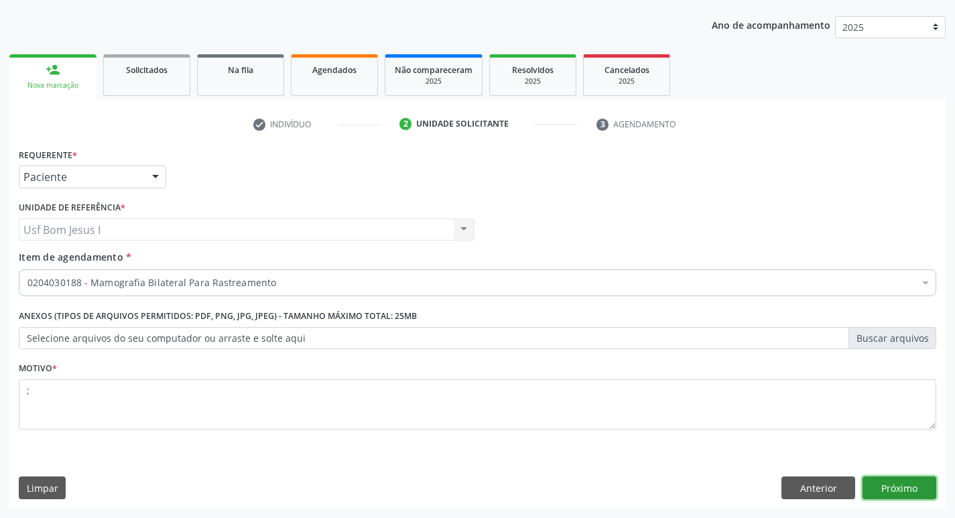
click at [899, 484] on button "Próximo" at bounding box center [900, 488] width 74 height 23
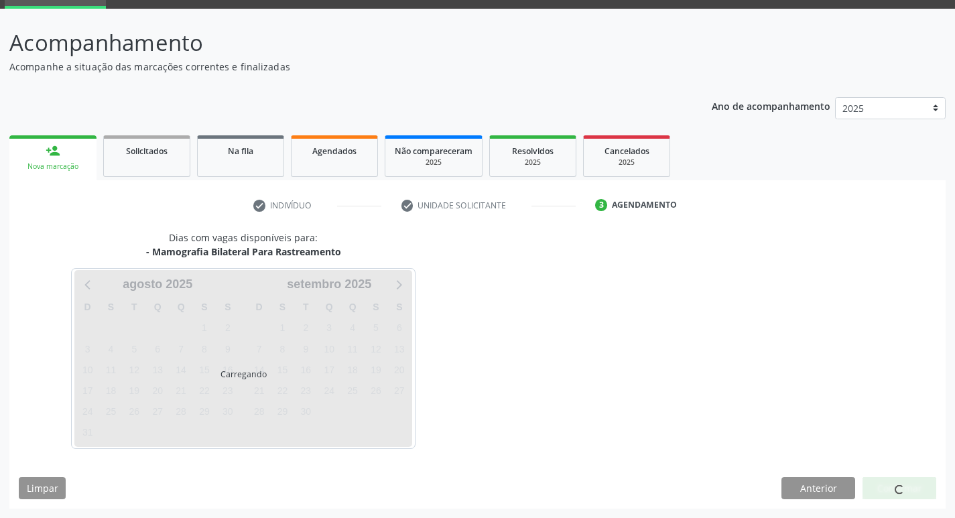
scroll to position [65, 0]
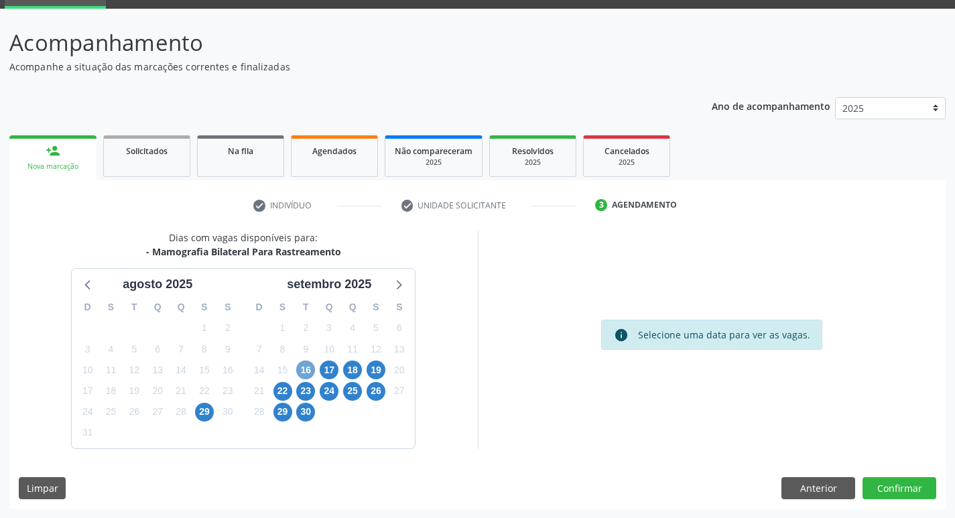
click at [304, 375] on span "16" at bounding box center [305, 370] width 19 height 19
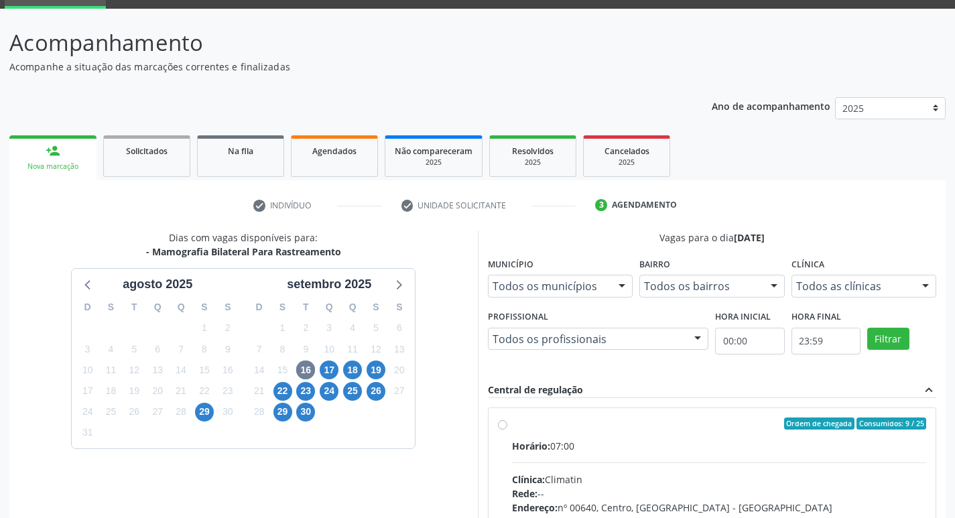
click at [507, 430] on input "Ordem de chegada Consumidos: 9 / 25 Horário: 07:00 Clínica: Climatin Rede: -- E…" at bounding box center [502, 424] width 9 height 12
radio input "true"
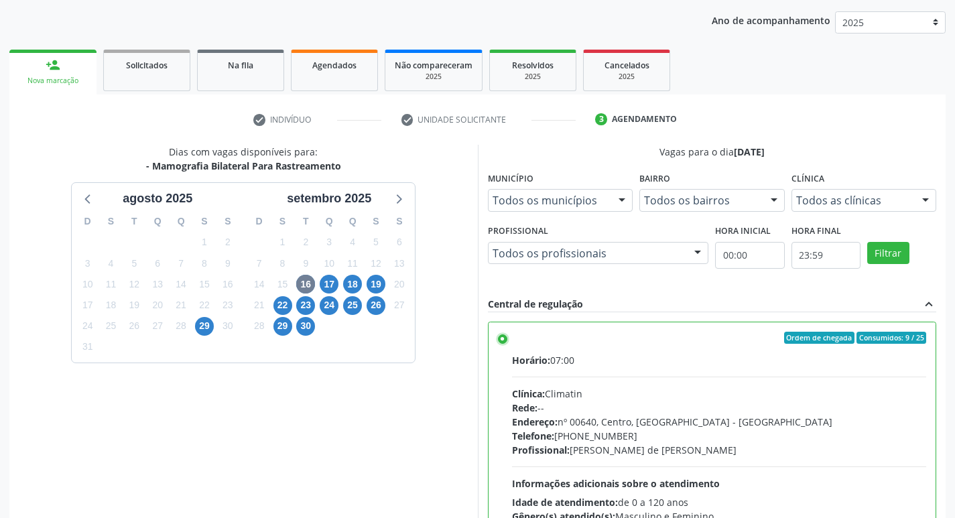
scroll to position [283, 0]
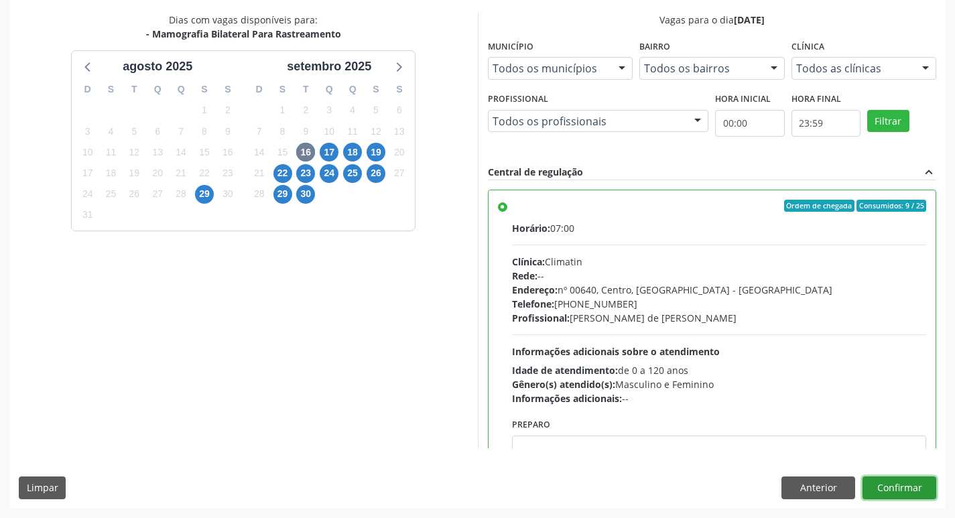
click at [881, 485] on button "Confirmar" at bounding box center [900, 488] width 74 height 23
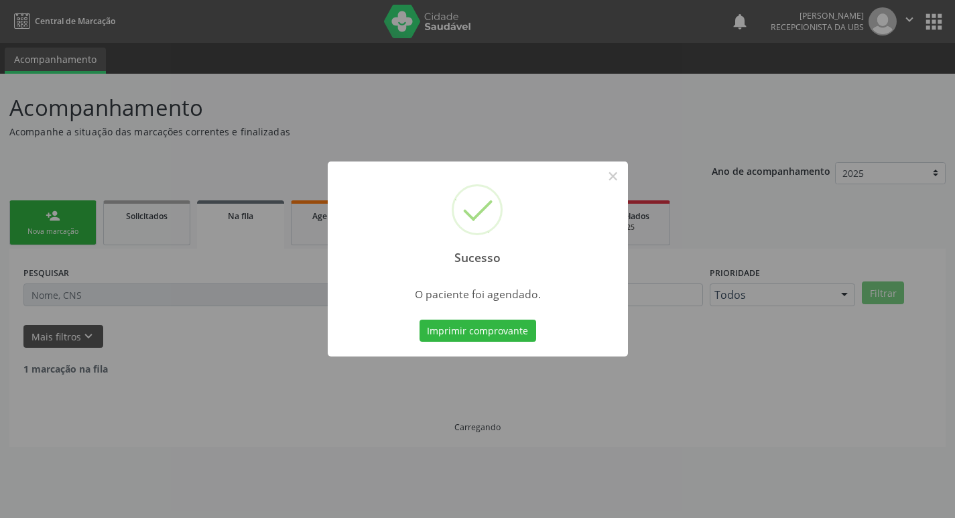
scroll to position [0, 0]
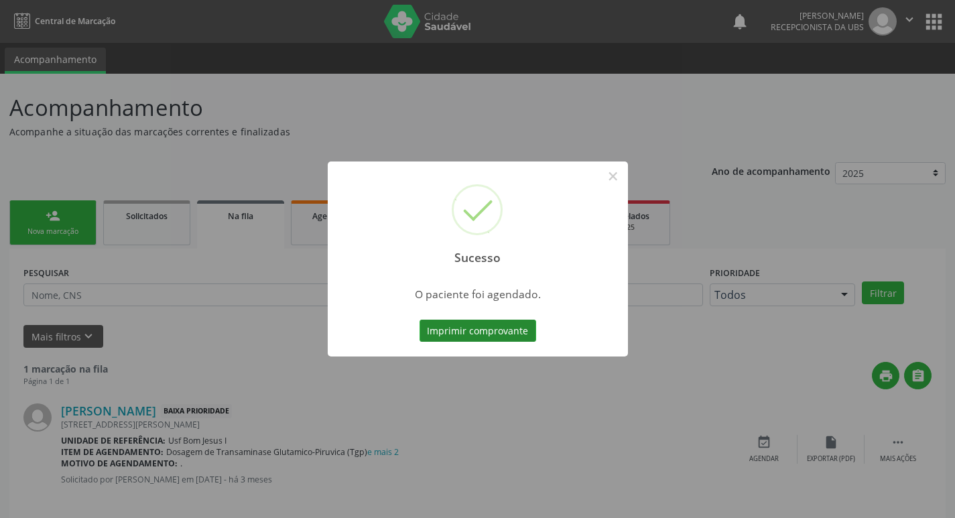
click at [448, 328] on button "Imprimir comprovante" at bounding box center [478, 331] width 117 height 23
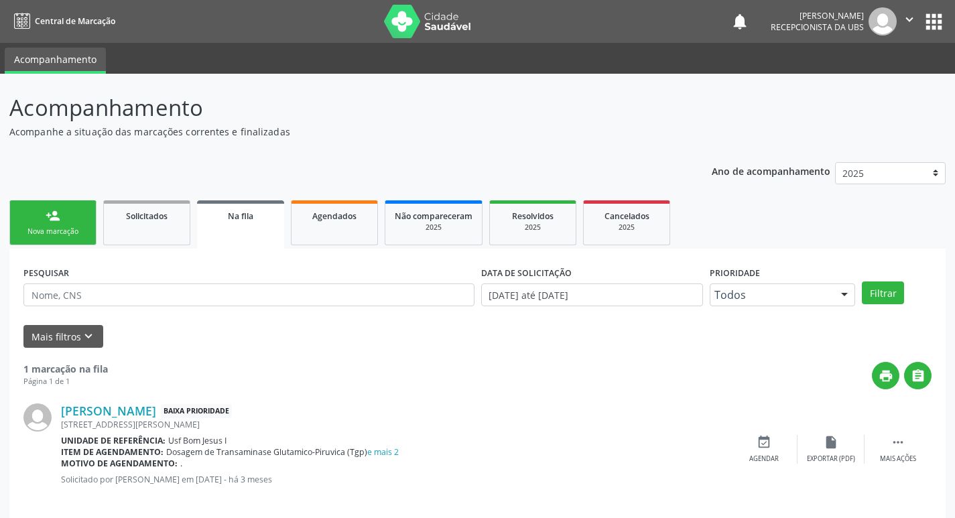
click at [44, 234] on div "Nova marcação" at bounding box center [52, 232] width 67 height 10
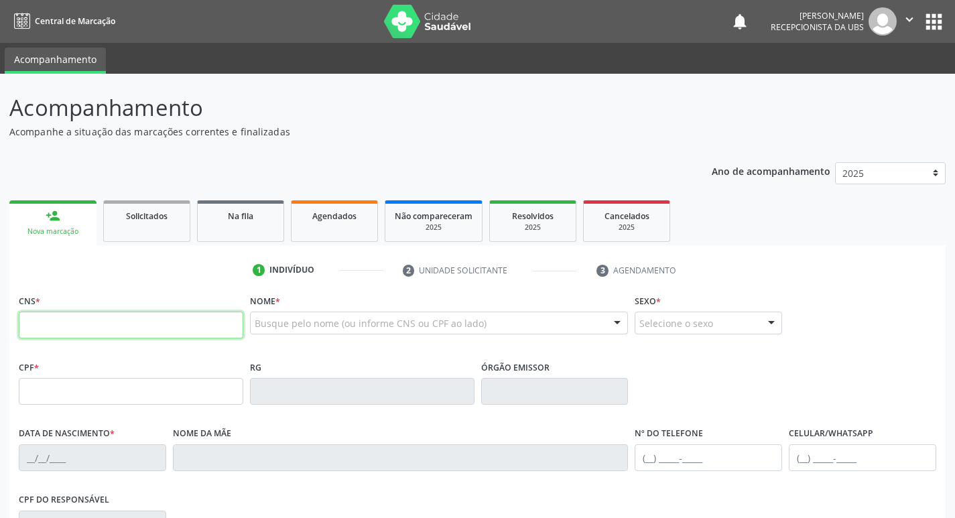
click at [94, 336] on input "text" at bounding box center [131, 325] width 225 height 27
type input "898 0001 6294 6424"
type input "[DATE]"
type input "[PERSON_NAME]"
type input "[PHONE_NUMBER]"
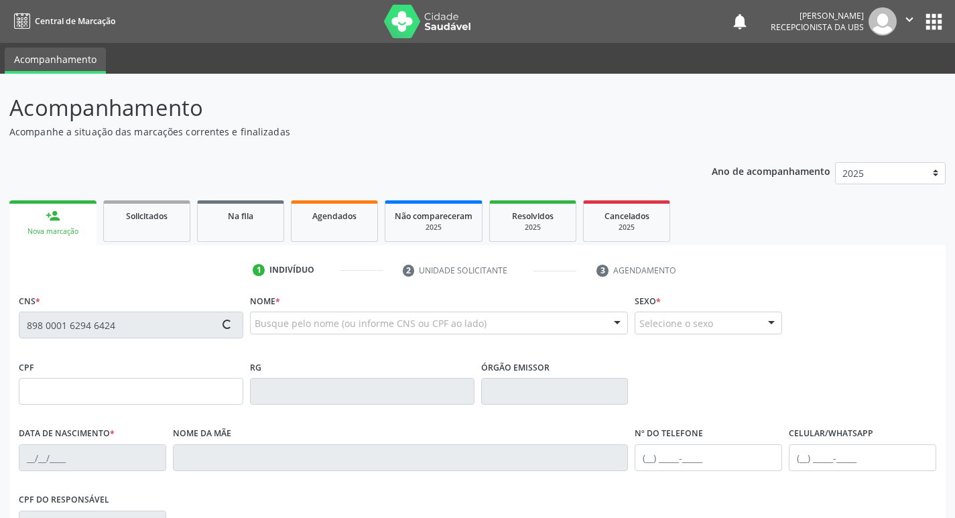
type input "[PHONE_NUMBER]"
type input "1213"
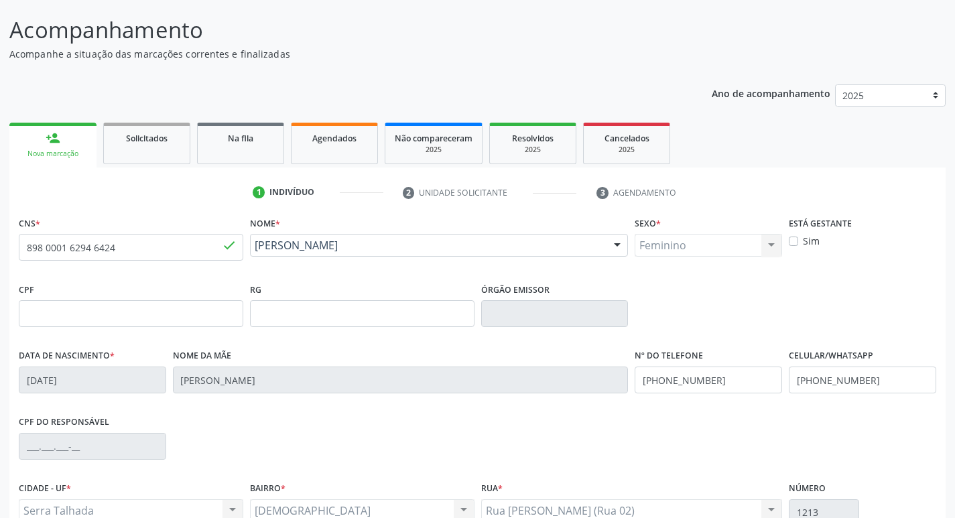
scroll to position [208, 0]
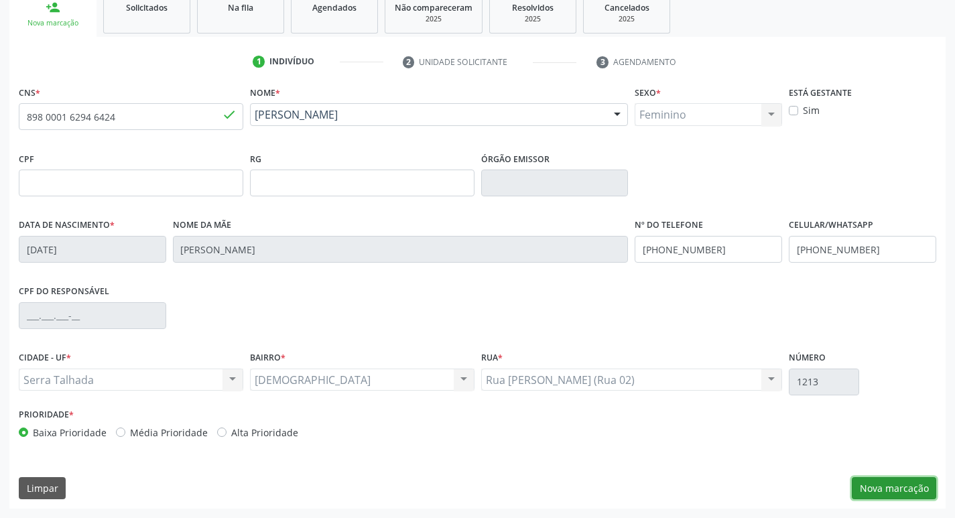
click at [899, 483] on button "Nova marcação" at bounding box center [894, 488] width 84 height 23
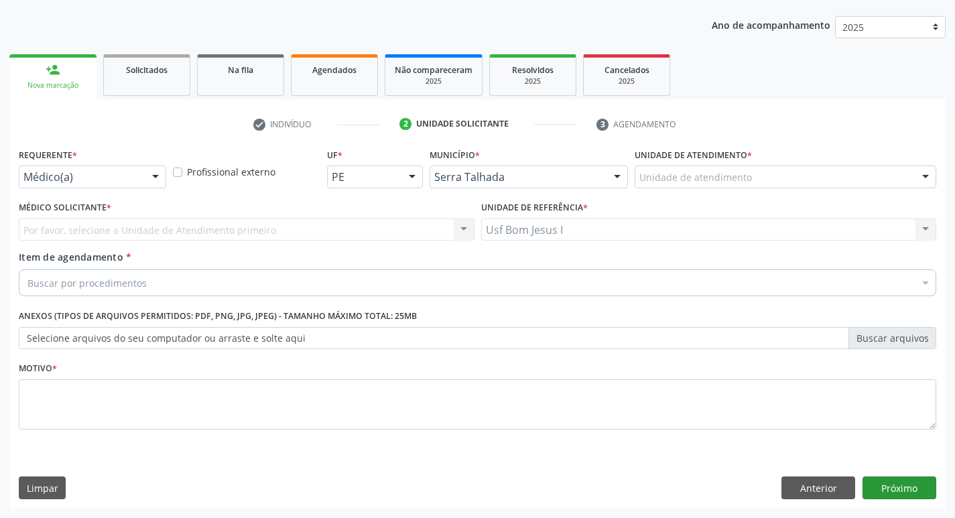
scroll to position [146, 0]
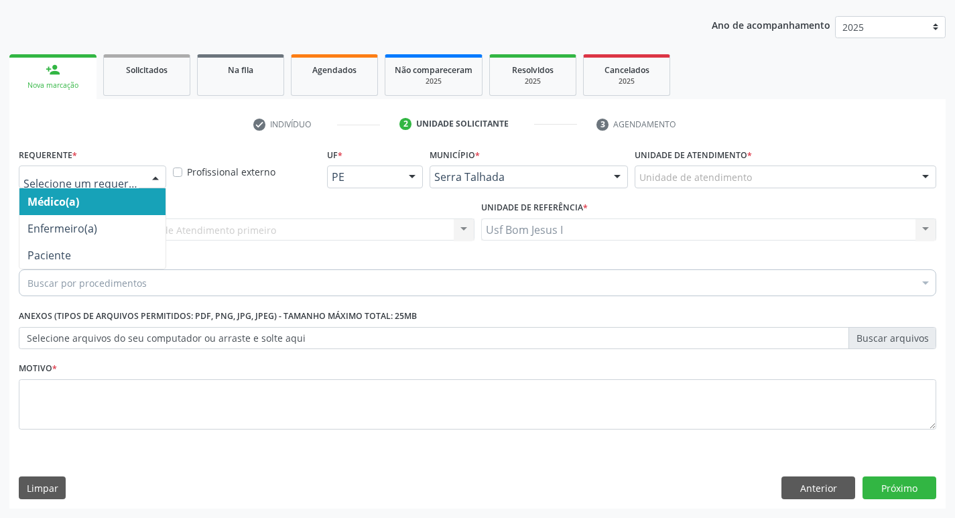
click at [78, 186] on div at bounding box center [92, 177] width 147 height 23
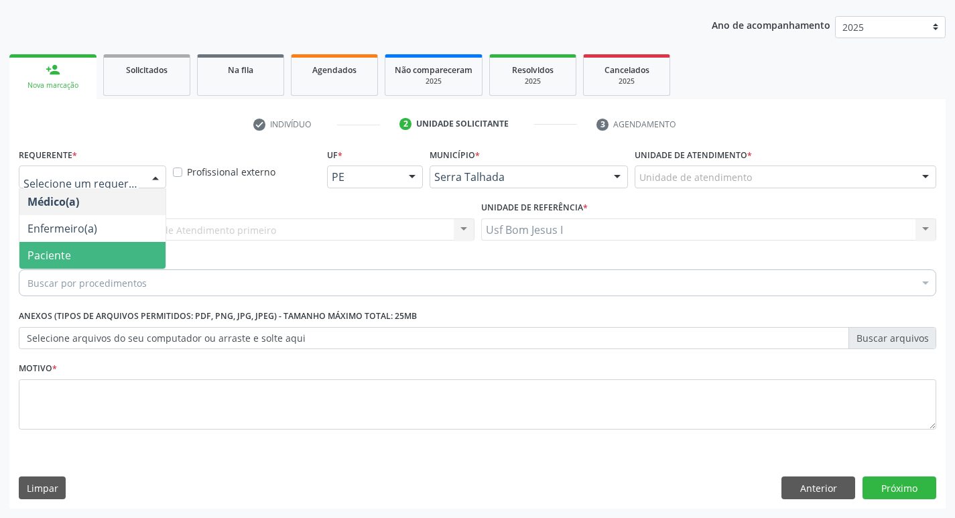
click at [84, 251] on span "Paciente" at bounding box center [92, 255] width 146 height 27
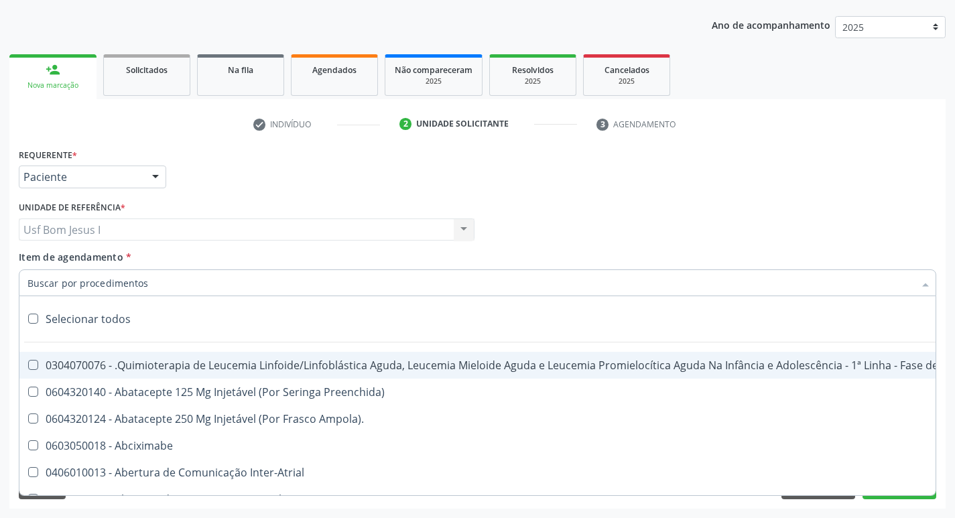
paste input "0204030188"
type input "0204030188"
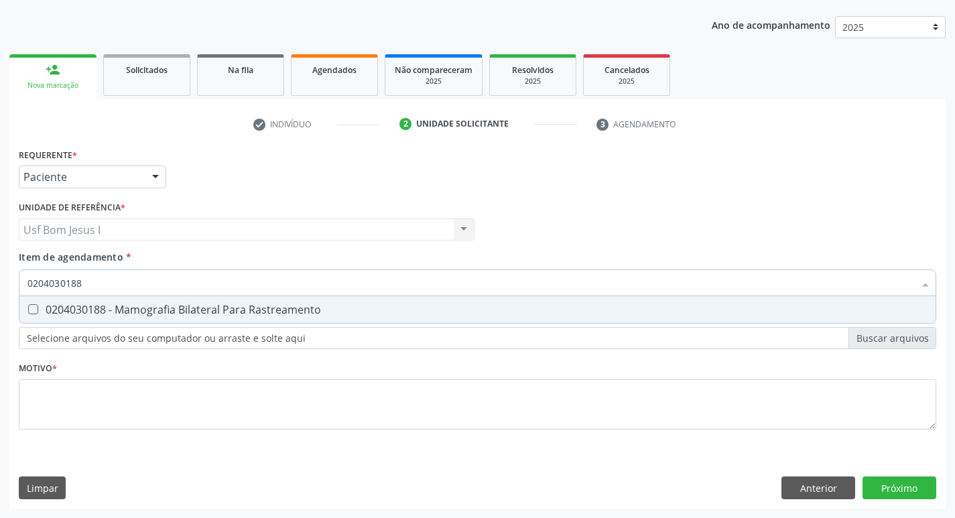
click at [138, 315] on div "0204030188 - Mamografia Bilateral Para Rastreamento" at bounding box center [477, 309] width 900 height 11
checkbox Rastreamento "true"
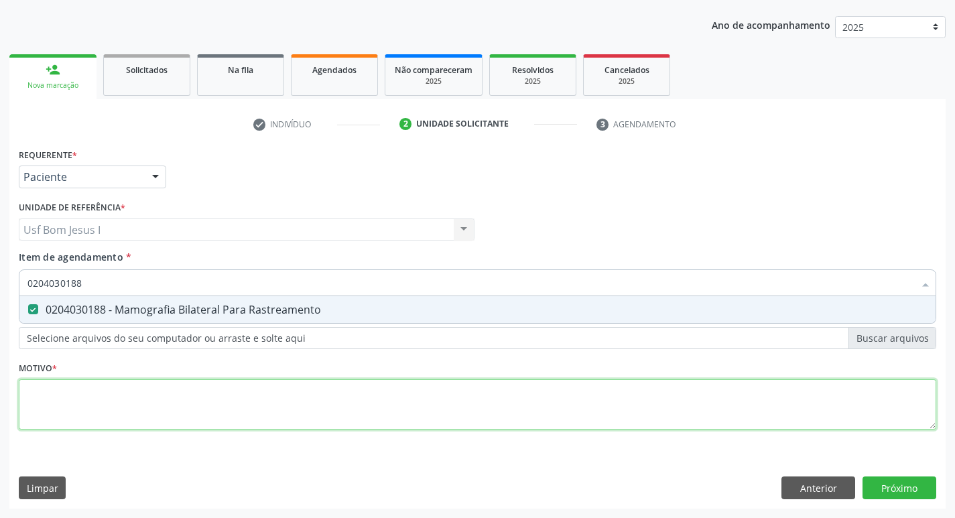
click at [147, 402] on div "Requerente * Paciente Médico(a) Enfermeiro(a) Paciente Nenhum resultado encontr…" at bounding box center [478, 297] width 918 height 304
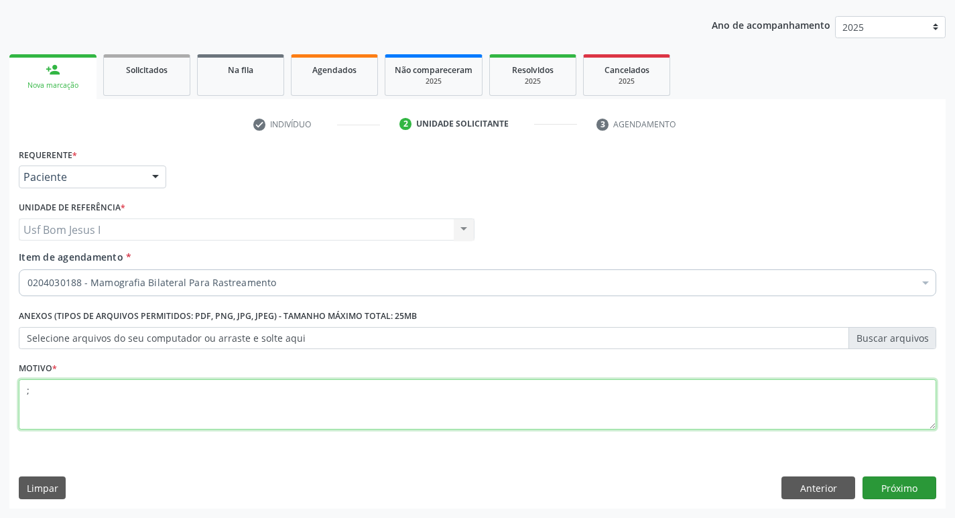
type textarea ";"
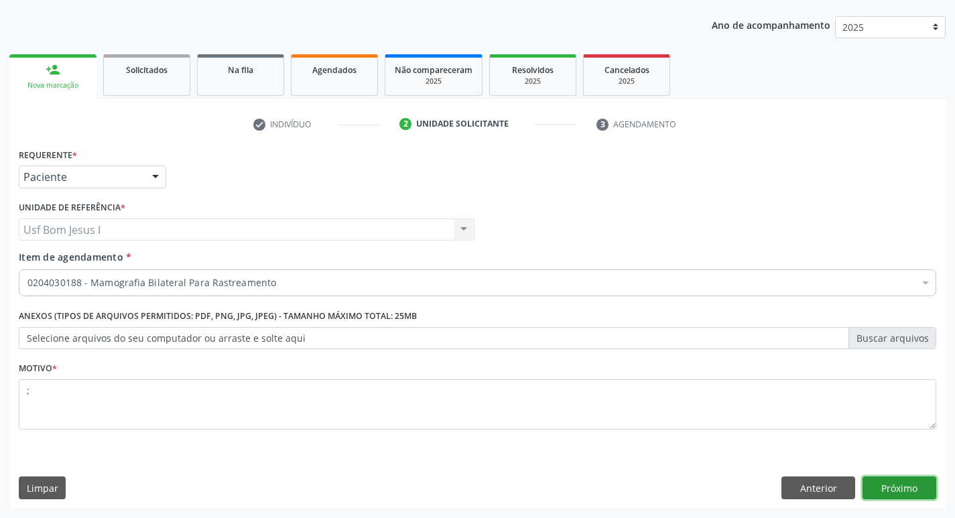
click at [895, 489] on button "Próximo" at bounding box center [900, 488] width 74 height 23
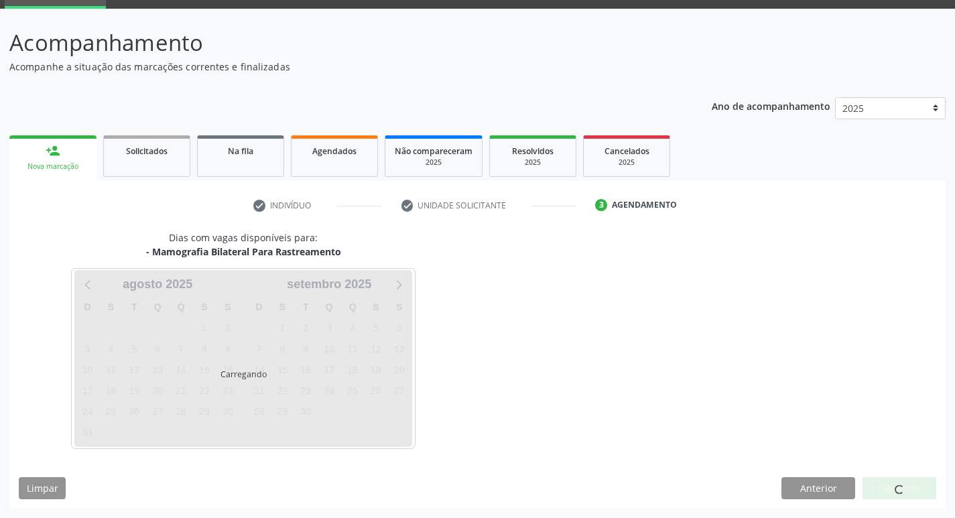
scroll to position [65, 0]
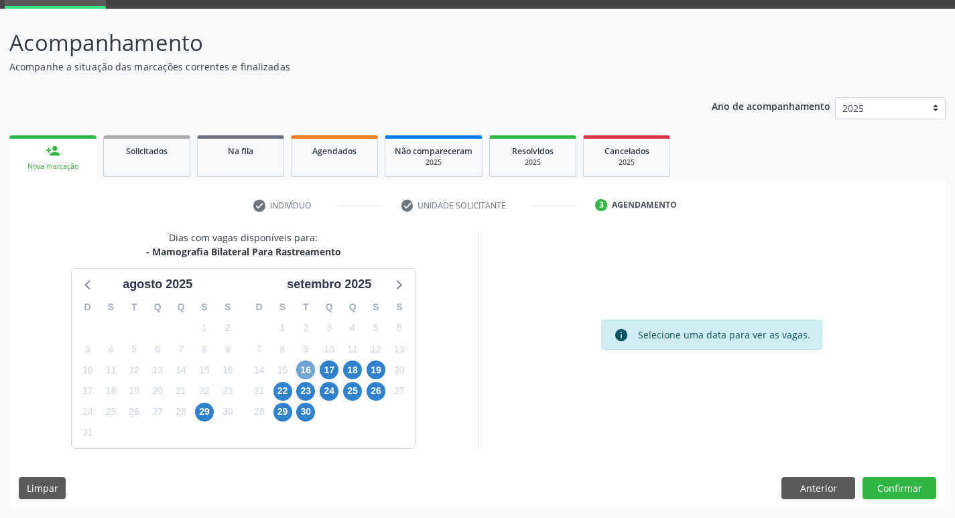
click at [304, 370] on span "16" at bounding box center [305, 370] width 19 height 19
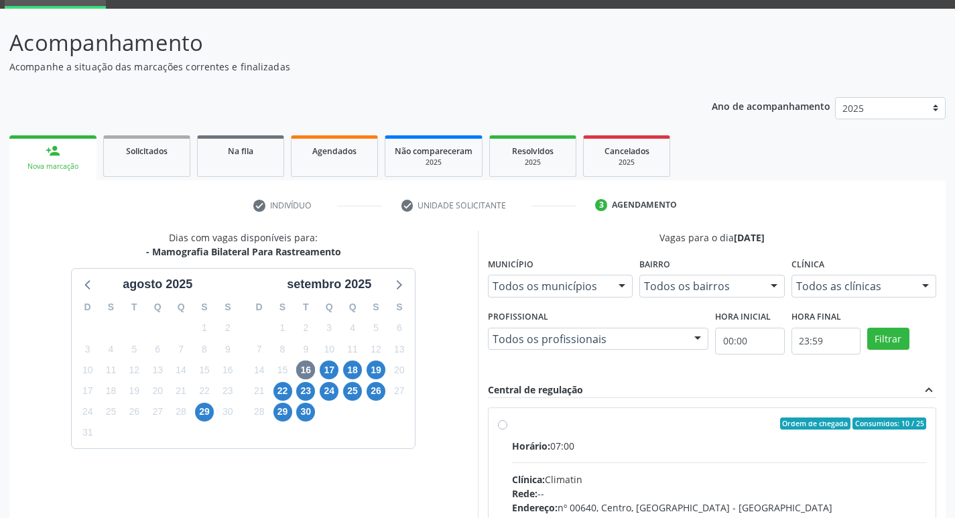
click at [507, 430] on input "Ordem de chegada Consumidos: 10 / 25 Horário: 07:00 Clínica: Climatin Rede: -- …" at bounding box center [502, 424] width 9 height 12
radio input "true"
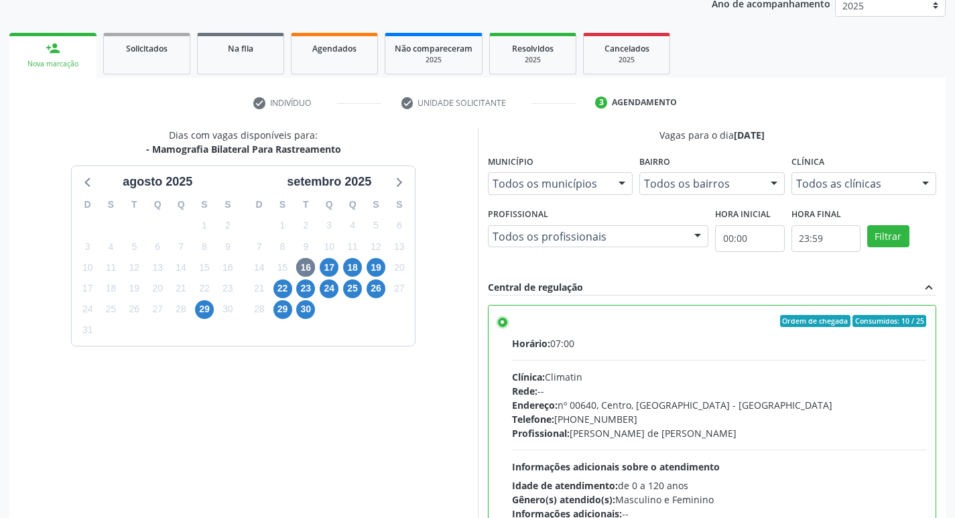
scroll to position [283, 0]
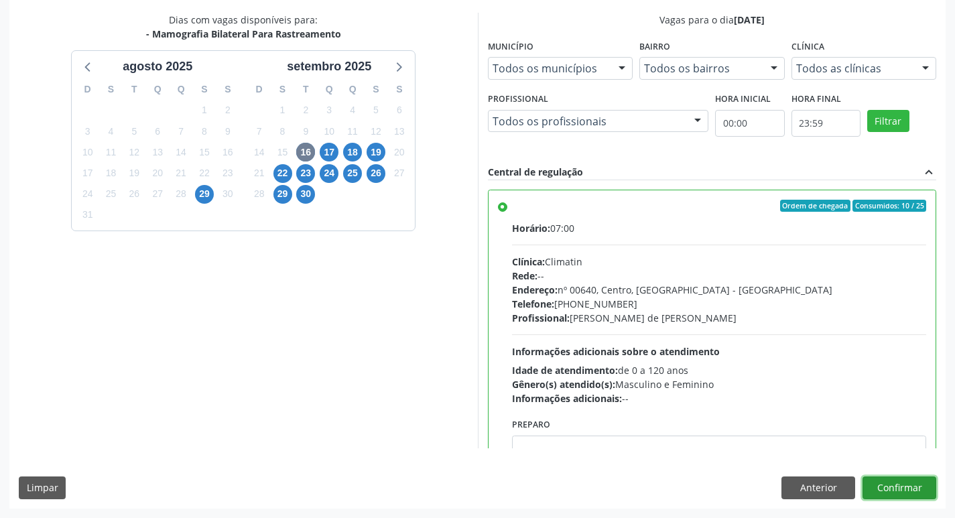
click at [923, 491] on button "Confirmar" at bounding box center [900, 488] width 74 height 23
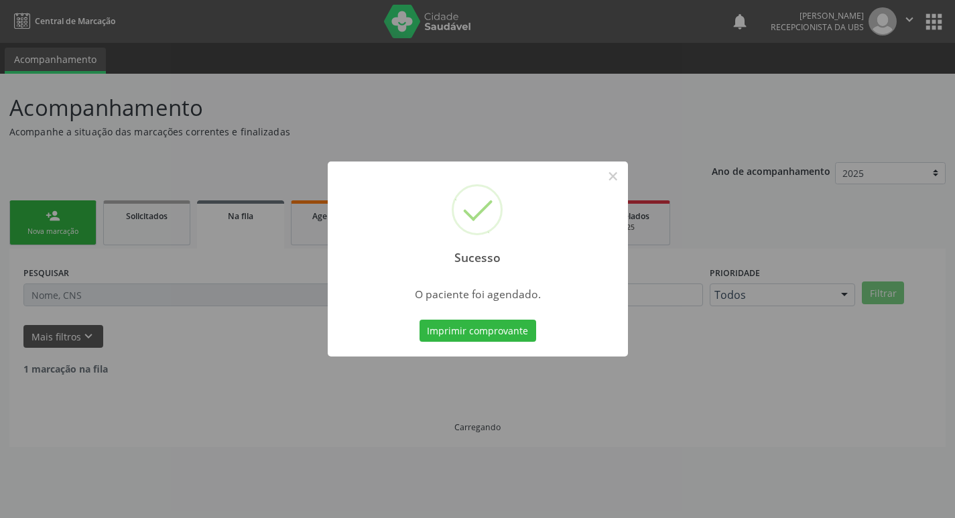
scroll to position [0, 0]
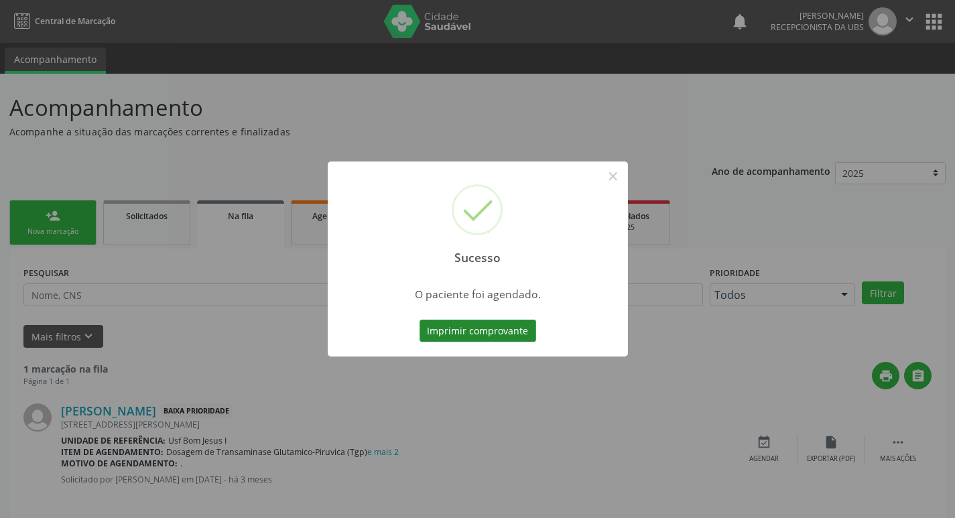
click at [485, 331] on button "Imprimir comprovante" at bounding box center [478, 331] width 117 height 23
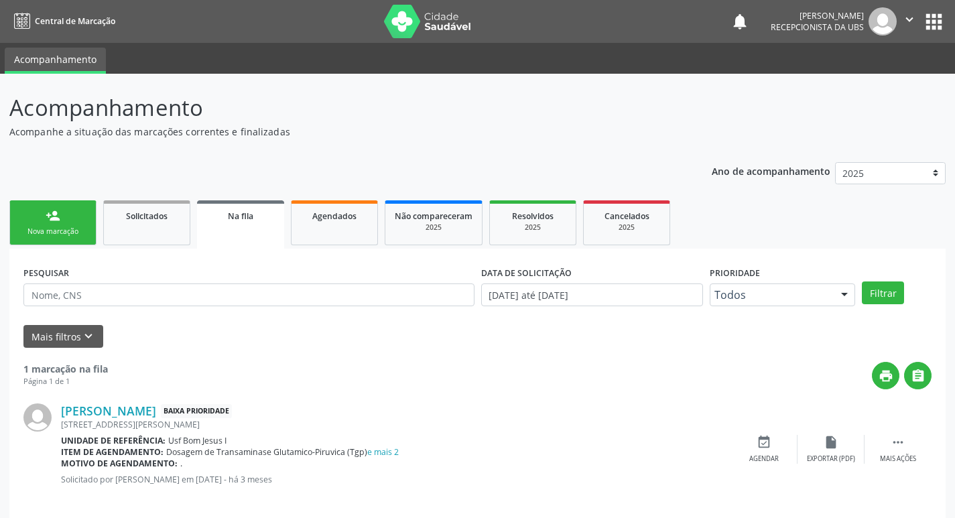
click at [49, 211] on div "person_add" at bounding box center [53, 215] width 15 height 15
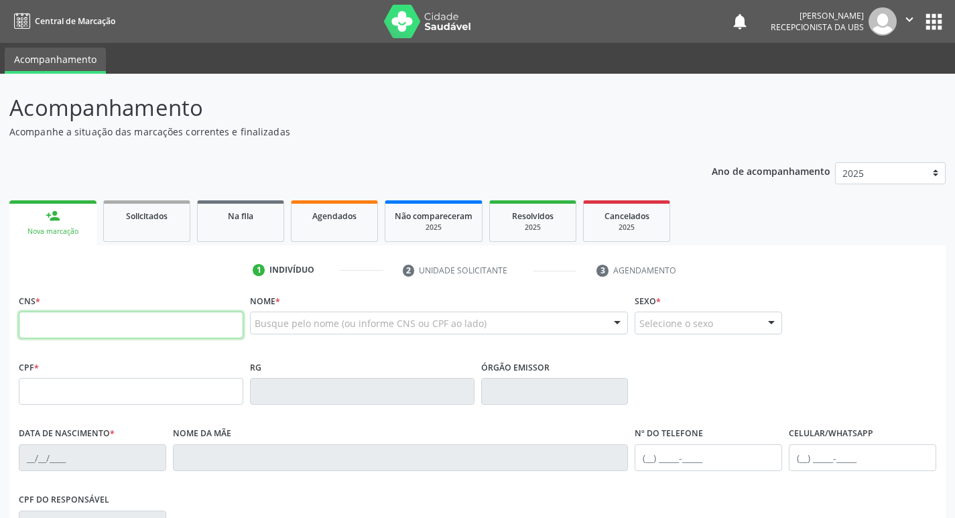
click at [69, 316] on input "text" at bounding box center [131, 325] width 225 height 27
type input "703 4052 3749 0110"
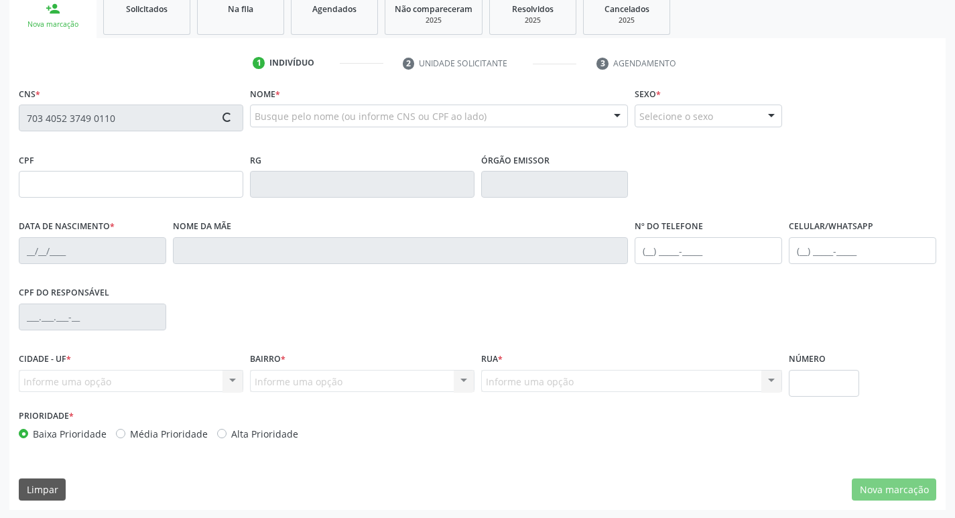
scroll to position [208, 0]
type input "022.623.954-38"
type input "[DATE]"
type input "[PERSON_NAME]"
type input "[PHONE_NUMBER]"
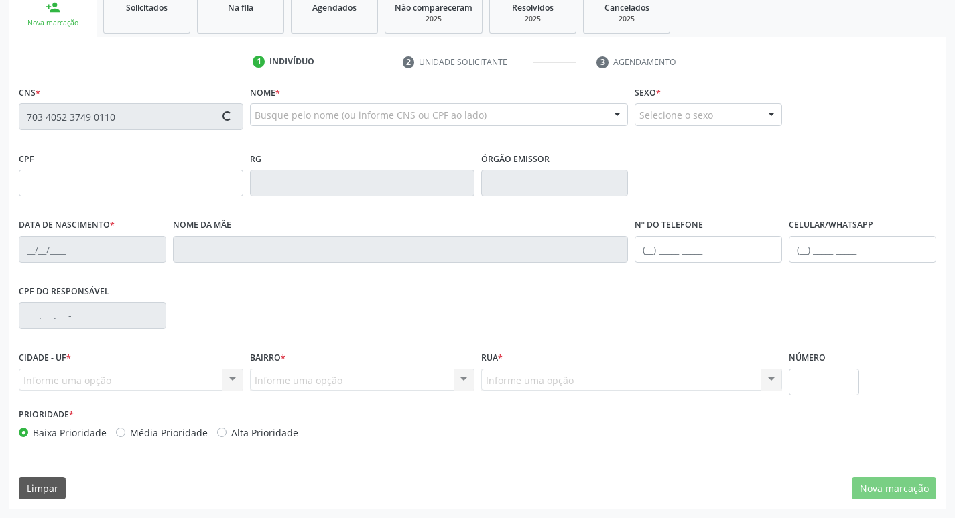
type input "1011"
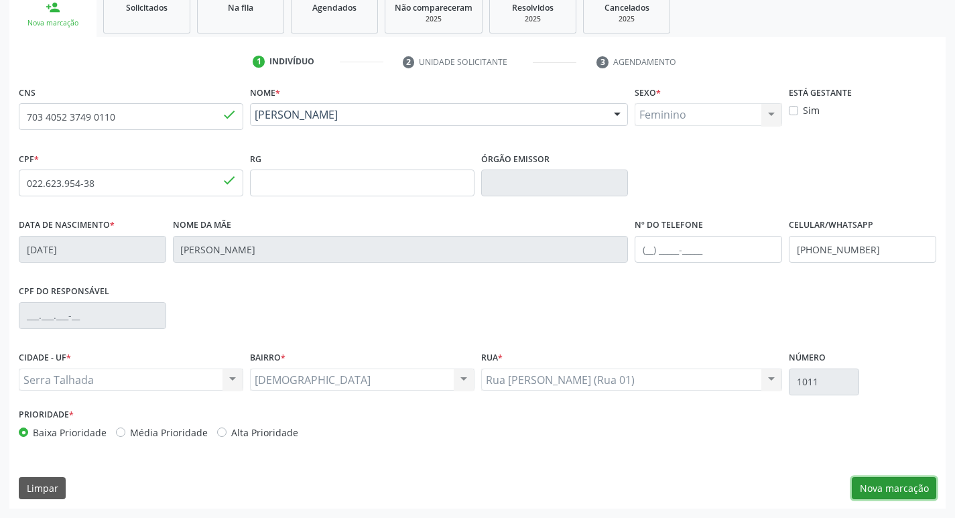
click at [906, 493] on button "Nova marcação" at bounding box center [894, 488] width 84 height 23
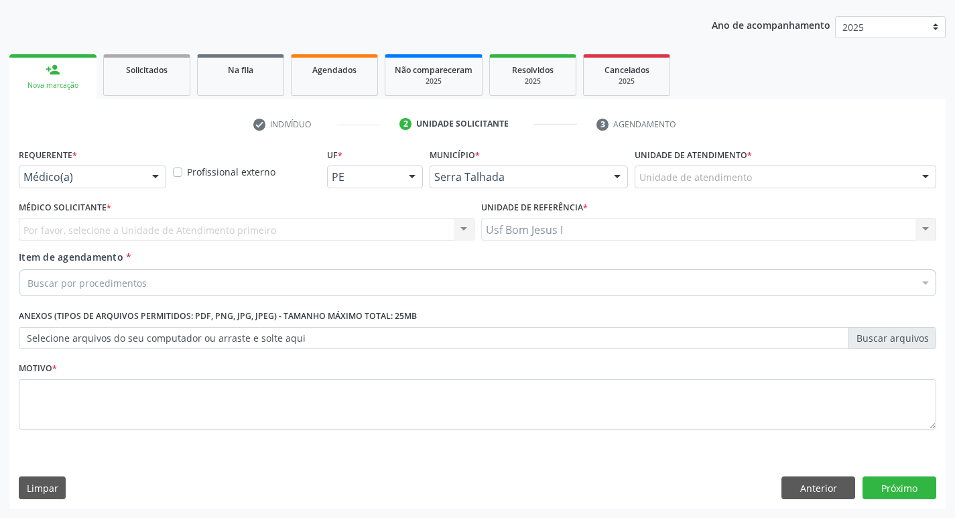
scroll to position [146, 0]
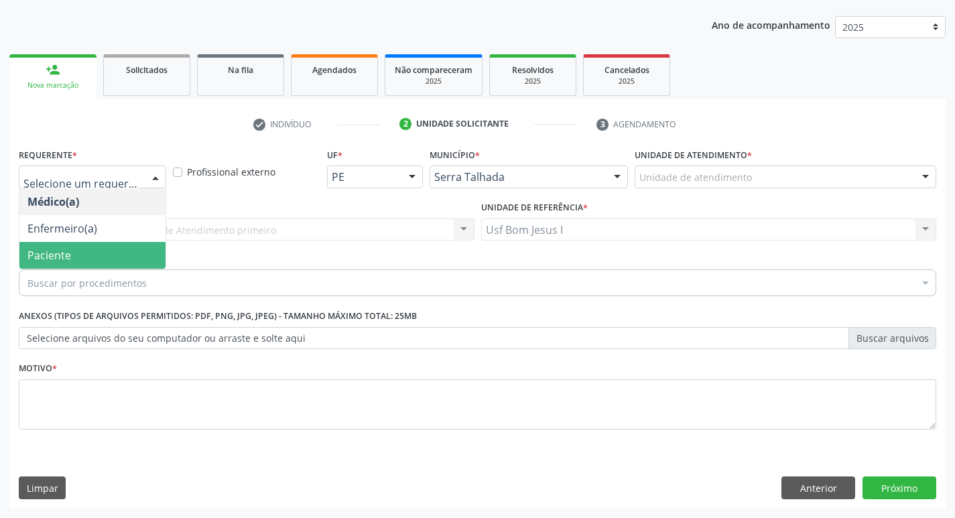
click at [88, 258] on span "Paciente" at bounding box center [92, 255] width 146 height 27
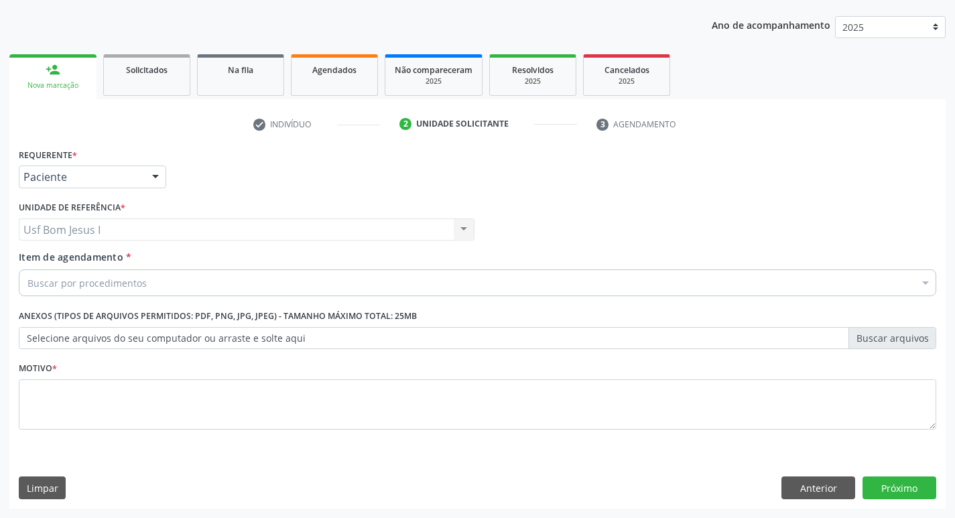
click at [104, 273] on div "Buscar por procedimentos" at bounding box center [478, 282] width 918 height 27
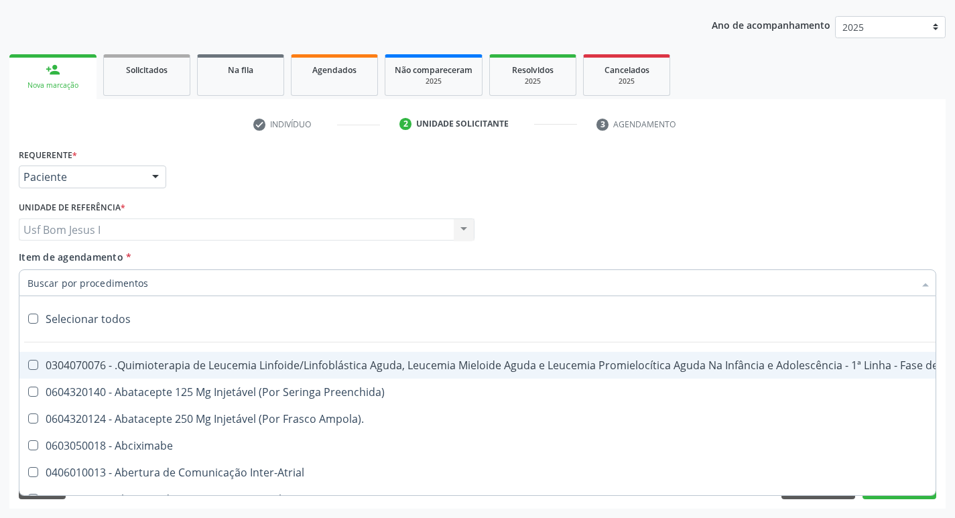
click at [104, 275] on input "Item de agendamento *" at bounding box center [470, 282] width 887 height 27
paste input "0204030188"
type input "0204030188"
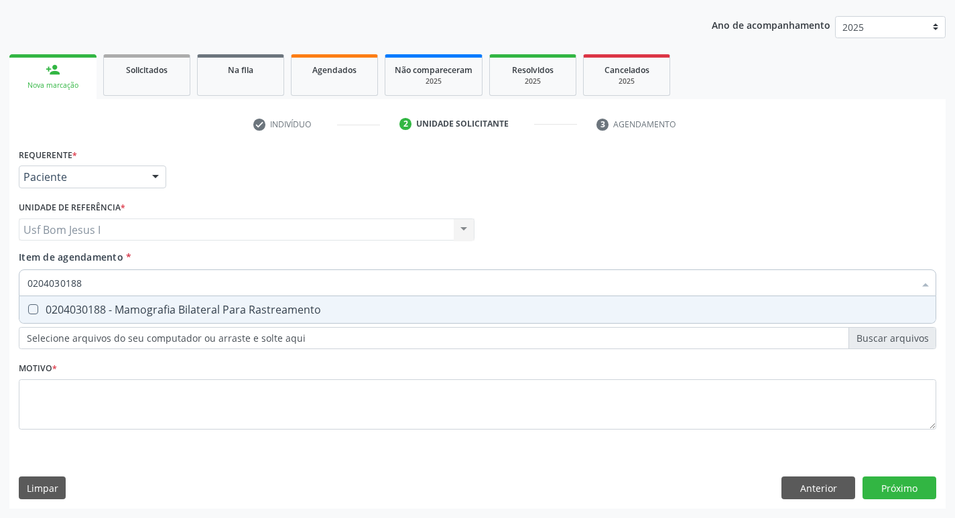
click at [86, 304] on div "0204030188 - Mamografia Bilateral Para Rastreamento" at bounding box center [477, 309] width 900 height 11
checkbox Rastreamento "true"
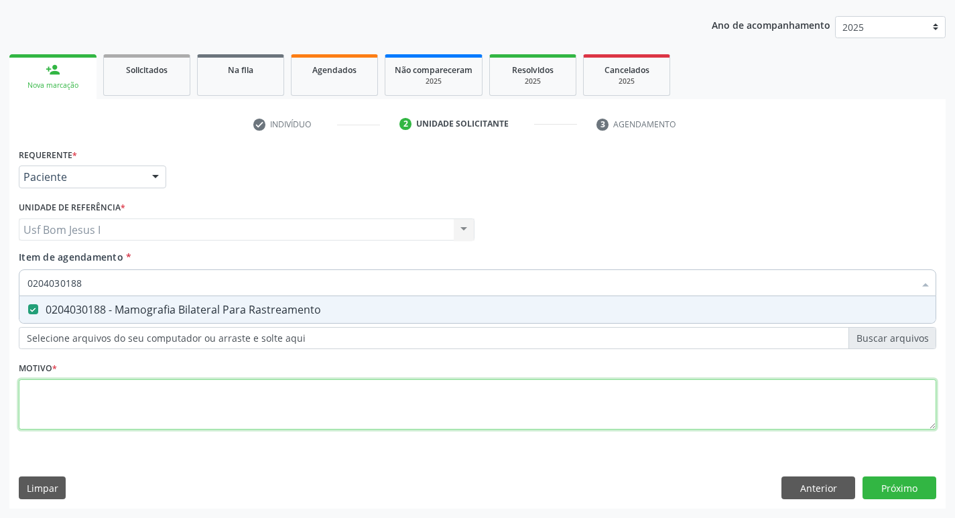
click at [141, 414] on div "Requerente * Paciente Médico(a) Enfermeiro(a) Paciente Nenhum resultado encontr…" at bounding box center [478, 297] width 918 height 304
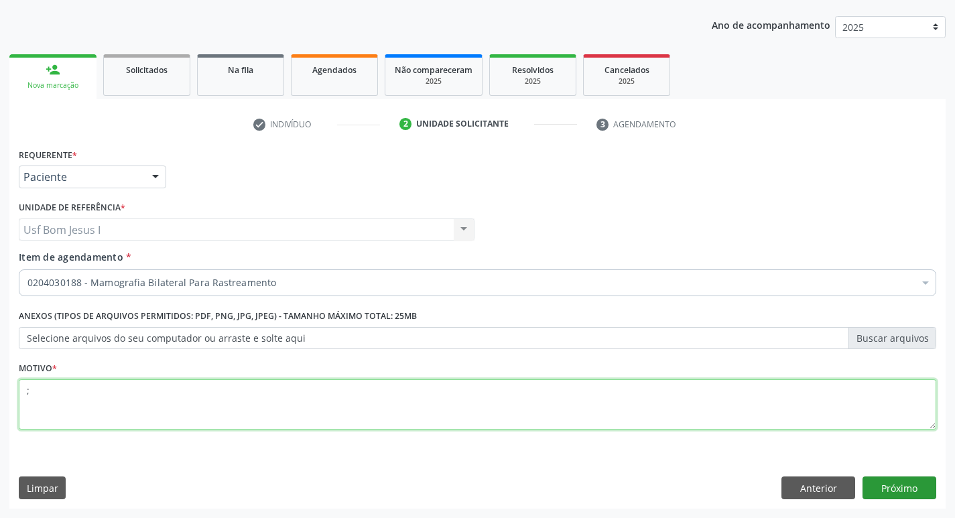
type textarea ";"
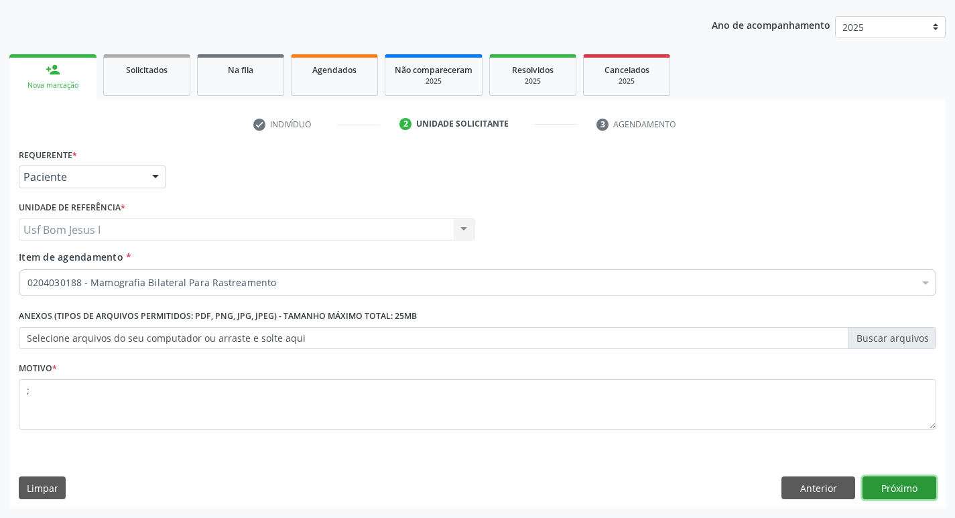
click at [890, 491] on button "Próximo" at bounding box center [900, 488] width 74 height 23
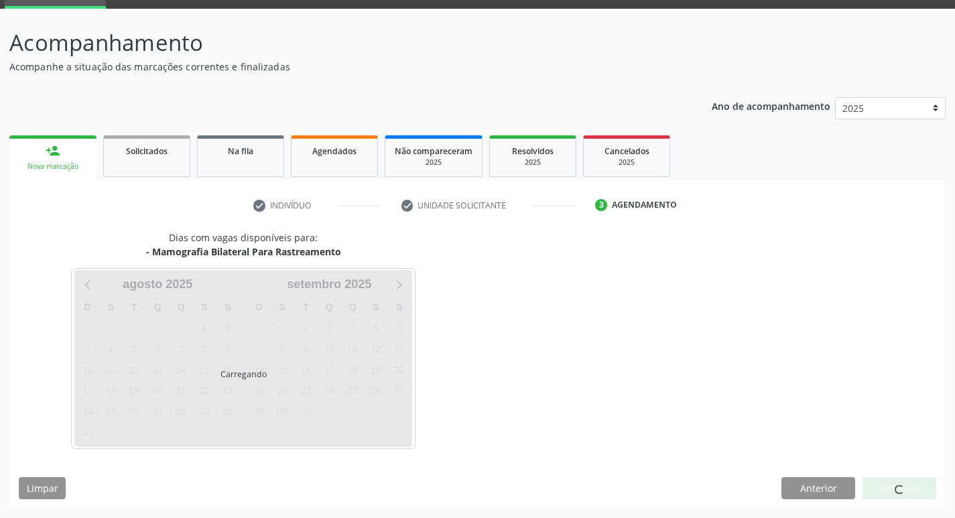
scroll to position [65, 0]
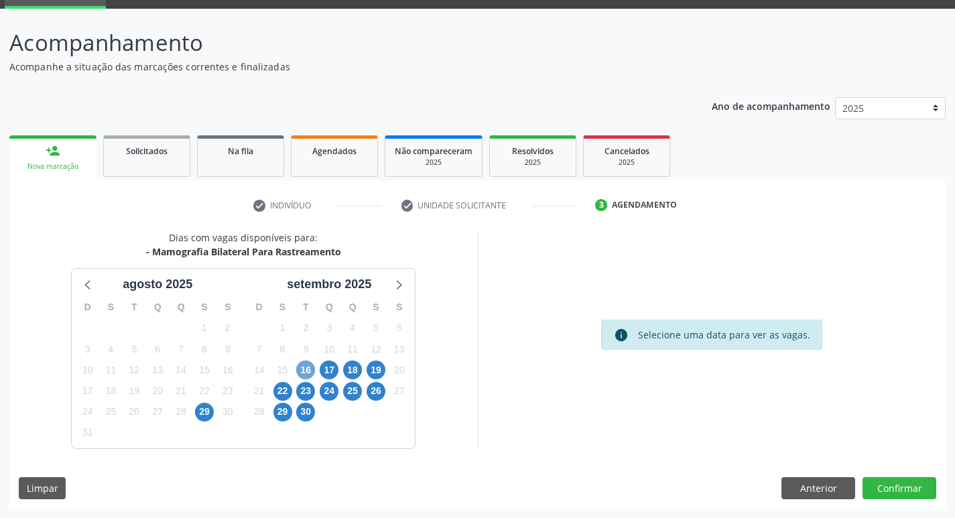
click at [313, 371] on span "16" at bounding box center [305, 370] width 19 height 19
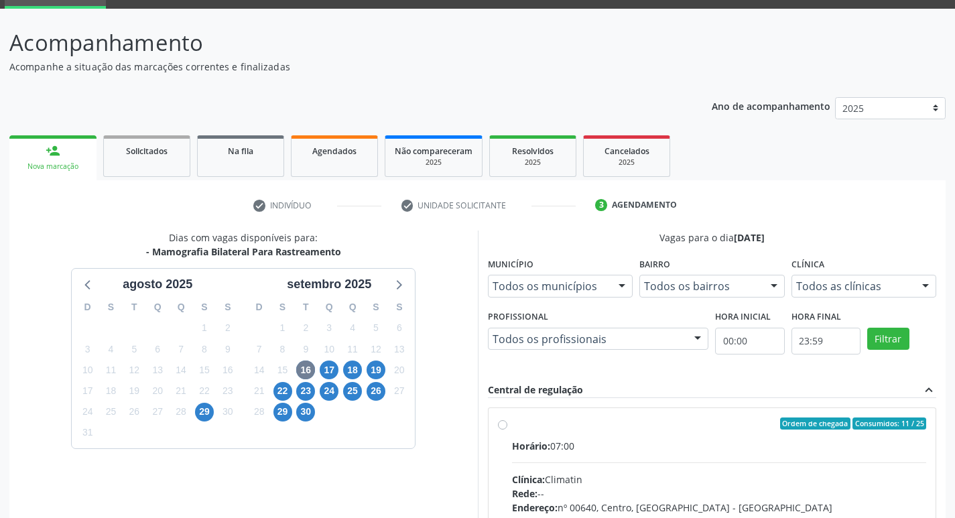
click at [647, 435] on label "Ordem de chegada Consumidos: 11 / 25 Horário: 07:00 Clínica: Climatin Rede: -- …" at bounding box center [719, 521] width 415 height 206
click at [507, 430] on input "Ordem de chegada Consumidos: 11 / 25 Horário: 07:00 Clínica: Climatin Rede: -- …" at bounding box center [502, 424] width 9 height 12
radio input "true"
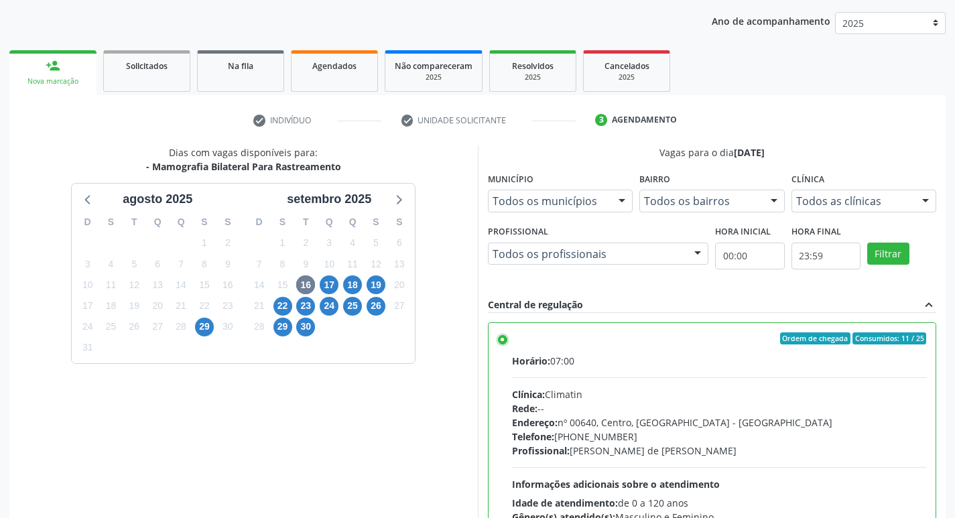
scroll to position [283, 0]
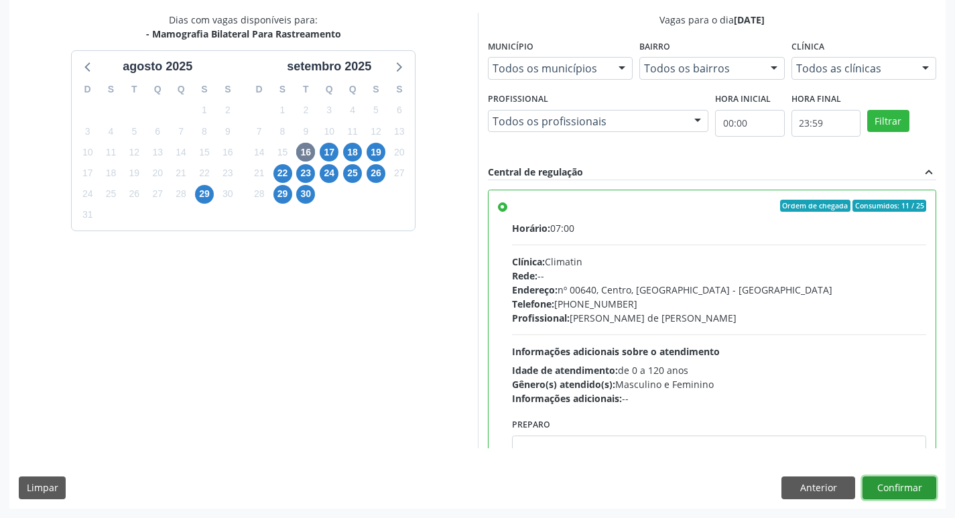
click at [893, 487] on button "Confirmar" at bounding box center [900, 488] width 74 height 23
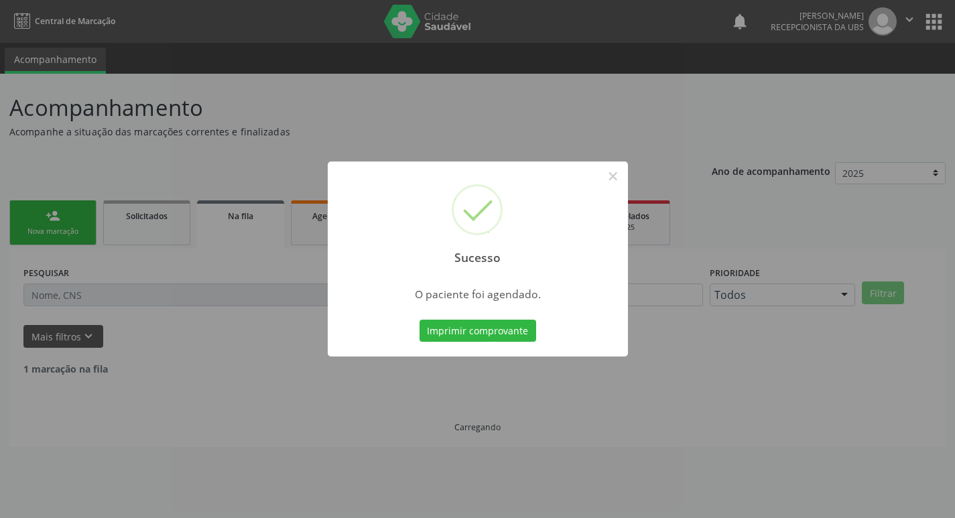
scroll to position [0, 0]
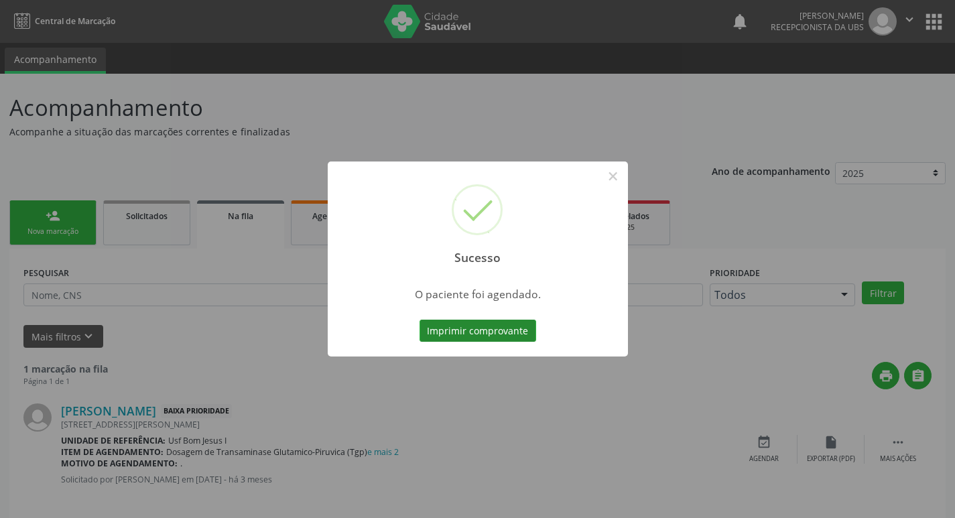
click at [493, 330] on button "Imprimir comprovante" at bounding box center [478, 331] width 117 height 23
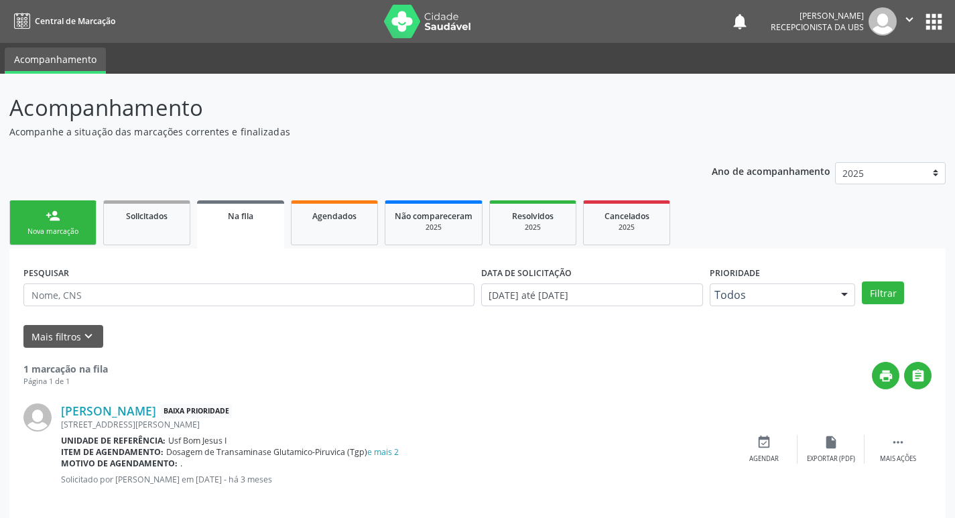
click at [66, 206] on link "person_add Nova marcação" at bounding box center [52, 222] width 87 height 45
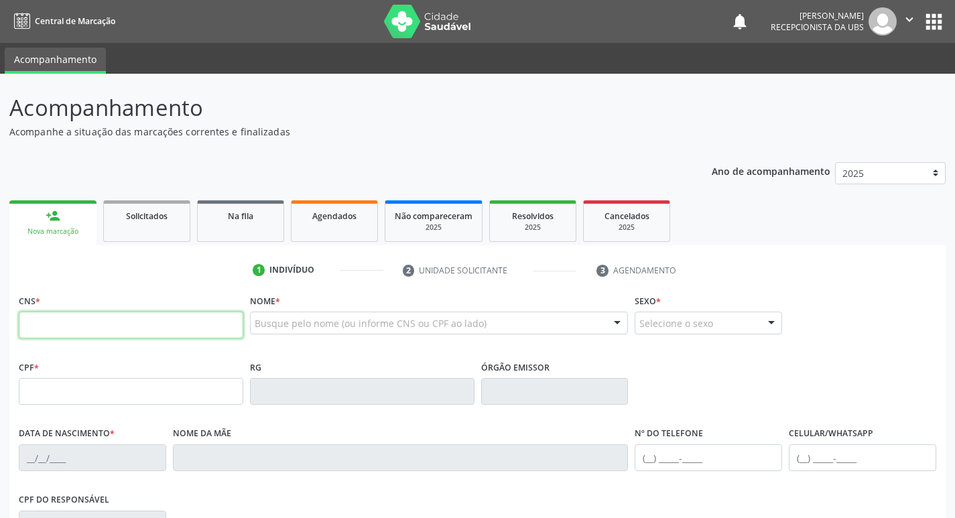
click at [102, 321] on input "text" at bounding box center [131, 325] width 225 height 27
type input "706 5063 7082 0090"
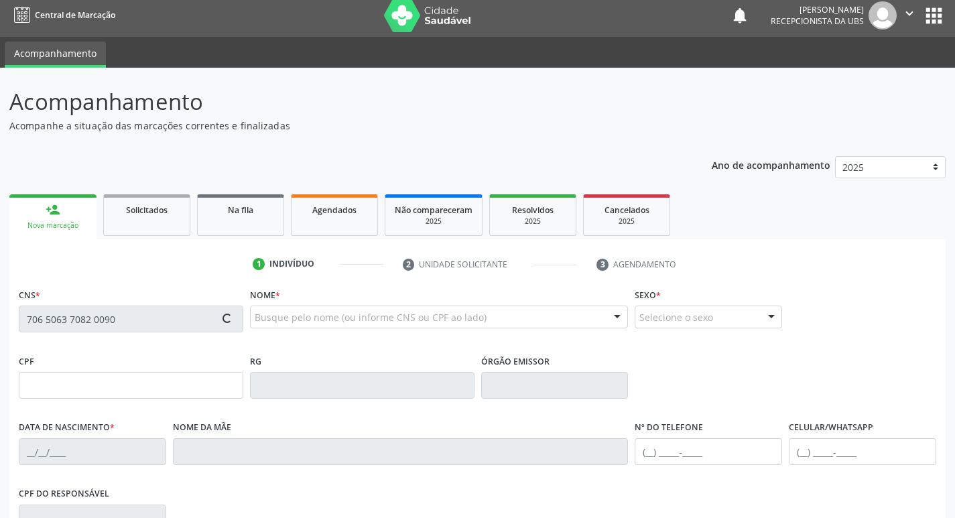
scroll to position [208, 0]
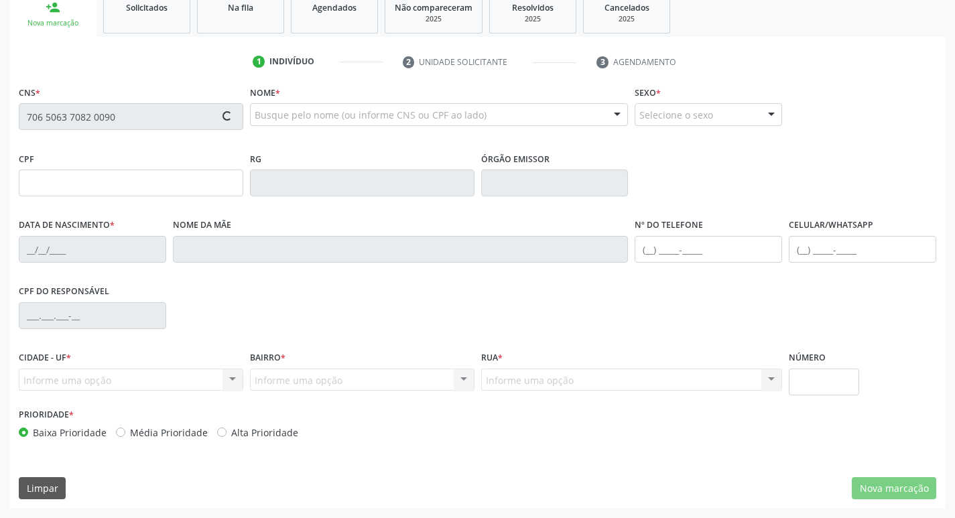
type input "192.762.638-29"
type input "[DATE]"
type input "[PERSON_NAME]"
type input "[PHONE_NUMBER]"
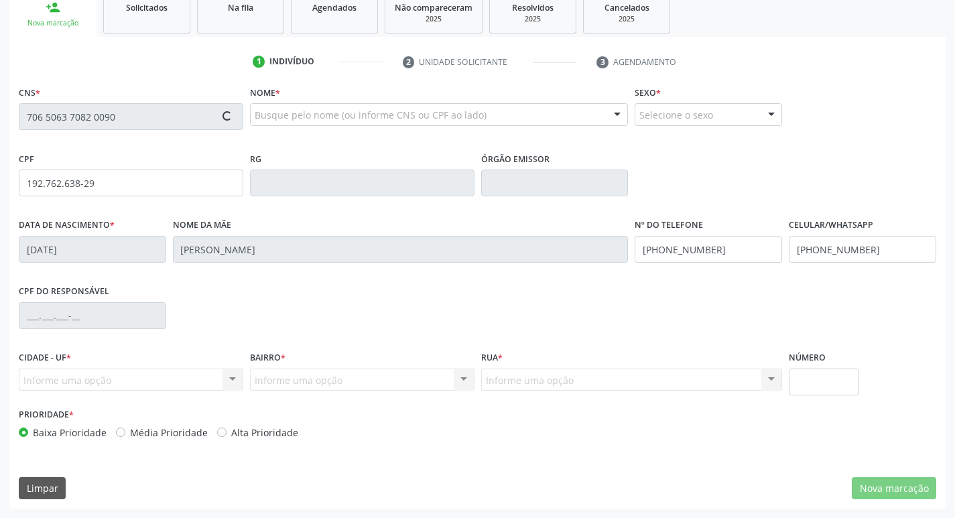
type input "1209"
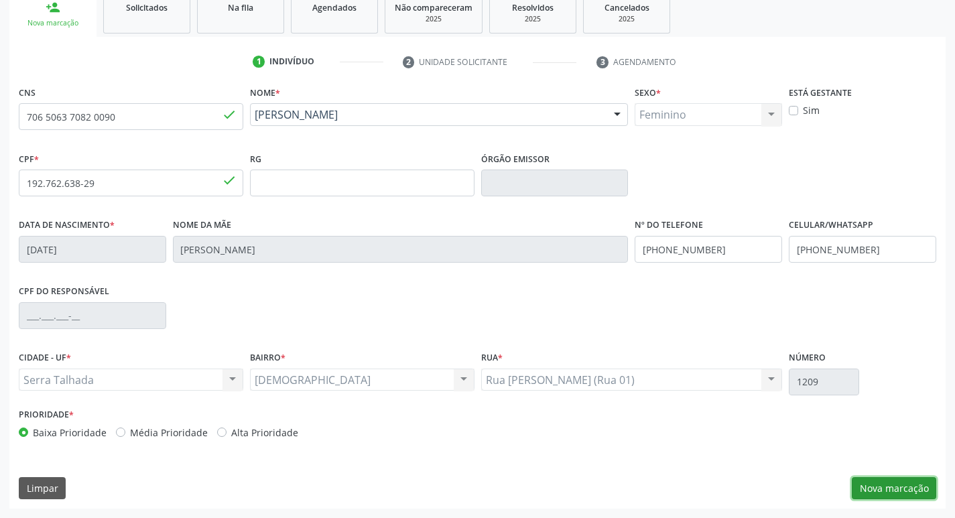
click at [892, 481] on button "Nova marcação" at bounding box center [894, 488] width 84 height 23
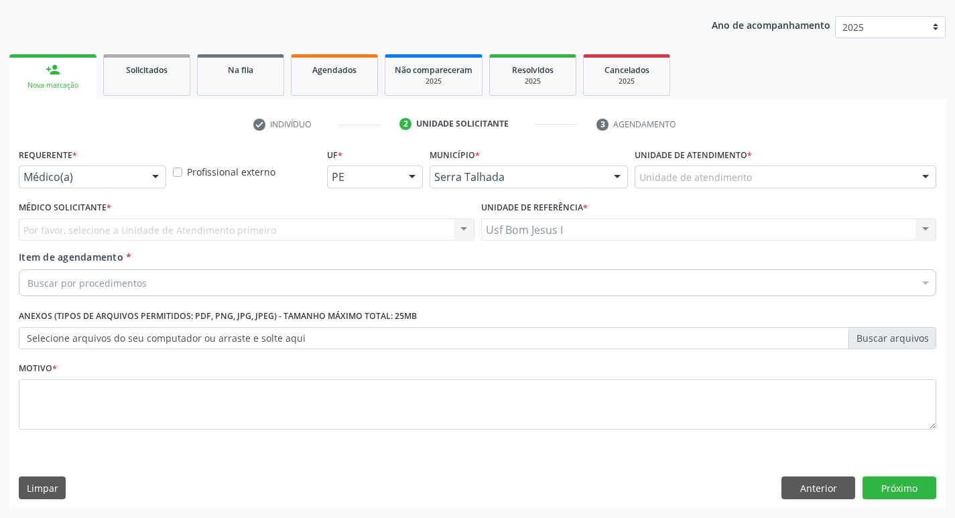
scroll to position [146, 0]
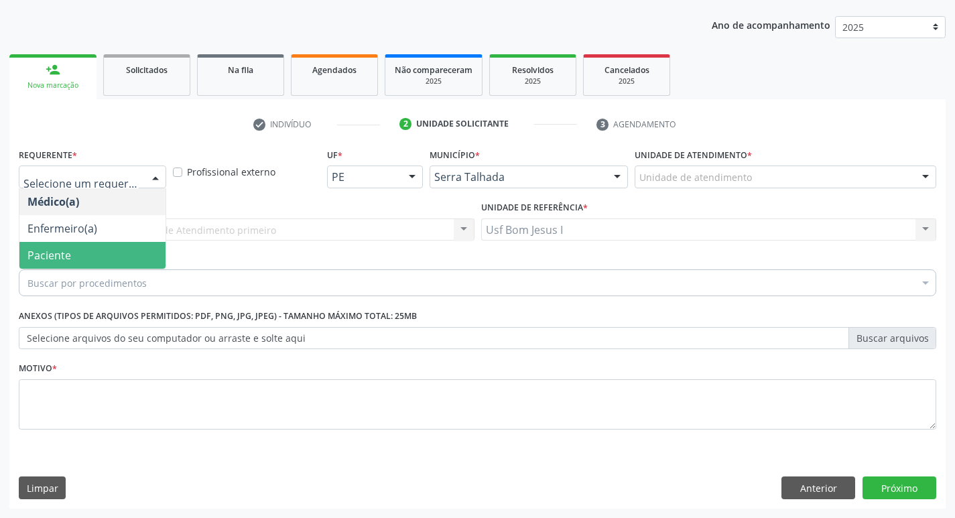
click at [27, 250] on span "Paciente" at bounding box center [49, 255] width 44 height 15
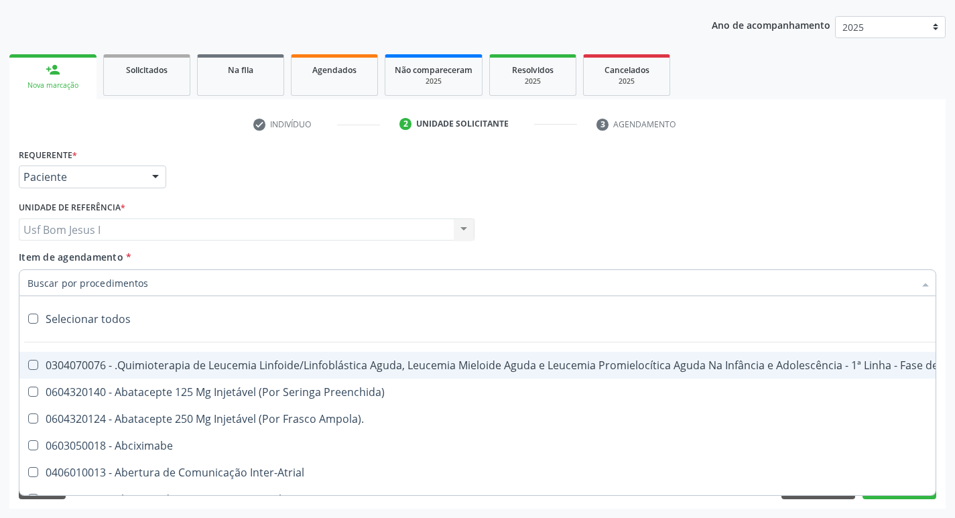
click at [78, 280] on input "Item de agendamento *" at bounding box center [470, 282] width 887 height 27
paste input "0204030188"
type input "0204030188"
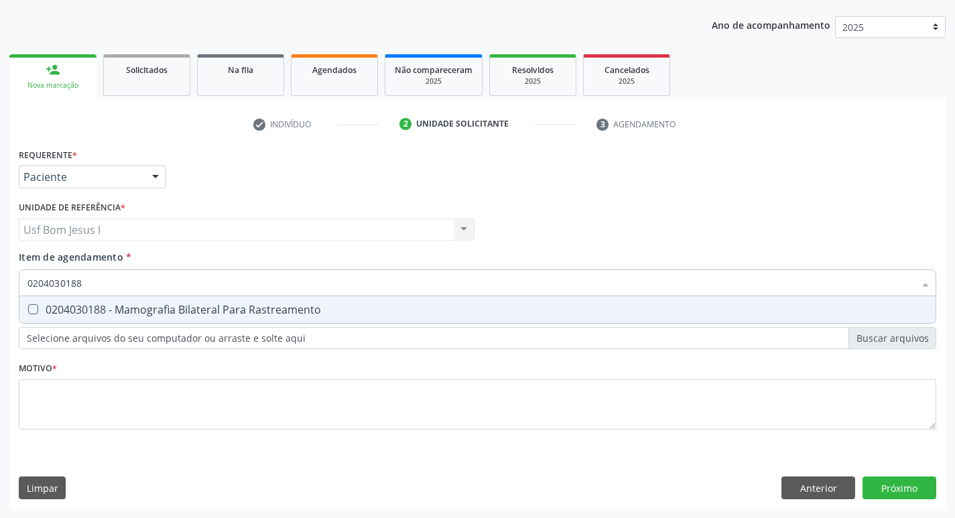
click at [90, 316] on span "0204030188 - Mamografia Bilateral Para Rastreamento" at bounding box center [477, 309] width 916 height 27
checkbox Rastreamento "true"
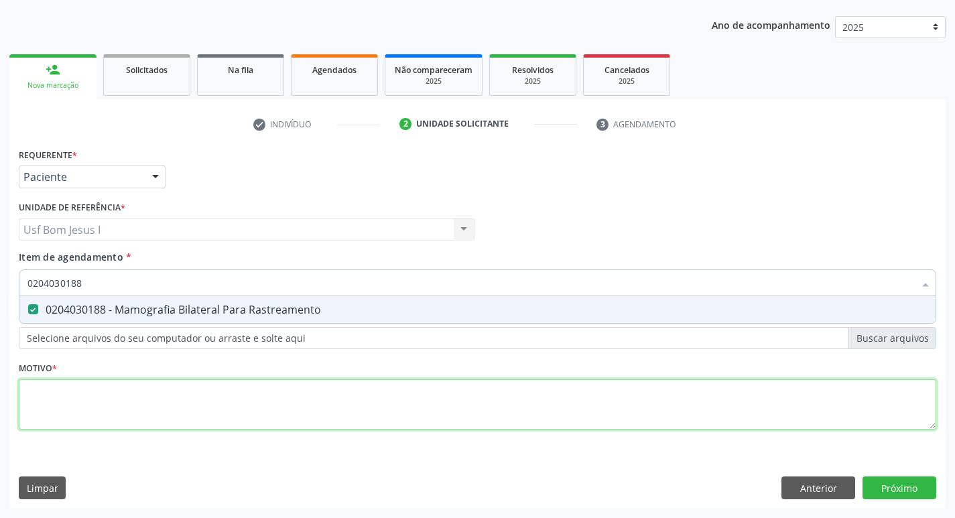
click at [115, 391] on div "Requerente * Paciente Médico(a) Enfermeiro(a) Paciente Nenhum resultado encontr…" at bounding box center [478, 297] width 918 height 304
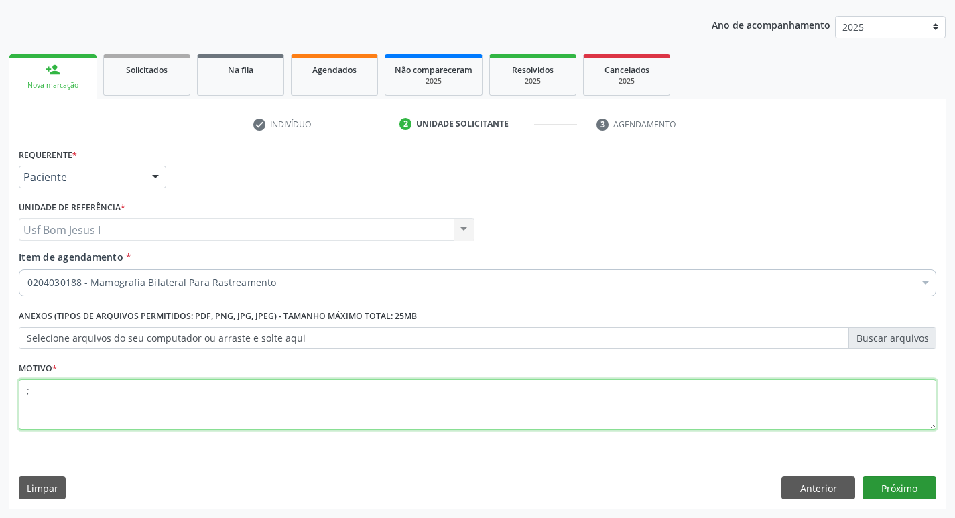
type textarea ";"
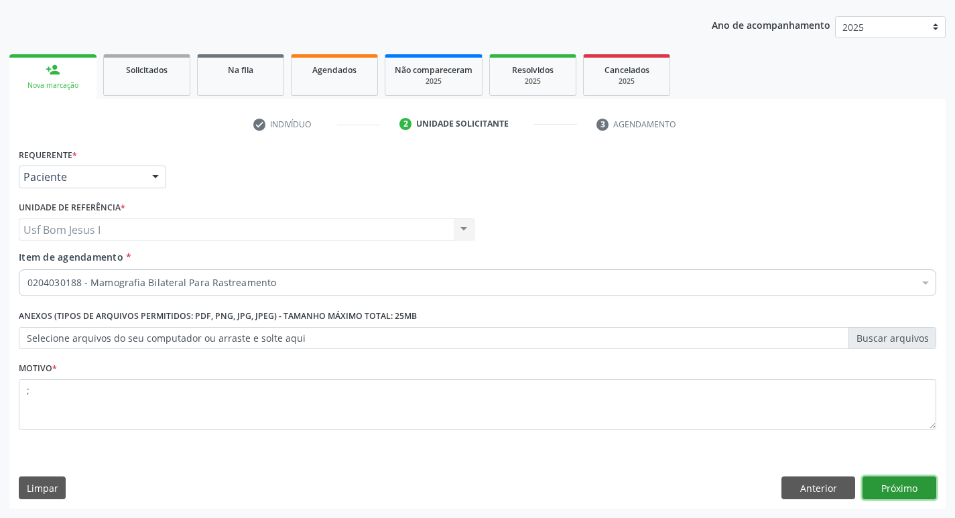
click at [894, 491] on button "Próximo" at bounding box center [900, 488] width 74 height 23
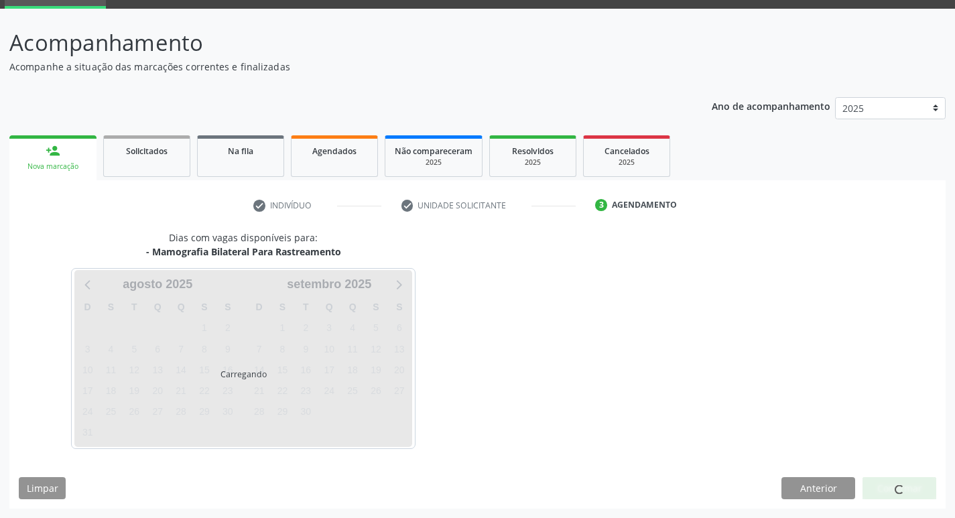
scroll to position [65, 0]
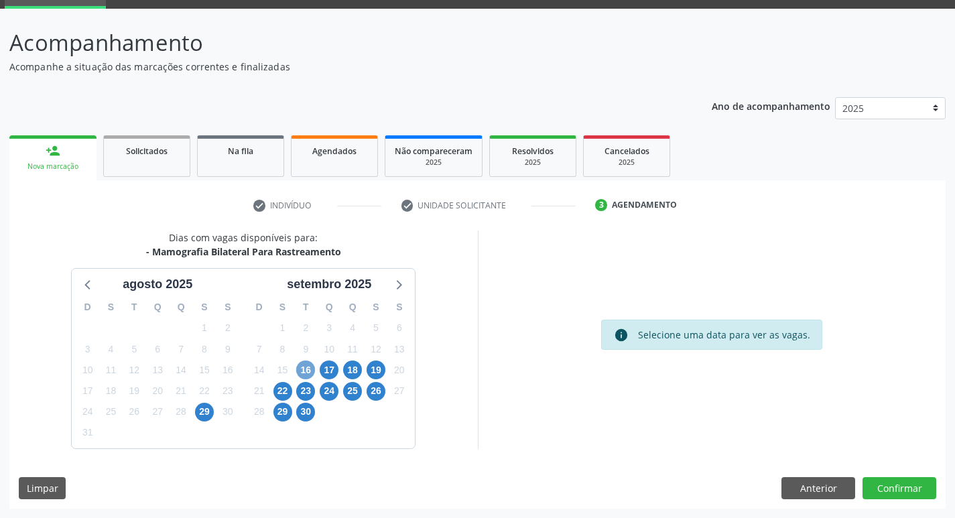
click at [302, 368] on span "16" at bounding box center [305, 370] width 19 height 19
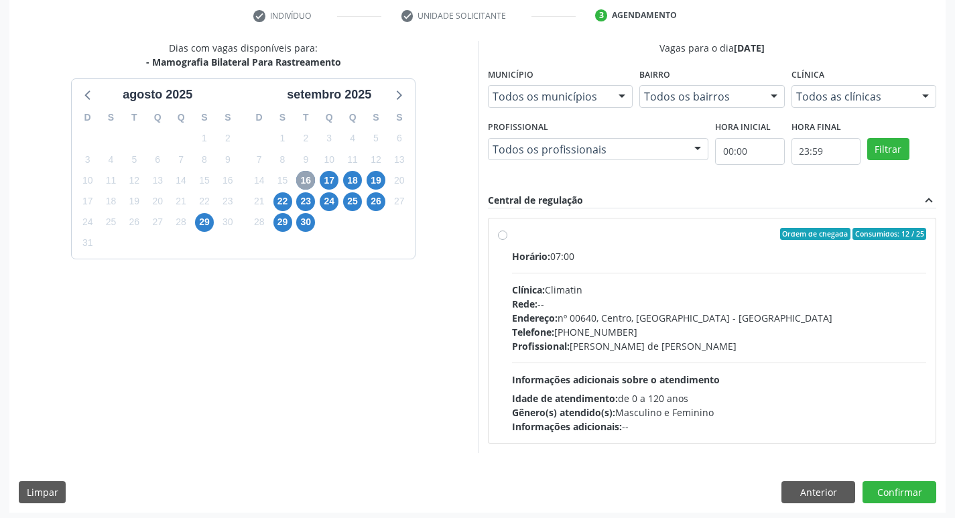
scroll to position [259, 0]
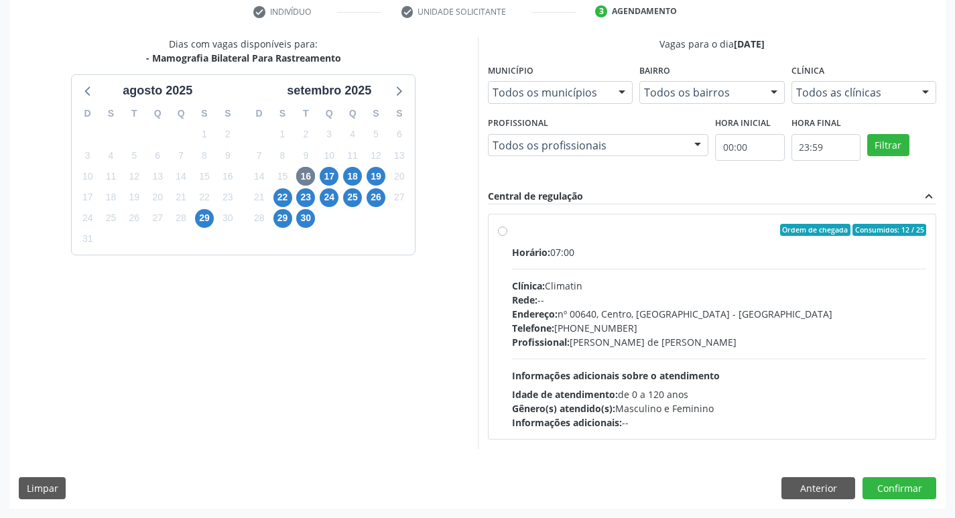
click at [574, 354] on div "Horário: 07:00 Clínica: Climatin Rede: -- Endereço: nº 00640, [GEOGRAPHIC_DATA]…" at bounding box center [719, 337] width 415 height 184
click at [507, 236] on input "Ordem de chegada Consumidos: 12 / 25 Horário: 07:00 Clínica: Climatin Rede: -- …" at bounding box center [502, 230] width 9 height 12
radio input "true"
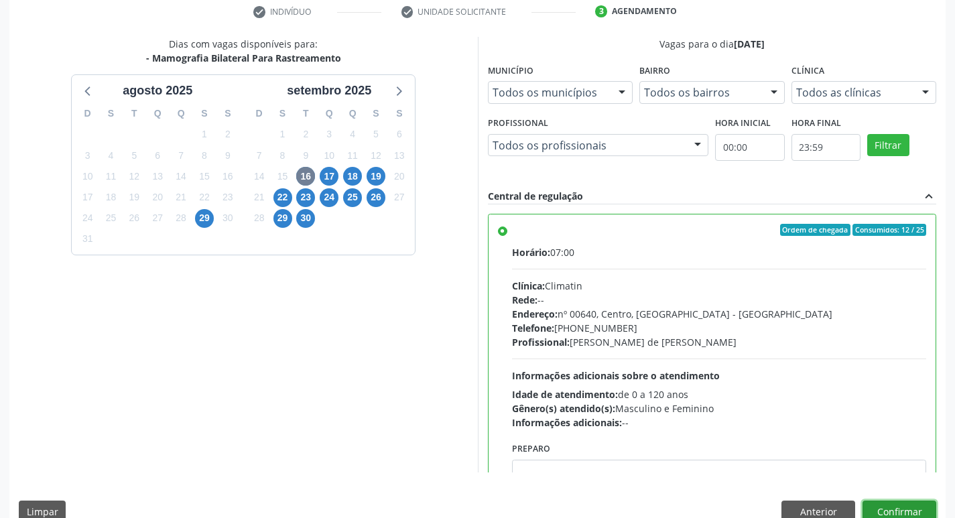
click at [913, 511] on button "Confirmar" at bounding box center [900, 512] width 74 height 23
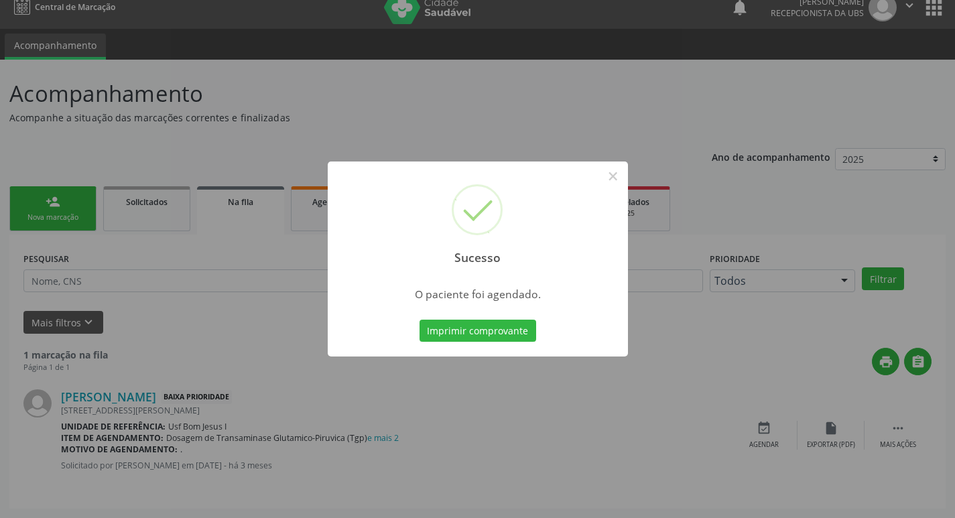
scroll to position [0, 0]
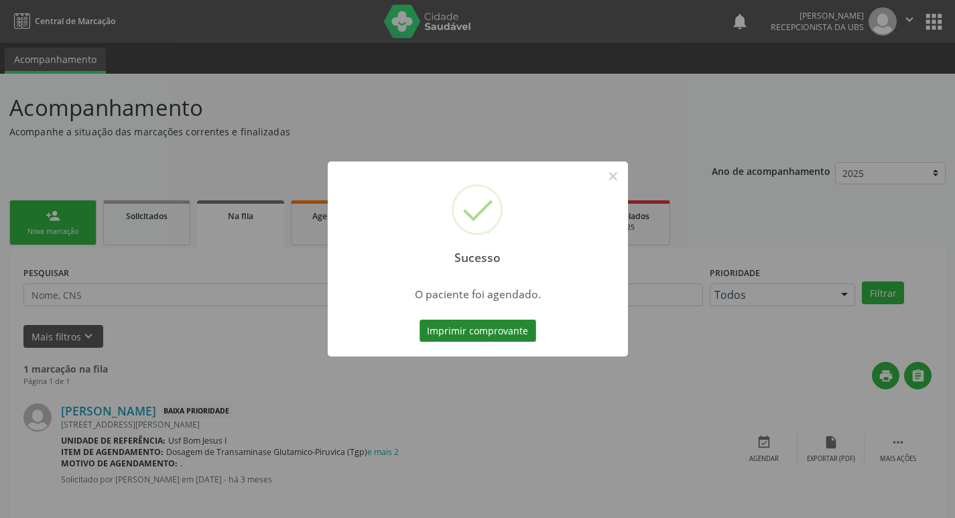
click at [508, 338] on button "Imprimir comprovante" at bounding box center [478, 331] width 117 height 23
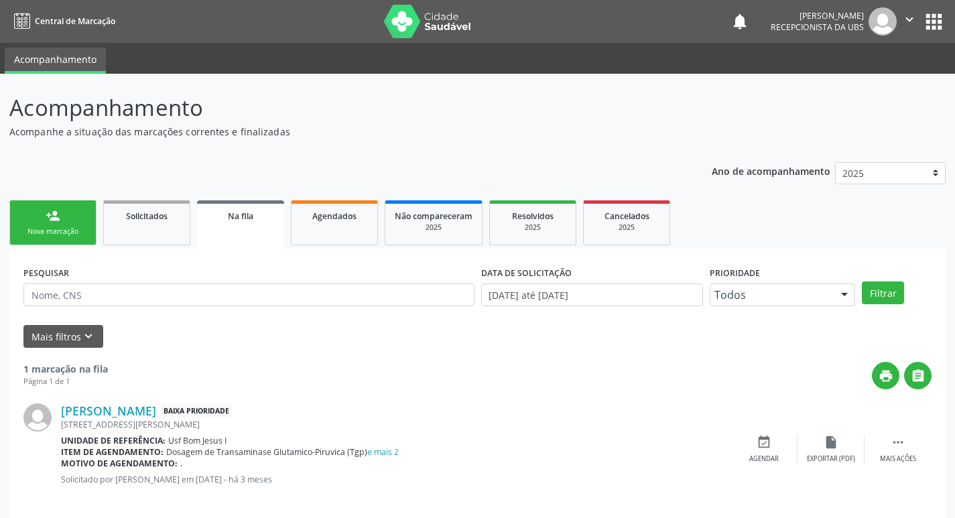
click at [40, 227] on div "Nova marcação" at bounding box center [52, 232] width 67 height 10
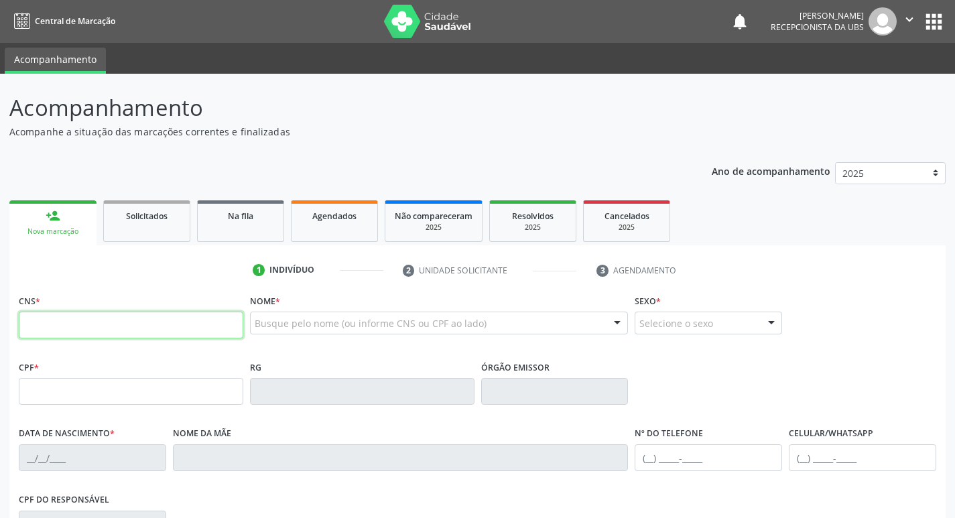
click at [90, 322] on input "text" at bounding box center [131, 325] width 225 height 27
type input "708 9097 8389 4511"
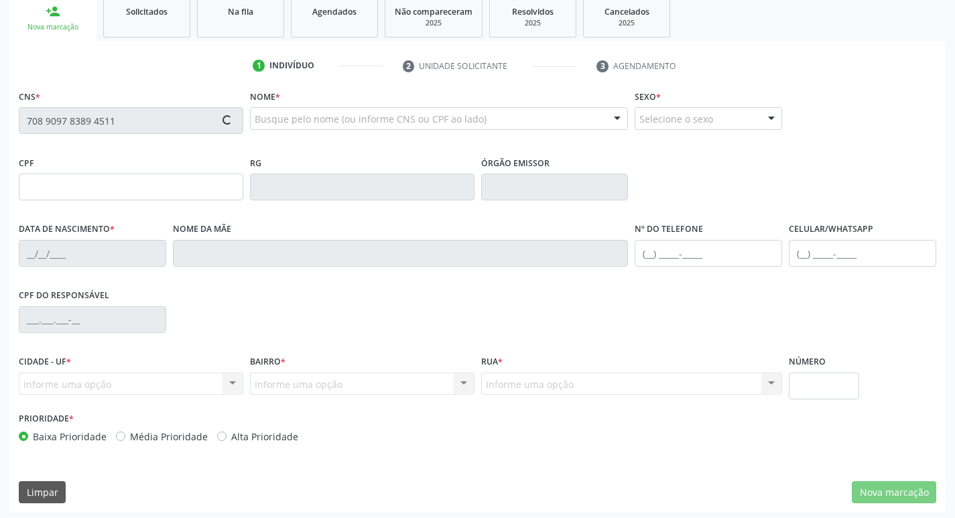
type input "086.672.824-48"
type input "[DATE]"
type input "[PERSON_NAME]"
type input "[PHONE_NUMBER]"
type input "1118"
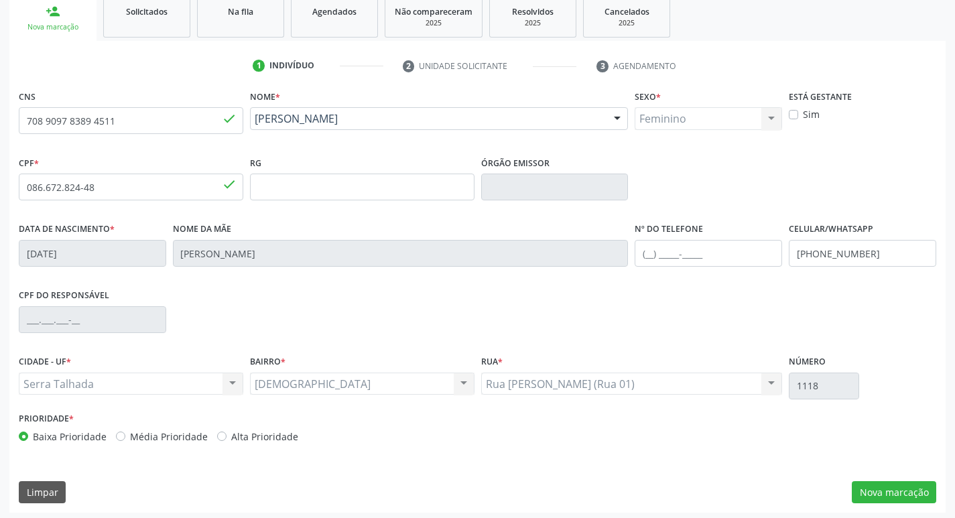
scroll to position [208, 0]
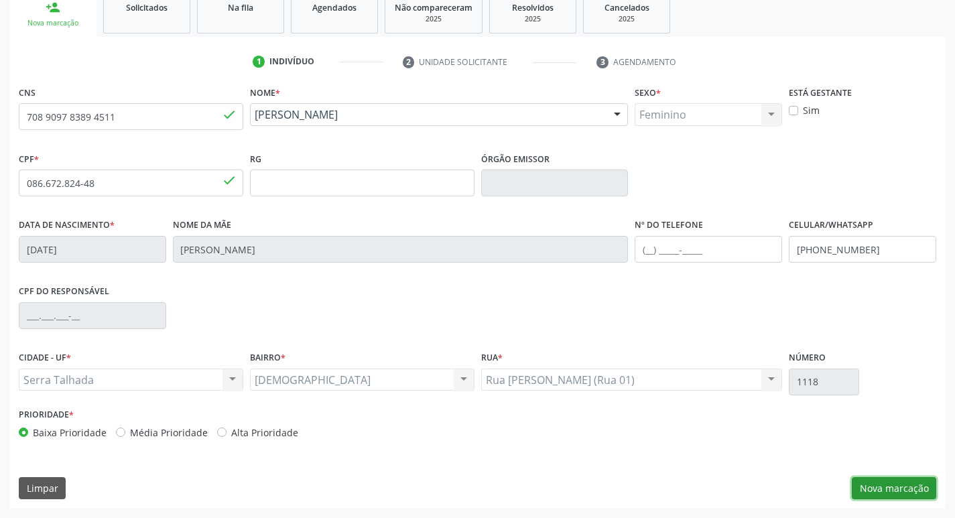
click at [887, 487] on button "Nova marcação" at bounding box center [894, 488] width 84 height 23
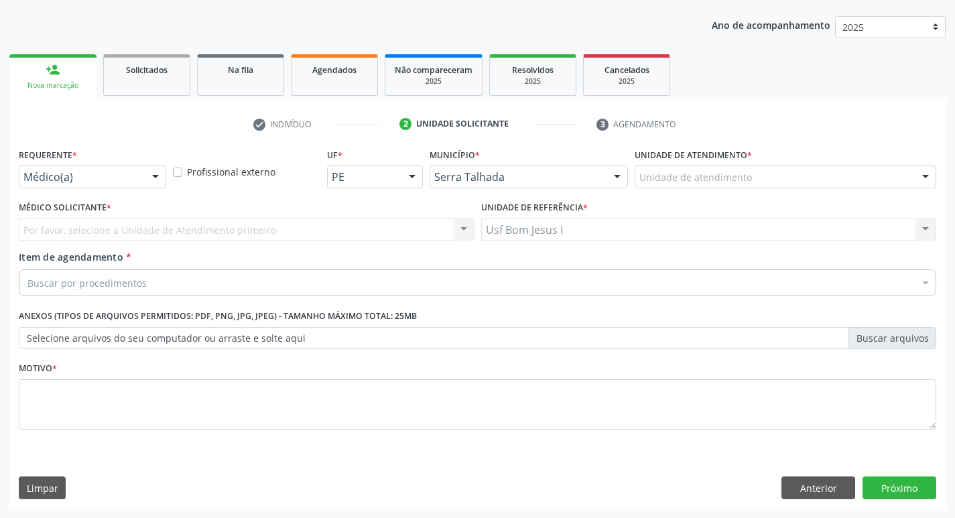
scroll to position [146, 0]
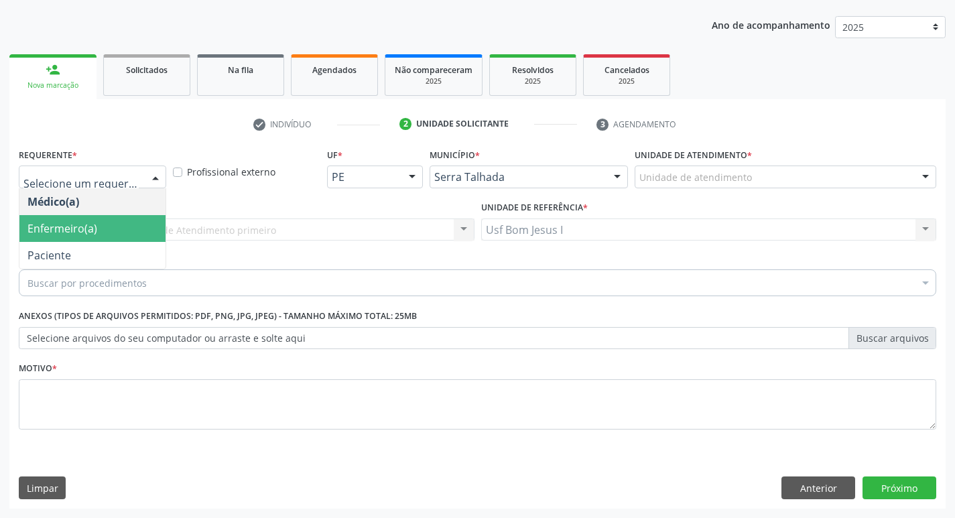
click at [86, 253] on span "Paciente" at bounding box center [92, 255] width 146 height 27
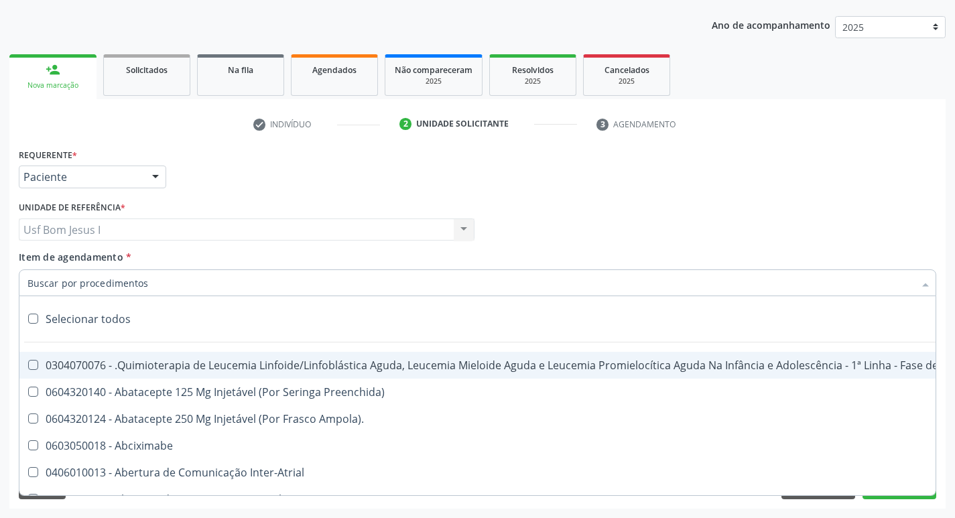
paste input "0204030188"
type input "0204030188"
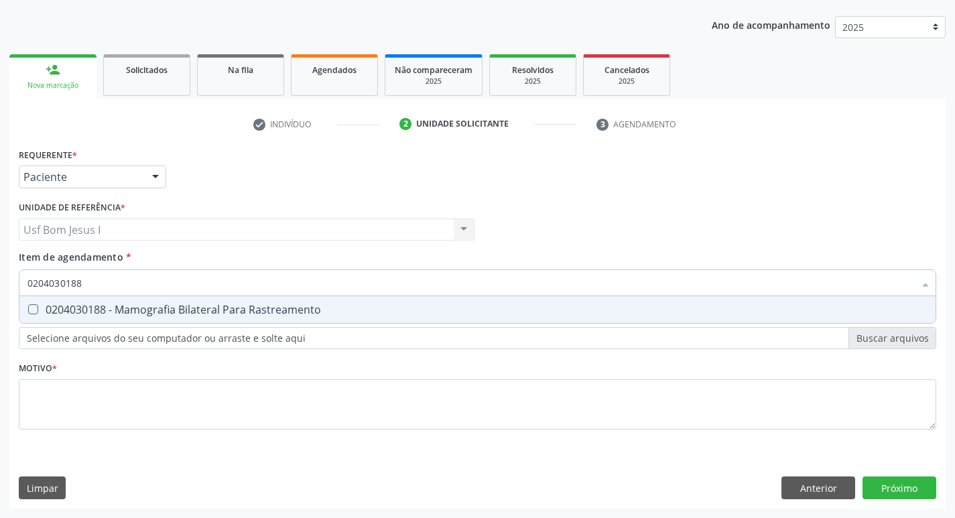
click at [139, 315] on div "0204030188 - Mamografia Bilateral Para Rastreamento" at bounding box center [477, 309] width 900 height 11
checkbox Rastreamento "true"
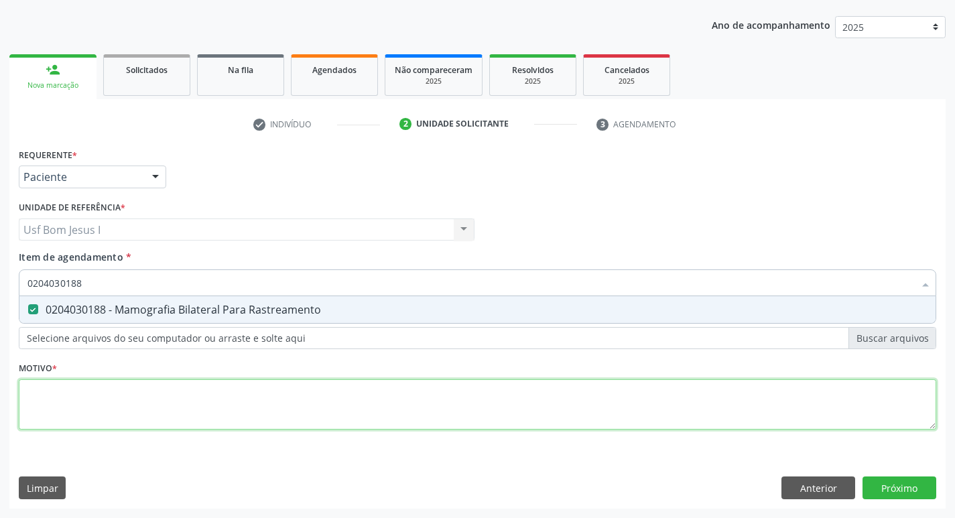
click at [162, 403] on div "Requerente * Paciente Médico(a) Enfermeiro(a) Paciente Nenhum resultado encontr…" at bounding box center [478, 297] width 918 height 304
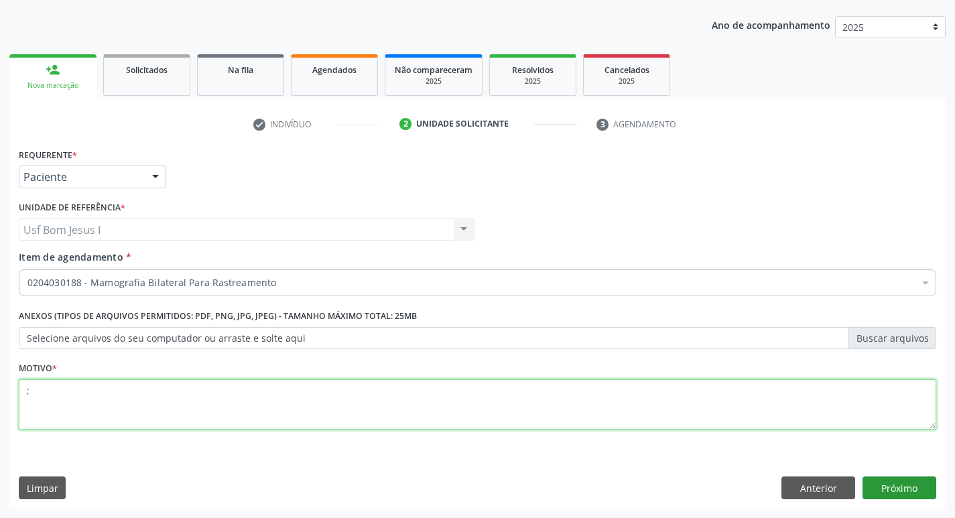
type textarea ";"
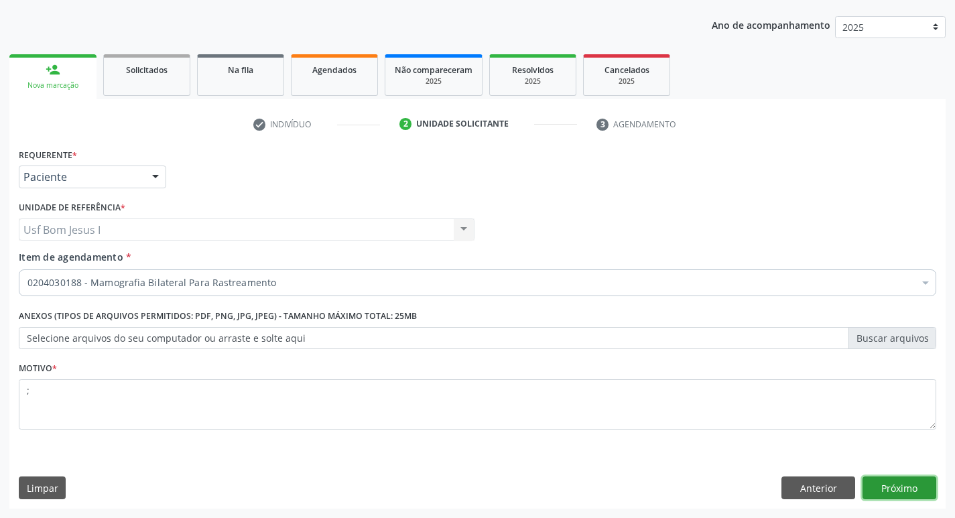
click at [901, 489] on button "Próximo" at bounding box center [900, 488] width 74 height 23
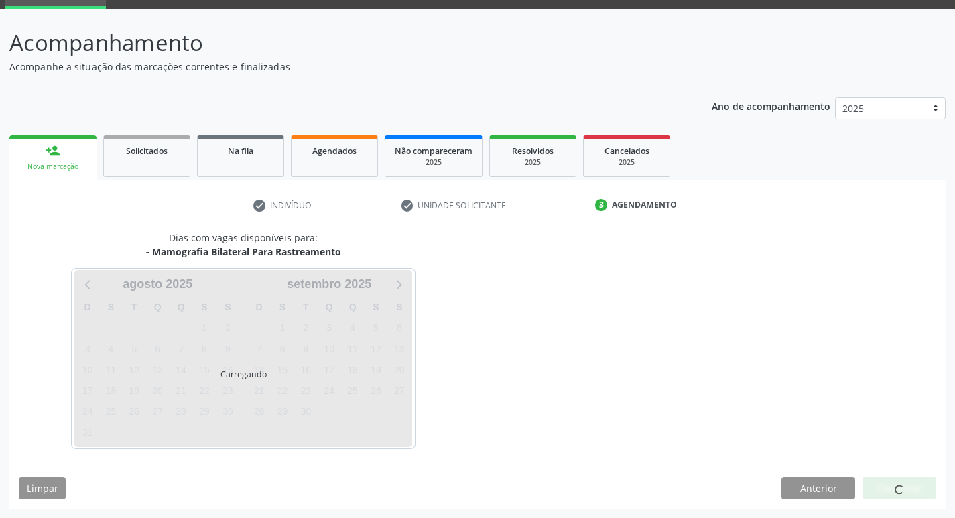
scroll to position [65, 0]
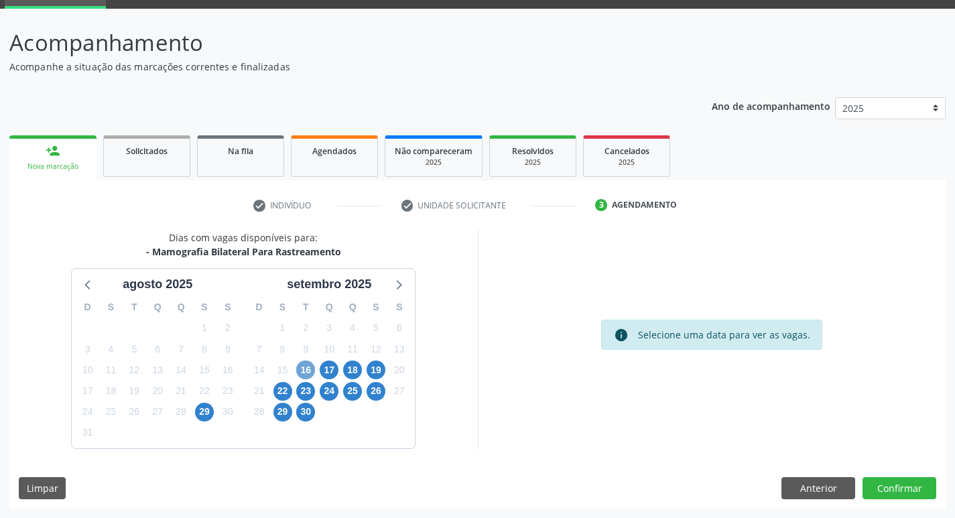
click at [306, 375] on span "16" at bounding box center [305, 370] width 19 height 19
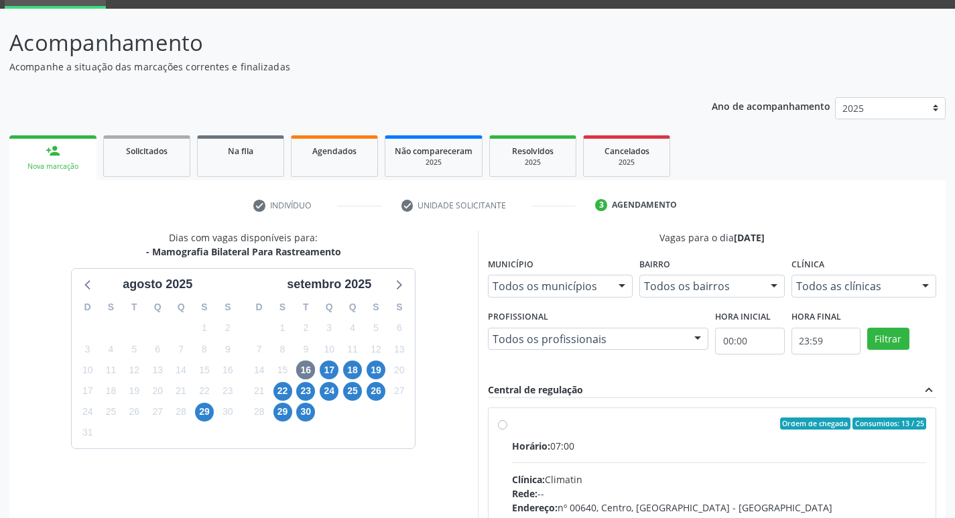
click at [507, 430] on input "Ordem de chegada Consumidos: 13 / 25 Horário: 07:00 Clínica: Climatin Rede: -- …" at bounding box center [502, 424] width 9 height 12
radio input "true"
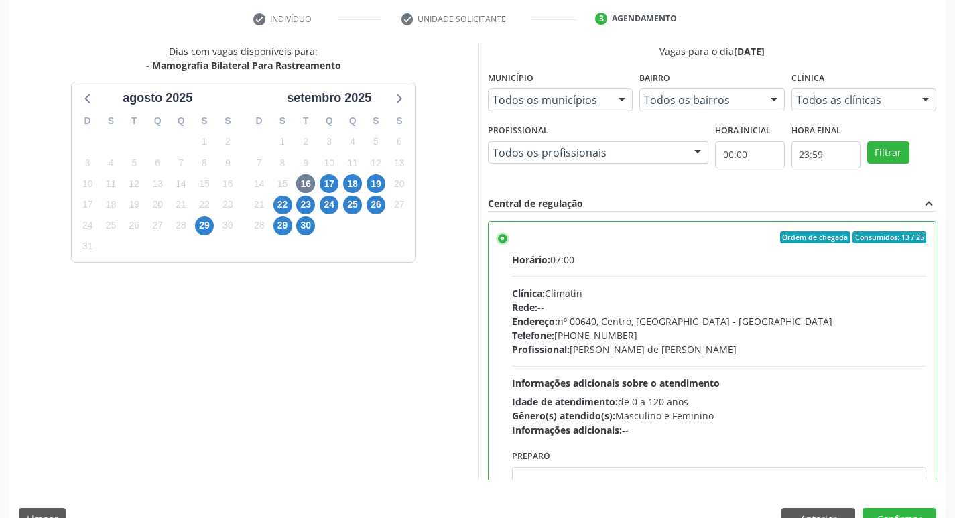
scroll to position [283, 0]
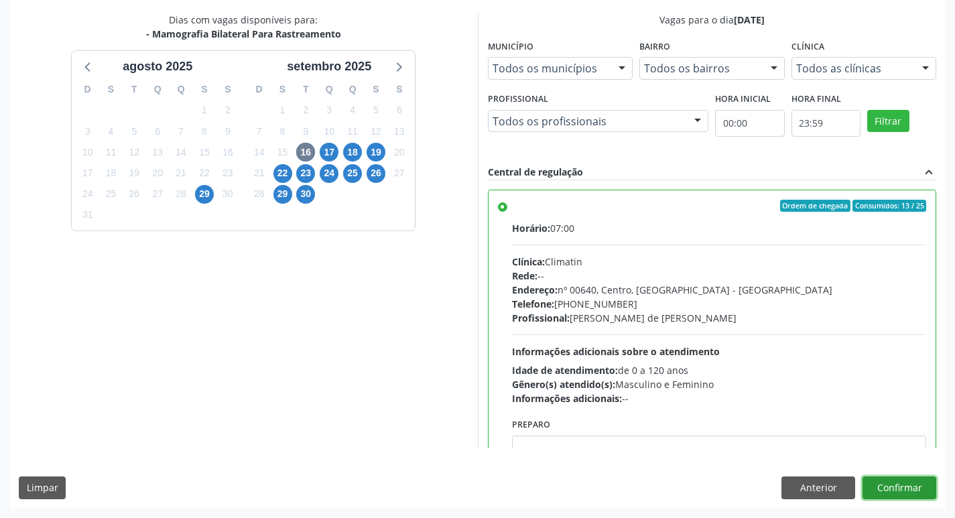
click at [895, 485] on button "Confirmar" at bounding box center [900, 488] width 74 height 23
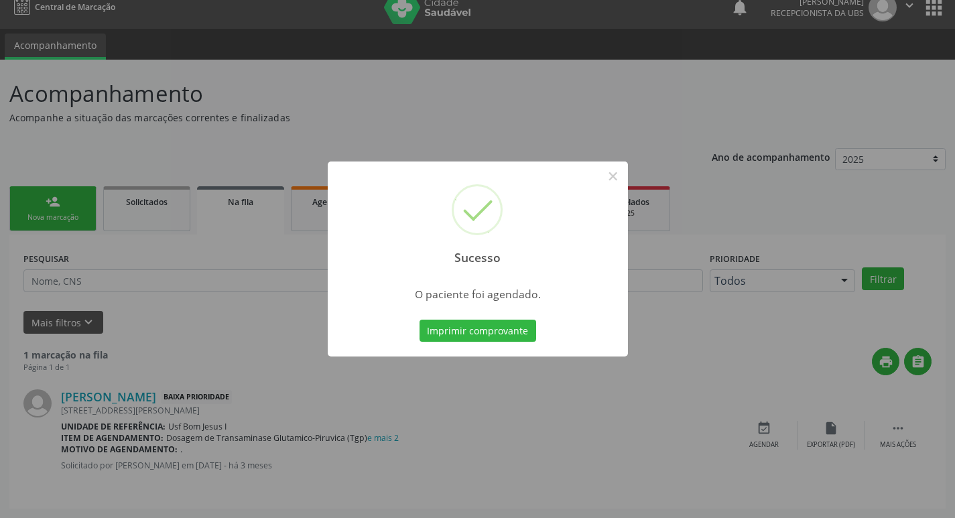
scroll to position [0, 0]
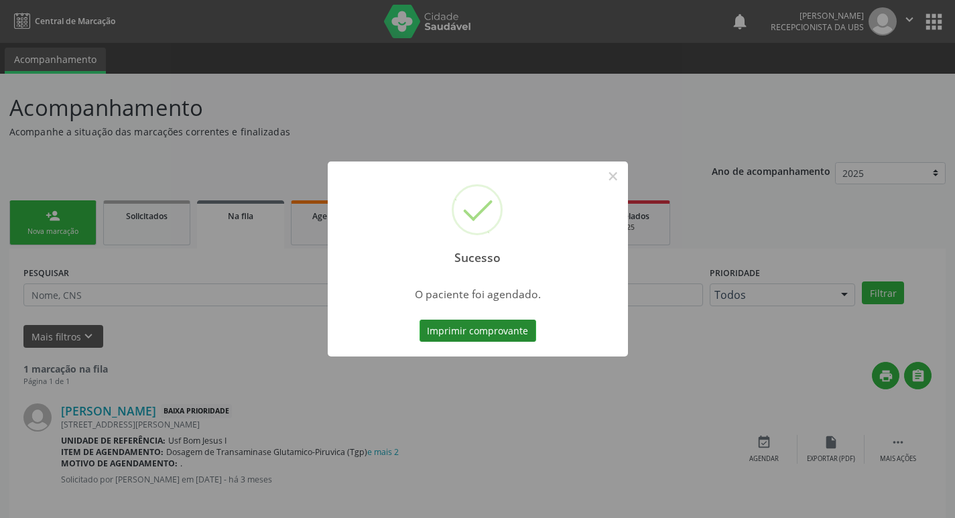
click at [452, 324] on button "Imprimir comprovante" at bounding box center [478, 331] width 117 height 23
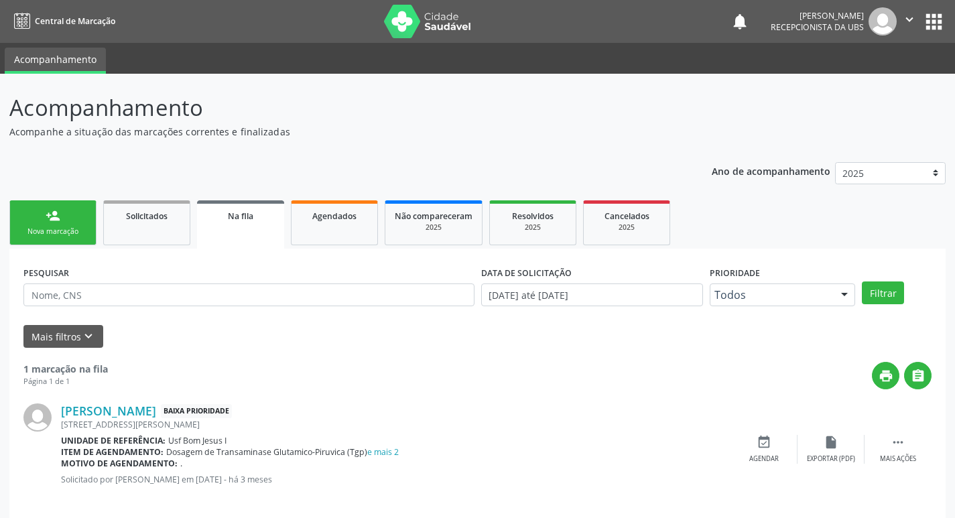
click at [76, 225] on link "person_add Nova marcação" at bounding box center [52, 222] width 87 height 45
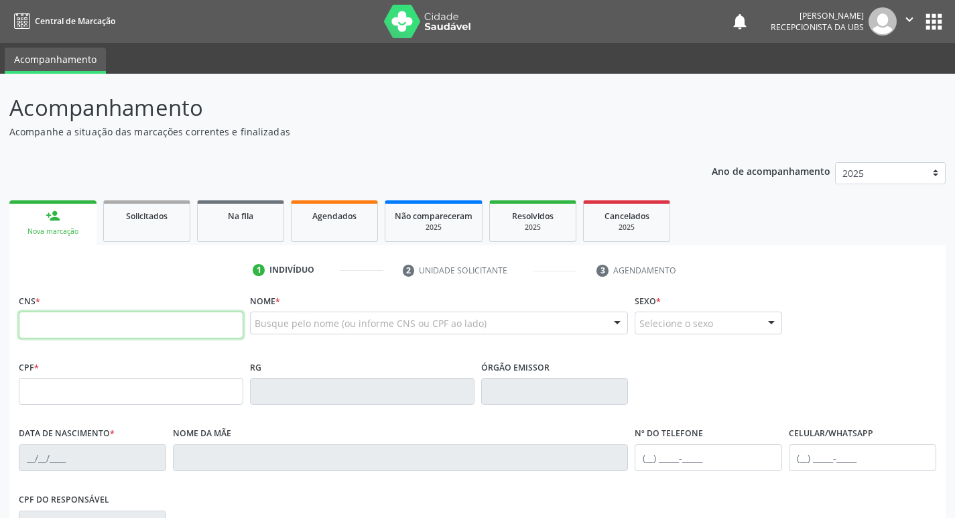
click at [107, 324] on input "text" at bounding box center [131, 325] width 225 height 27
type input "203 1885 8317 0009"
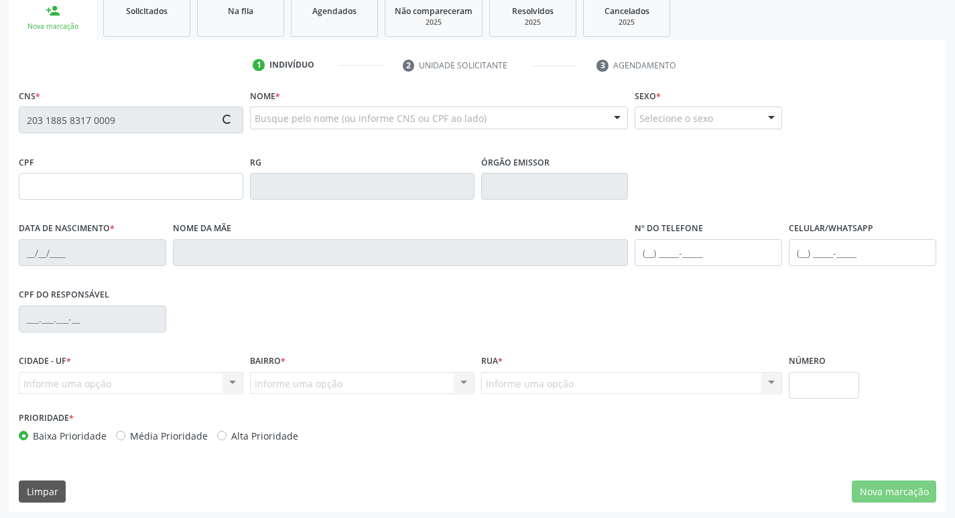
type input "[DATE]"
type input "Alaide [PERSON_NAME]"
type input "[PHONE_NUMBER]"
type input "54"
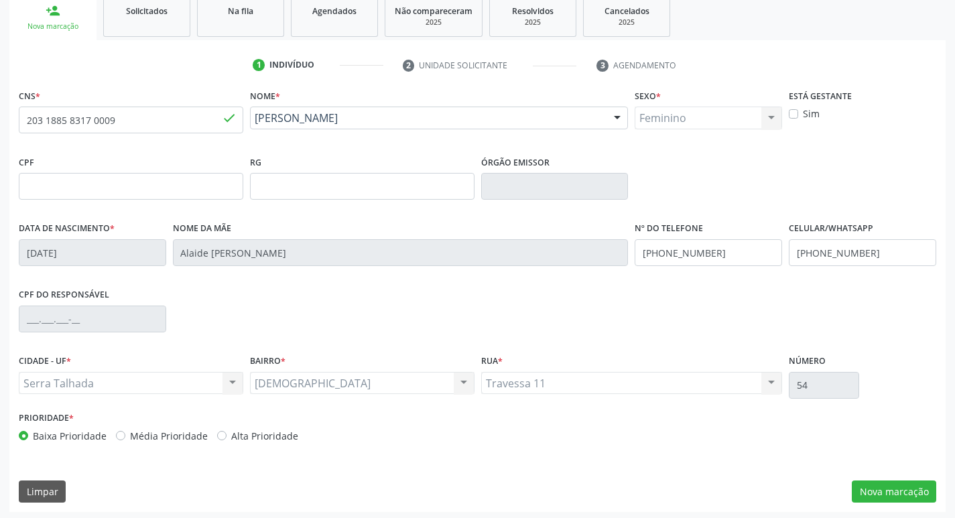
scroll to position [208, 0]
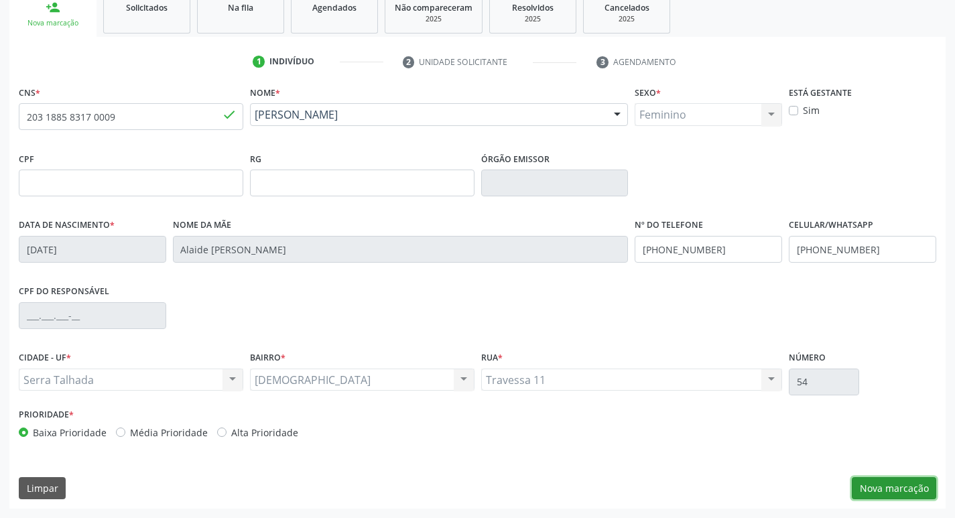
click at [885, 488] on button "Nova marcação" at bounding box center [894, 488] width 84 height 23
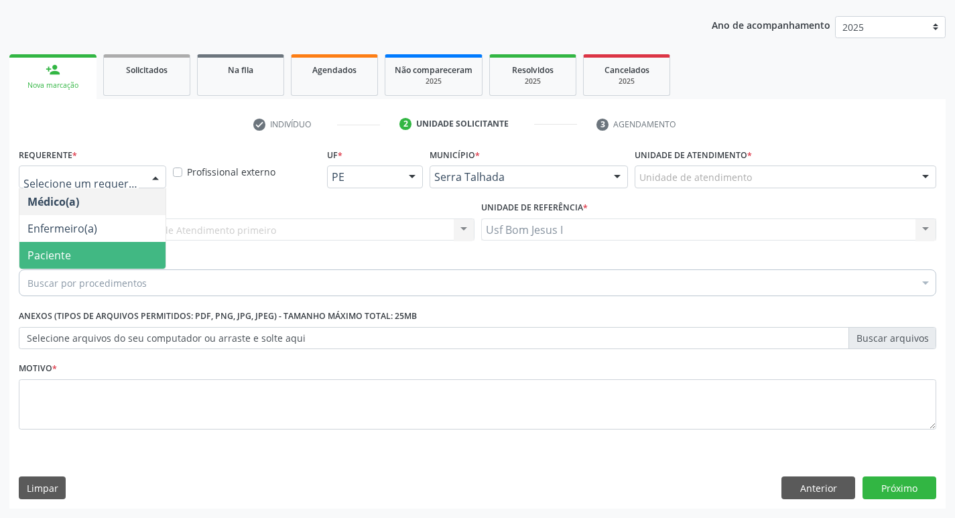
click at [101, 254] on span "Paciente" at bounding box center [92, 255] width 146 height 27
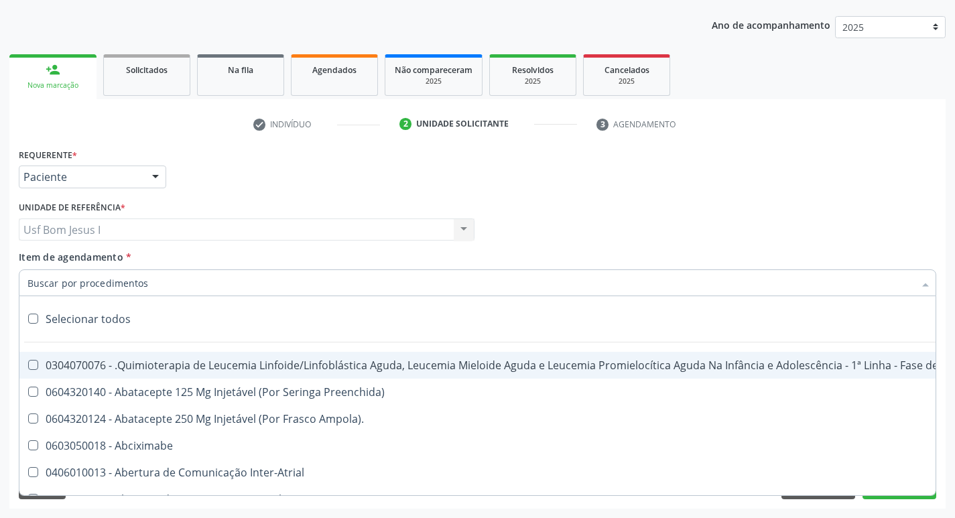
paste input "0204030188"
type input "0204030188"
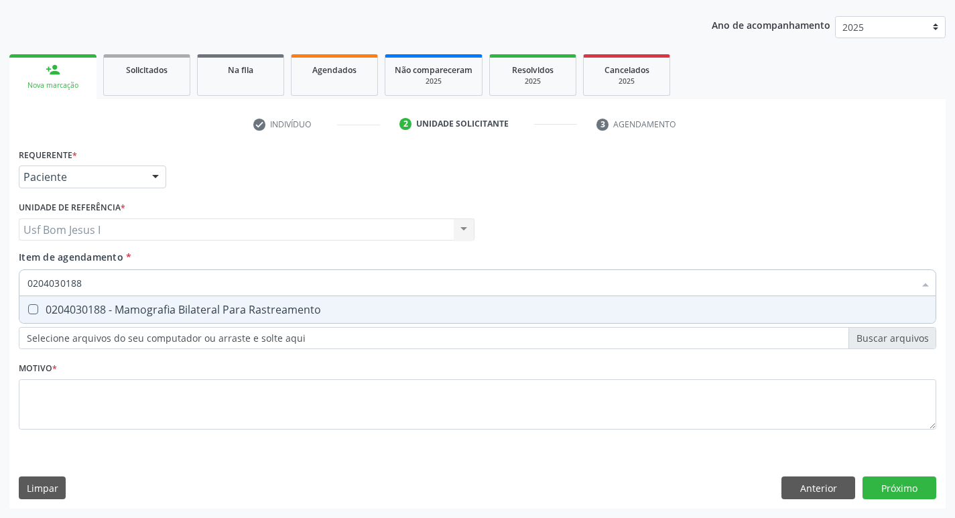
click at [153, 315] on div "0204030188 - Mamografia Bilateral Para Rastreamento" at bounding box center [477, 309] width 900 height 11
checkbox Rastreamento "true"
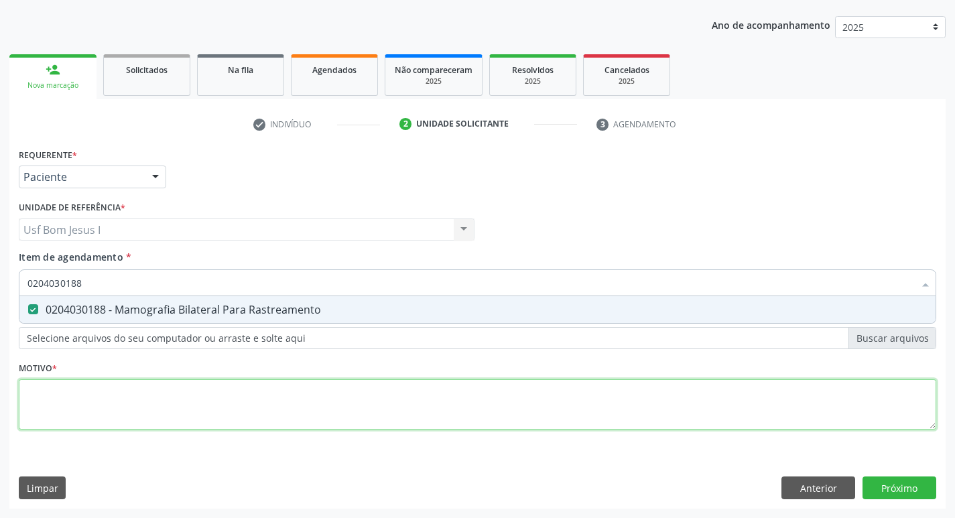
click at [201, 407] on div "Requerente * Paciente Médico(a) Enfermeiro(a) Paciente Nenhum resultado encontr…" at bounding box center [478, 297] width 918 height 304
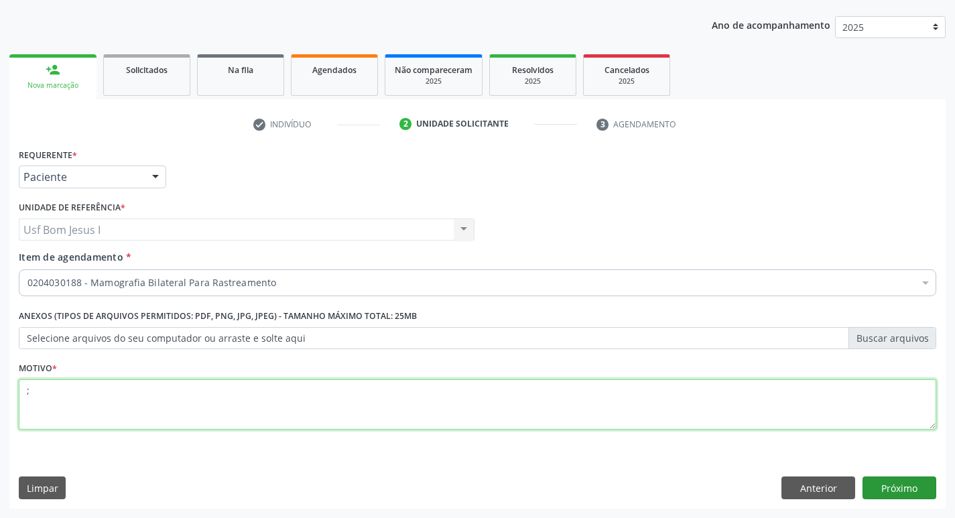
type textarea ";"
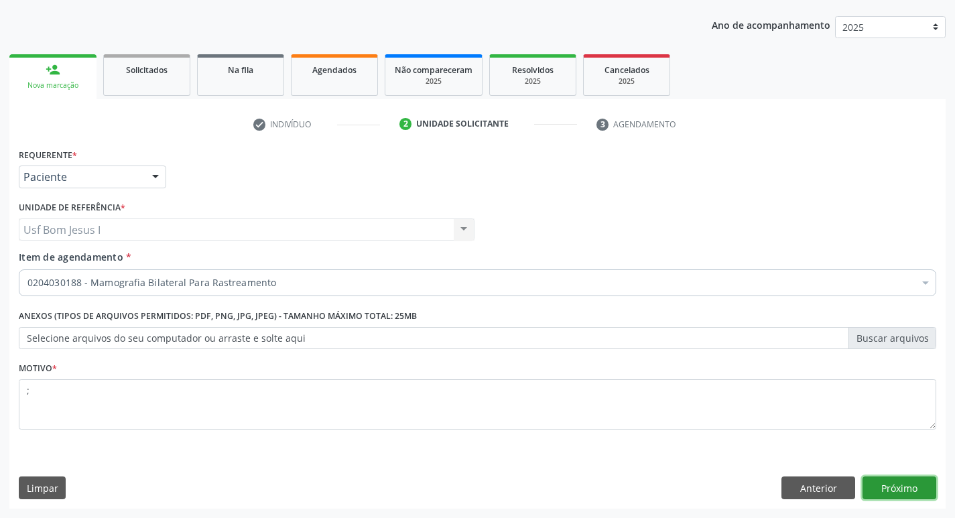
click at [897, 480] on button "Próximo" at bounding box center [900, 488] width 74 height 23
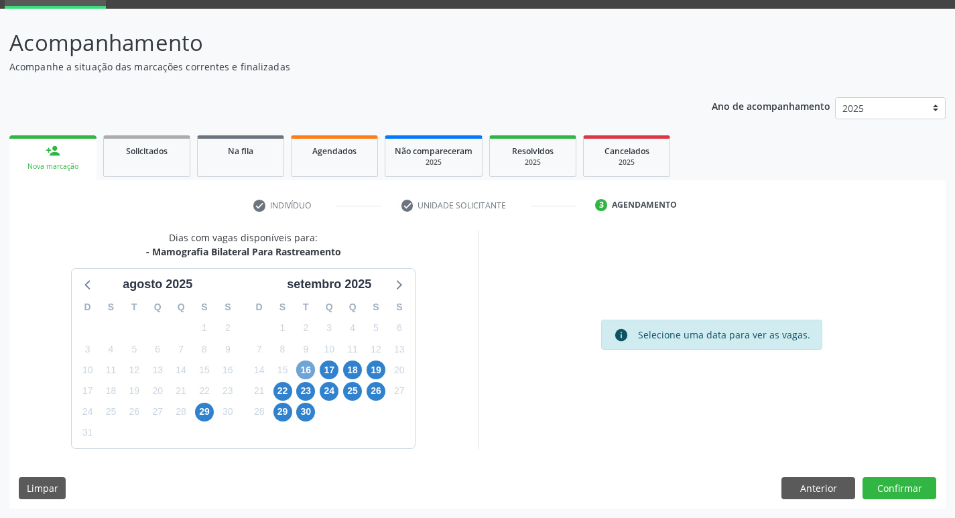
click at [312, 365] on span "16" at bounding box center [305, 370] width 19 height 19
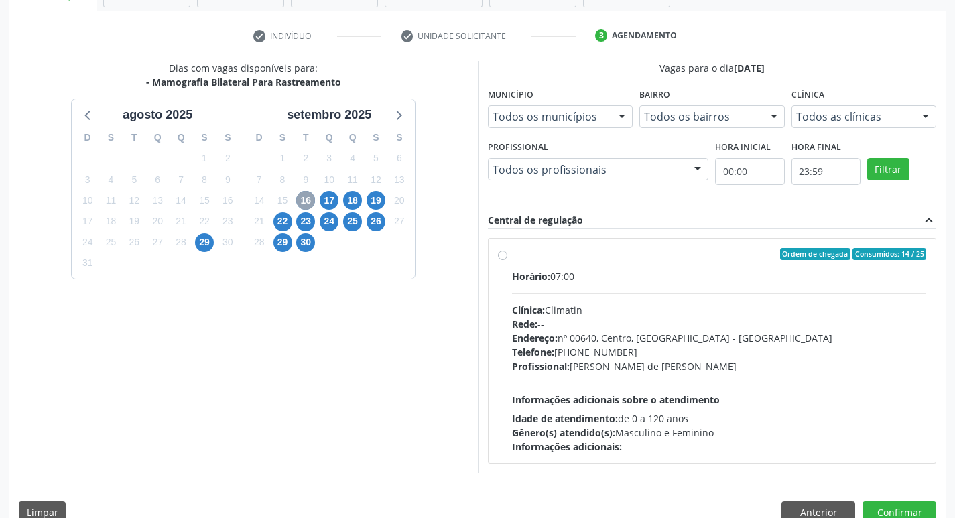
scroll to position [244, 0]
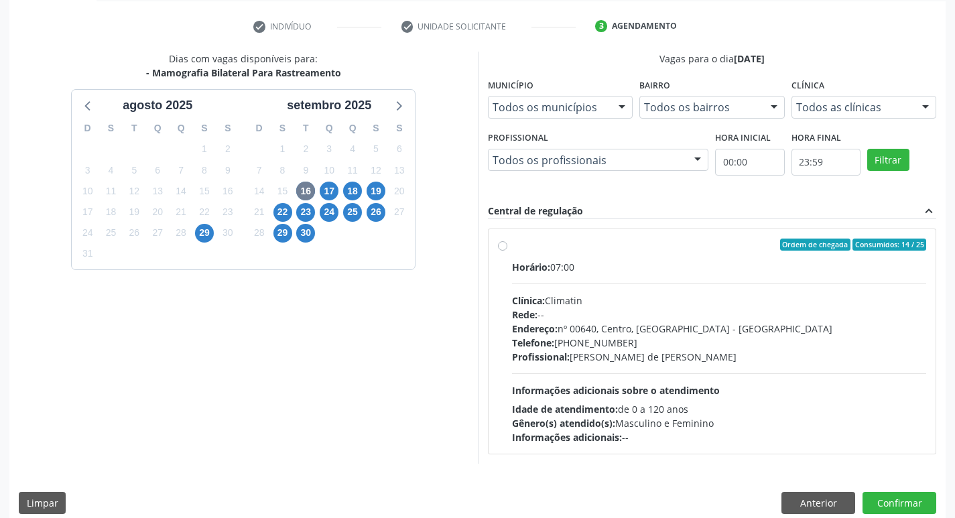
click at [634, 375] on div "Horário: 07:00 Clínica: Climatin Rede: -- Endereço: nº 00640, [GEOGRAPHIC_DATA]…" at bounding box center [719, 352] width 415 height 184
click at [507, 251] on input "Ordem de chegada Consumidos: 14 / 25 Horário: 07:00 Clínica: Climatin Rede: -- …" at bounding box center [502, 245] width 9 height 12
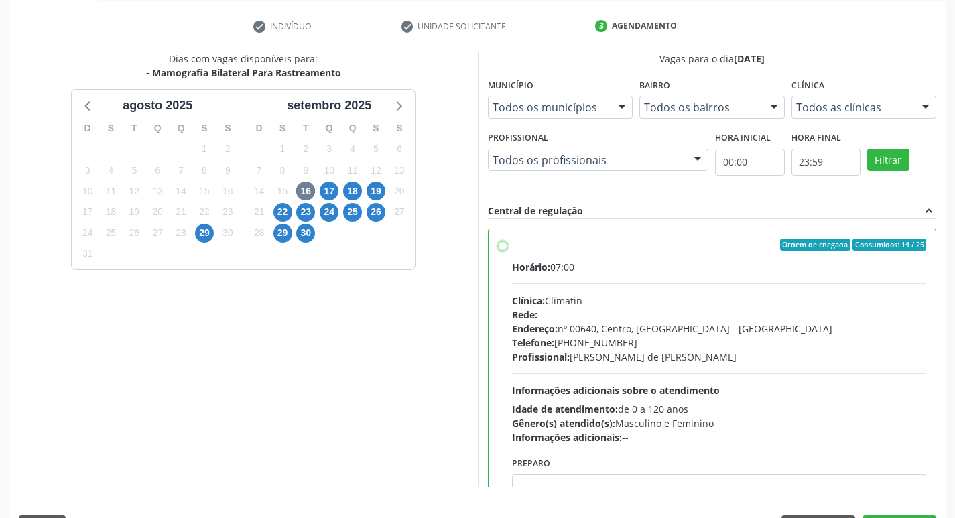
radio input "true"
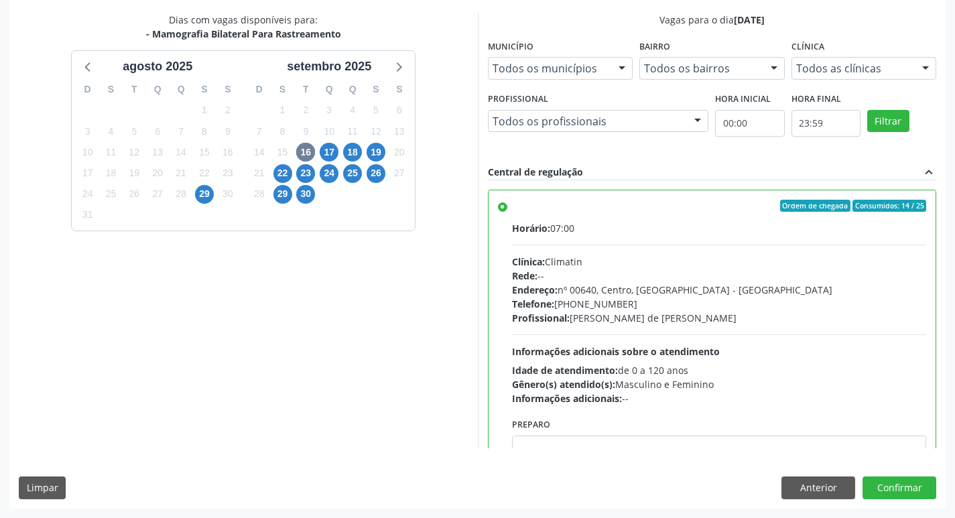
click at [918, 476] on div "Dias com vagas disponíveis para: - Mamografia Bilateral Para Rastreamento [DATE…" at bounding box center [477, 260] width 936 height 495
click at [911, 480] on button "Confirmar" at bounding box center [900, 488] width 74 height 23
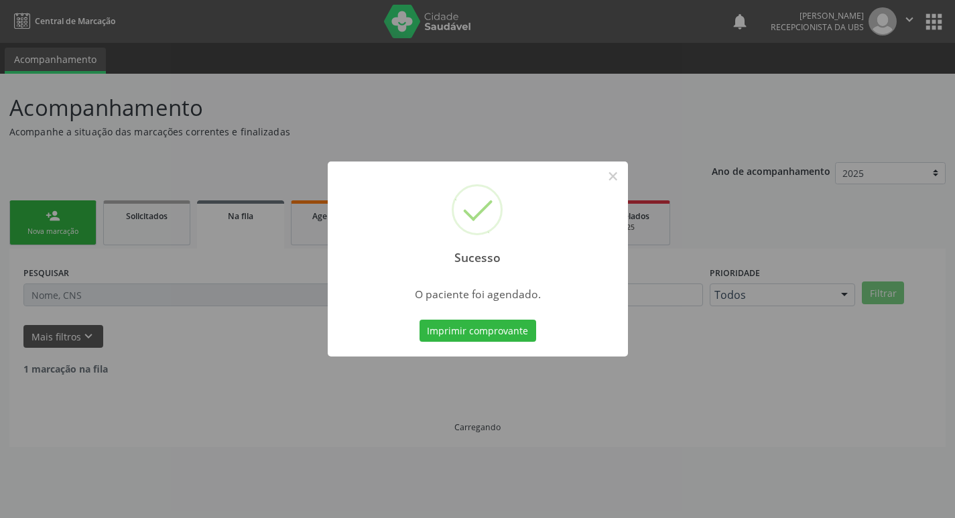
scroll to position [0, 0]
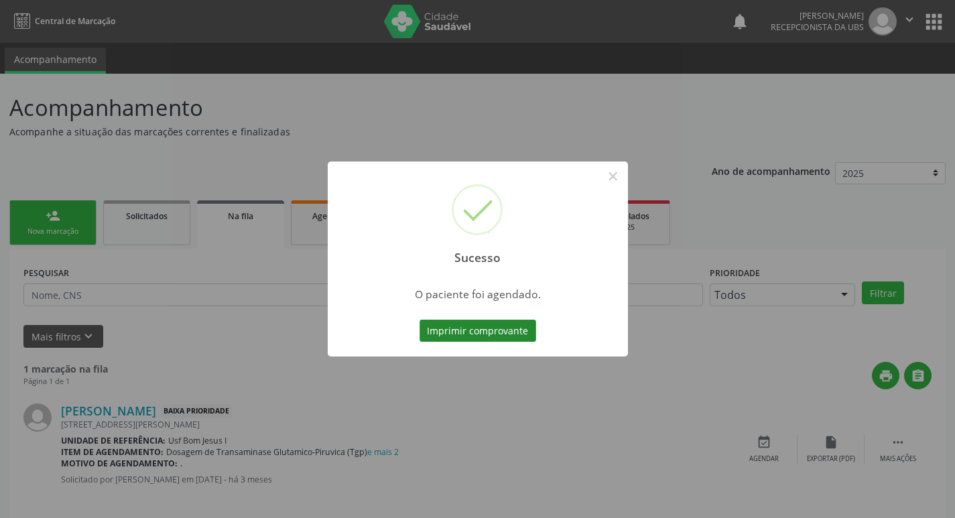
click at [493, 328] on button "Imprimir comprovante" at bounding box center [478, 331] width 117 height 23
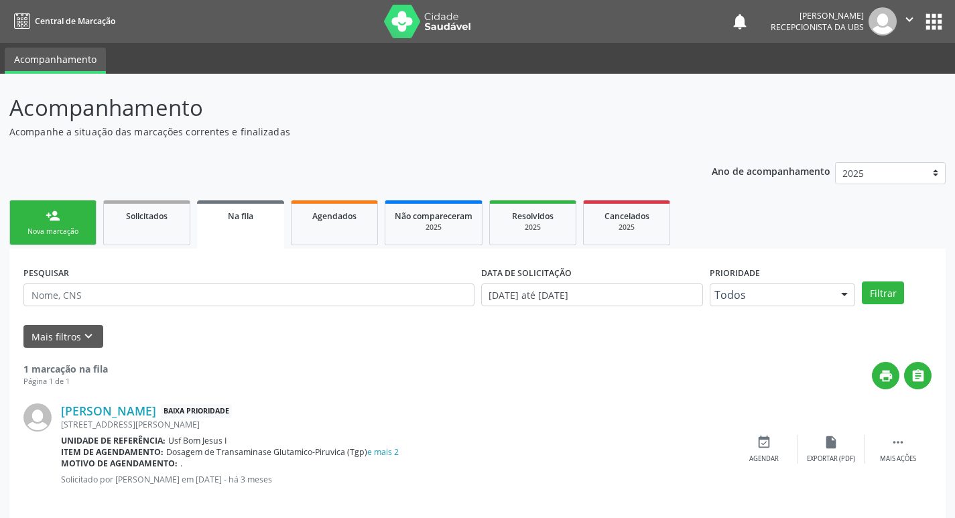
drag, startPoint x: 41, startPoint y: 234, endPoint x: 344, endPoint y: 125, distance: 321.8
click at [42, 233] on div "Nova marcação" at bounding box center [52, 232] width 67 height 10
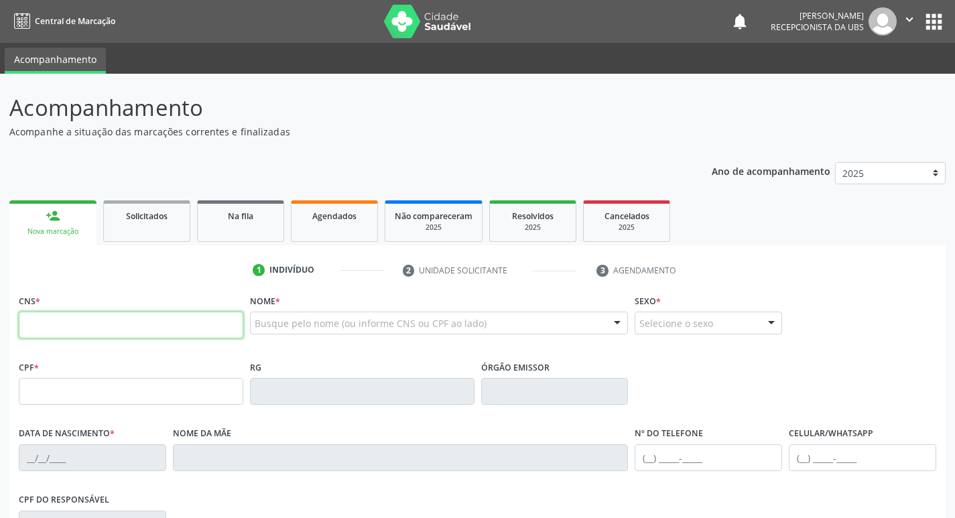
click at [150, 323] on input "text" at bounding box center [131, 325] width 225 height 27
click at [152, 334] on input "706 3027 5682" at bounding box center [131, 325] width 225 height 27
type input "706 3027 5682 0076"
type input "963.521.084-15"
type input "[DATE]"
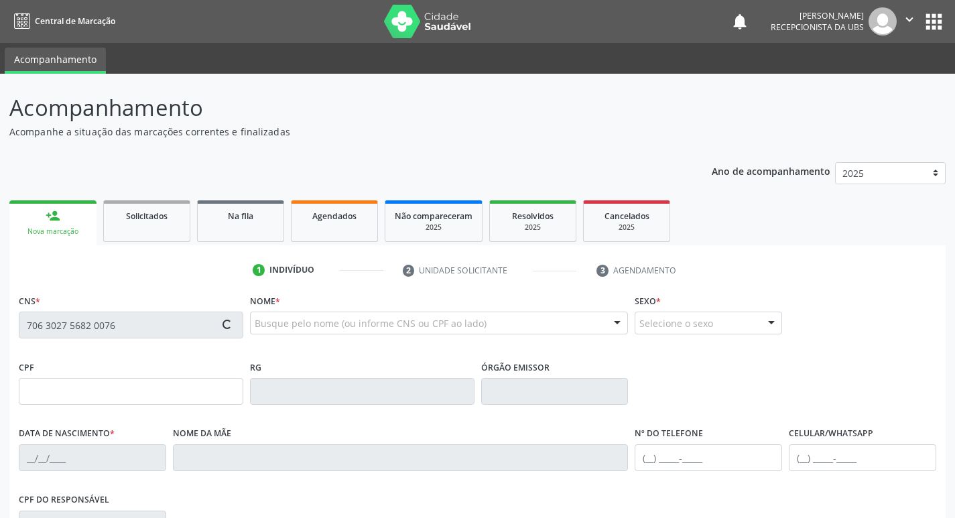
type input "[PERSON_NAME]"
type input "[PHONE_NUMBER]"
type input "079.861.234-78"
type input "635"
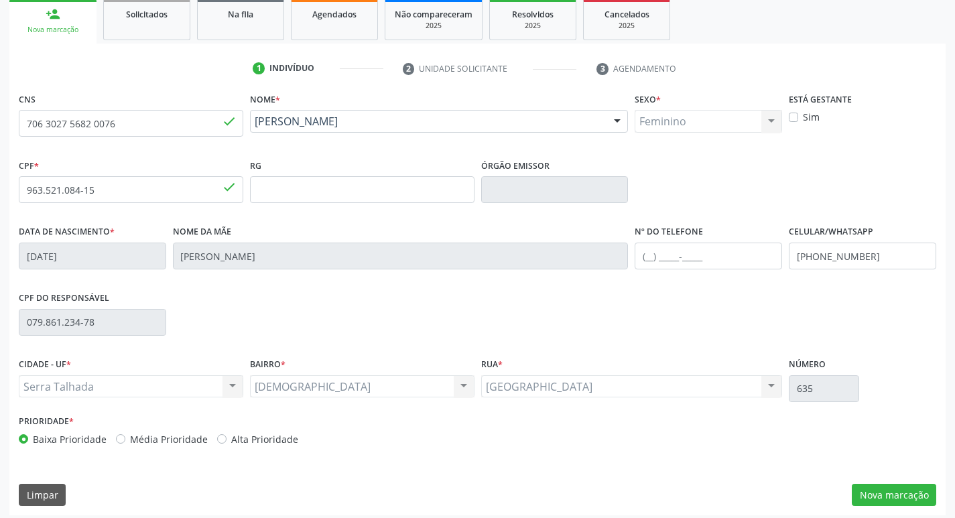
scroll to position [208, 0]
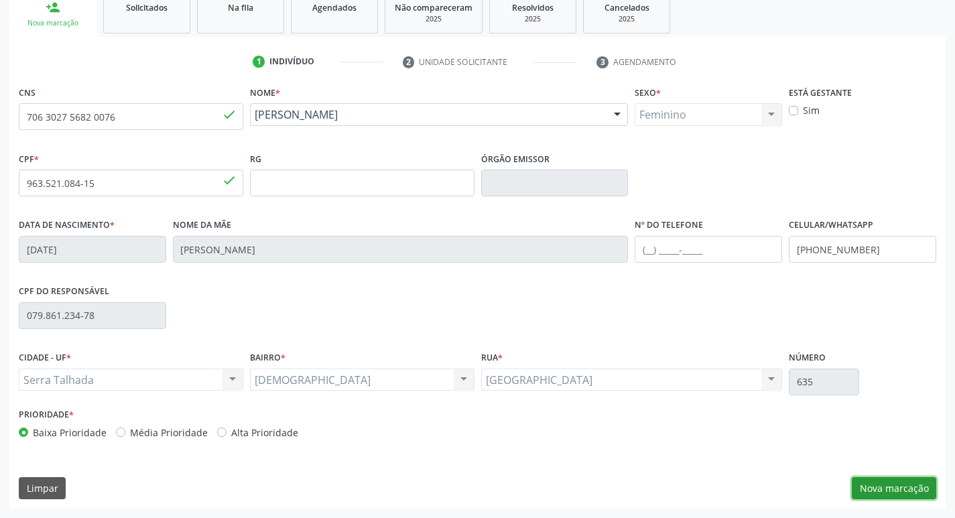
click at [880, 489] on button "Nova marcação" at bounding box center [894, 488] width 84 height 23
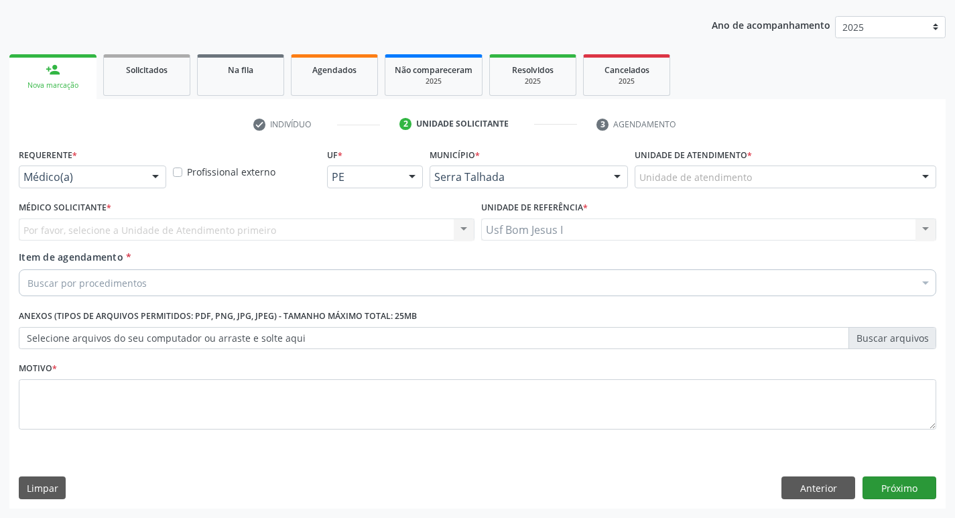
scroll to position [146, 0]
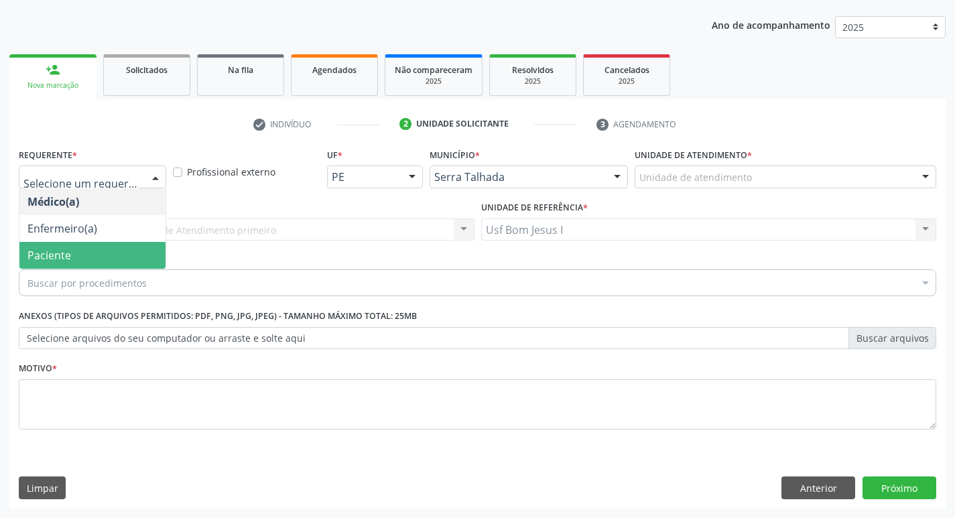
click at [121, 257] on span "Paciente" at bounding box center [92, 255] width 146 height 27
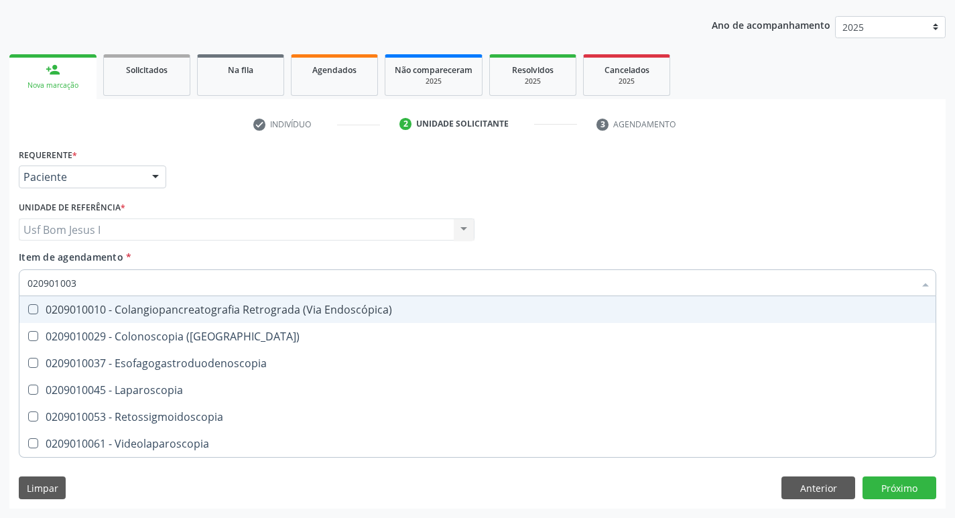
type input "0209010037"
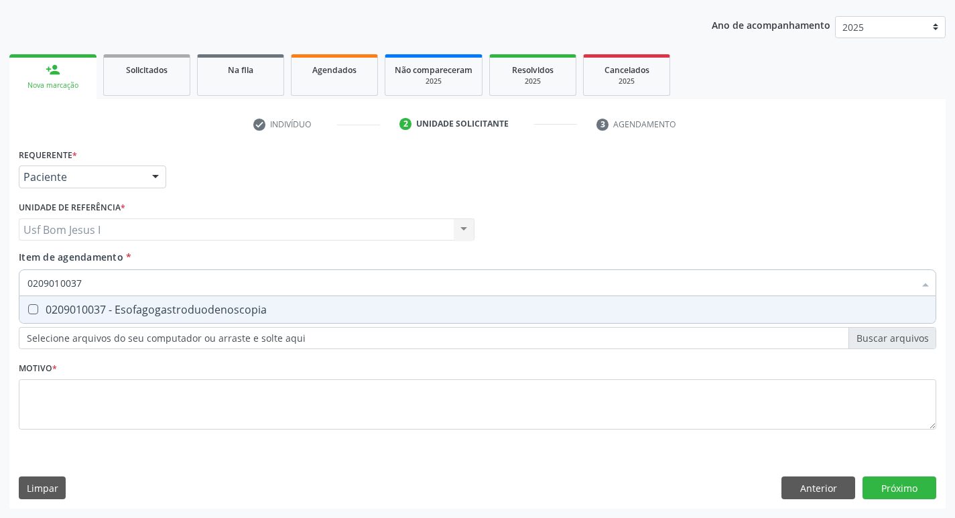
click at [126, 313] on div "0209010037 - Esofagogastroduodenoscopia" at bounding box center [477, 309] width 900 height 11
checkbox Esofagogastroduodenoscopia "true"
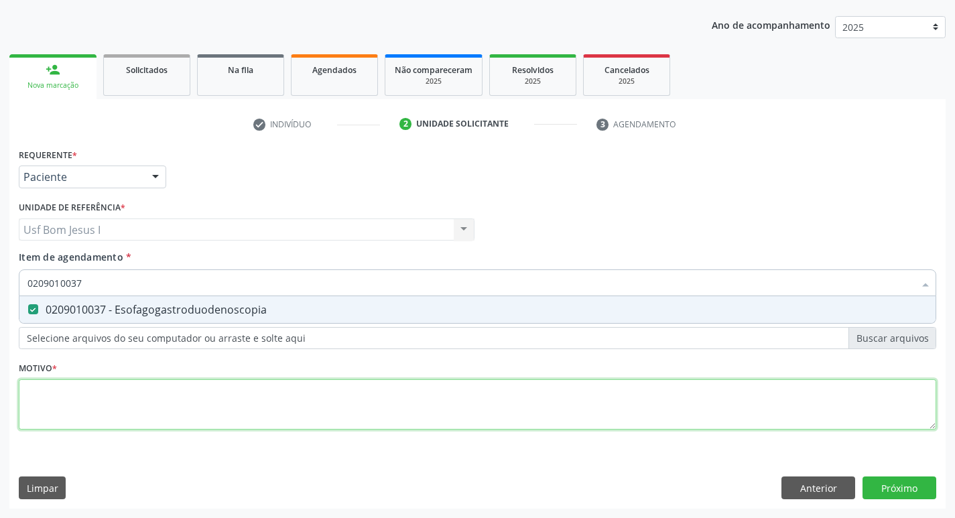
click at [157, 416] on div "Requerente * Paciente Médico(a) Enfermeiro(a) Paciente Nenhum resultado encontr…" at bounding box center [478, 297] width 918 height 304
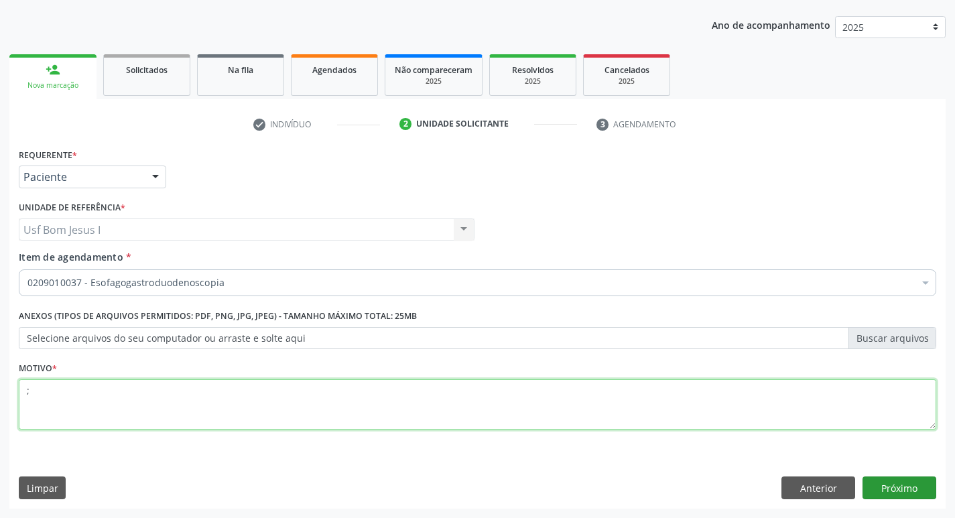
type textarea ";"
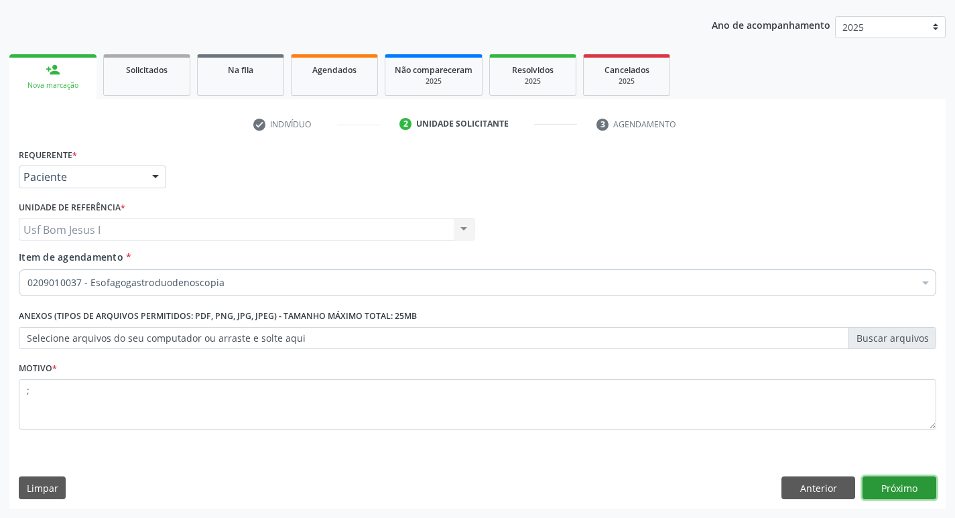
click at [907, 480] on button "Próximo" at bounding box center [900, 488] width 74 height 23
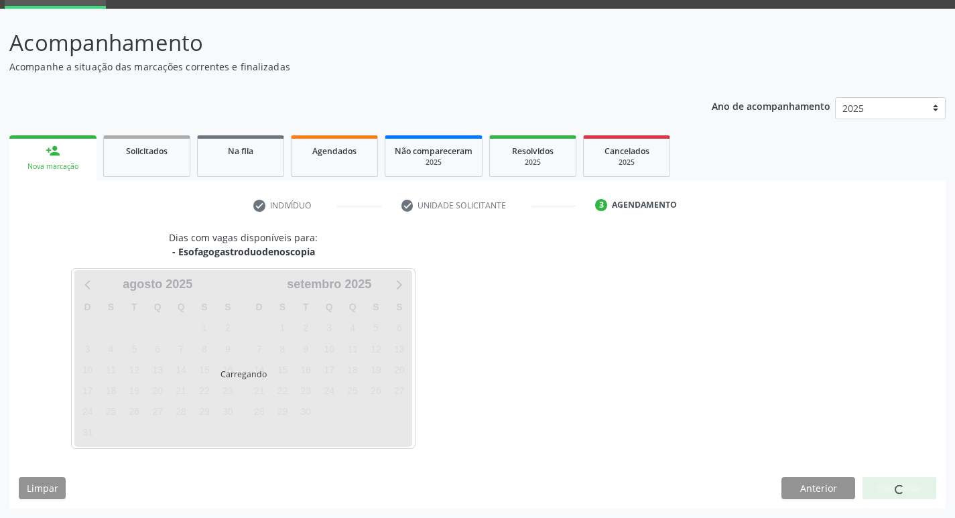
scroll to position [65, 0]
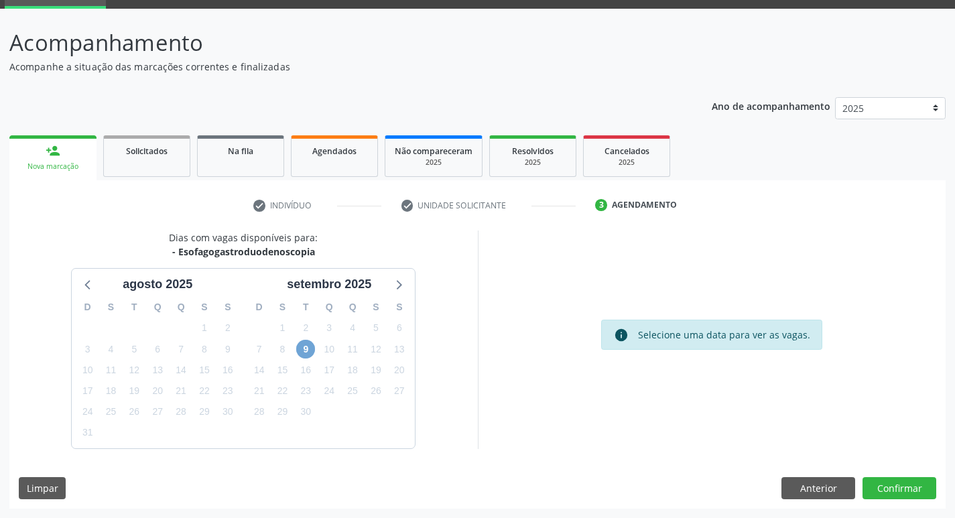
click at [304, 349] on span "9" at bounding box center [305, 349] width 19 height 19
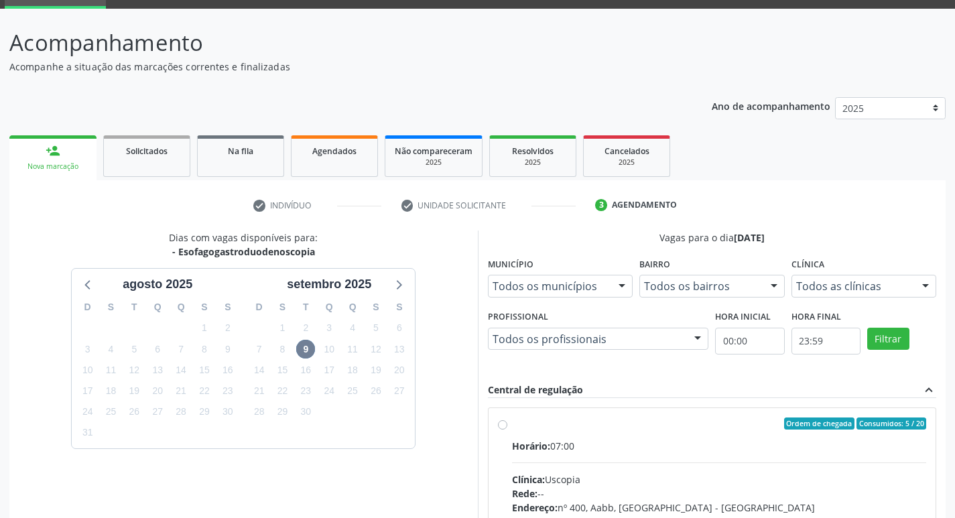
click at [724, 479] on div "Clínica: Uscopia" at bounding box center [719, 479] width 415 height 14
click at [507, 430] on input "Ordem de chegada Consumidos: 5 / 20 Horário: 07:00 Clínica: Uscopia Rede: -- En…" at bounding box center [502, 424] width 9 height 12
radio input "true"
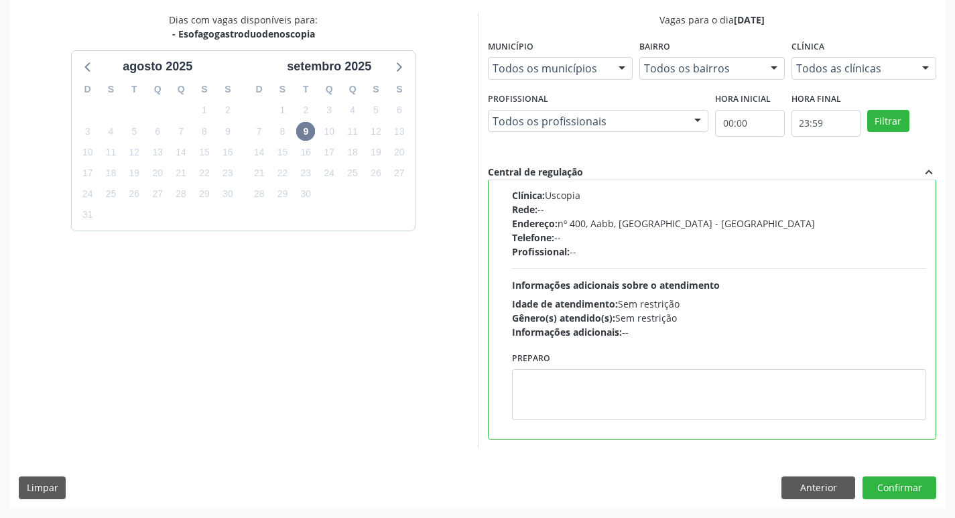
scroll to position [22, 0]
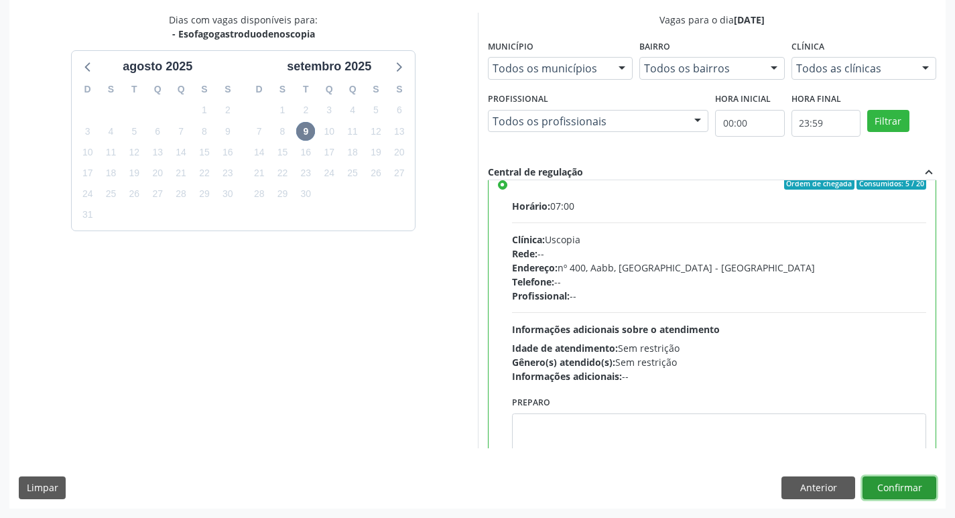
click at [911, 490] on button "Confirmar" at bounding box center [900, 488] width 74 height 23
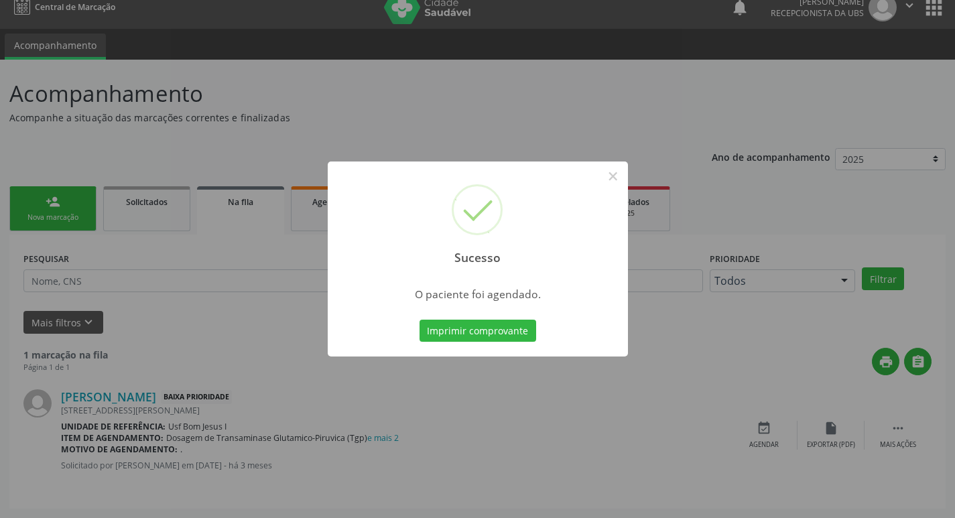
scroll to position [0, 0]
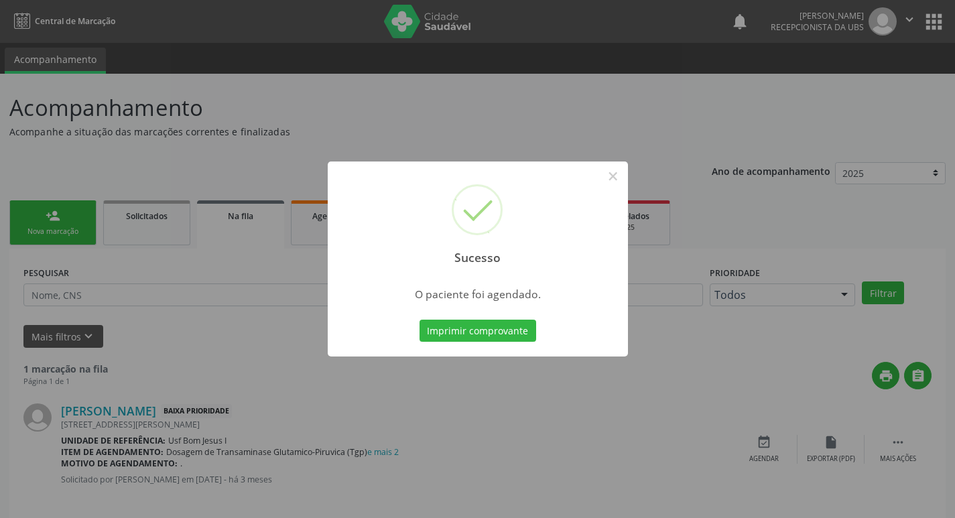
click at [459, 342] on div "Imprimir comprovante Cancel" at bounding box center [477, 331] width 123 height 28
click at [460, 334] on button "Imprimir comprovante" at bounding box center [478, 331] width 117 height 23
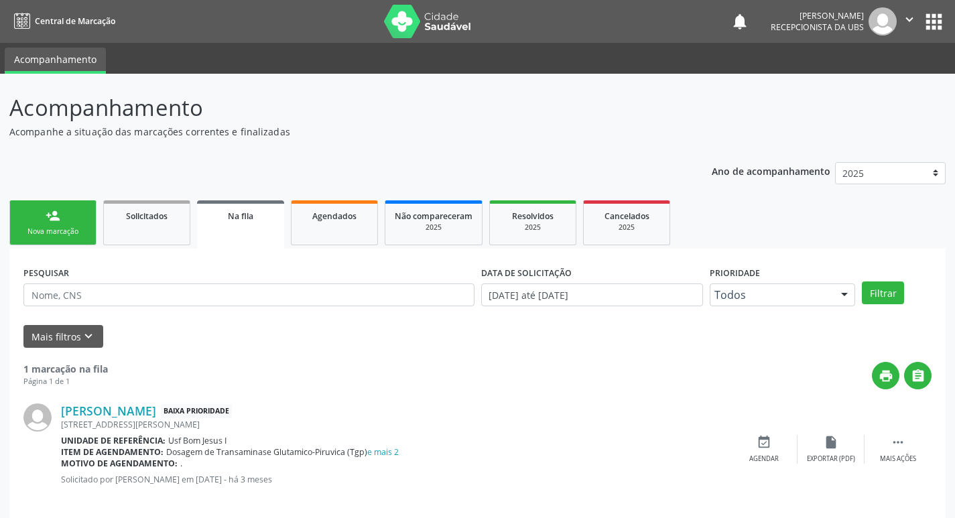
click at [54, 220] on div "person_add" at bounding box center [53, 215] width 15 height 15
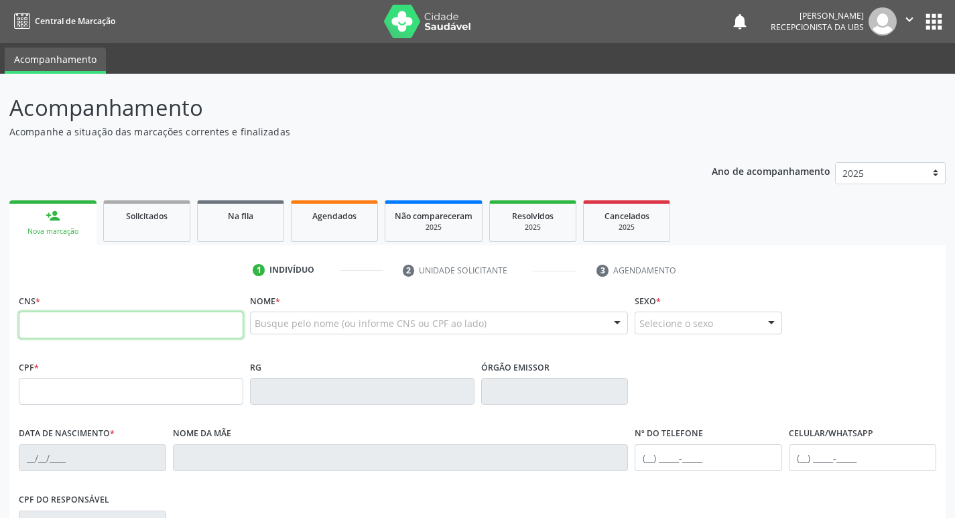
click at [130, 327] on input "text" at bounding box center [131, 325] width 225 height 27
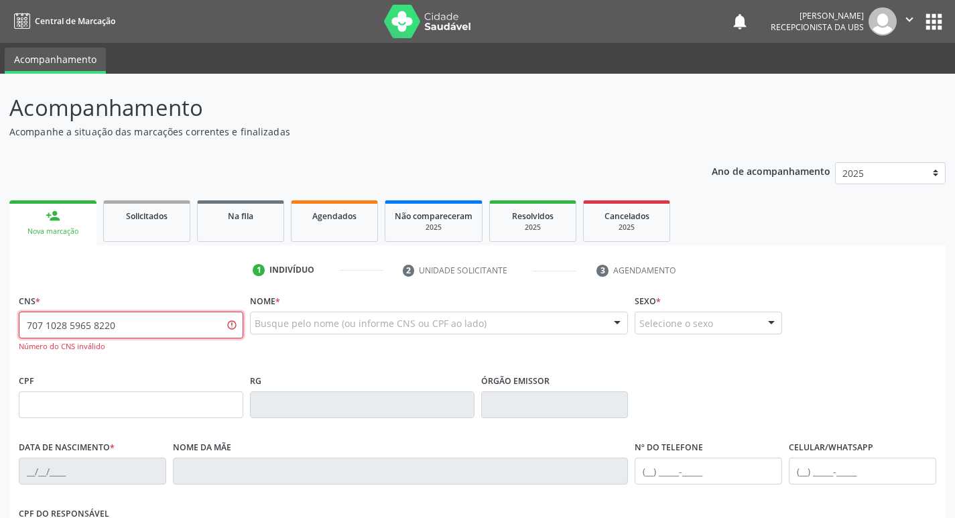
type input "707 1028 5965 8220"
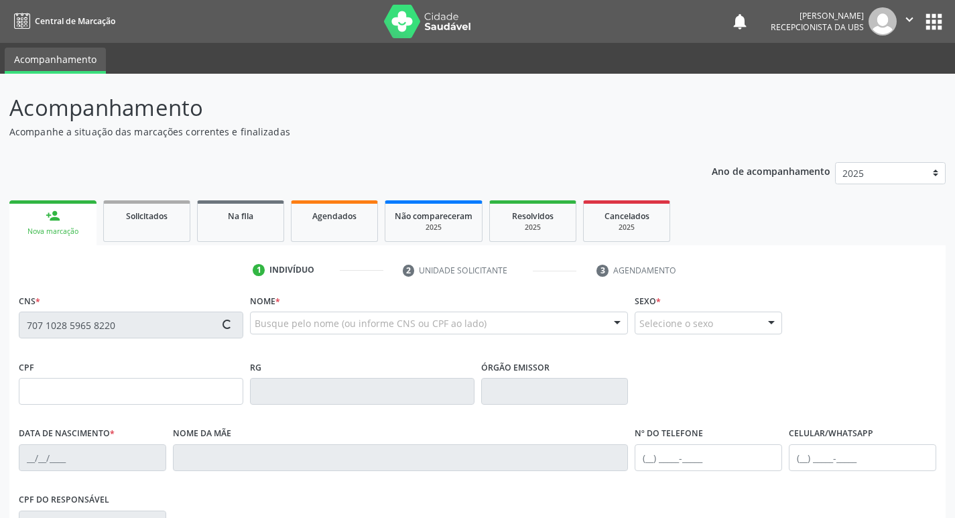
type input "935.139.094-20"
type input "[DATE]"
type input "Iraci [PERSON_NAME]"
type input "[PHONE_NUMBER]"
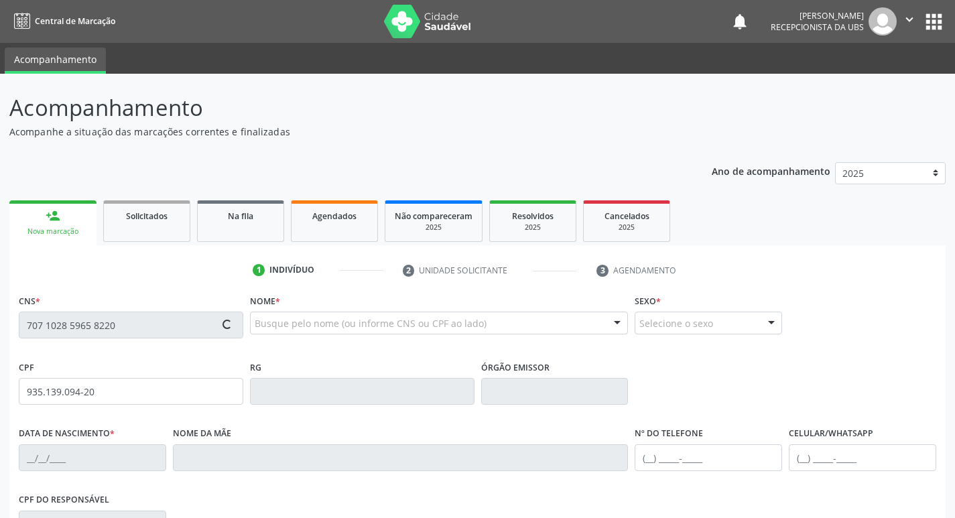
type input "988"
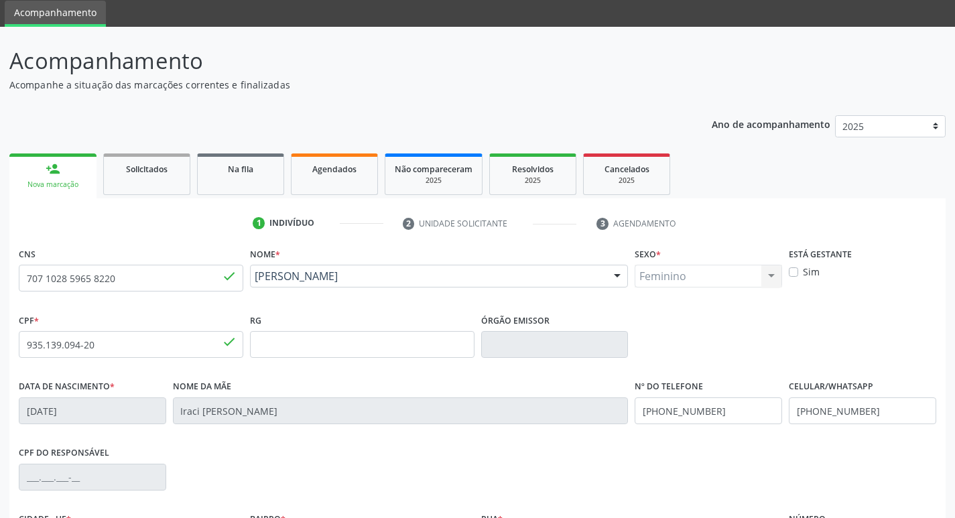
scroll to position [208, 0]
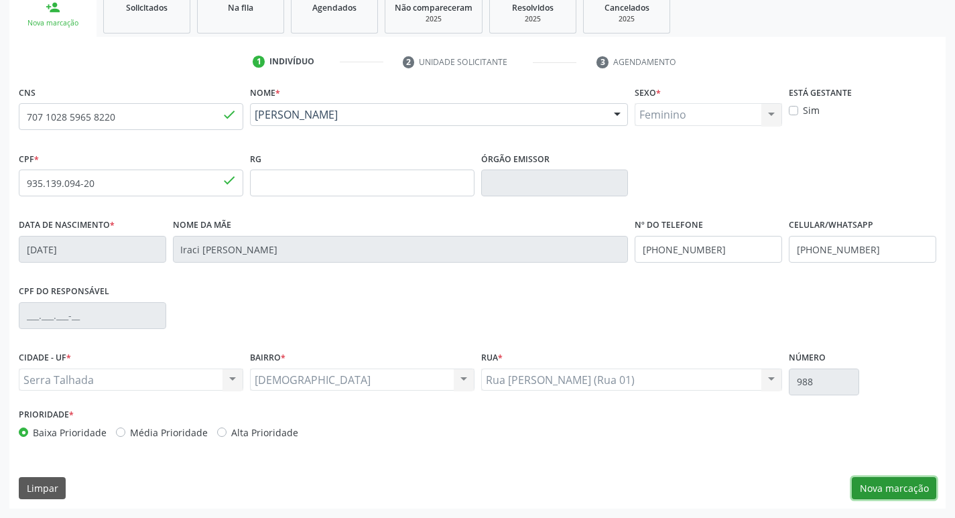
click at [869, 494] on button "Nova marcação" at bounding box center [894, 488] width 84 height 23
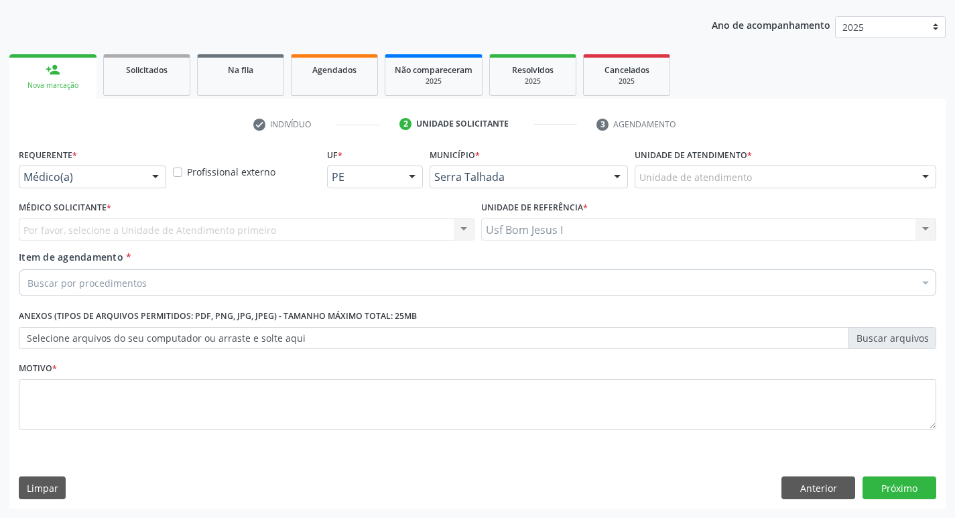
scroll to position [146, 0]
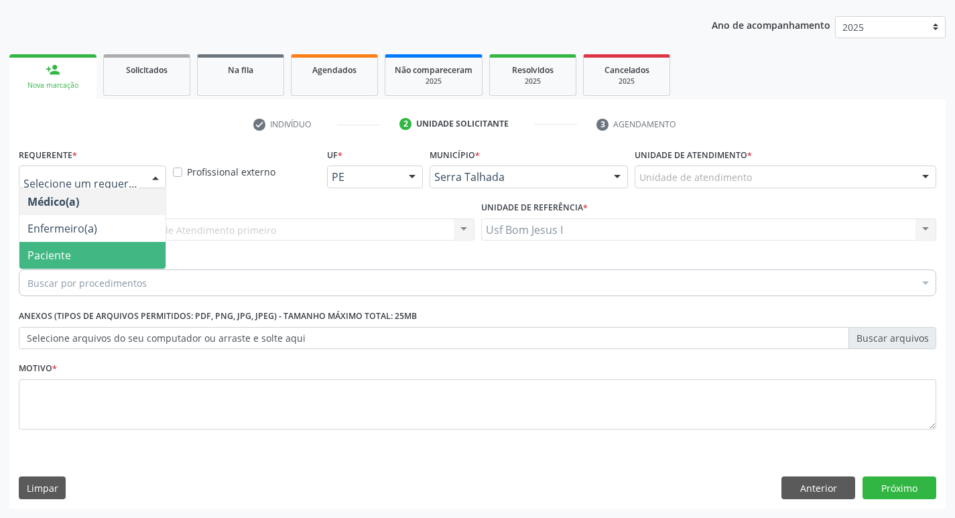
click at [72, 257] on span "Paciente" at bounding box center [92, 255] width 146 height 27
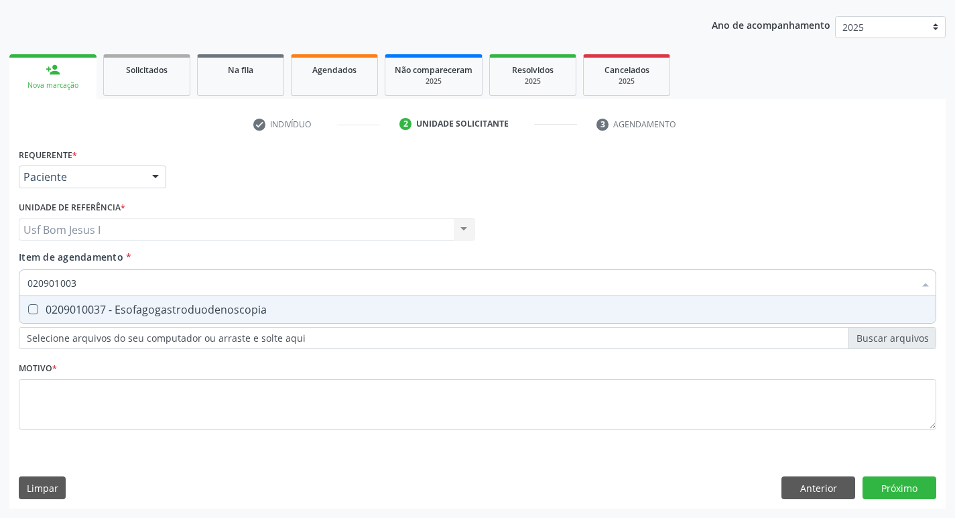
type input "0209010037"
click at [132, 310] on div "0209010037 - Esofagogastroduodenoscopia" at bounding box center [477, 309] width 900 height 11
checkbox Esofagogastroduodenoscopia "true"
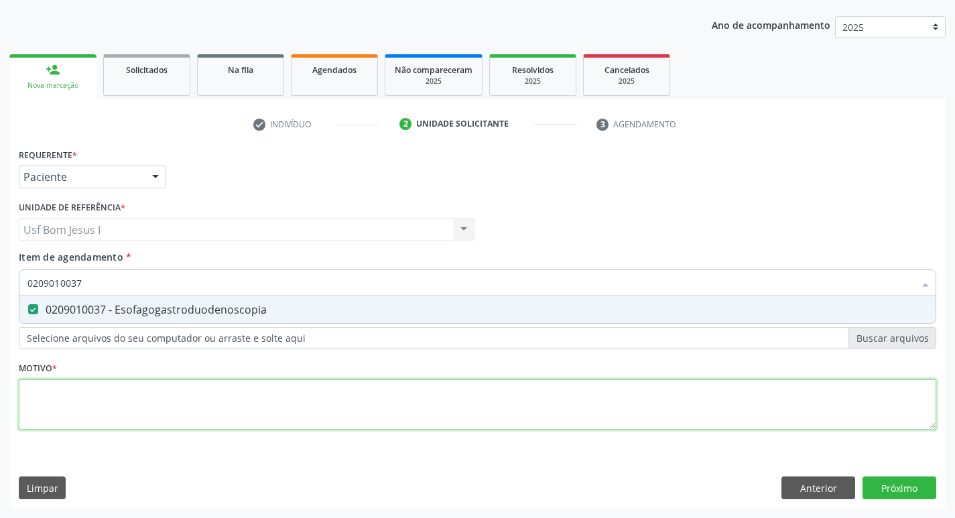
click at [239, 401] on div "Requerente * Paciente Médico(a) Enfermeiro(a) Paciente Nenhum resultado encontr…" at bounding box center [478, 297] width 918 height 304
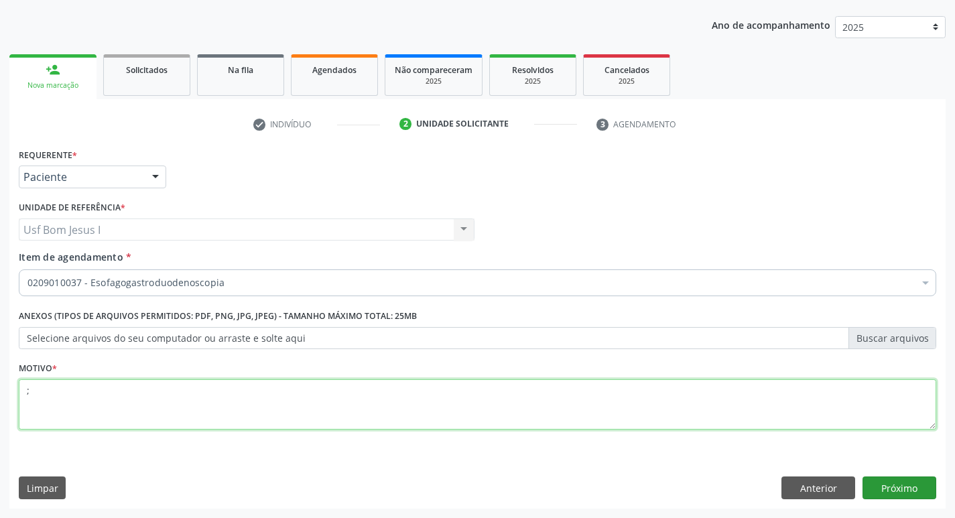
type textarea ";"
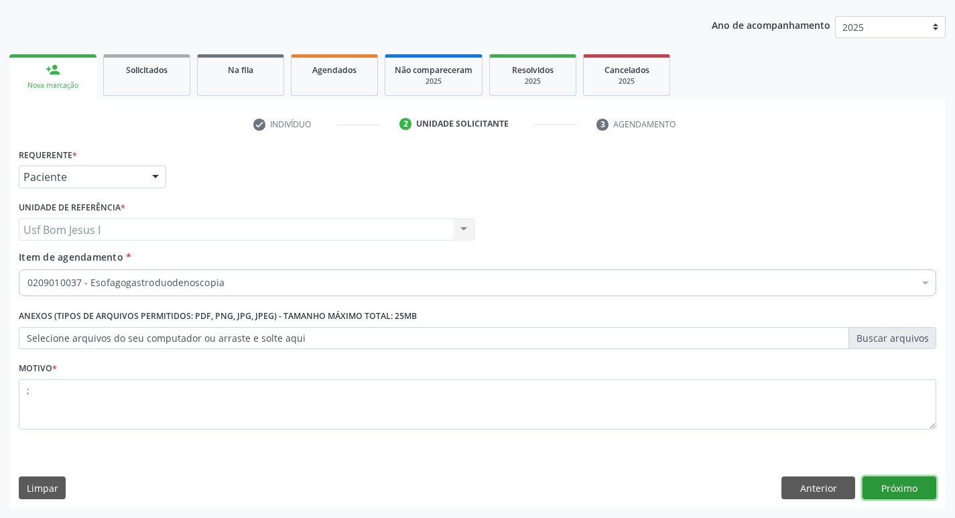
click at [907, 493] on button "Próximo" at bounding box center [900, 488] width 74 height 23
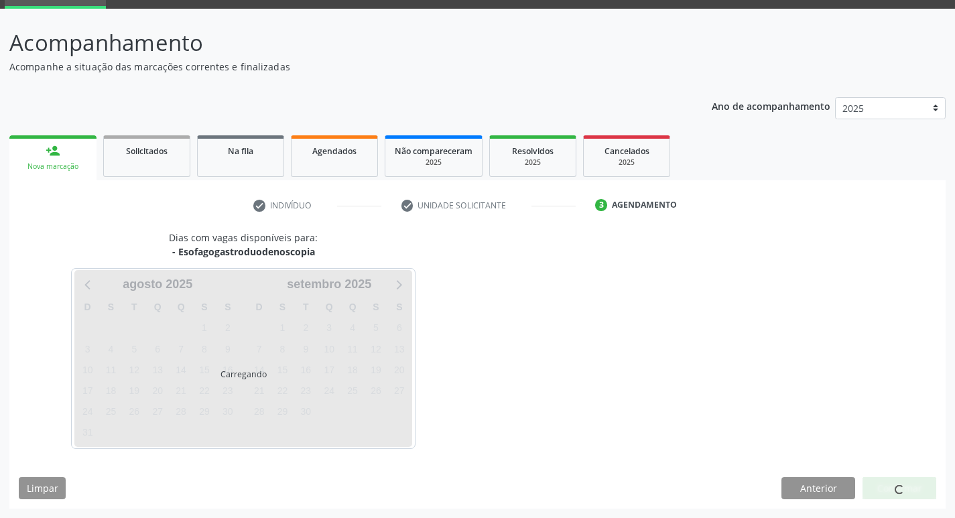
scroll to position [65, 0]
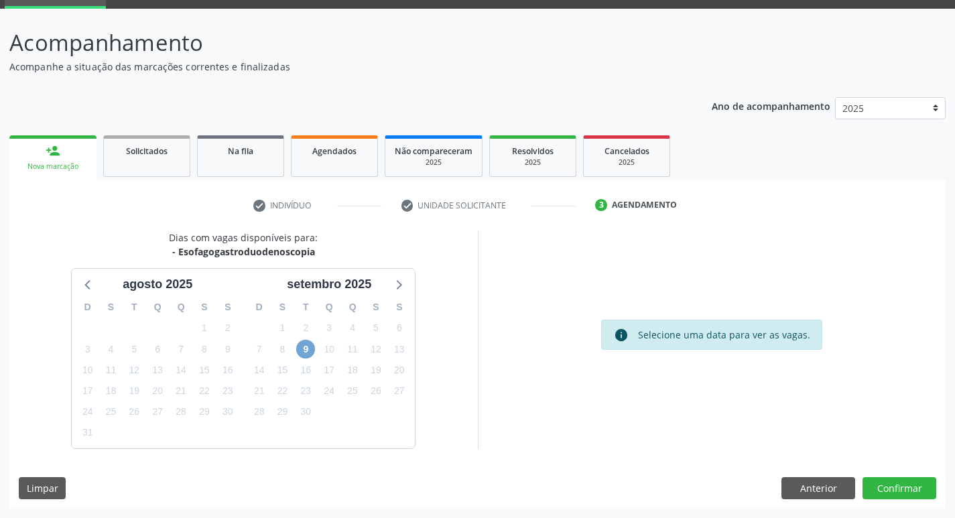
click at [310, 348] on span "9" at bounding box center [305, 349] width 19 height 19
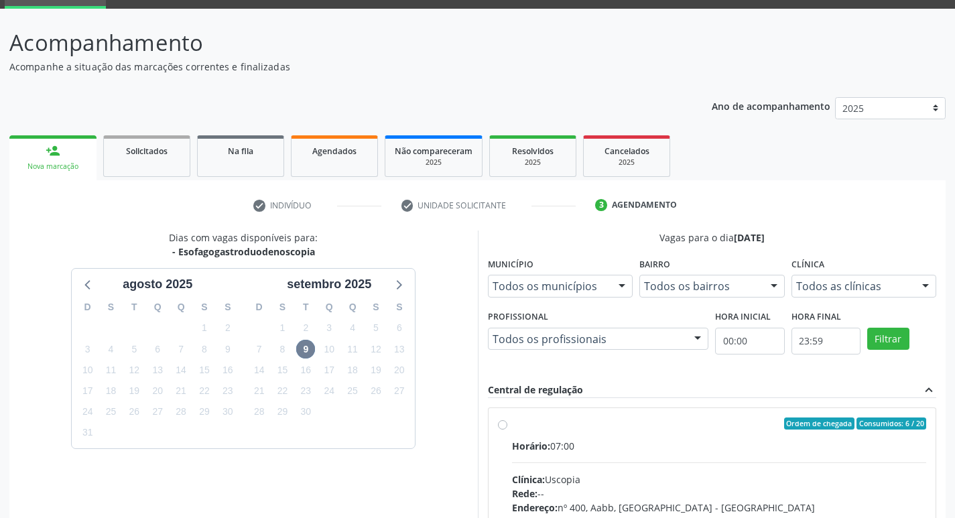
drag, startPoint x: 625, startPoint y: 484, endPoint x: 718, endPoint y: 287, distance: 217.7
click at [625, 480] on div "Clínica: Uscopia" at bounding box center [719, 479] width 415 height 14
click at [507, 430] on input "Ordem de chegada Consumidos: 6 / 20 Horário: 07:00 Clínica: Uscopia Rede: -- En…" at bounding box center [502, 424] width 9 height 12
radio input "true"
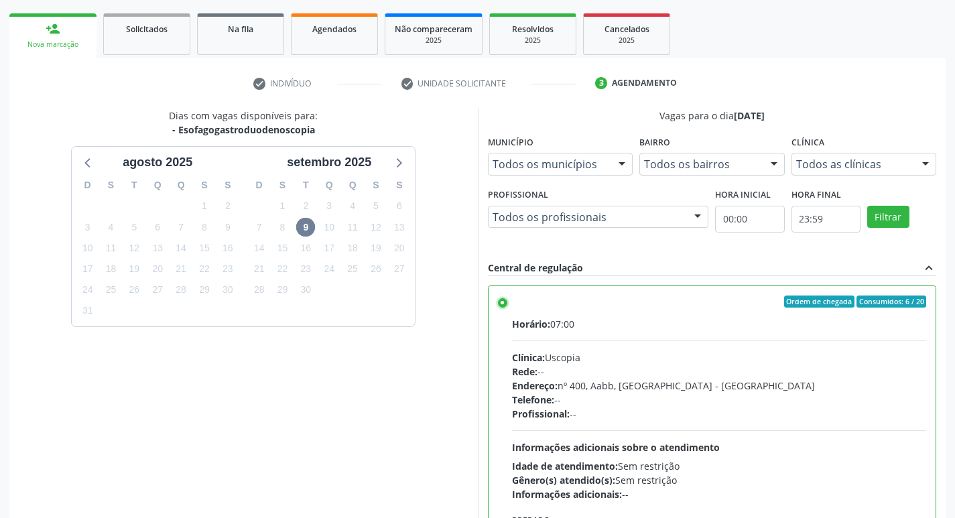
scroll to position [283, 0]
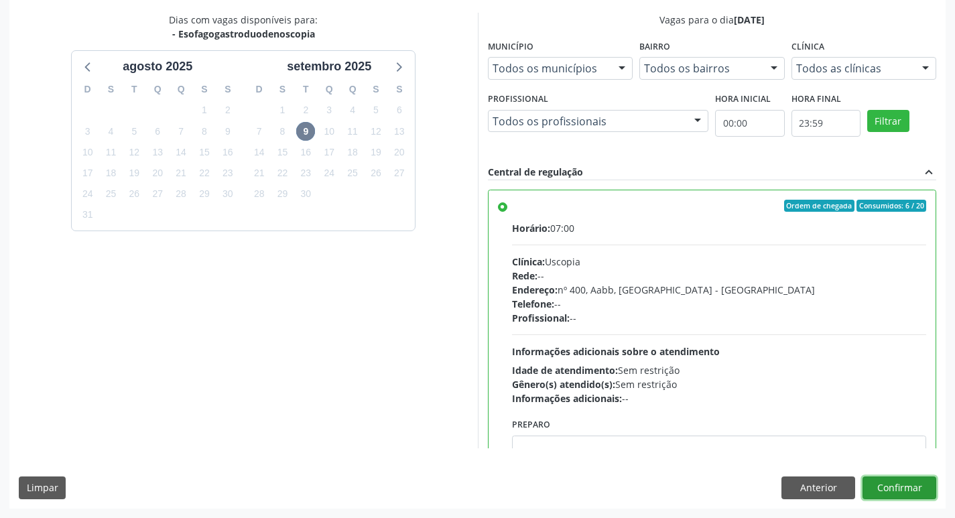
click at [907, 492] on button "Confirmar" at bounding box center [900, 488] width 74 height 23
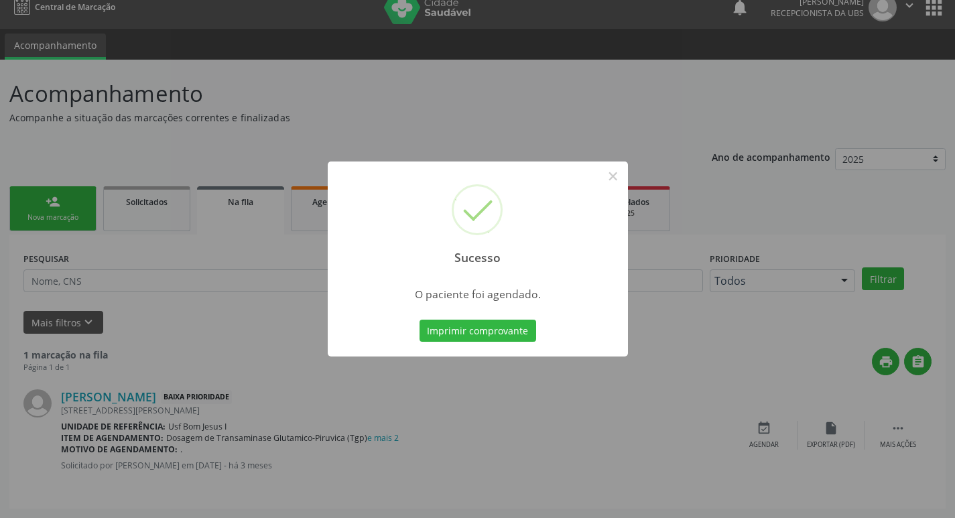
scroll to position [0, 0]
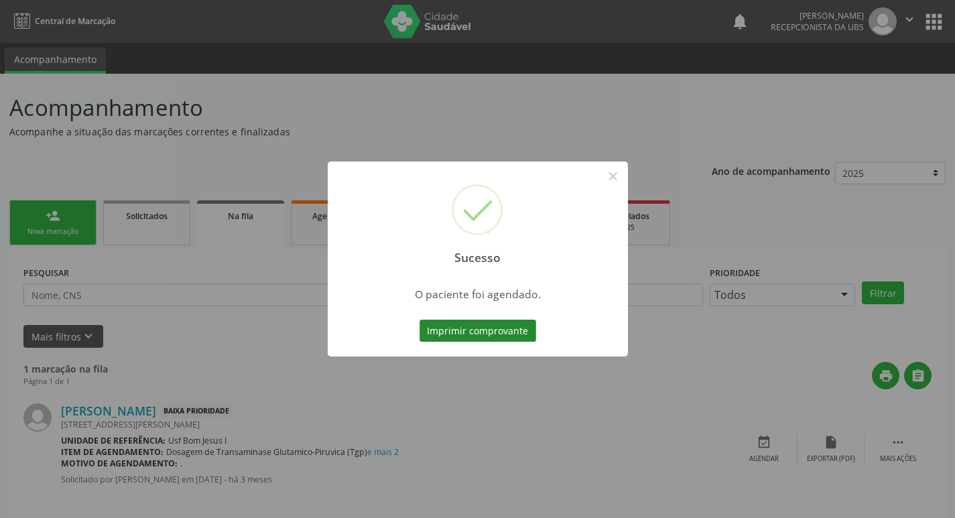
click at [462, 325] on button "Imprimir comprovante" at bounding box center [478, 331] width 117 height 23
